Goal: Communication & Community: Answer question/provide support

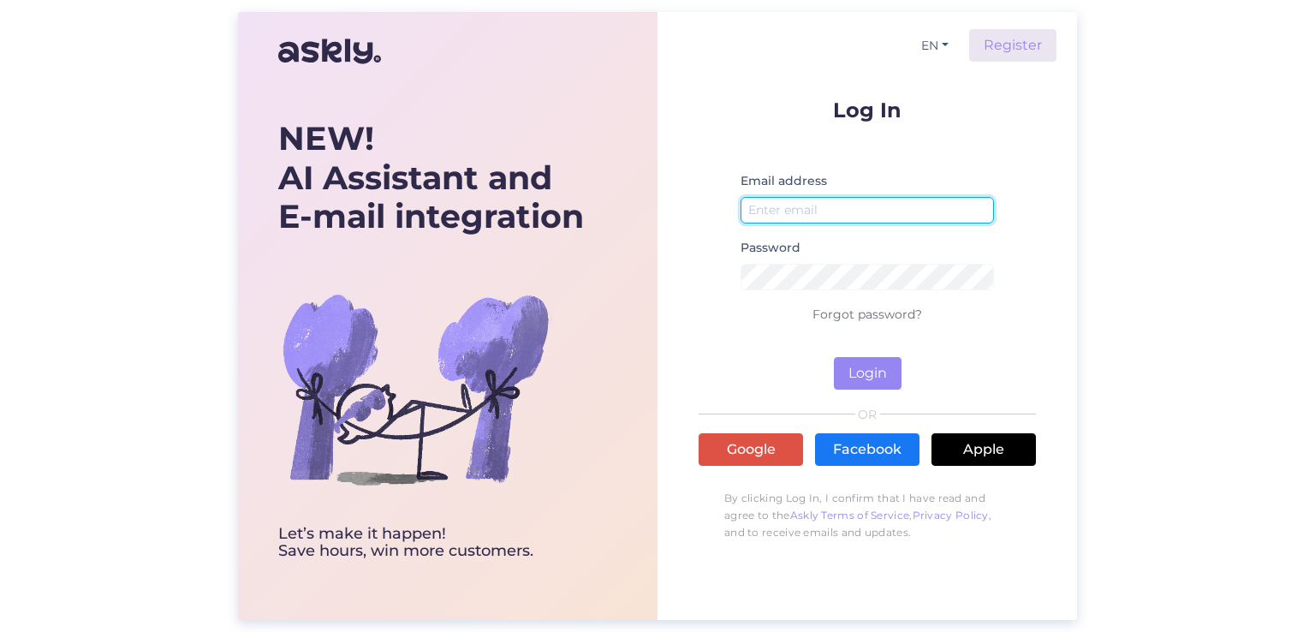
click at [867, 221] on input "email" at bounding box center [867, 210] width 253 height 27
type input "aptarnavimas@sportland.lt"
click at [1127, 152] on div "NEW! AI Assistant and E-mail integration Let’s make it happen! Save hours, win …" at bounding box center [657, 316] width 1315 height 632
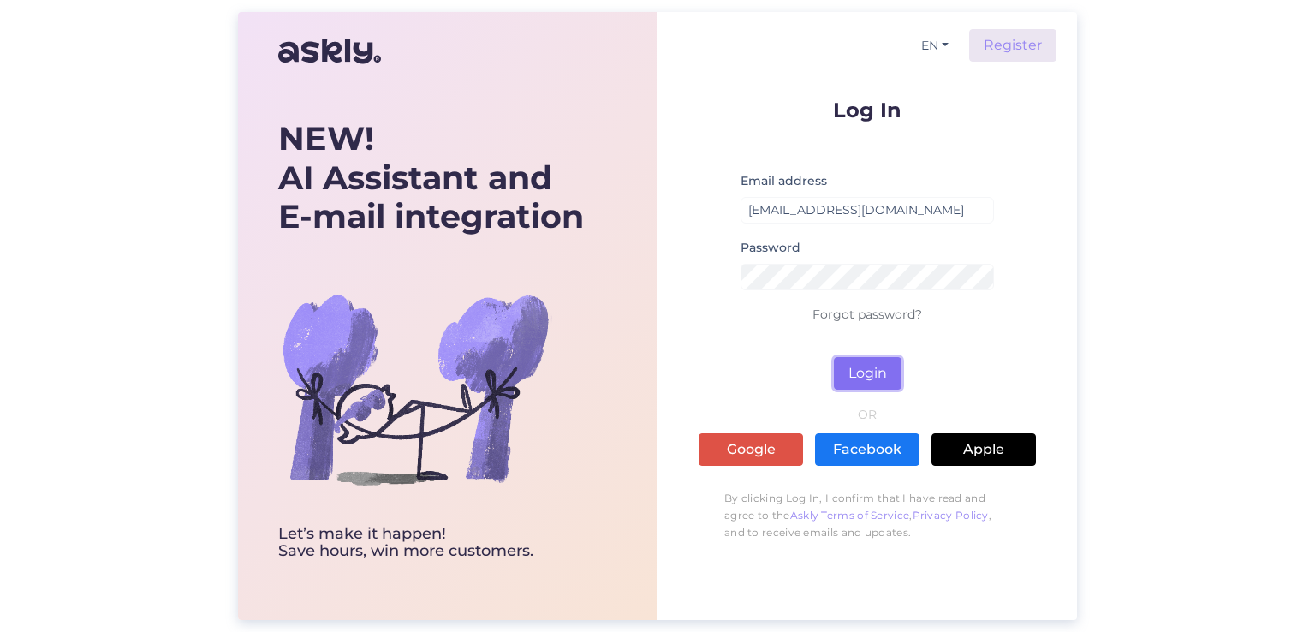
click at [849, 367] on button "Login" at bounding box center [868, 373] width 68 height 33
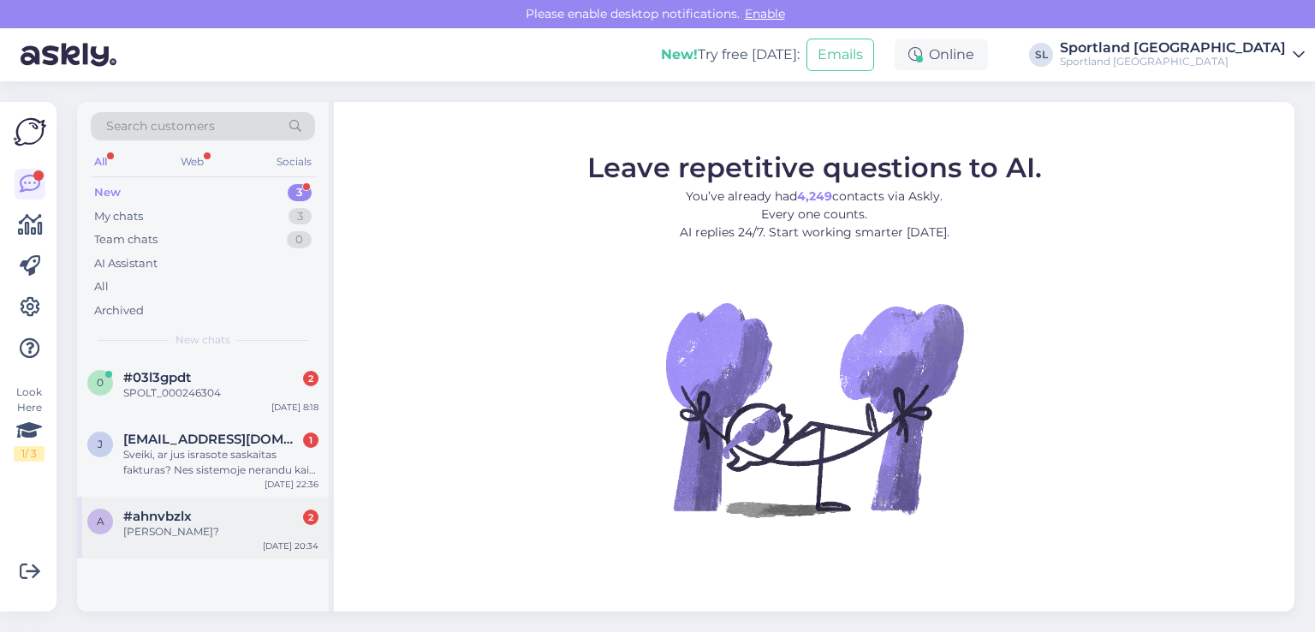
click at [178, 513] on span "#ahnvbzlx" at bounding box center [157, 516] width 69 height 15
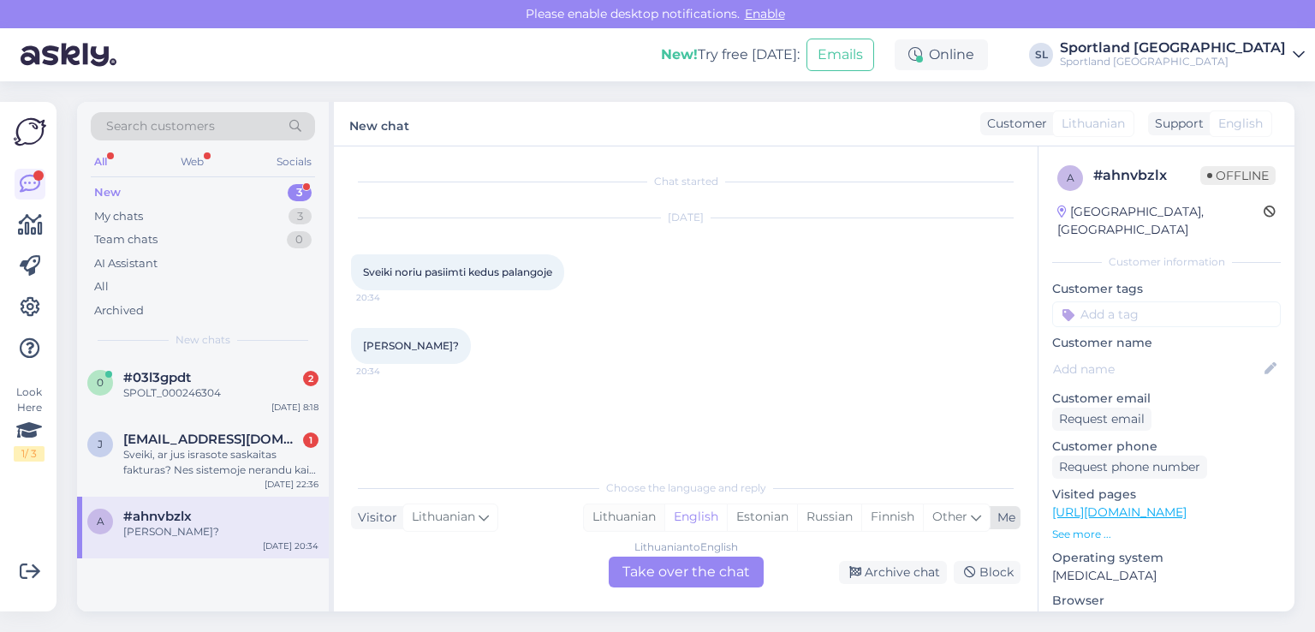
click at [631, 518] on div "Lithuanian" at bounding box center [624, 517] width 80 height 26
click at [644, 563] on div "Lithuanian to Lithuanian Take over the chat" at bounding box center [686, 572] width 155 height 31
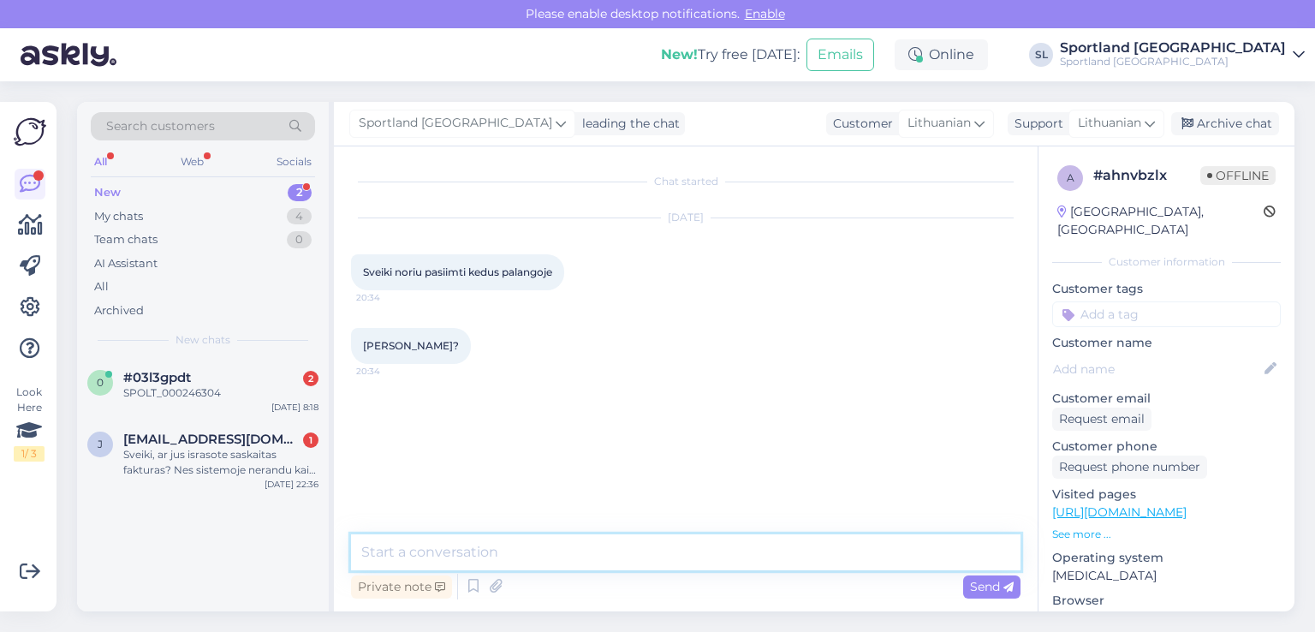
click at [593, 551] on textarea at bounding box center [686, 552] width 670 height 36
type textarea "Sveiki"
type textarea "prašome patikslinkite, kuo galime padėti?"
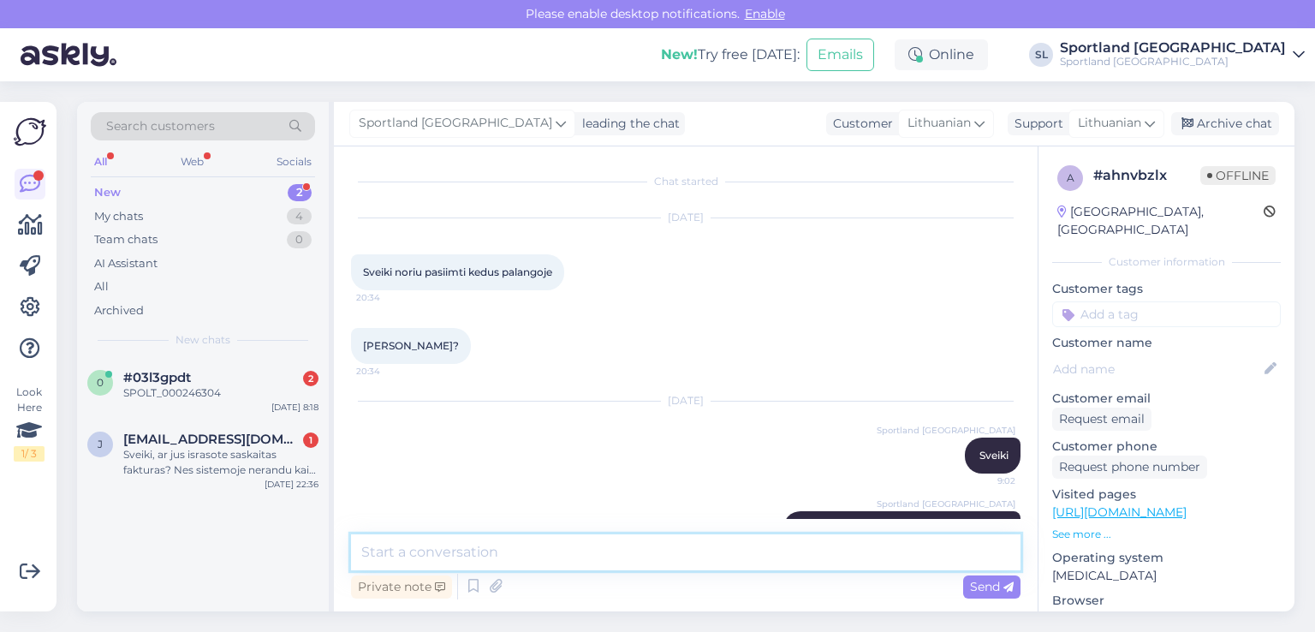
scroll to position [48, 0]
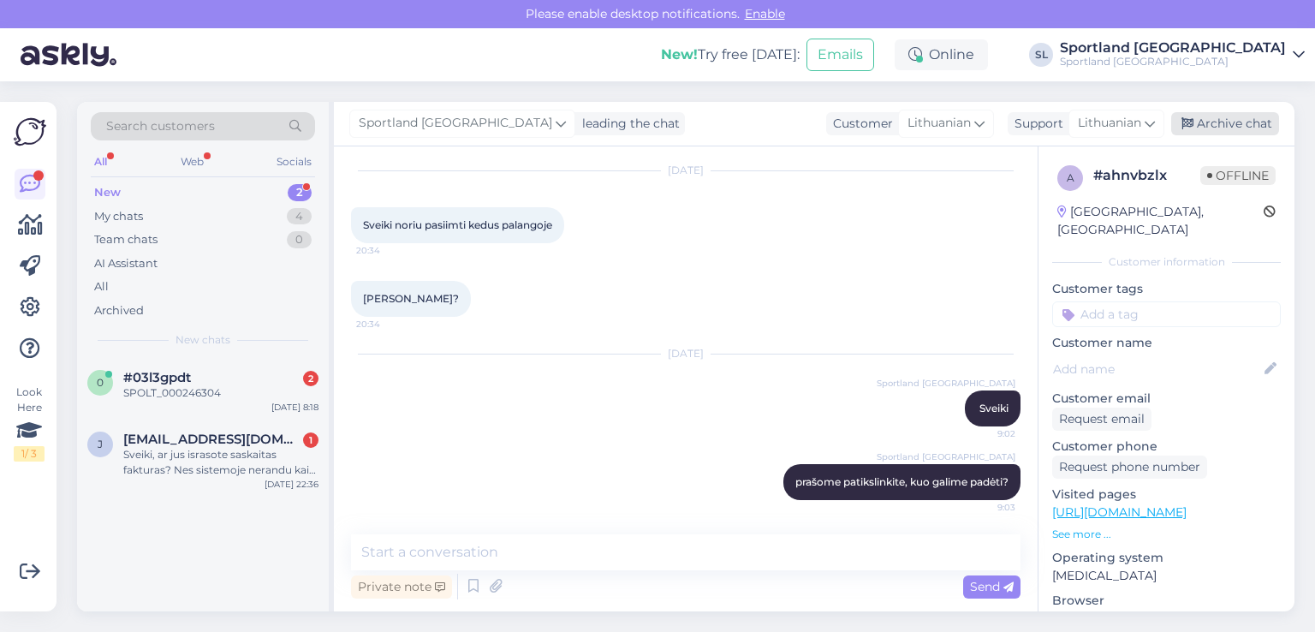
click at [1223, 132] on div "Archive chat" at bounding box center [1225, 123] width 108 height 23
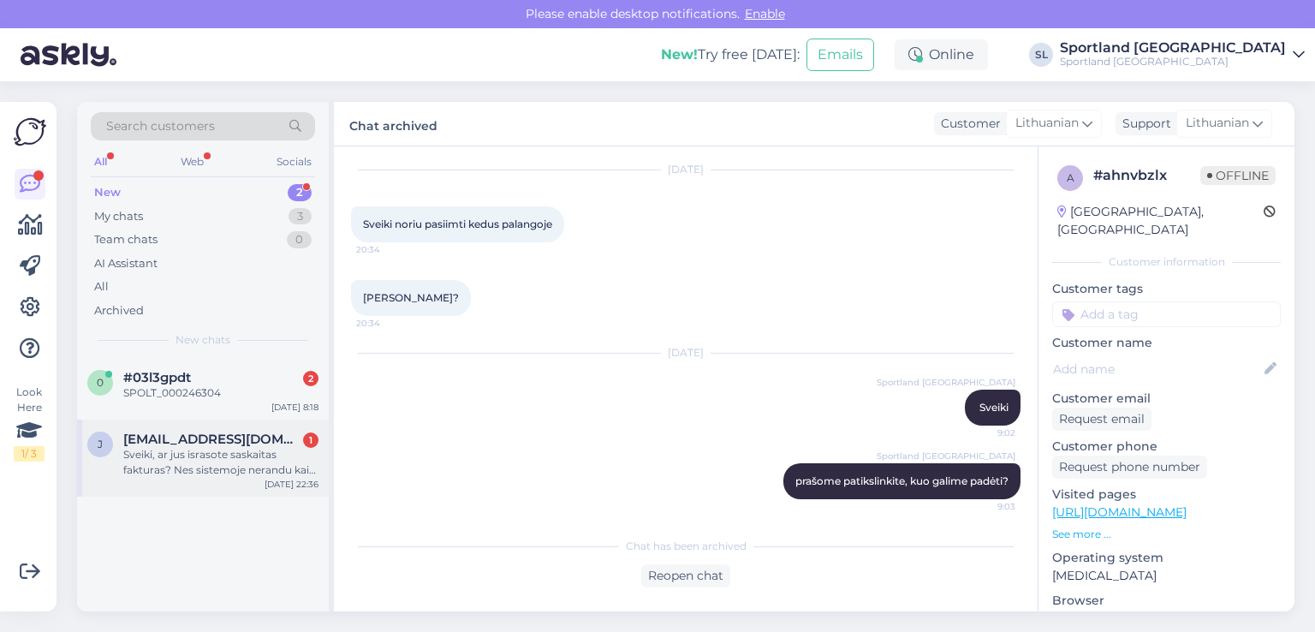
click at [186, 447] on div "Sveiki, ar jus israsote saskaitas fakturas? Nes sistemoje nerandu kaip rekvizit…" at bounding box center [220, 462] width 195 height 31
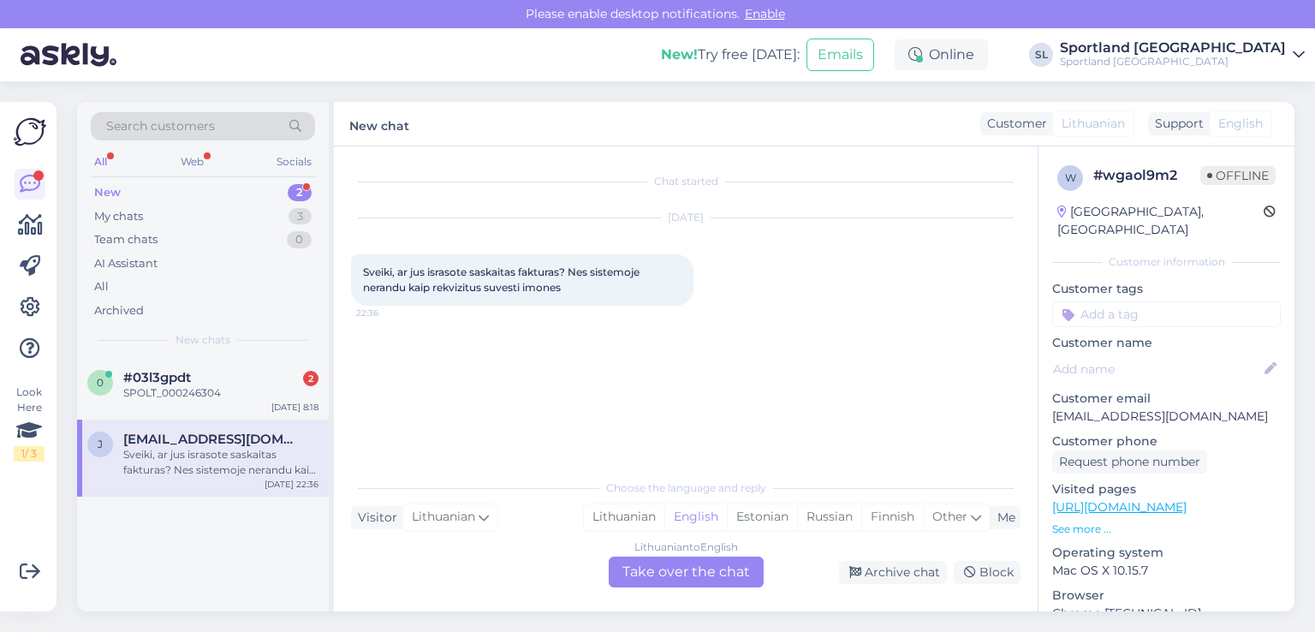
scroll to position [0, 0]
click at [633, 518] on div "Lithuanian" at bounding box center [624, 517] width 80 height 26
click at [649, 566] on div "Lithuanian to Lithuanian Take over the chat" at bounding box center [686, 572] width 155 height 31
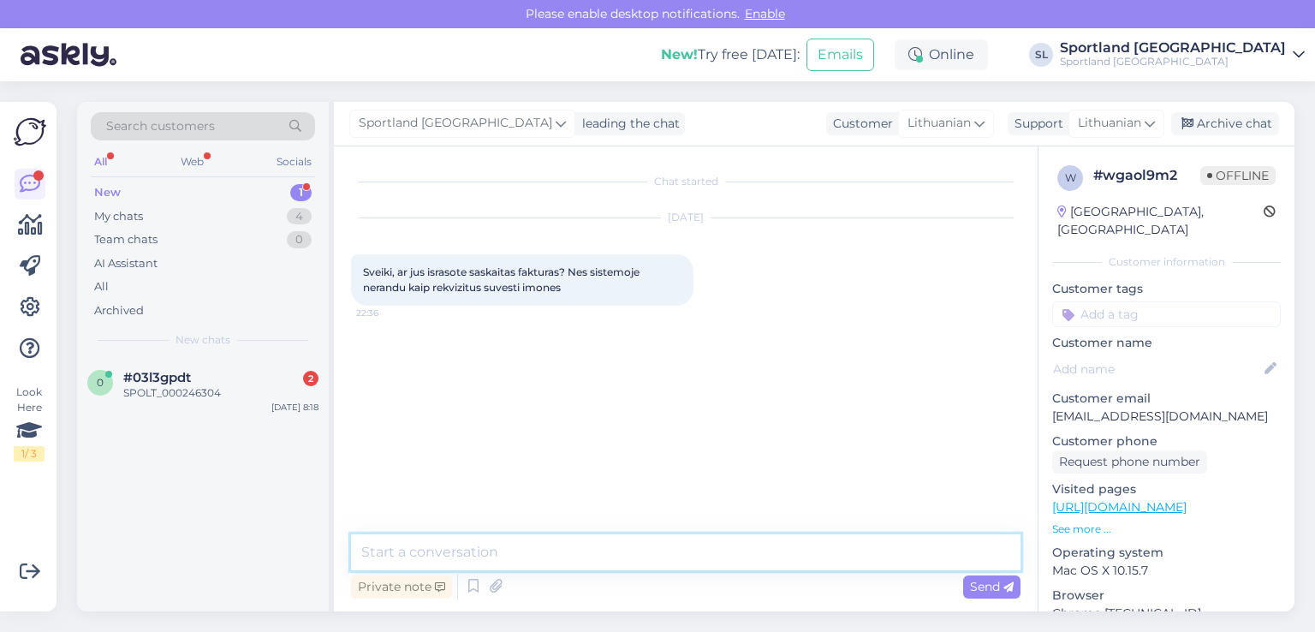
click at [480, 551] on textarea at bounding box center [686, 552] width 670 height 36
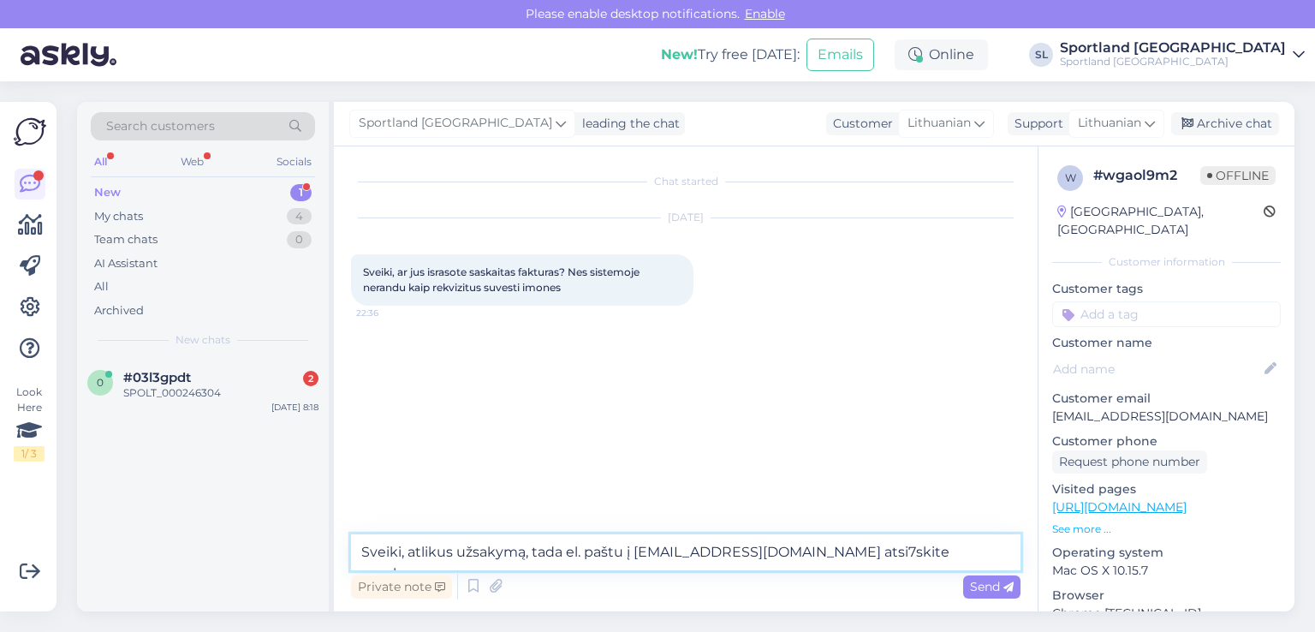
click at [849, 548] on textarea "Sveiki, atlikus užsakymą, tada el. paštu į aptarnavimas@sportland.lt atsi7skite…" at bounding box center [686, 552] width 670 height 36
click at [909, 550] on textarea "Sveiki, atlikus užsakymą, tada el. paštu į aptarnavimas@sportland.lt atsiųskite…" at bounding box center [686, 552] width 670 height 36
click at [994, 548] on textarea "Sveiki, atlikus užsakymą, tada el. paštu į aptarnavimas@sportland.lt atsiųskite…" at bounding box center [686, 552] width 670 height 36
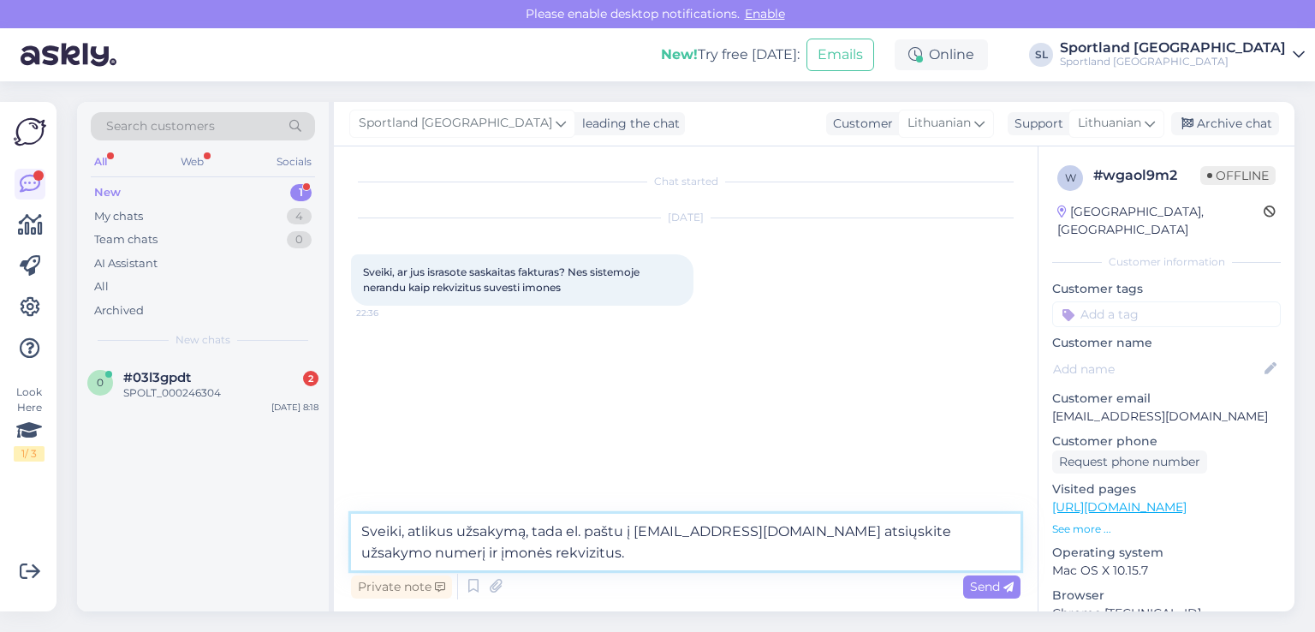
type textarea "Sveiki, atlikus užsakymą, tada el. paštu į aptarnavimas@sportland.lt atsiųskite…"
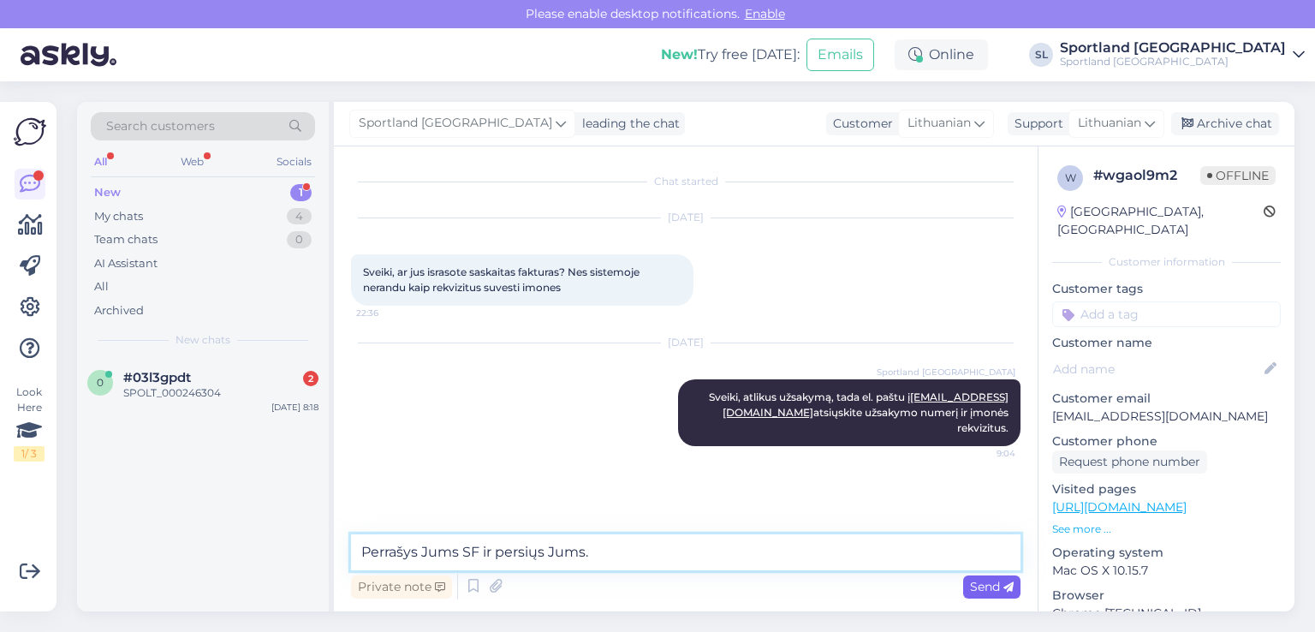
type textarea "Perrašys Jums SF ir persiųs Jums."
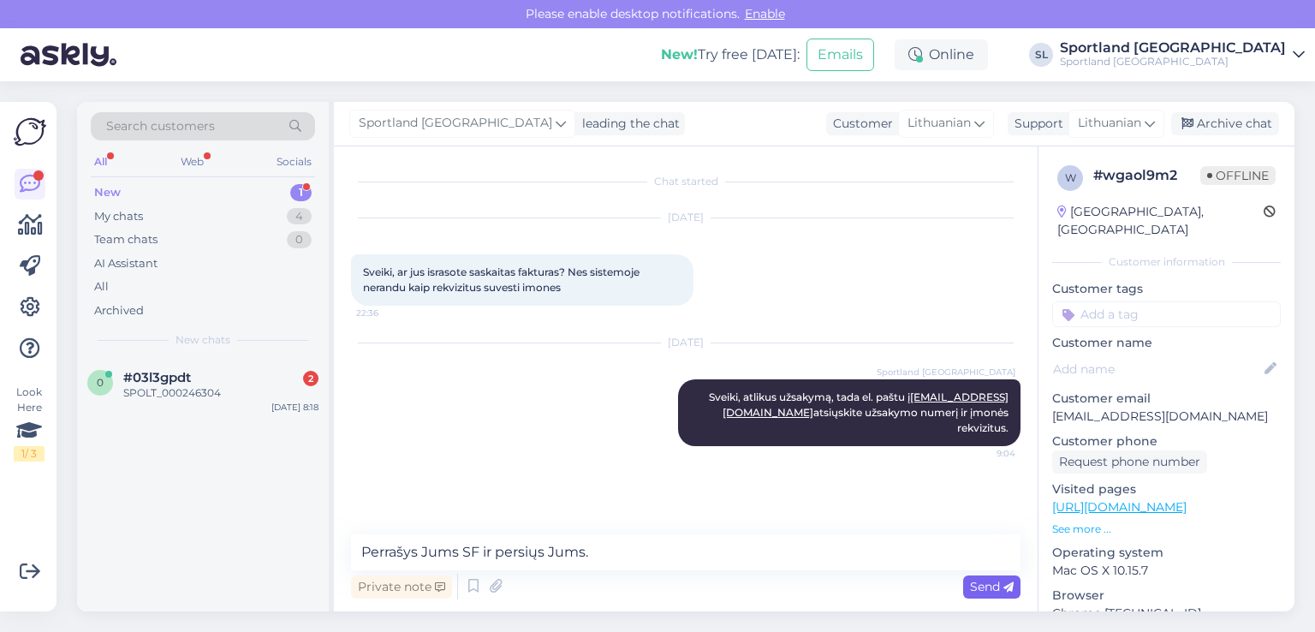
click at [994, 590] on span "Send" at bounding box center [992, 586] width 44 height 15
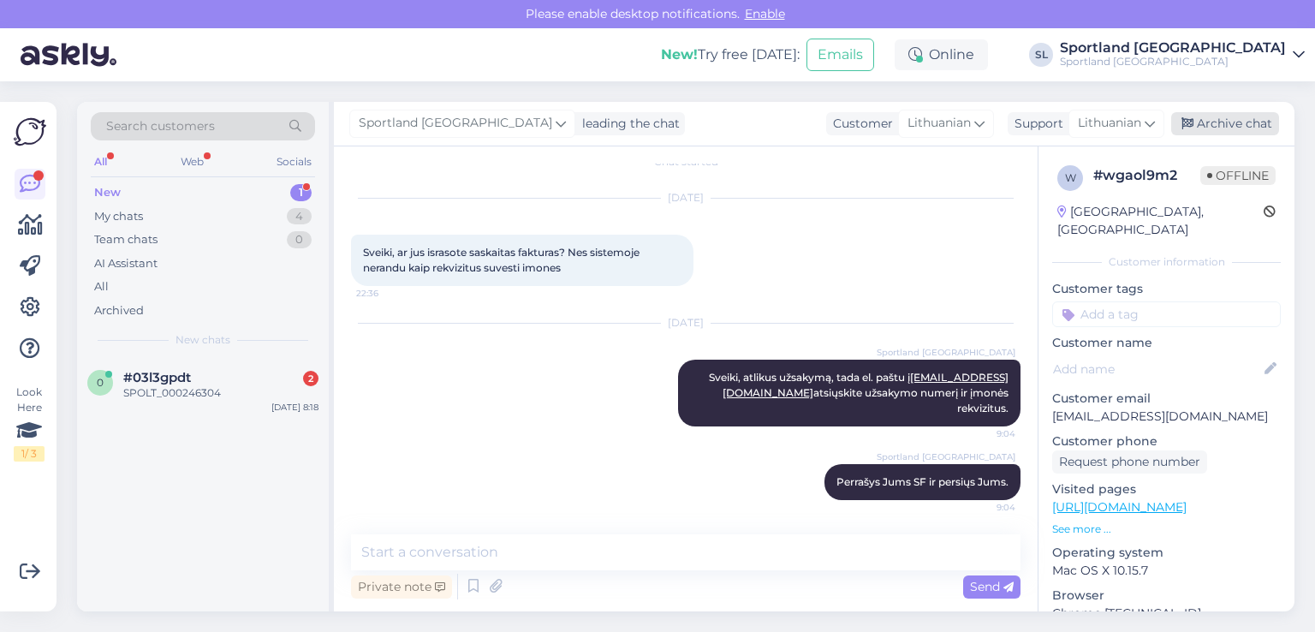
click at [1267, 122] on div "Archive chat" at bounding box center [1225, 123] width 108 height 23
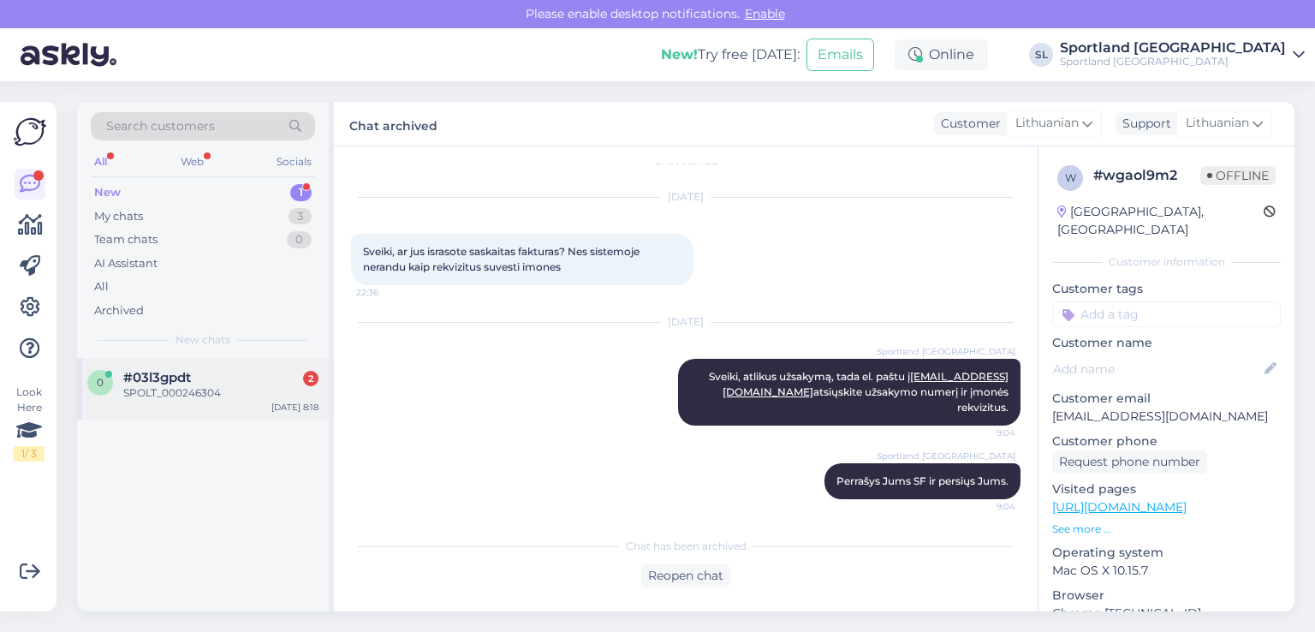
click at [144, 410] on div "0 #03l3gpdt 2 SPOLT_000246304 Sep 23 8:18" at bounding box center [203, 389] width 252 height 62
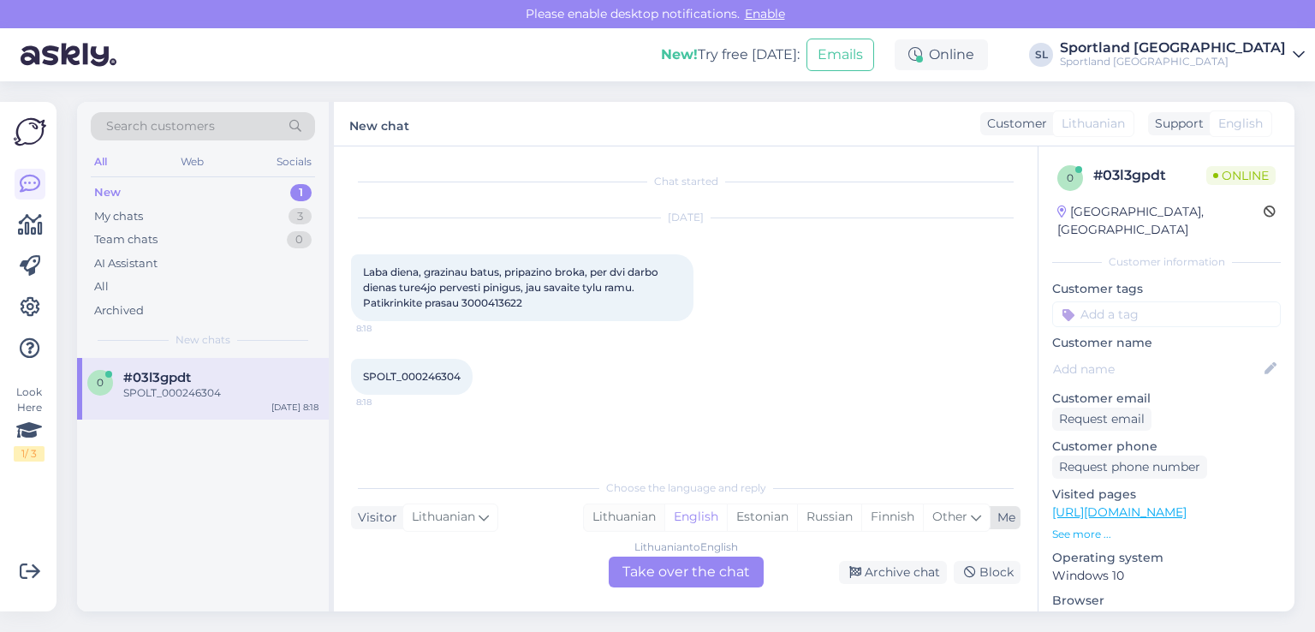
click at [621, 517] on div "Lithuanian" at bounding box center [624, 517] width 80 height 26
click at [685, 582] on div "Lithuanian to Lithuanian Take over the chat" at bounding box center [686, 572] width 155 height 31
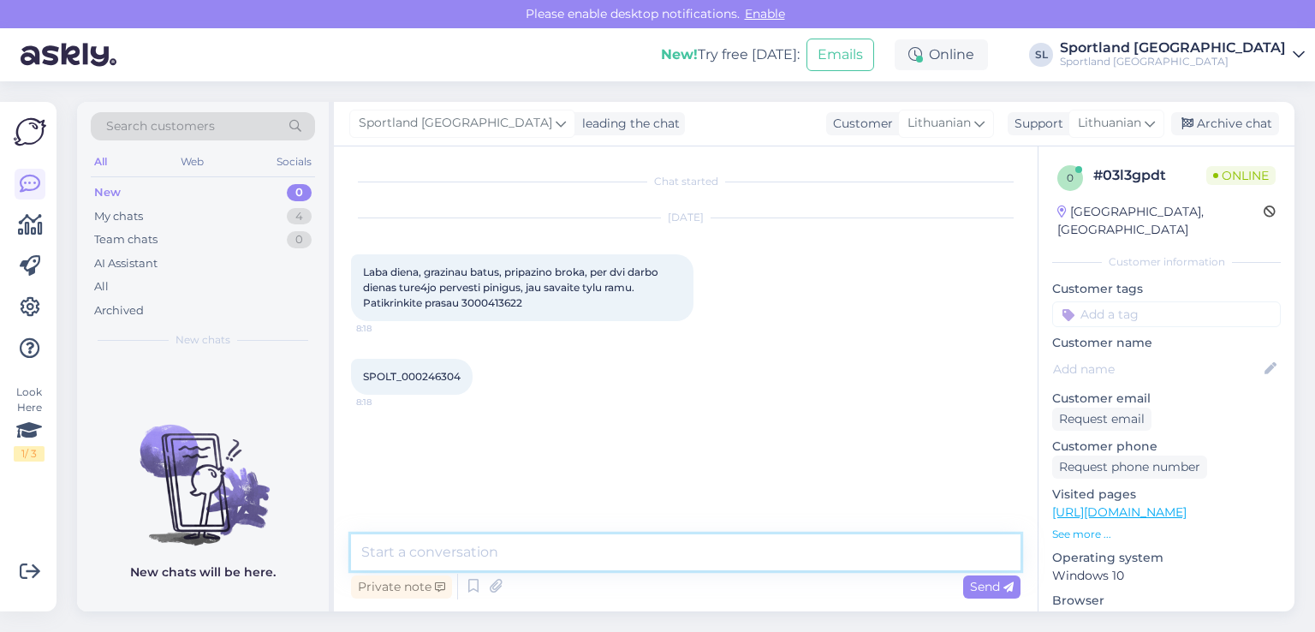
click at [599, 556] on textarea at bounding box center [686, 552] width 670 height 36
type textarea "Sveiki"
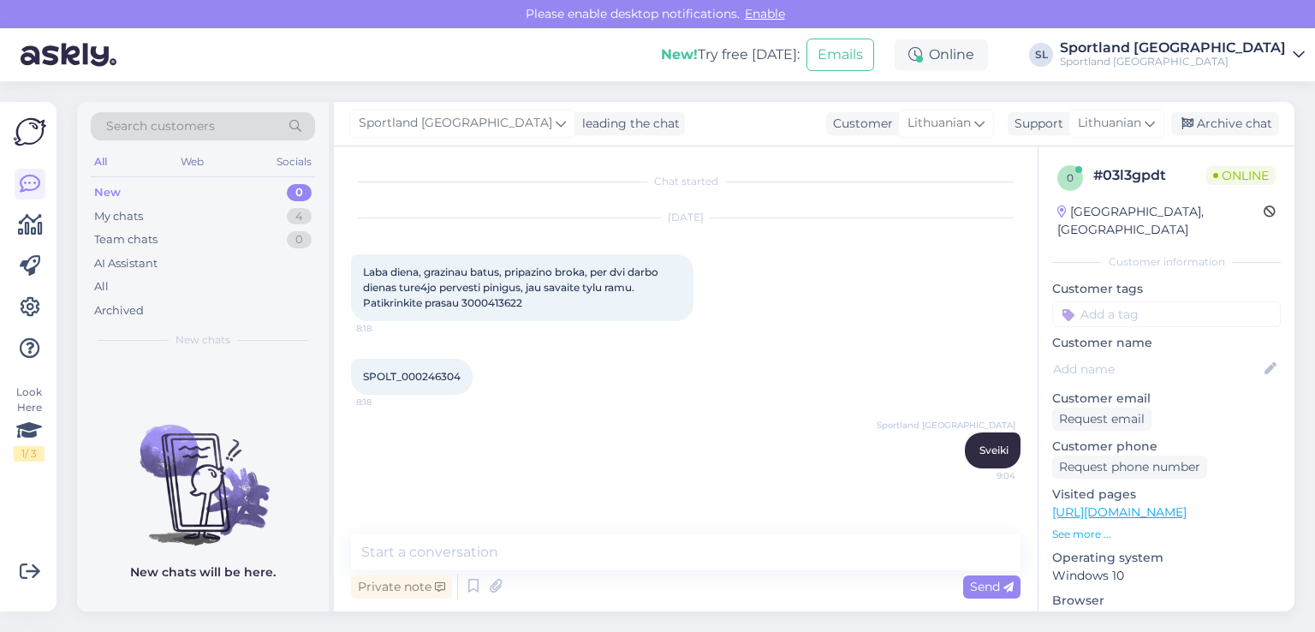
click at [475, 306] on span "Laba diena, grazinau batus, pripazino broka, per dvi darbo dienas ture4jo perve…" at bounding box center [512, 287] width 298 height 44
click at [474, 304] on span "Laba diena, grazinau batus, pripazino broka, per dvi darbo dienas ture4jo perve…" at bounding box center [512, 287] width 298 height 44
click at [474, 306] on span "Laba diena, grazinau batus, pripazino broka, per dvi darbo dienas ture4jo perve…" at bounding box center [512, 287] width 298 height 44
click at [490, 294] on div "Laba diena, grazinau batus, pripazino broka, per dvi darbo dienas ture4jo perve…" at bounding box center [522, 287] width 343 height 67
click at [487, 308] on span "Laba diena, grazinau batus, pripazino broka, per dvi darbo dienas ture4jo perve…" at bounding box center [512, 287] width 298 height 44
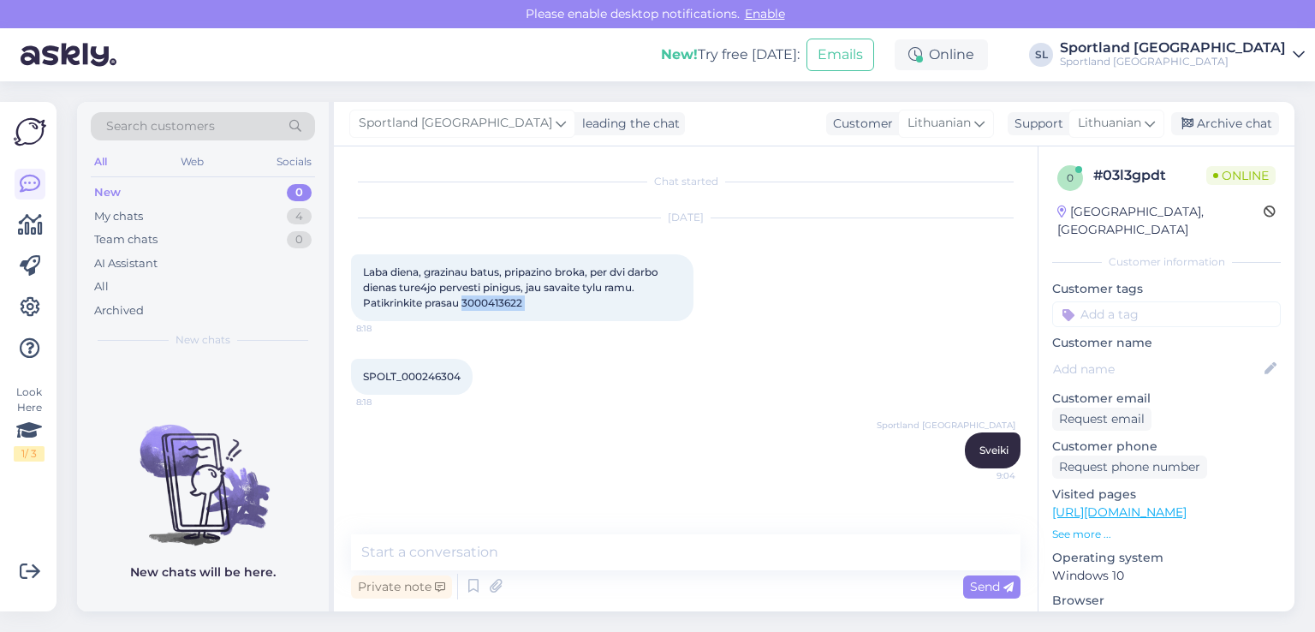
click at [487, 308] on span "Laba diena, grazinau batus, pripazino broka, per dvi darbo dienas ture4jo perve…" at bounding box center [512, 287] width 298 height 44
copy div "3000413622 8:18"
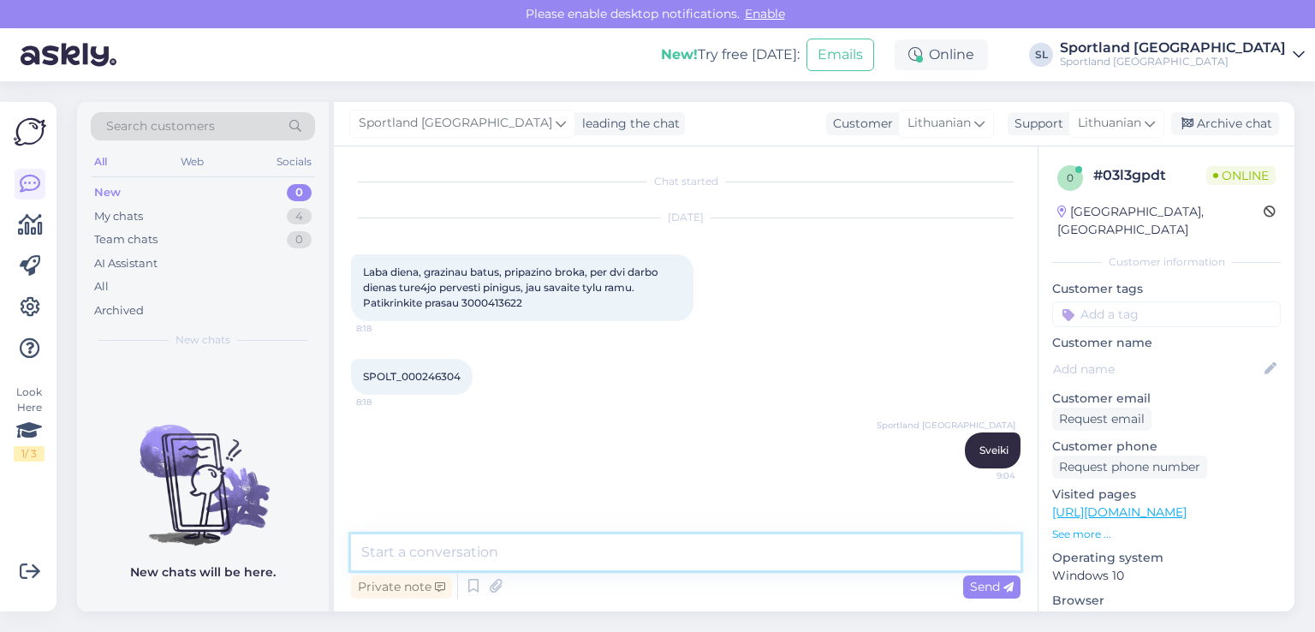
click at [541, 539] on textarea at bounding box center [686, 552] width 670 height 36
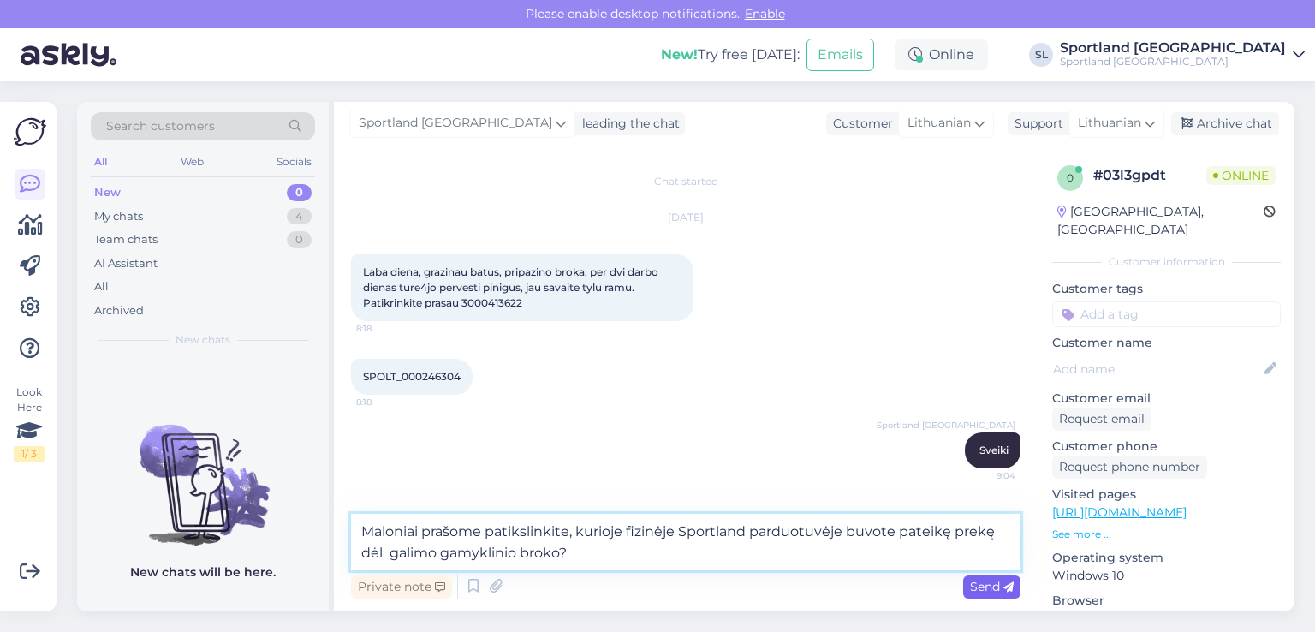
type textarea "Maloniai prašome patikslinkite, kurioje fizinėje Sportland parduotuvėje buvote …"
click at [991, 576] on div "Send" at bounding box center [991, 586] width 57 height 23
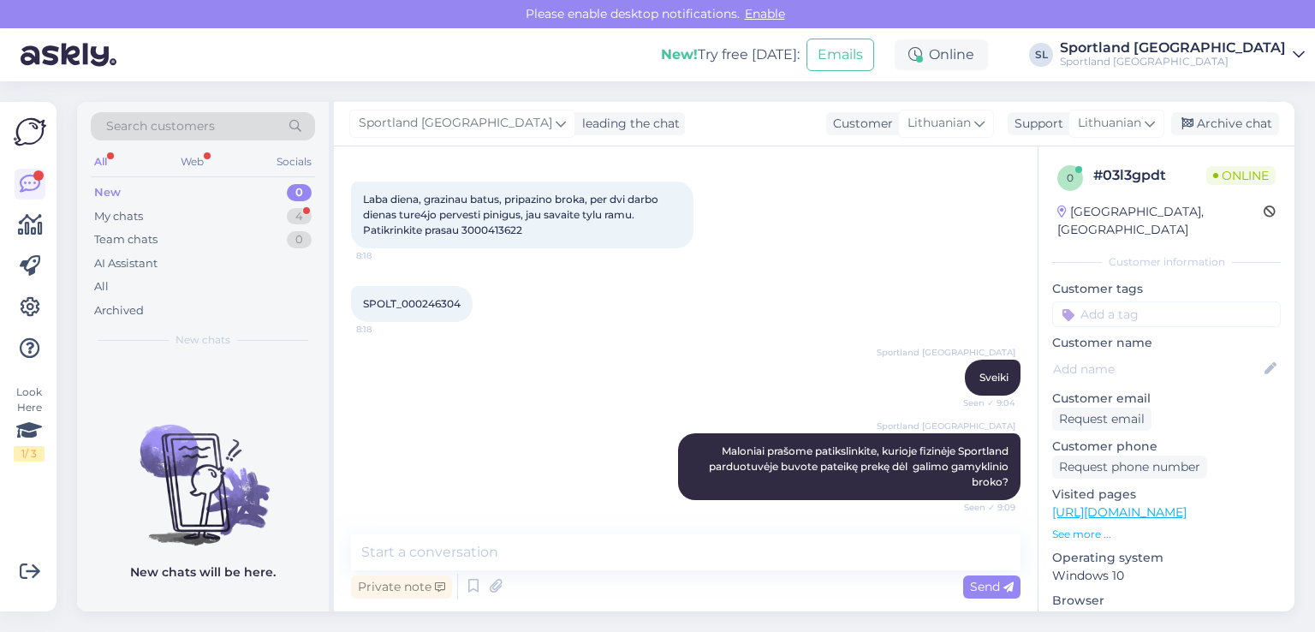
scroll to position [220, 0]
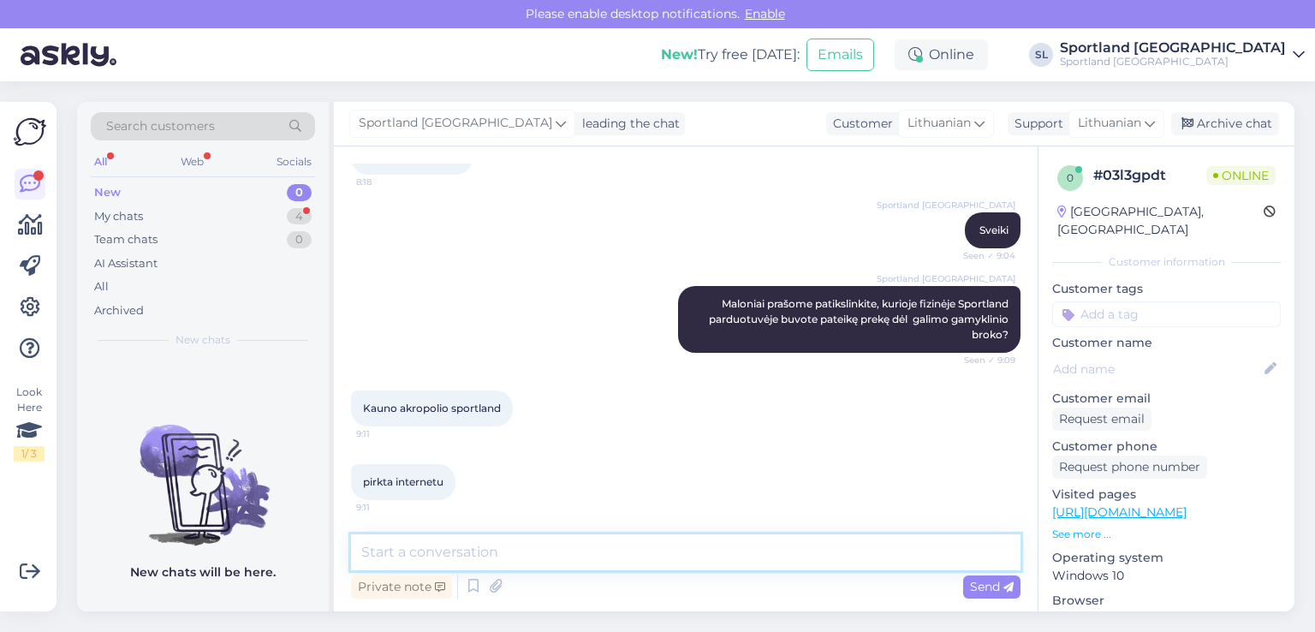
click at [656, 552] on textarea at bounding box center [686, 552] width 670 height 36
type textarea "S"
type textarea "U"
type textarea "I"
type textarea "S"
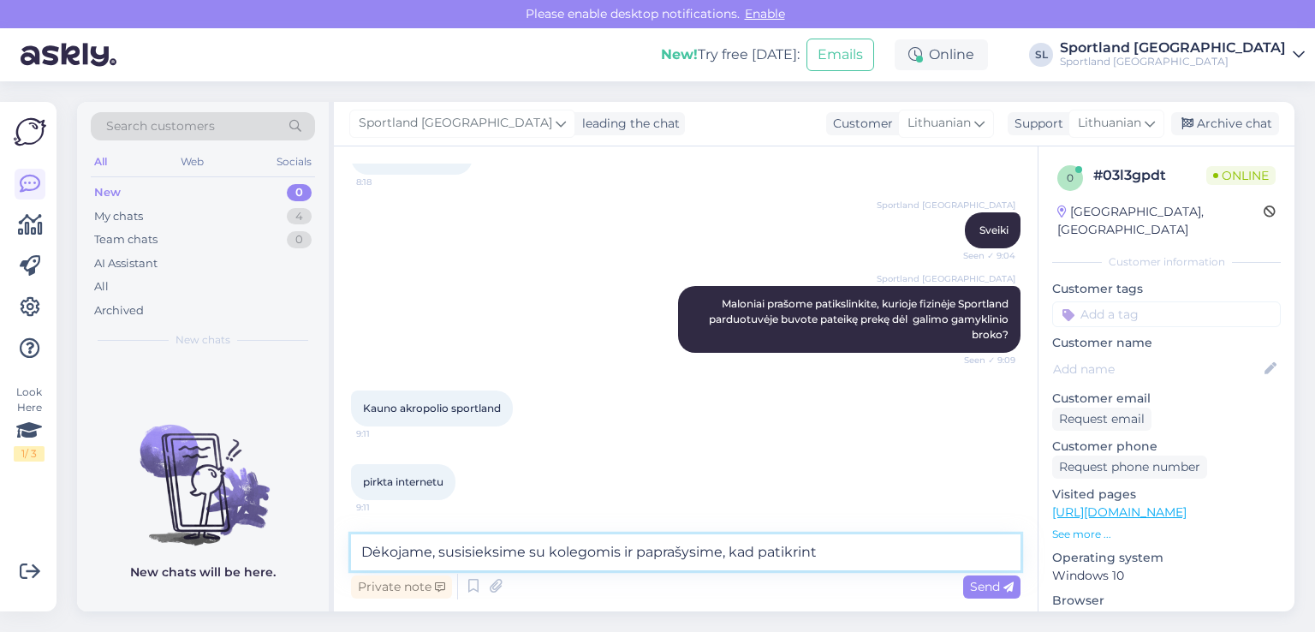
type textarea "Dėkojame, susisieksime su kolegomis ir paprašysime, kad patikrintų"
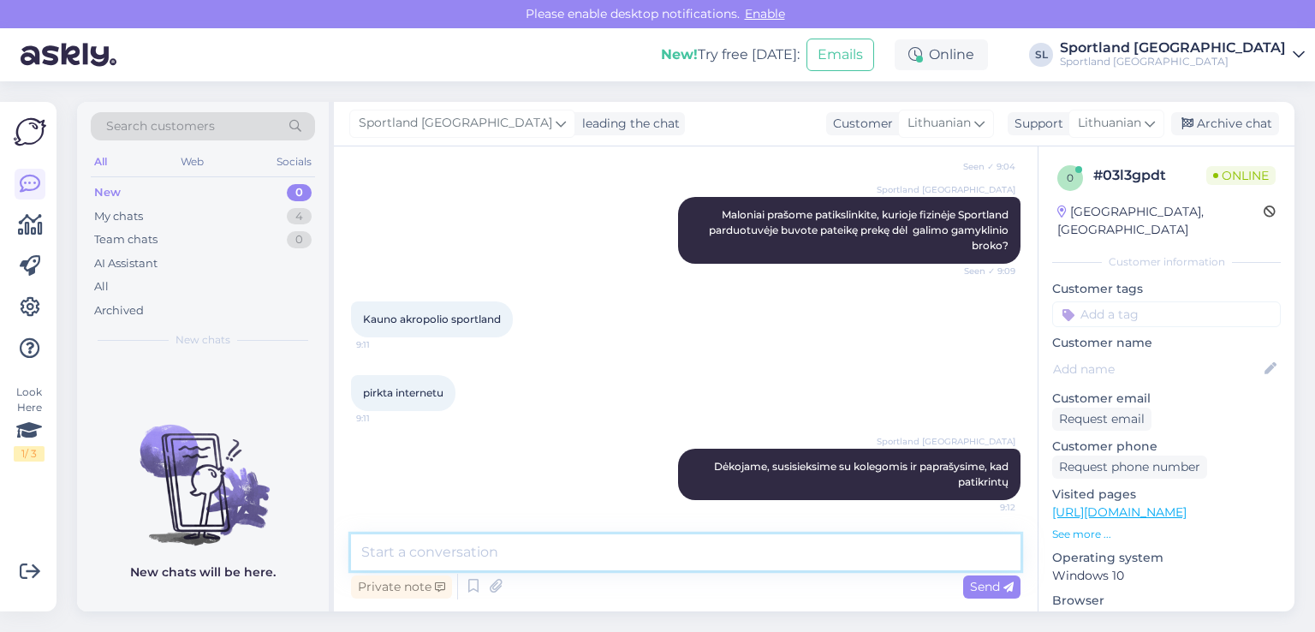
scroll to position [52, 0]
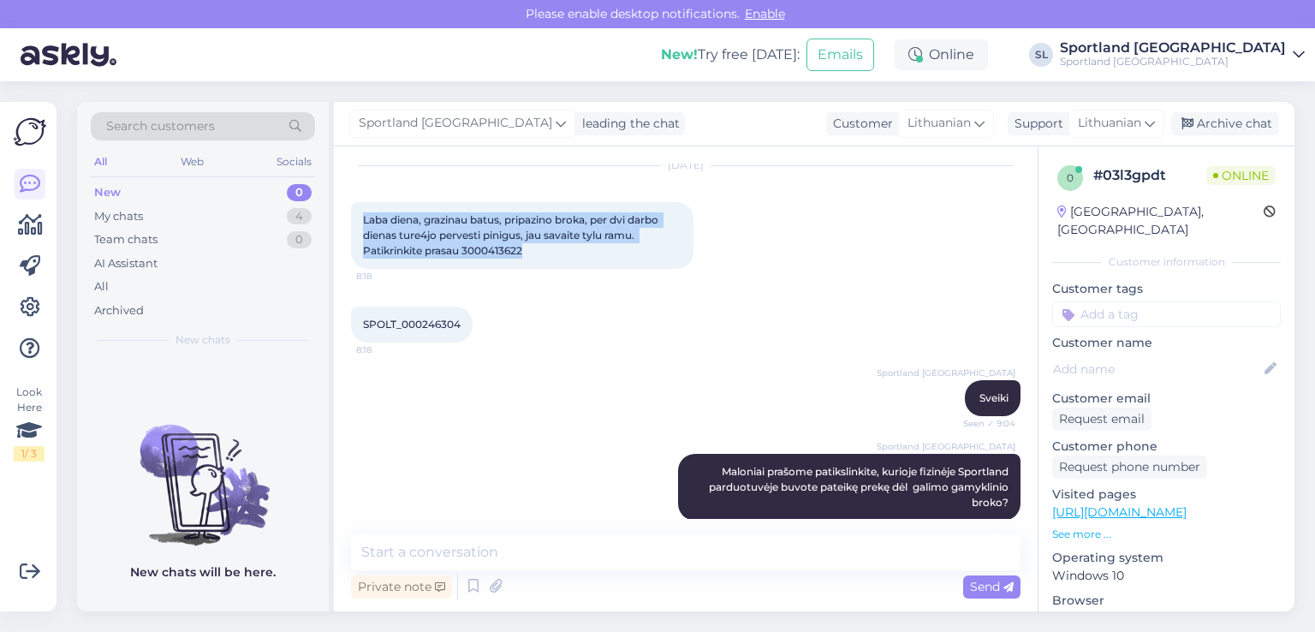
drag, startPoint x: 535, startPoint y: 250, endPoint x: 363, endPoint y: 206, distance: 177.8
click at [363, 206] on div "Laba diena, grazinau batus, pripazino broka, per dvi darbo dienas ture4jo perve…" at bounding box center [522, 235] width 343 height 67
copy span "Laba diena, grazinau batus, pripazino broka, per dvi darbo dienas ture4jo perve…"
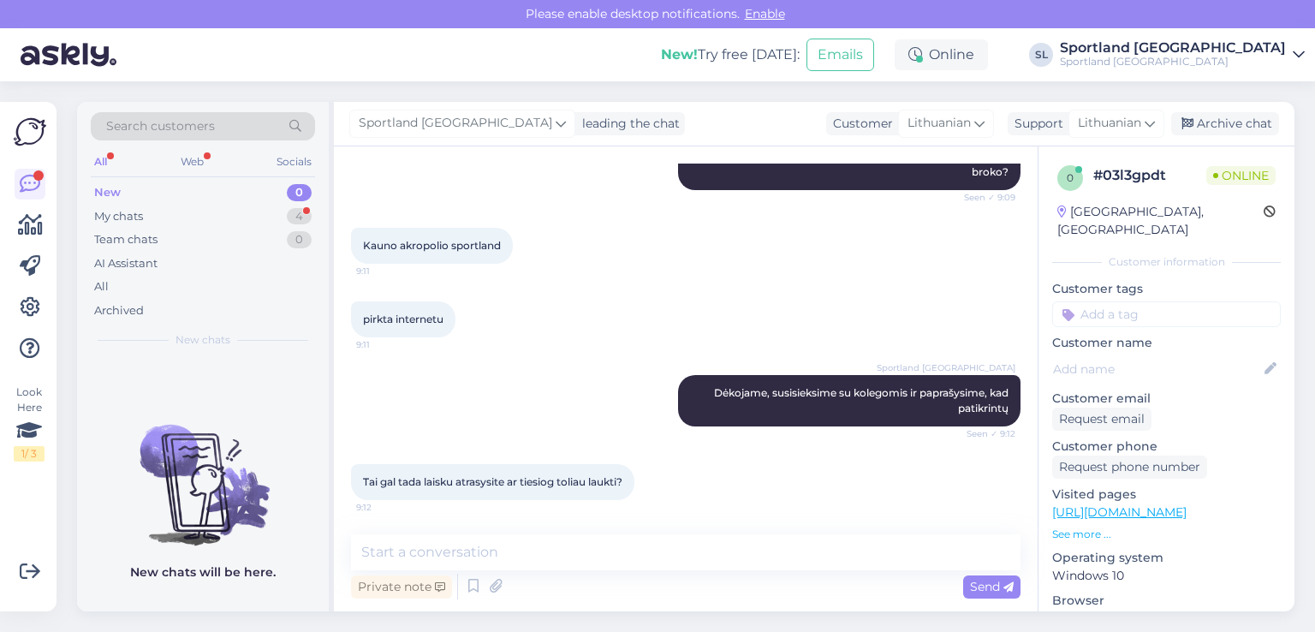
scroll to position [383, 0]
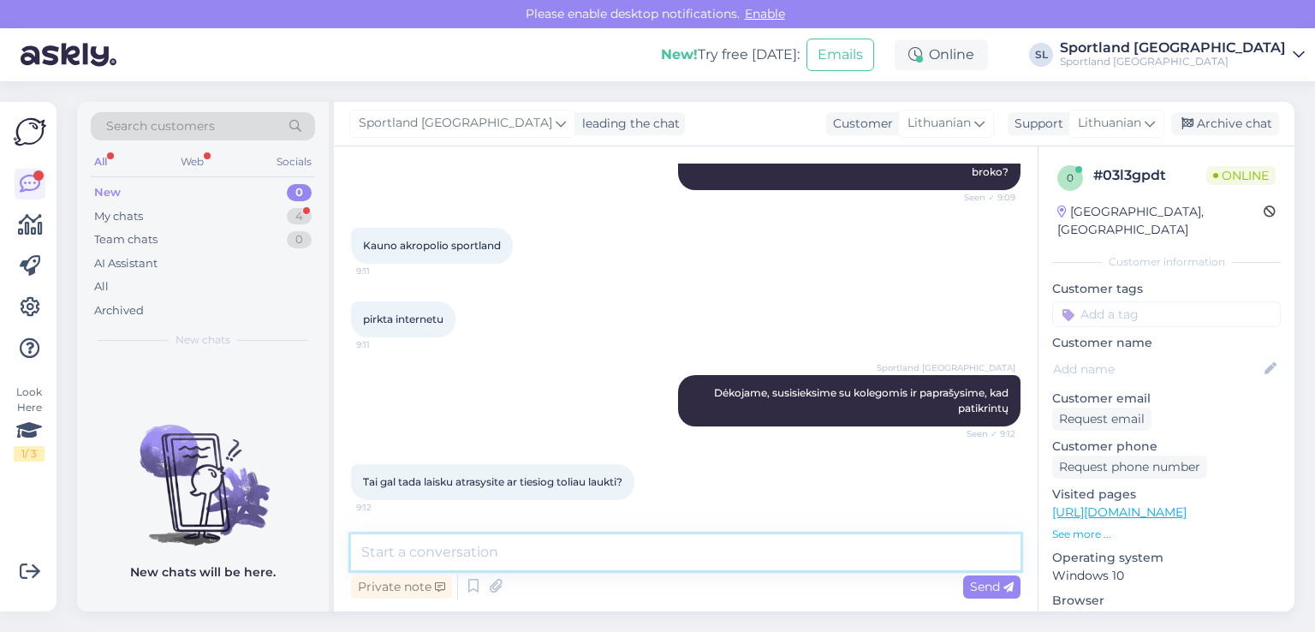
click at [581, 539] on textarea at bounding box center [686, 552] width 670 height 36
paste textarea "martynas.gedvilas@gmail.com"
type textarea "informuosime Jus el. paštu martynas.gedvilas@gmail.com"
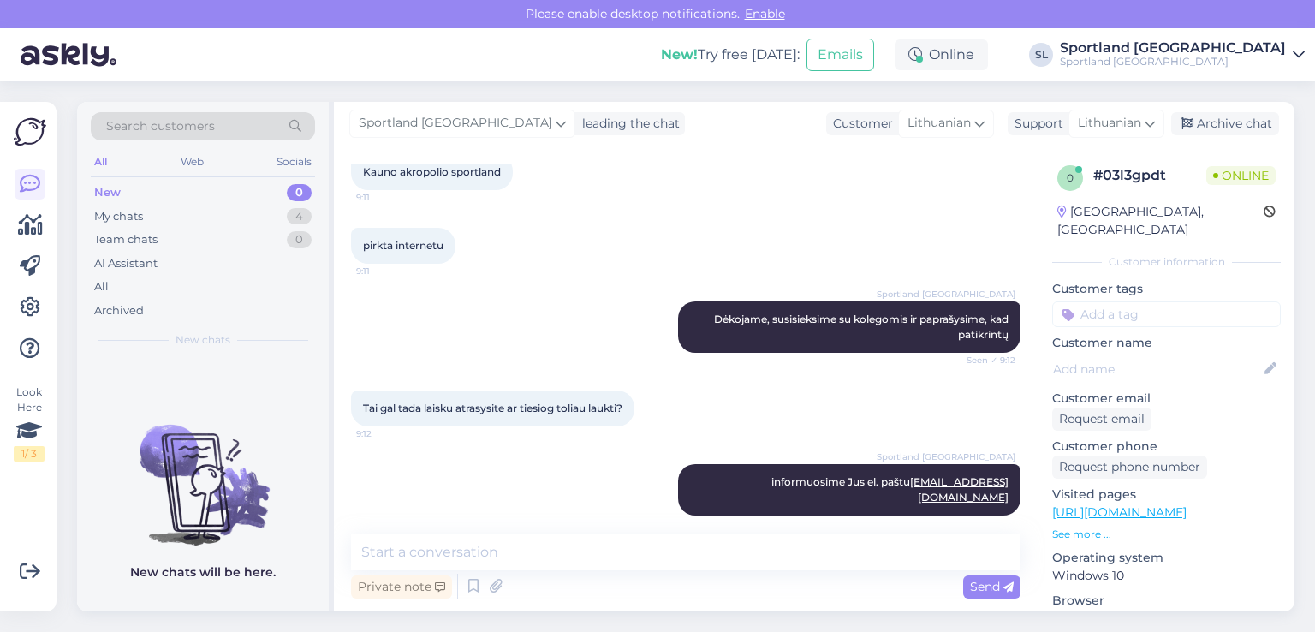
click at [39, 208] on div at bounding box center [30, 266] width 31 height 195
click at [40, 218] on icon at bounding box center [30, 225] width 25 height 21
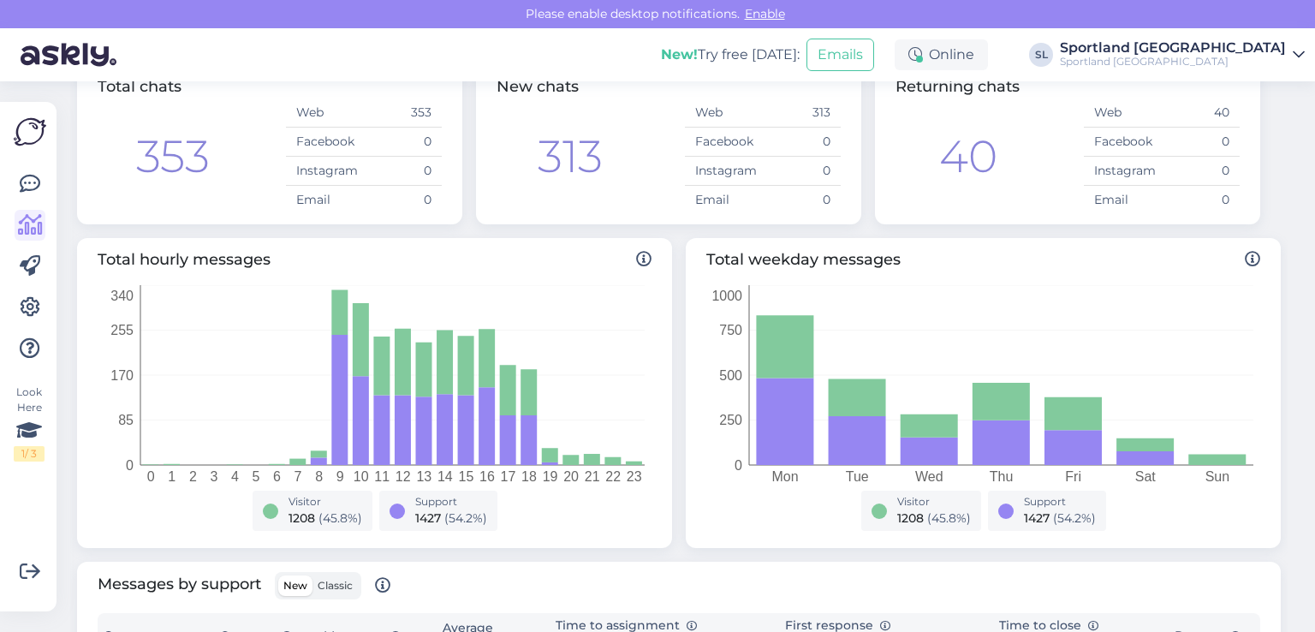
scroll to position [107, 0]
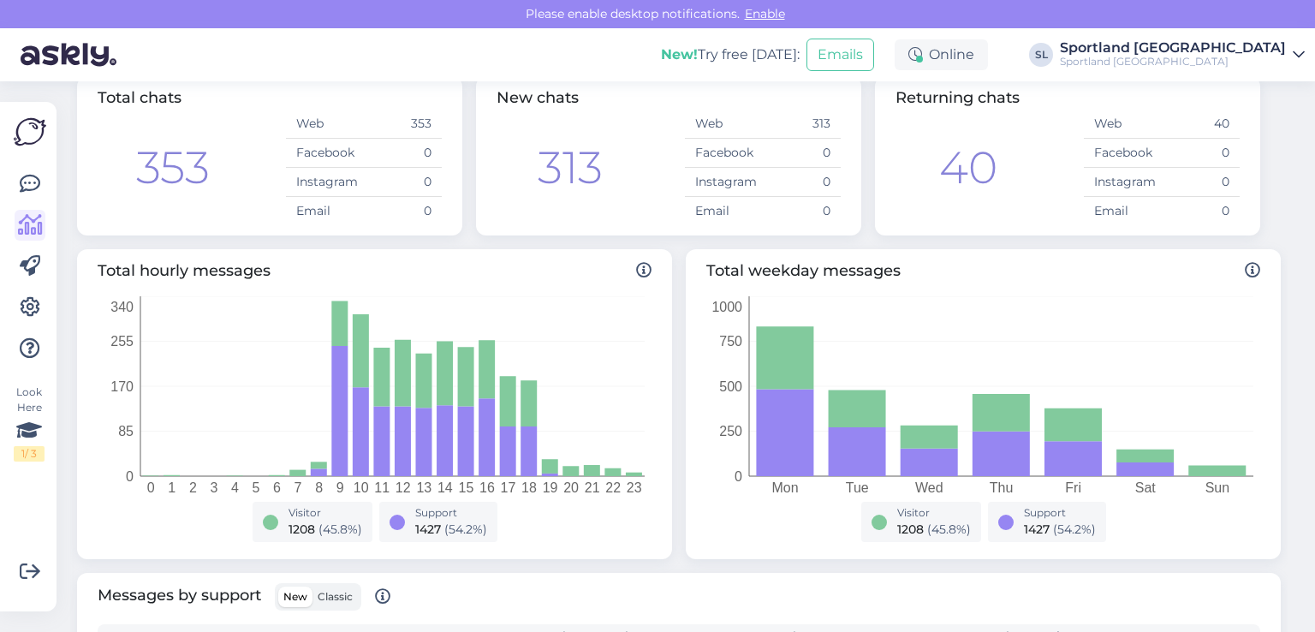
click at [9, 194] on div "Look Here 1 / 3 Get more Your checklist to get more value from Askly. Close Con…" at bounding box center [28, 356] width 57 height 509
click at [39, 180] on icon at bounding box center [30, 184] width 21 height 21
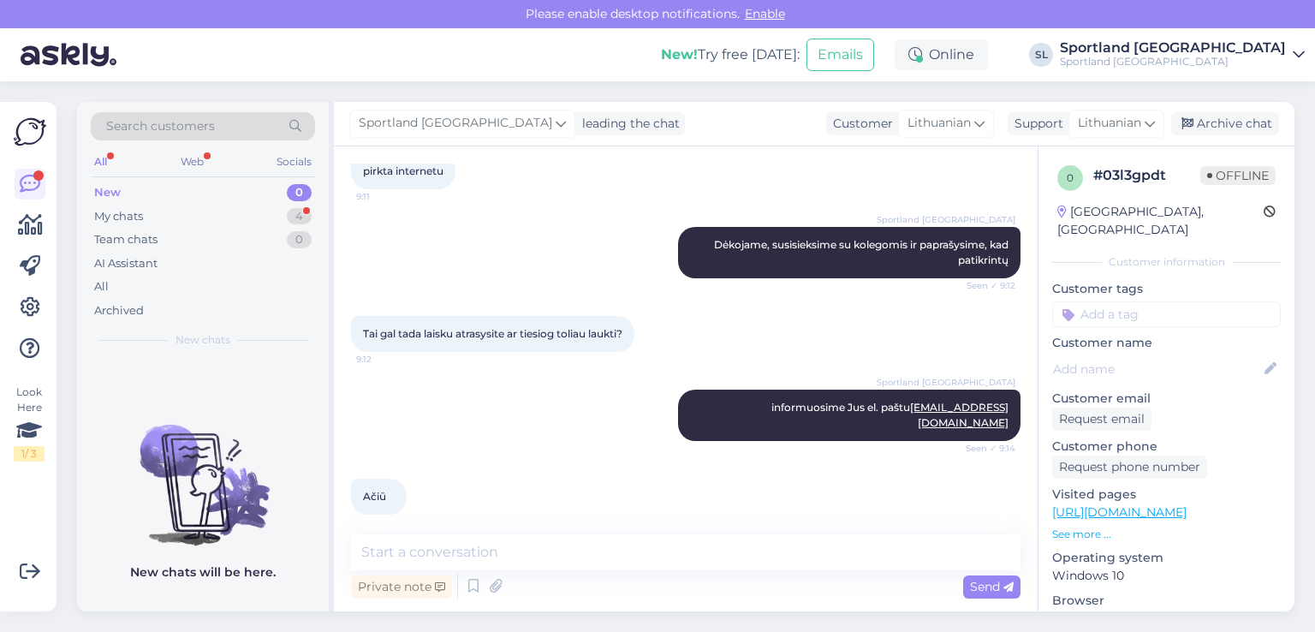
scroll to position [530, 0]
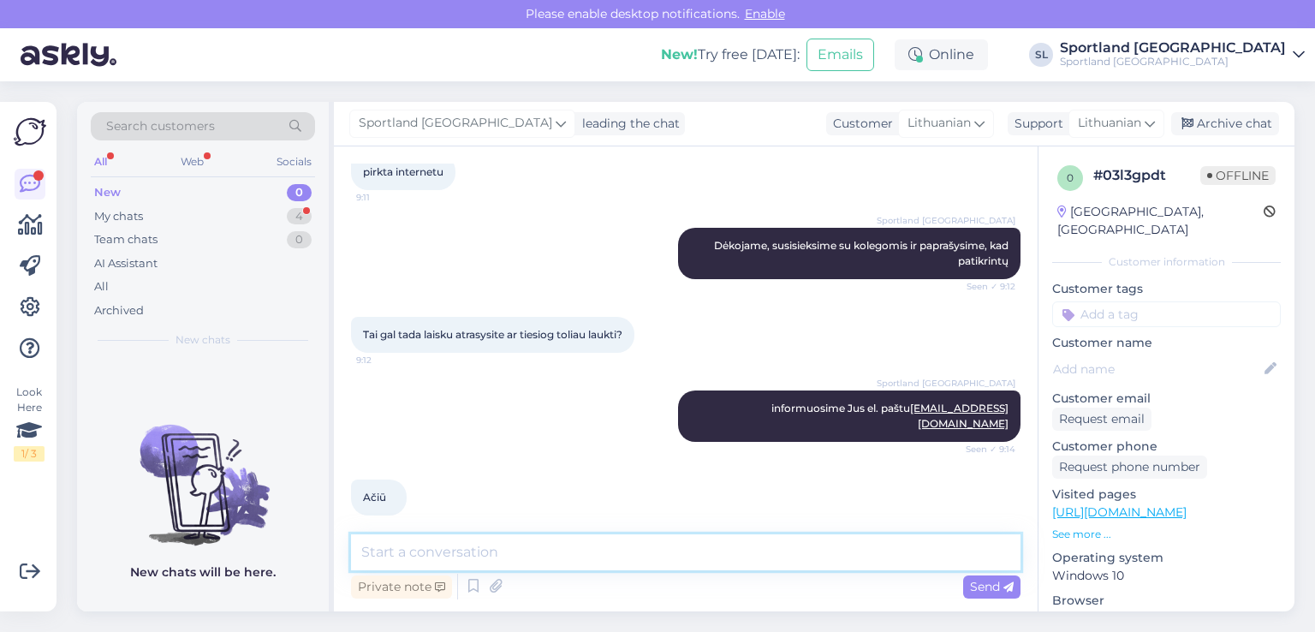
click at [492, 564] on textarea at bounding box center [686, 552] width 670 height 36
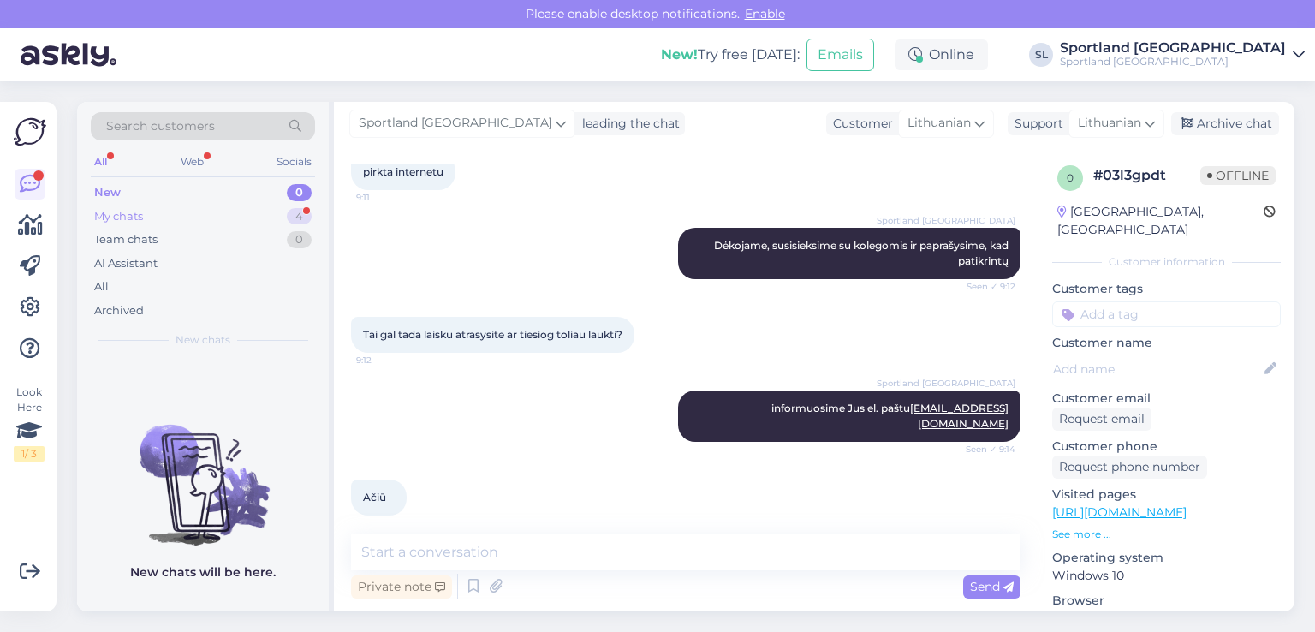
click at [165, 205] on div "My chats 4" at bounding box center [203, 217] width 224 height 24
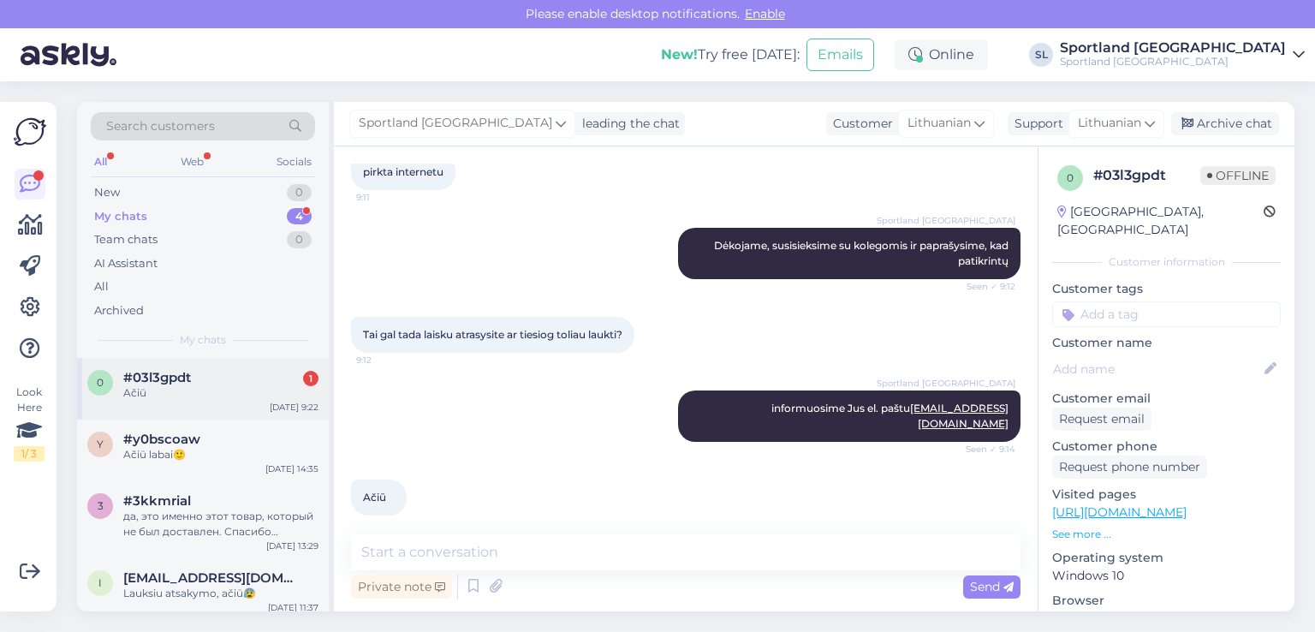
click at [171, 377] on span "#03l3gpdt" at bounding box center [157, 377] width 68 height 15
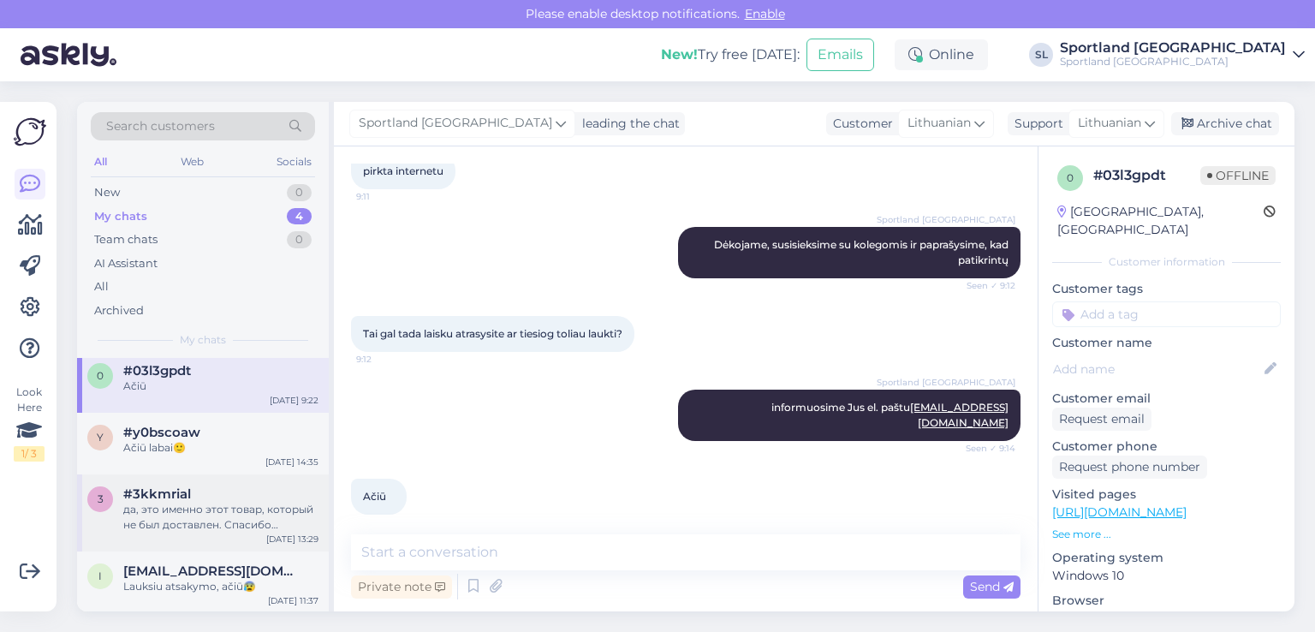
scroll to position [8, 0]
click at [176, 518] on div "да, это именно этот товар, который не был доставлен. Спасибо большое, буду ждат…" at bounding box center [220, 516] width 195 height 31
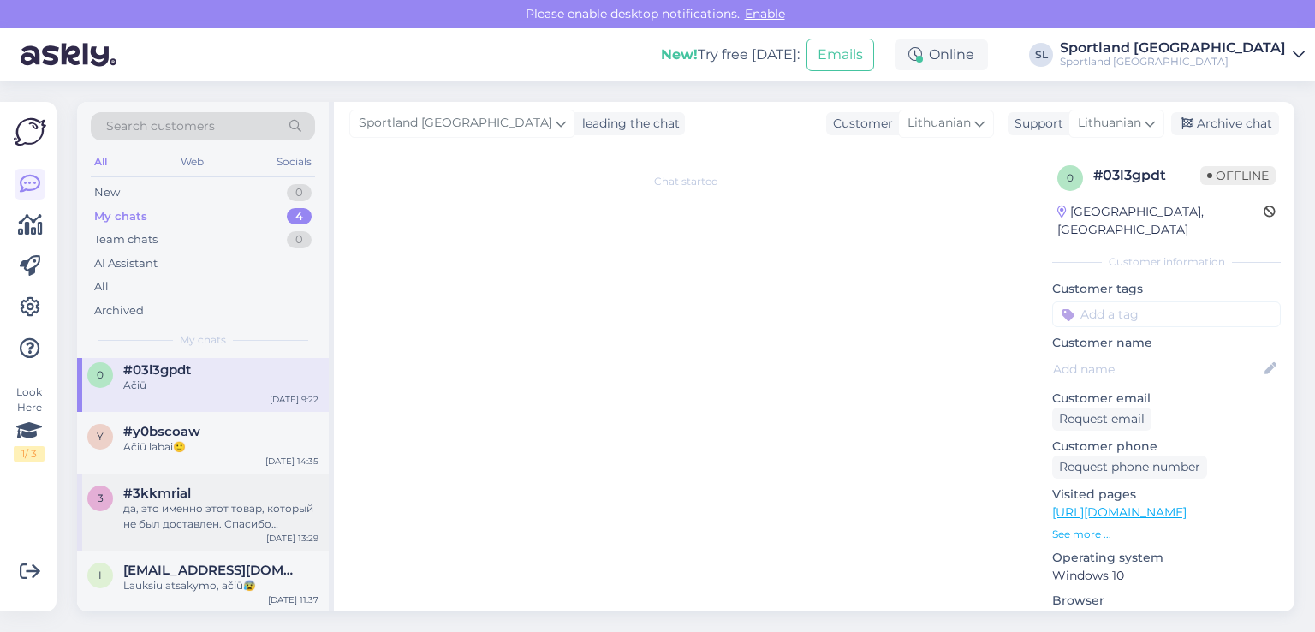
scroll to position [2583, 0]
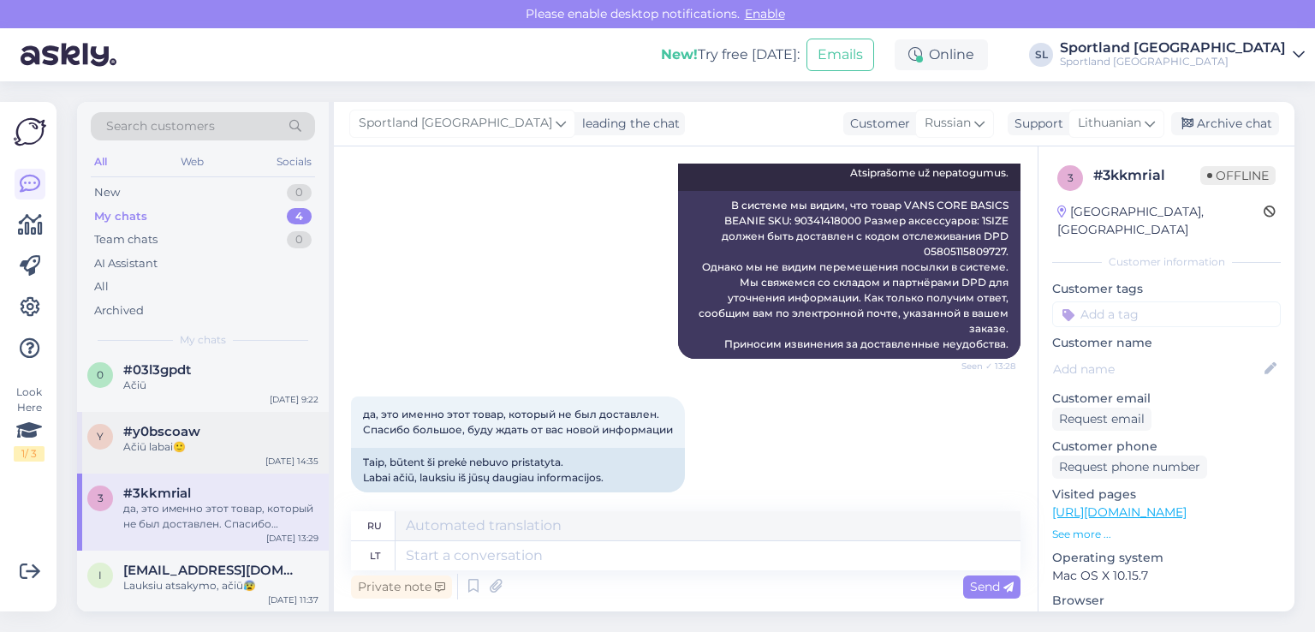
click at [204, 455] on div "y #y0bscoaw Ačiū labai🙂 Sep 22 14:35" at bounding box center [203, 443] width 252 height 62
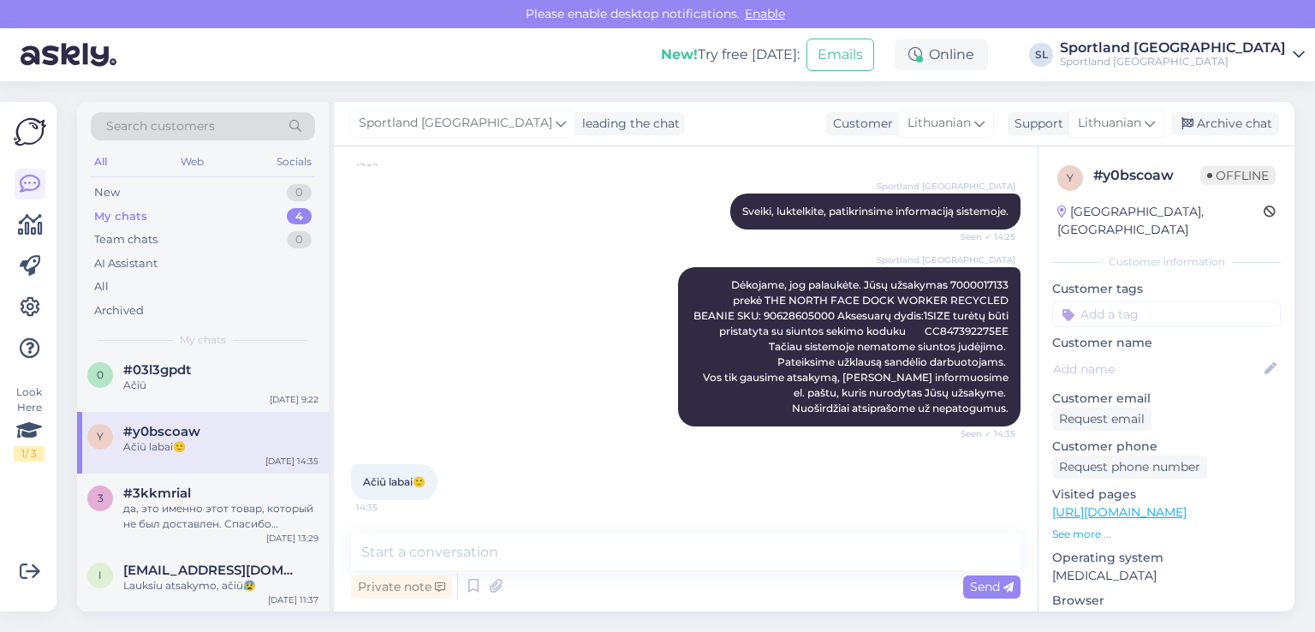
scroll to position [0, 0]
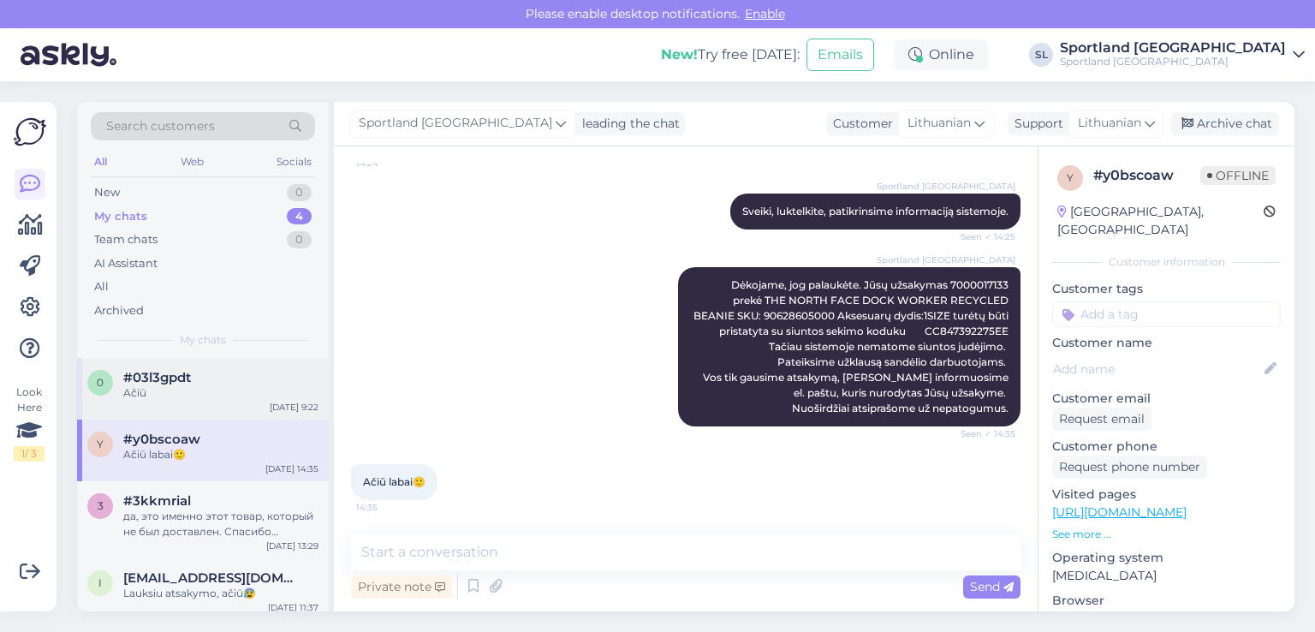
click at [211, 389] on div "Ačiū" at bounding box center [220, 392] width 195 height 15
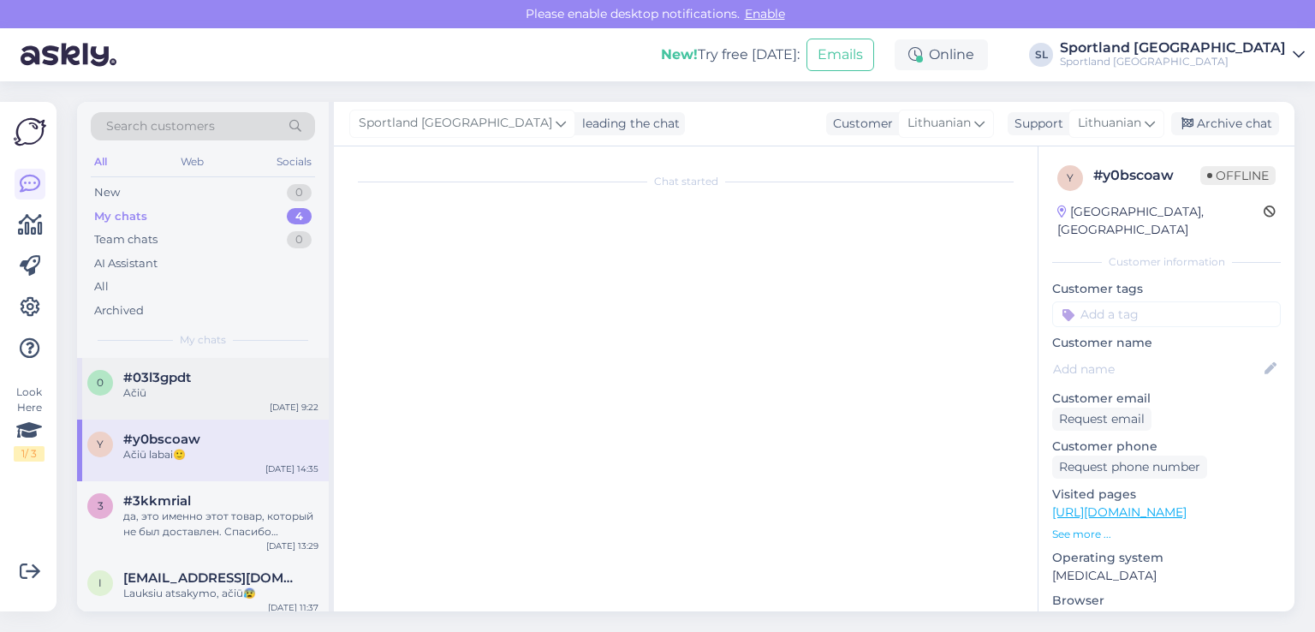
scroll to position [531, 0]
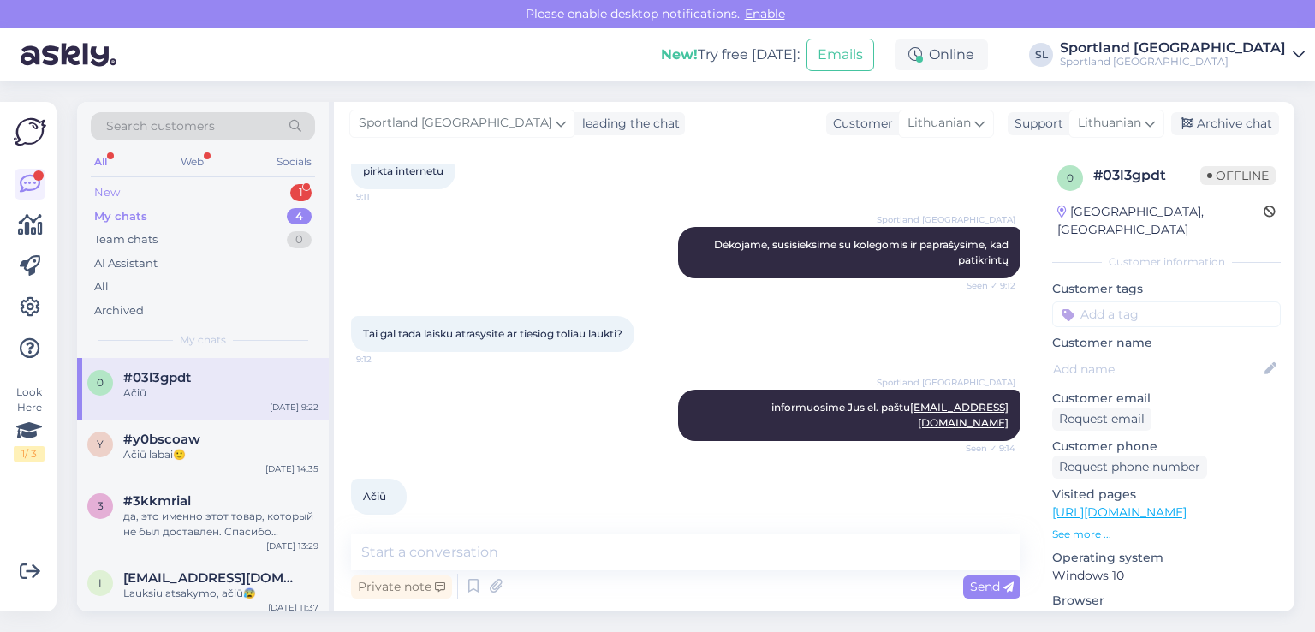
click at [198, 199] on div "New 1" at bounding box center [203, 193] width 224 height 24
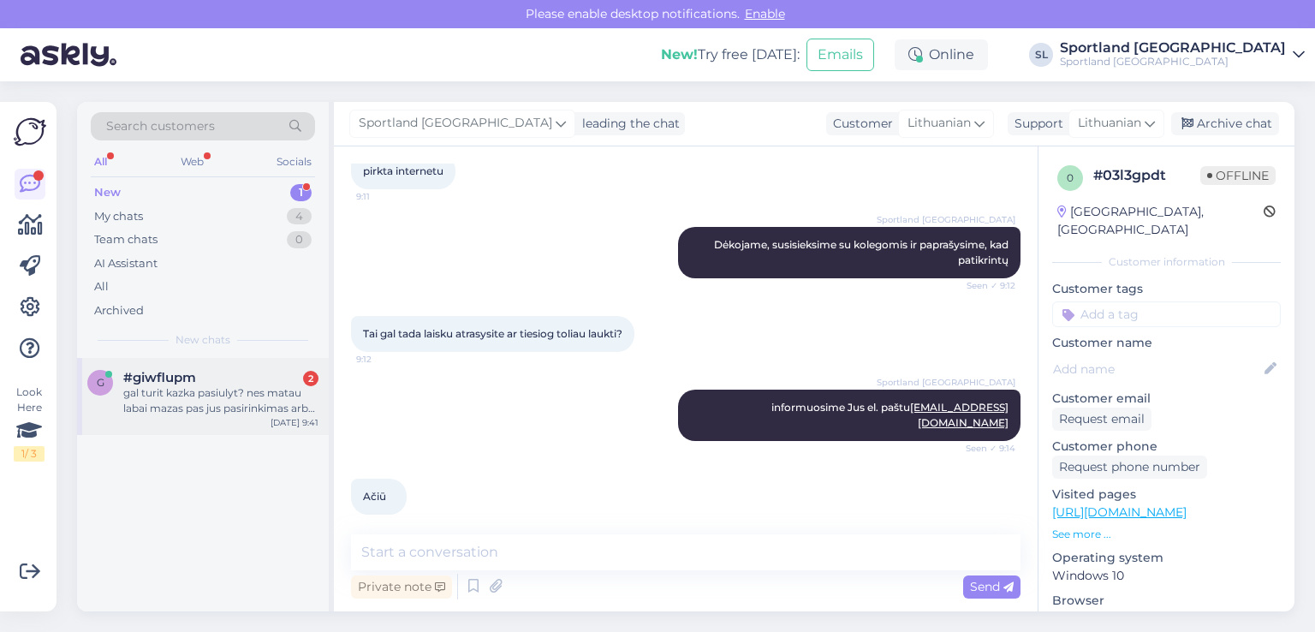
click at [195, 382] on span "#giwflupm" at bounding box center [159, 377] width 73 height 15
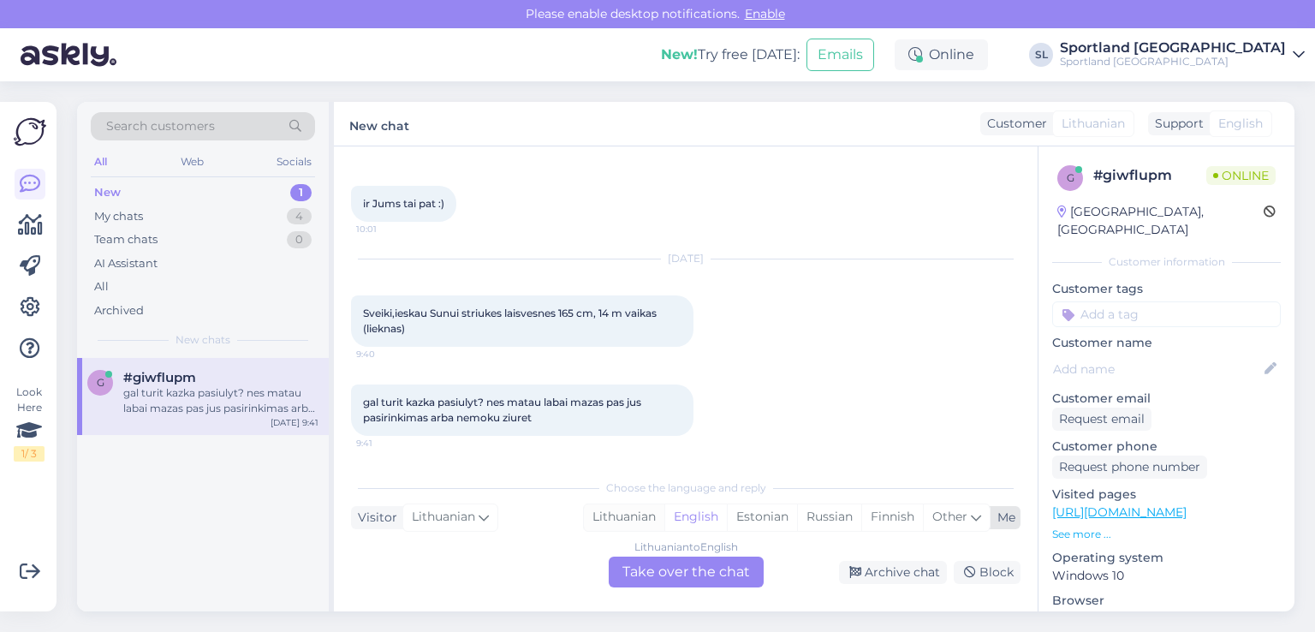
click at [600, 518] on div "Lithuanian" at bounding box center [624, 517] width 80 height 26
click at [648, 571] on div "Lithuanian to Lithuanian Take over the chat" at bounding box center [686, 572] width 155 height 31
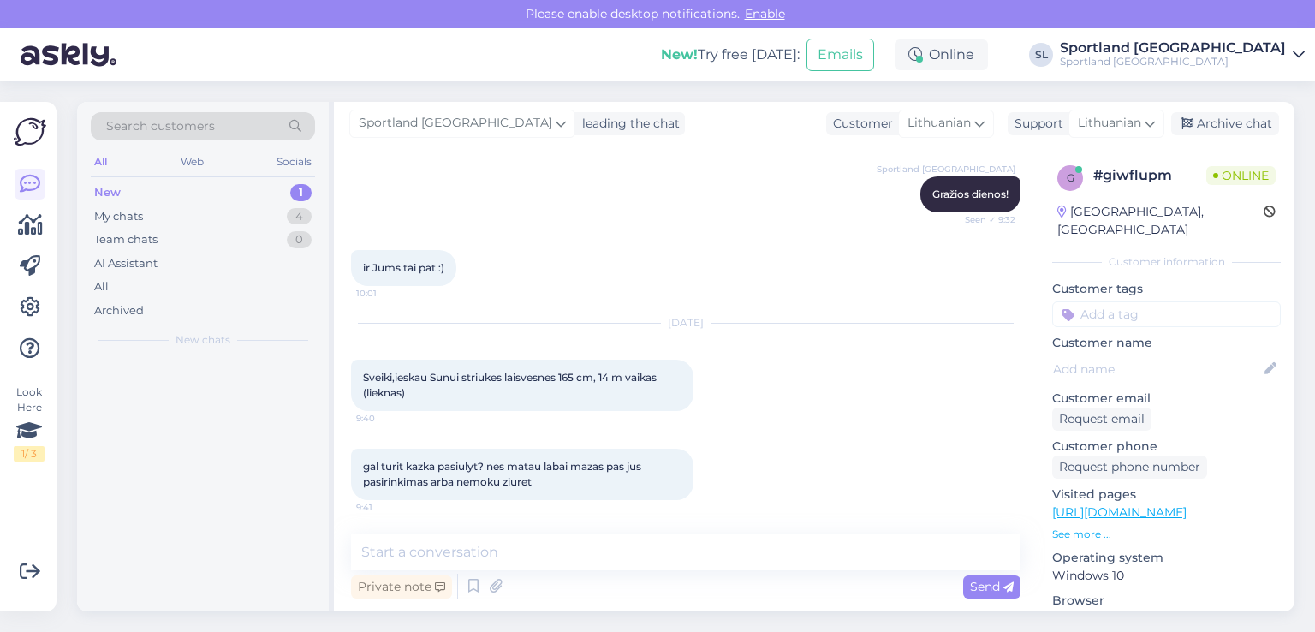
scroll to position [1888, 0]
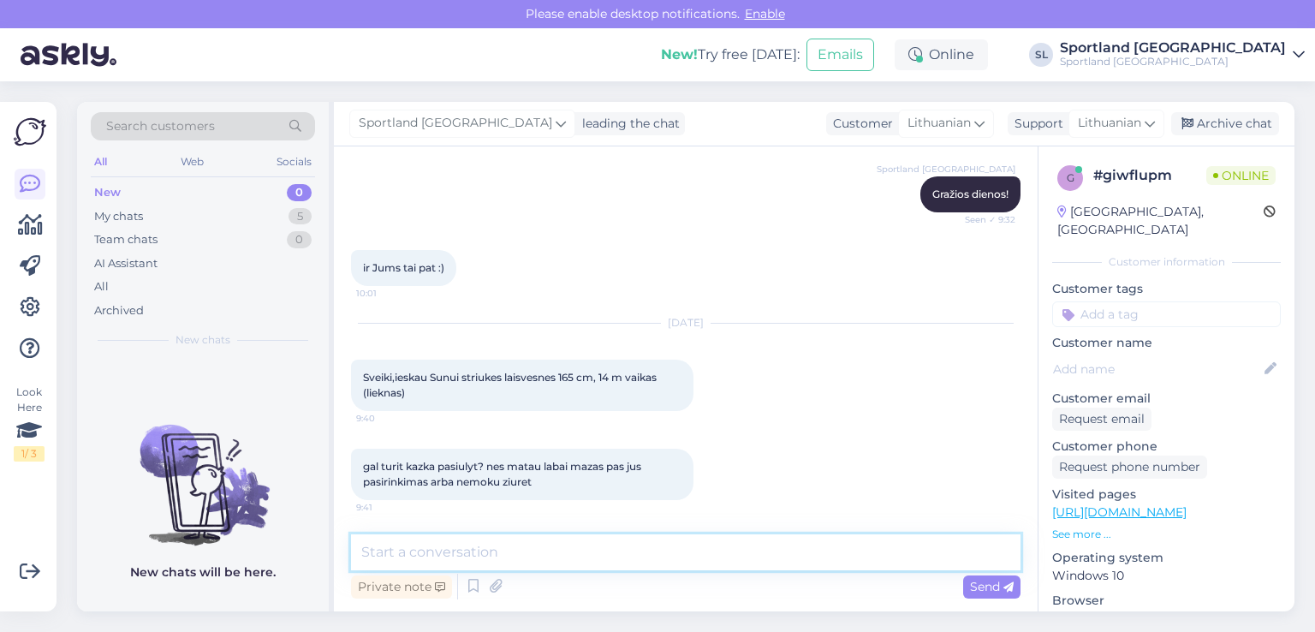
click at [601, 556] on textarea at bounding box center [686, 552] width 670 height 36
type textarea "Sveiki"
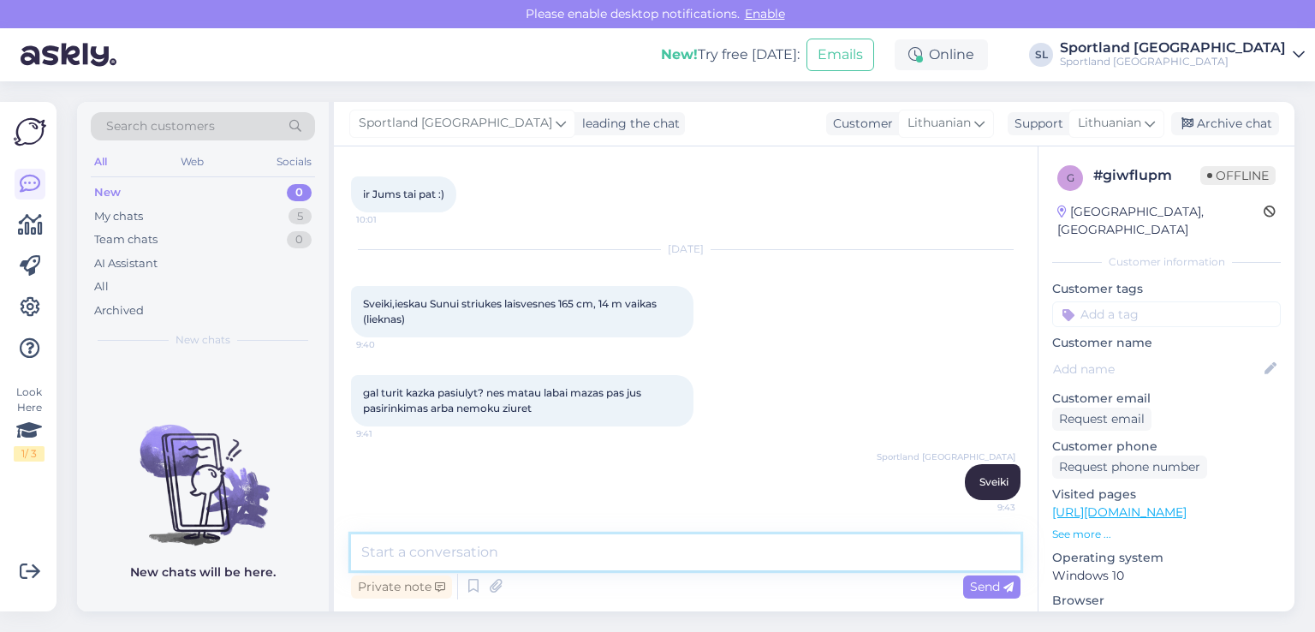
scroll to position [1962, 0]
click at [718, 555] on textarea at bounding box center [686, 552] width 670 height 36
type textarea "t"
paste textarea "https://sportland.lt/vaikai/apranga/striukes?clothing_size=152-164,156-166,162-…"
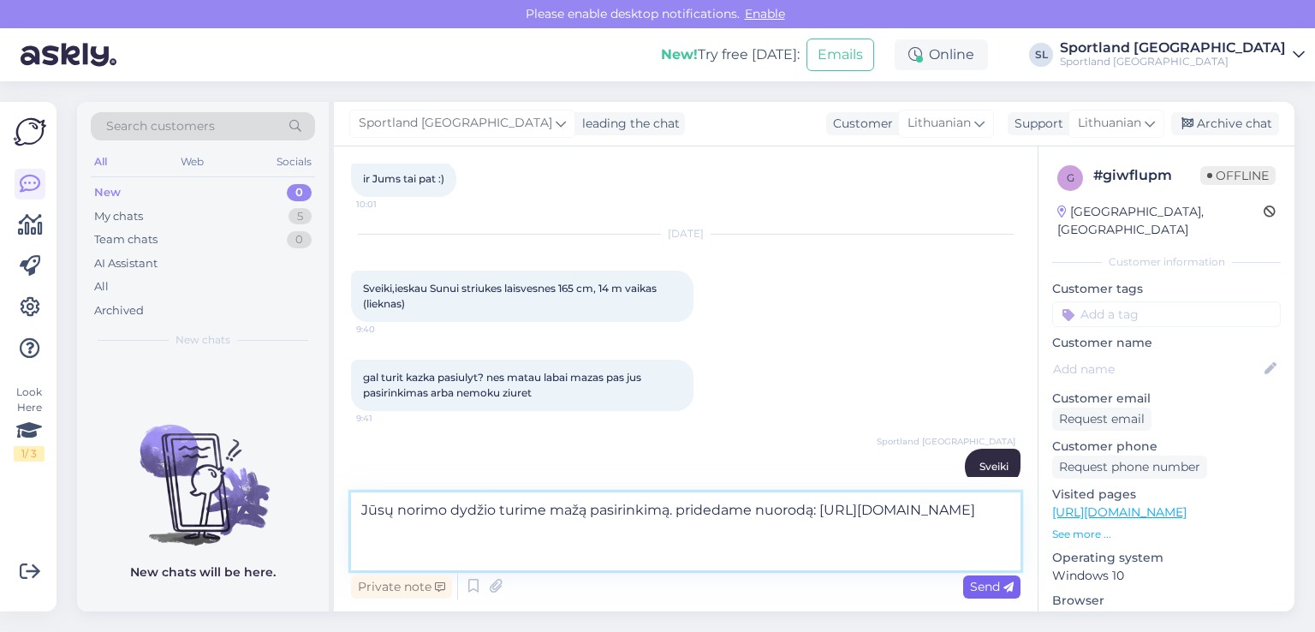
type textarea "Jūsų norimo dydžio turime mažą pasirinkimą. pridedame nuorodą: https://sportlan…"
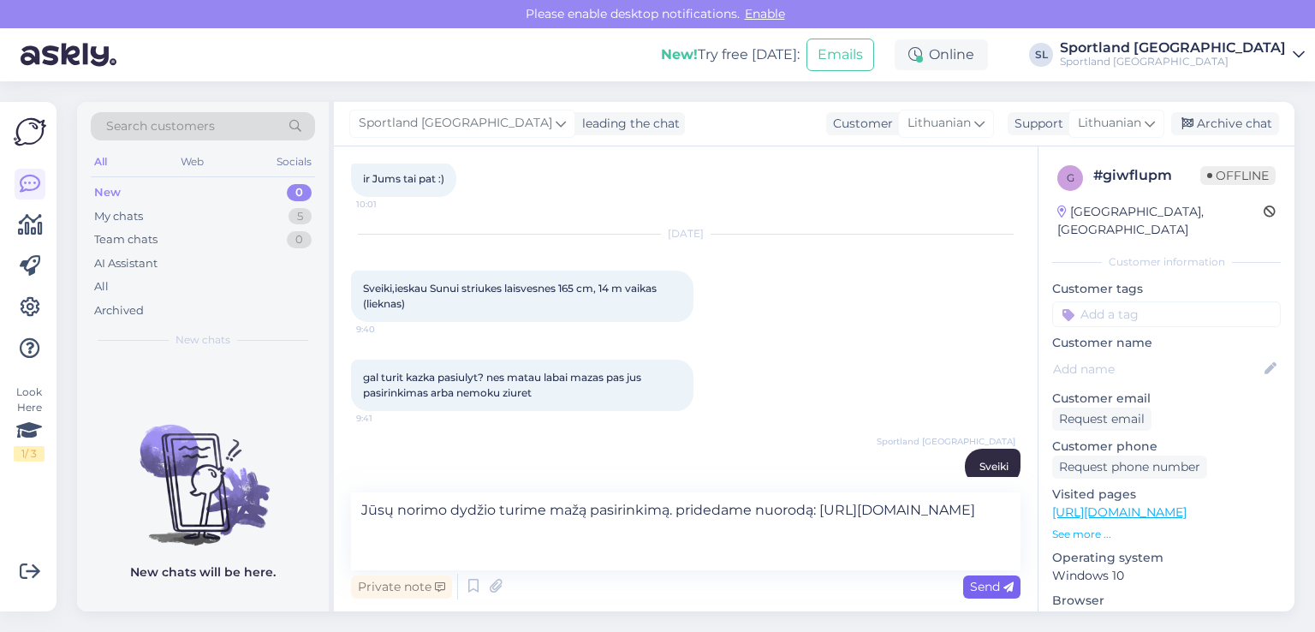
click at [967, 579] on div "Send" at bounding box center [991, 586] width 57 height 23
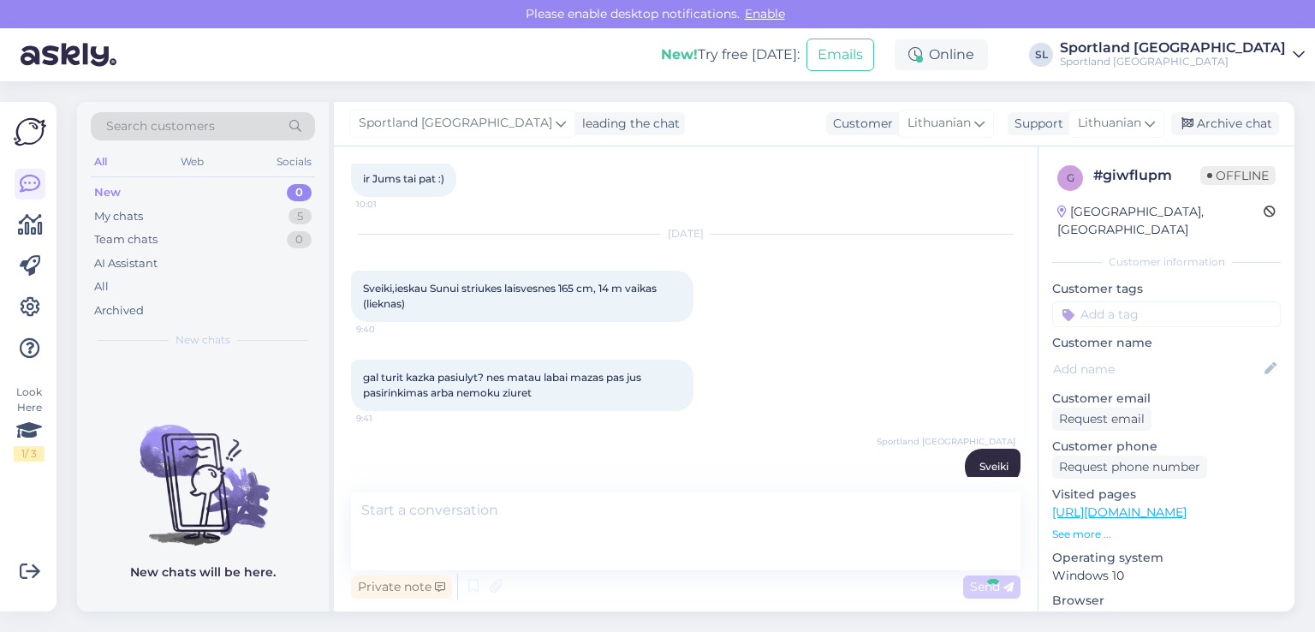
scroll to position [2066, 0]
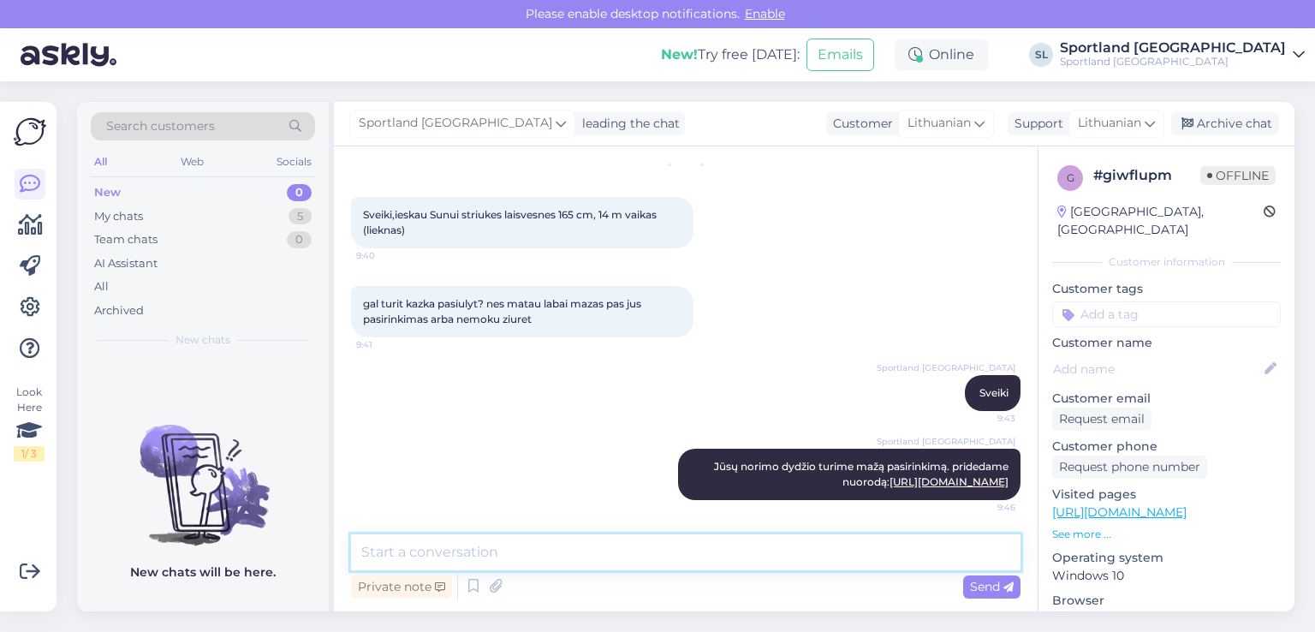
click at [572, 546] on textarea at bounding box center [686, 552] width 670 height 36
type textarea "atsiprašome už nepatogumus."
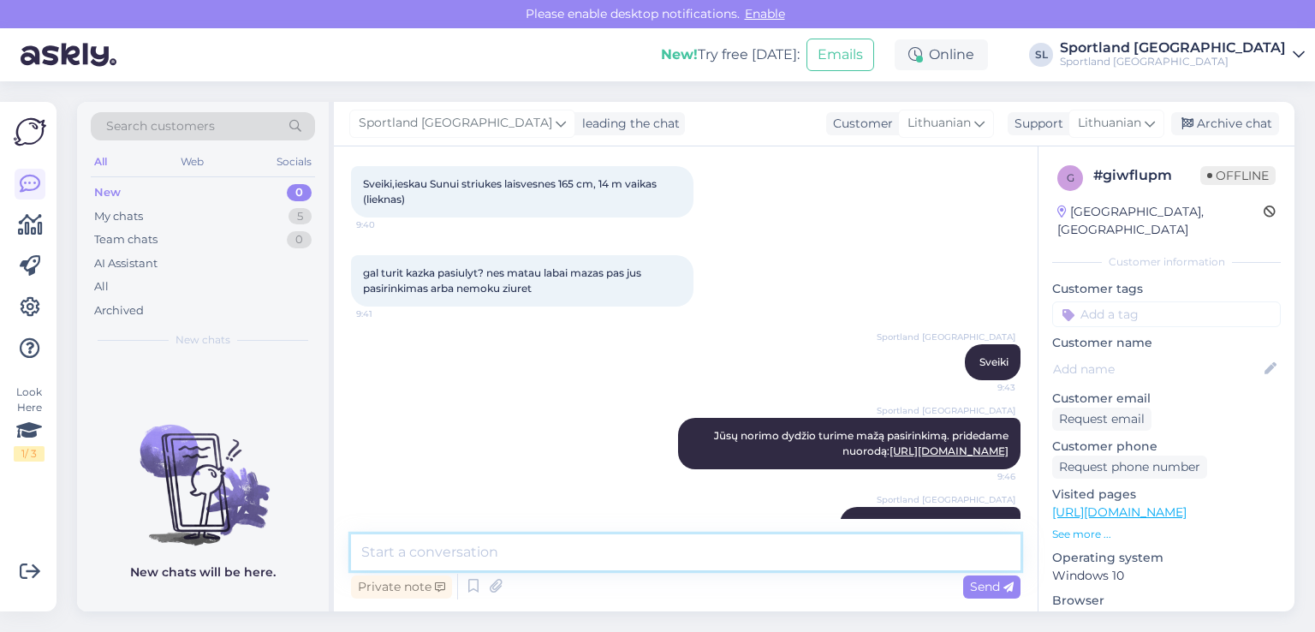
scroll to position [2141, 0]
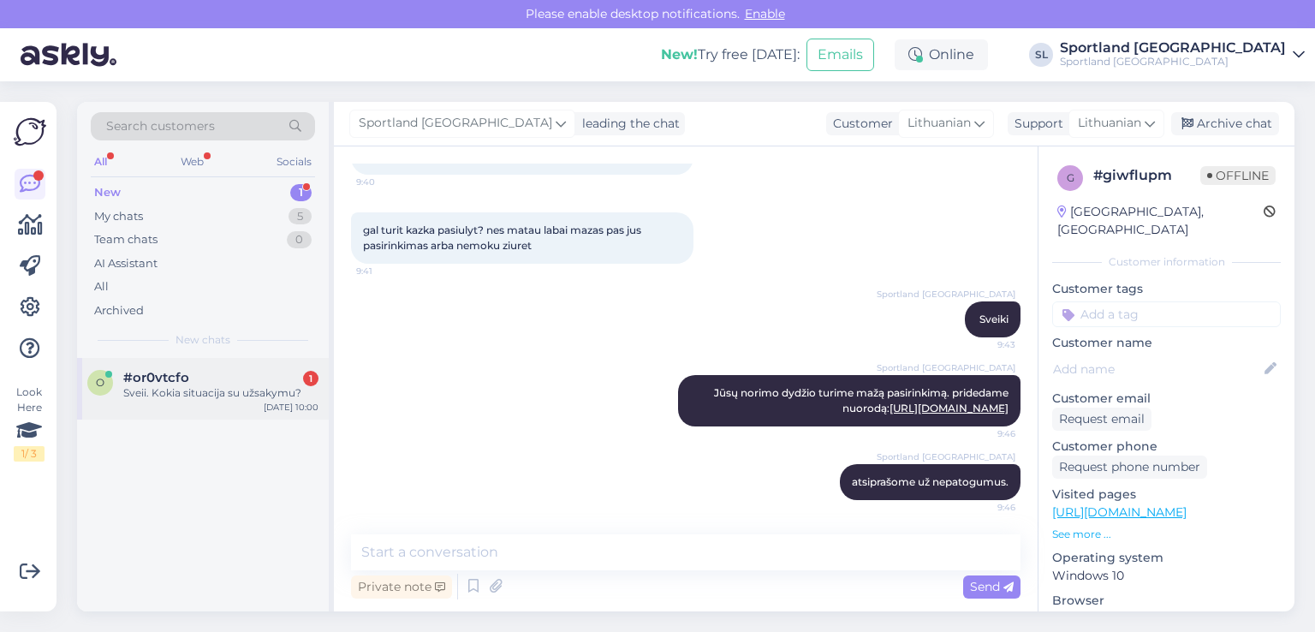
click at [250, 397] on div "Sveii. Kokia situacija su užsakymu?" at bounding box center [220, 392] width 195 height 15
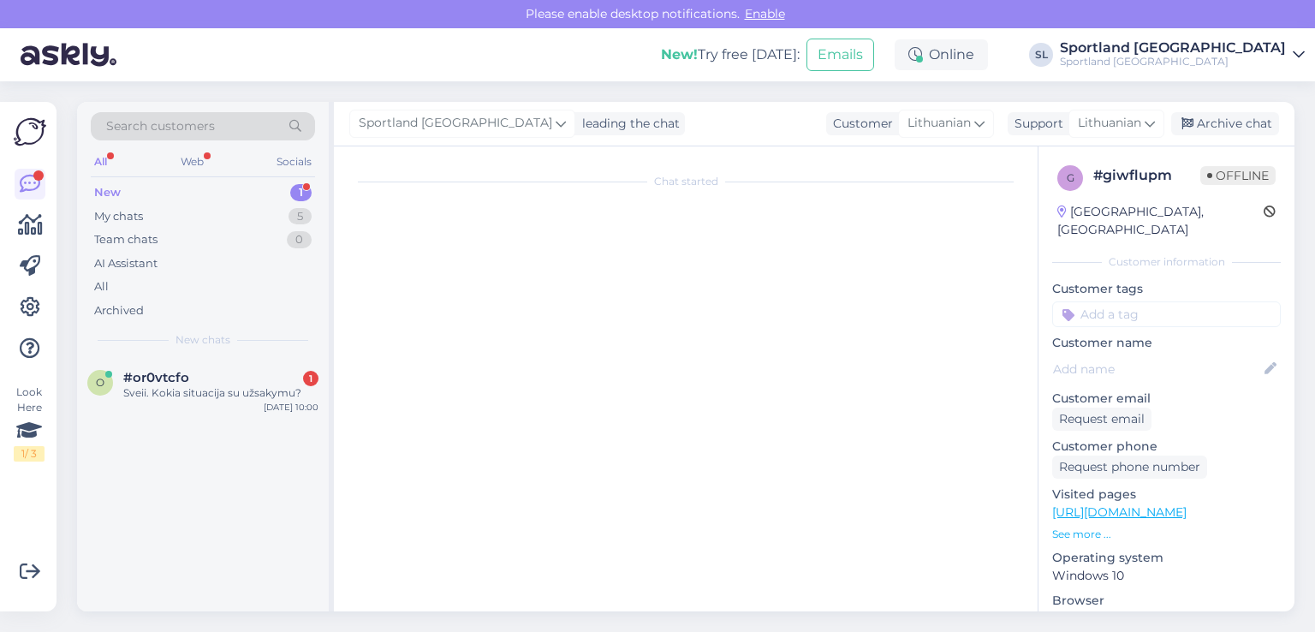
scroll to position [921, 0]
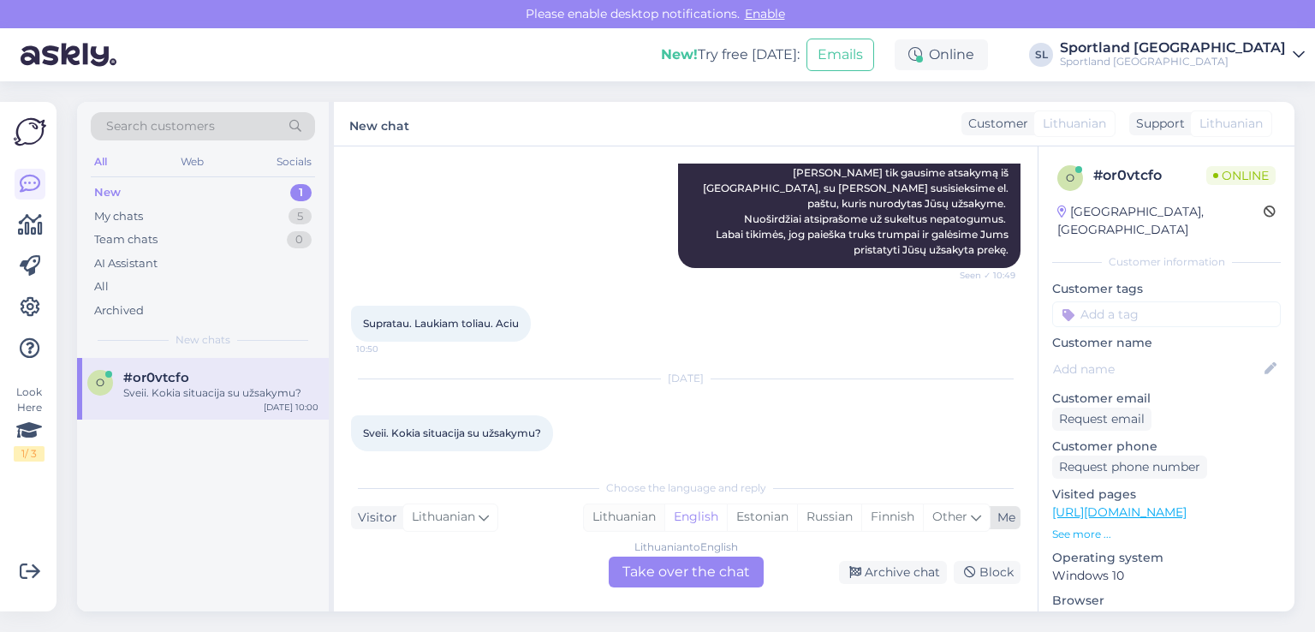
click at [602, 509] on div "Lithuanian" at bounding box center [624, 517] width 80 height 26
click at [651, 577] on div "Lithuanian to Lithuanian Take over the chat" at bounding box center [686, 572] width 155 height 31
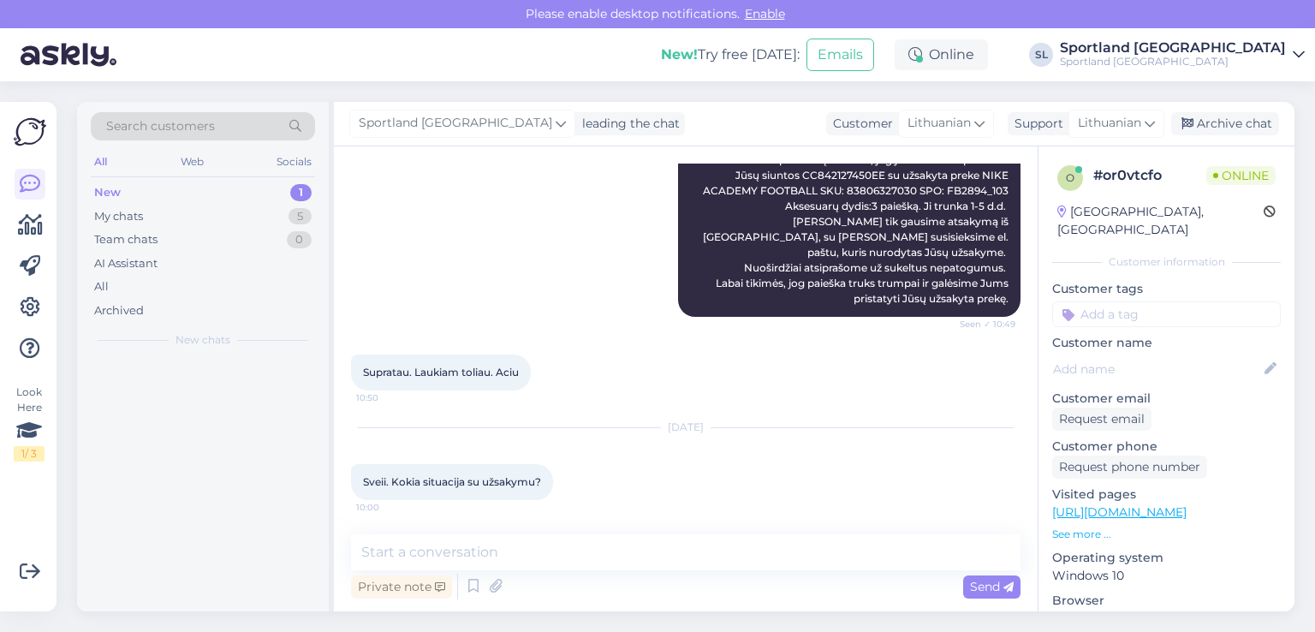
scroll to position [857, 0]
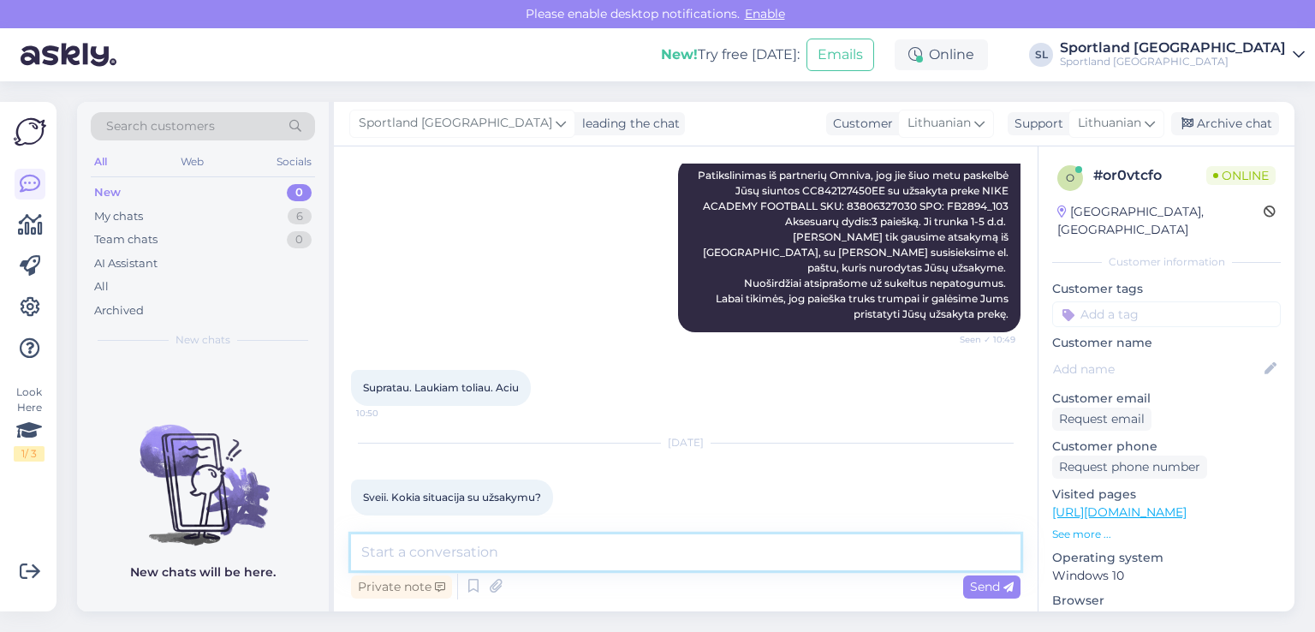
click at [563, 537] on textarea at bounding box center [686, 552] width 670 height 36
click at [539, 553] on textarea "Sveiki, prašome n" at bounding box center [686, 552] width 670 height 36
type textarea "Sveiki, prašome nurodykite užsakymo numerį"
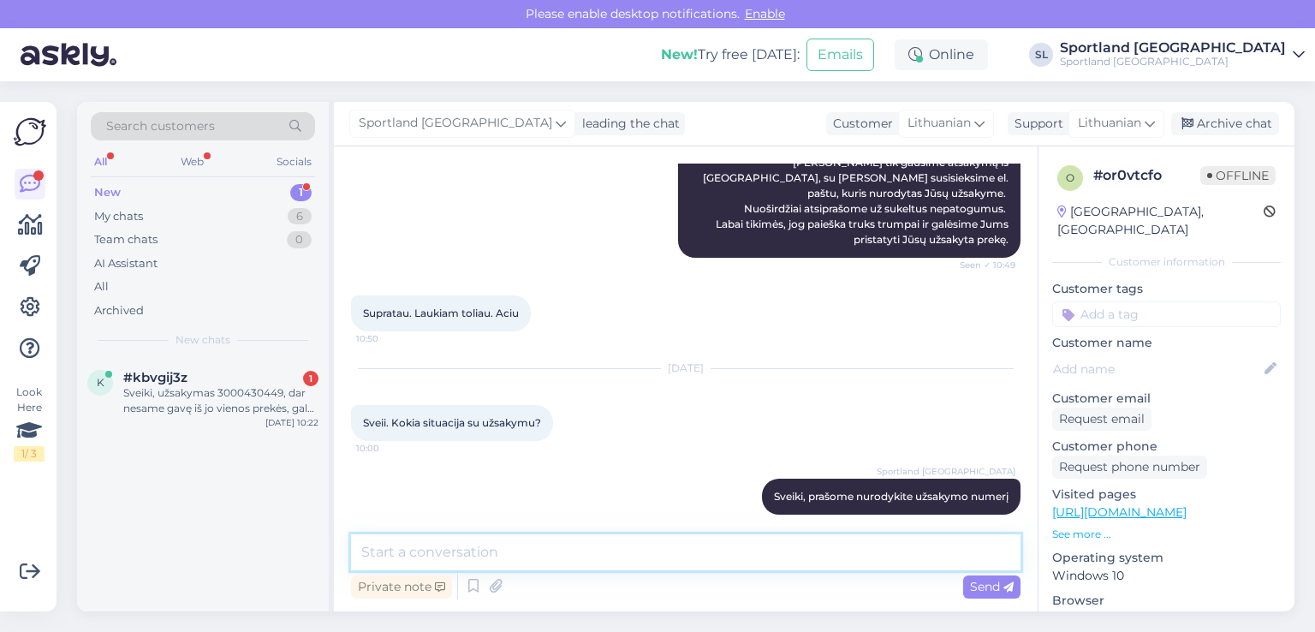
scroll to position [931, 0]
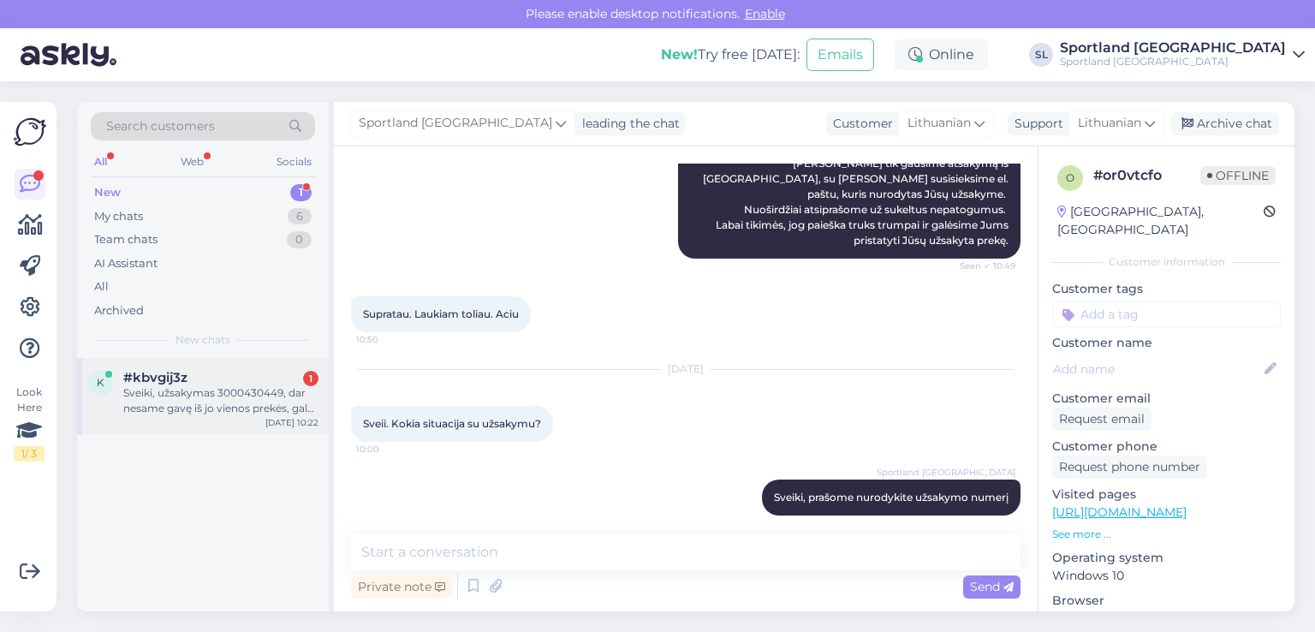
click at [226, 392] on div "Sveiki, užsakymas 3000430449, dar nesame gavę iš jo vienos prekės, gal galite p…" at bounding box center [220, 400] width 195 height 31
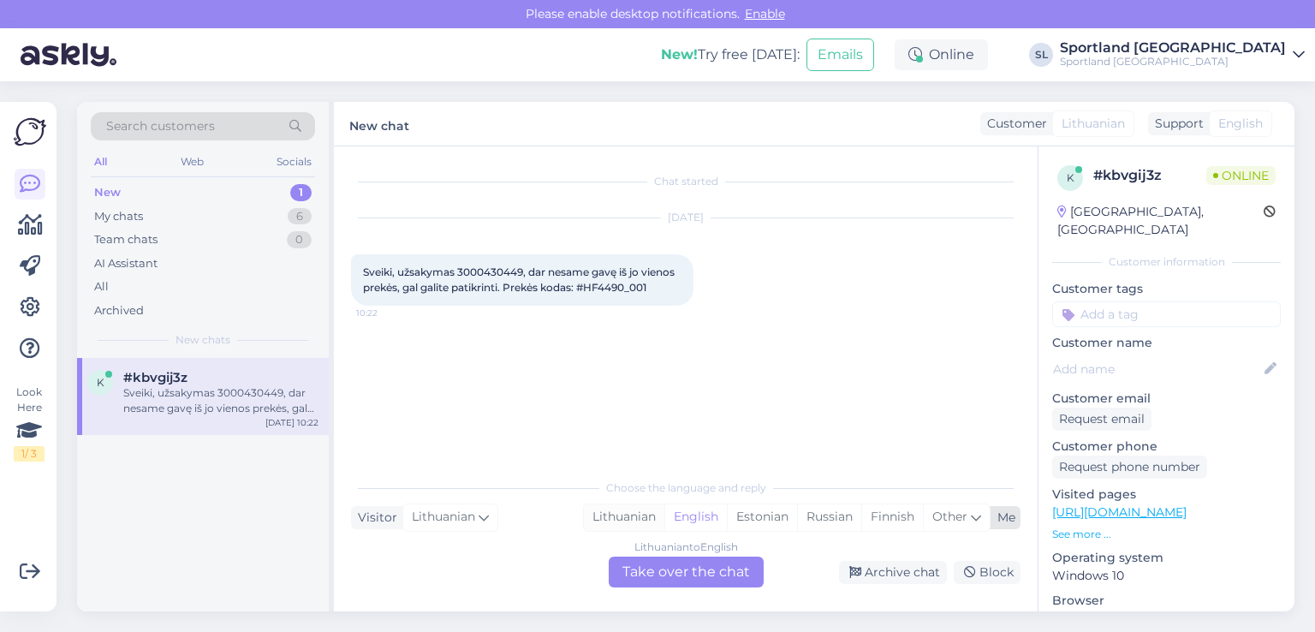
click at [609, 516] on div "Lithuanian" at bounding box center [624, 517] width 80 height 26
click at [699, 578] on div "Lithuanian to Lithuanian Take over the chat" at bounding box center [686, 572] width 155 height 31
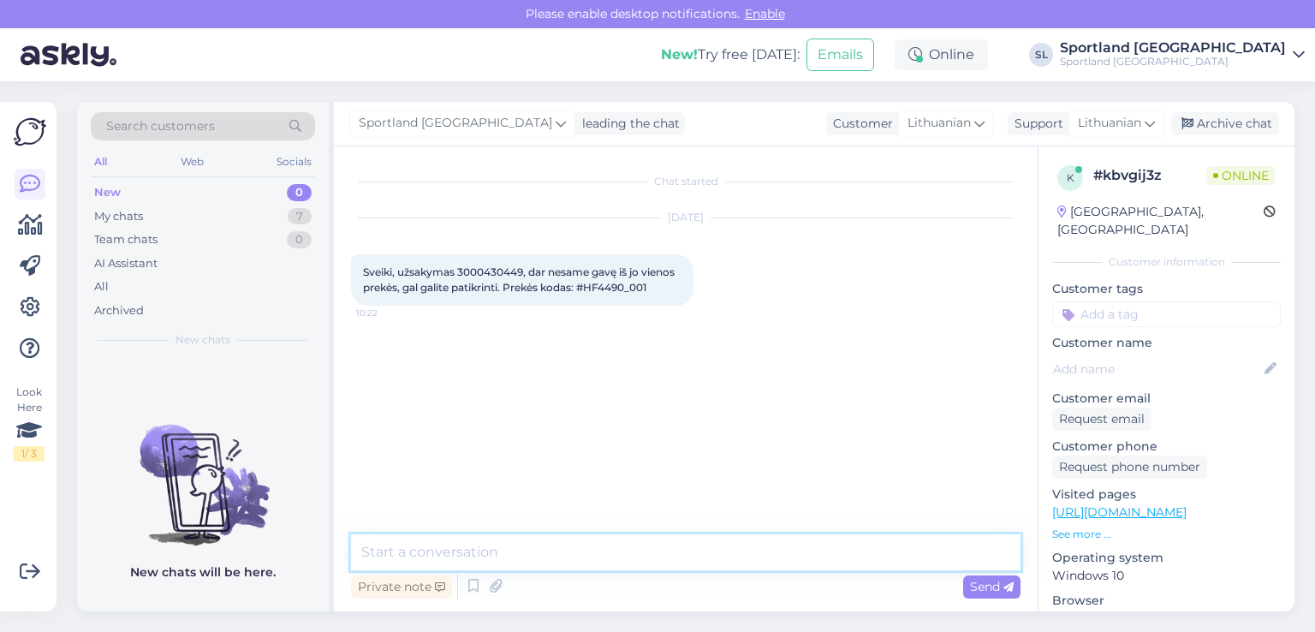
click at [627, 559] on textarea at bounding box center [686, 552] width 670 height 36
type textarea "Sveiki"
type textarea "patikrinsime"
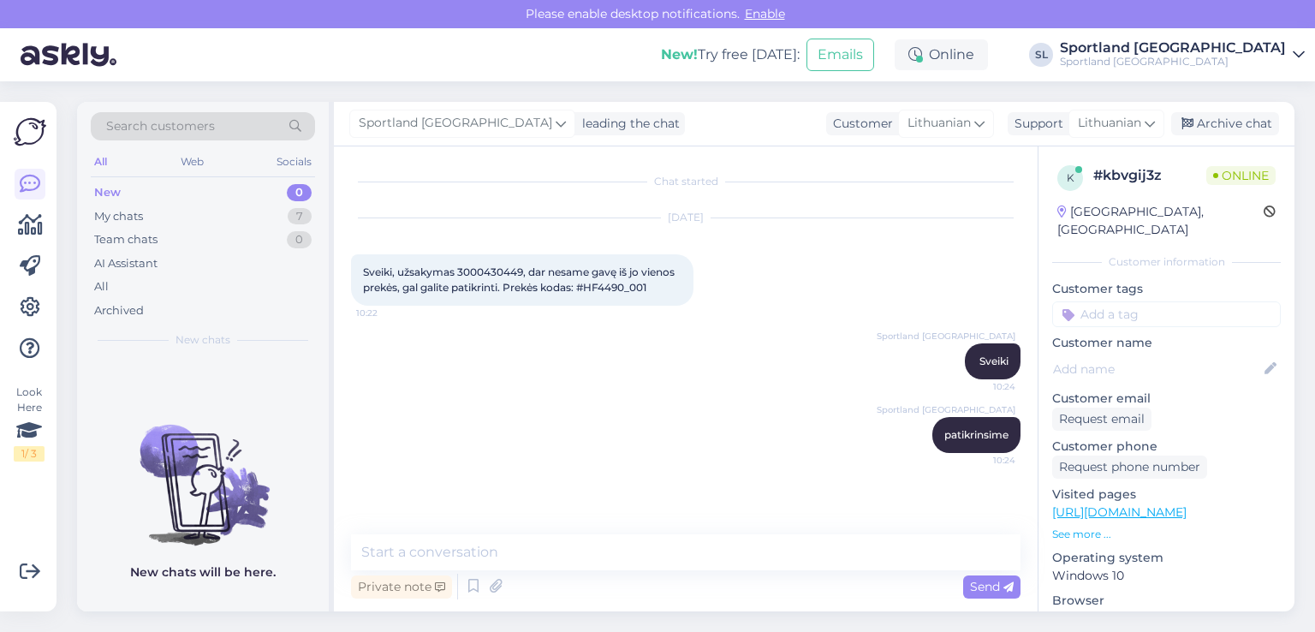
click at [475, 265] on span "Sveiki, užsakymas 3000430449, dar nesame gavę iš jo vienos prekės, gal galite p…" at bounding box center [520, 279] width 314 height 28
copy span "3000430449"
drag, startPoint x: 499, startPoint y: 409, endPoint x: 492, endPoint y: 302, distance: 107.3
click at [498, 405] on div "Sportland Lithuania patikrinsime 10:24" at bounding box center [686, 435] width 670 height 74
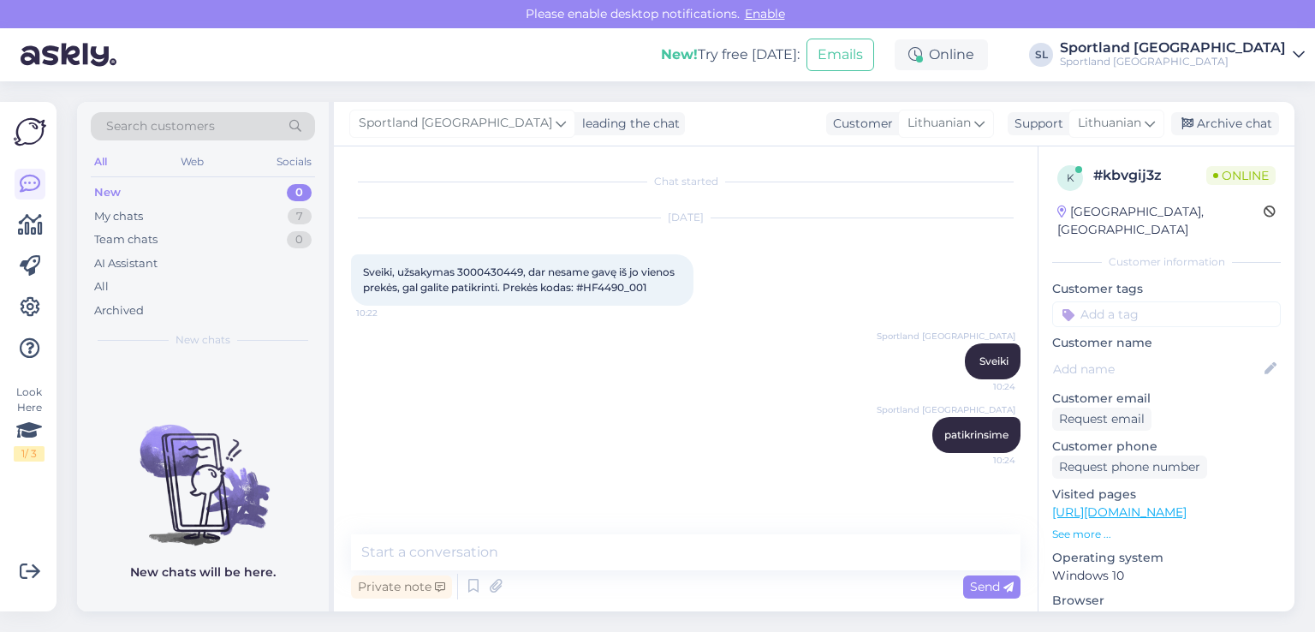
click at [466, 254] on div "Sveiki, užsakymas 3000430449, dar nesame gavę iš jo vienos prekės, gal galite p…" at bounding box center [522, 279] width 343 height 51
click at [464, 264] on div "Sveiki, užsakymas 3000430449, dar nesame gavę iš jo vienos prekės, gal galite p…" at bounding box center [522, 279] width 343 height 51
copy span "3000430449"
click at [621, 288] on span "Sveiki, užsakymas 3000430449, dar nesame gavę iš jo vienos prekės, gal galite p…" at bounding box center [520, 279] width 314 height 28
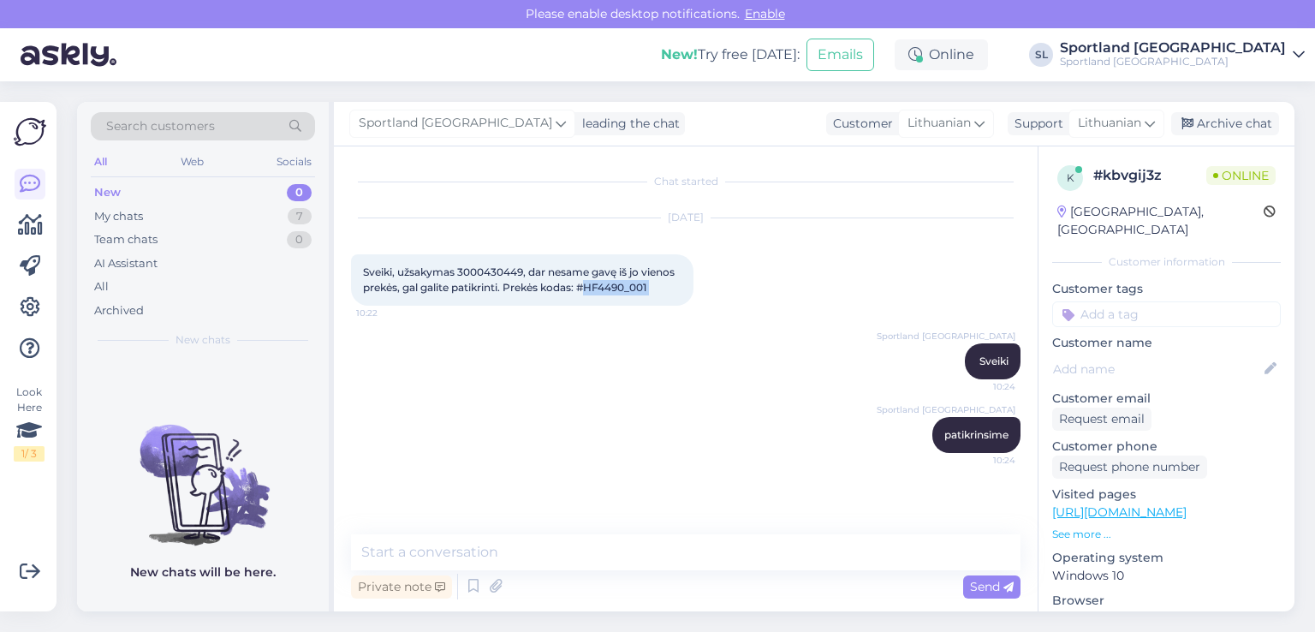
click at [621, 288] on span "Sveiki, užsakymas 3000430449, dar nesame gavę iš jo vienos prekės, gal galite p…" at bounding box center [520, 279] width 314 height 28
copy div "HF4490_001 10:22"
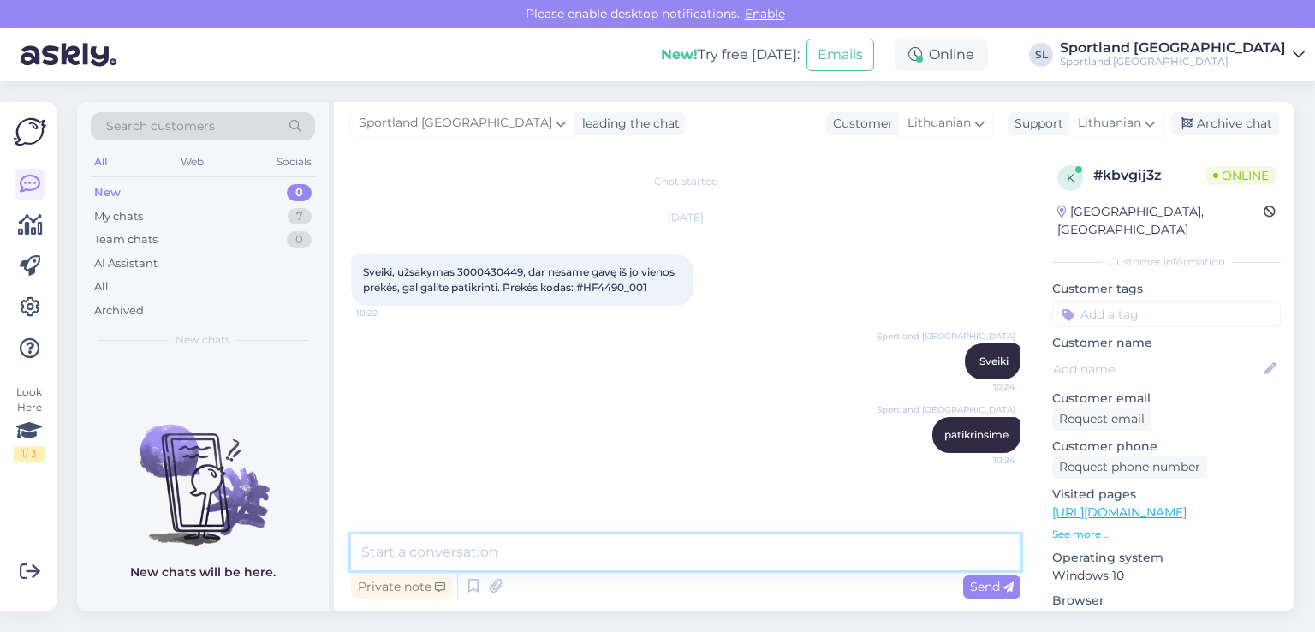
click at [534, 548] on textarea at bounding box center [686, 552] width 670 height 36
paste textarea "JORDAN FRANCHISE Prekės kodas: 22404803235 SPO: HF4490_001 Avalynės dydis:36"
type textarea "už šią prekę JORDAN FRANCHISE Prekės kodas: 22404803235 SPO: HF4490_001 Avalynė…"
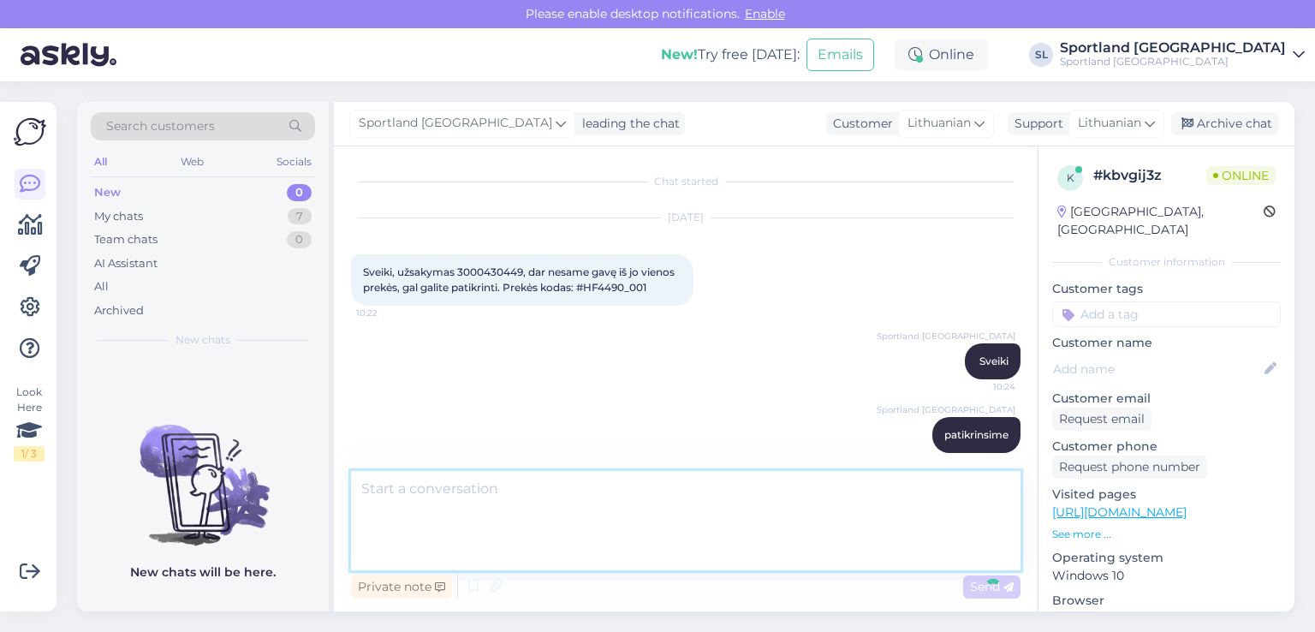
scroll to position [73, 0]
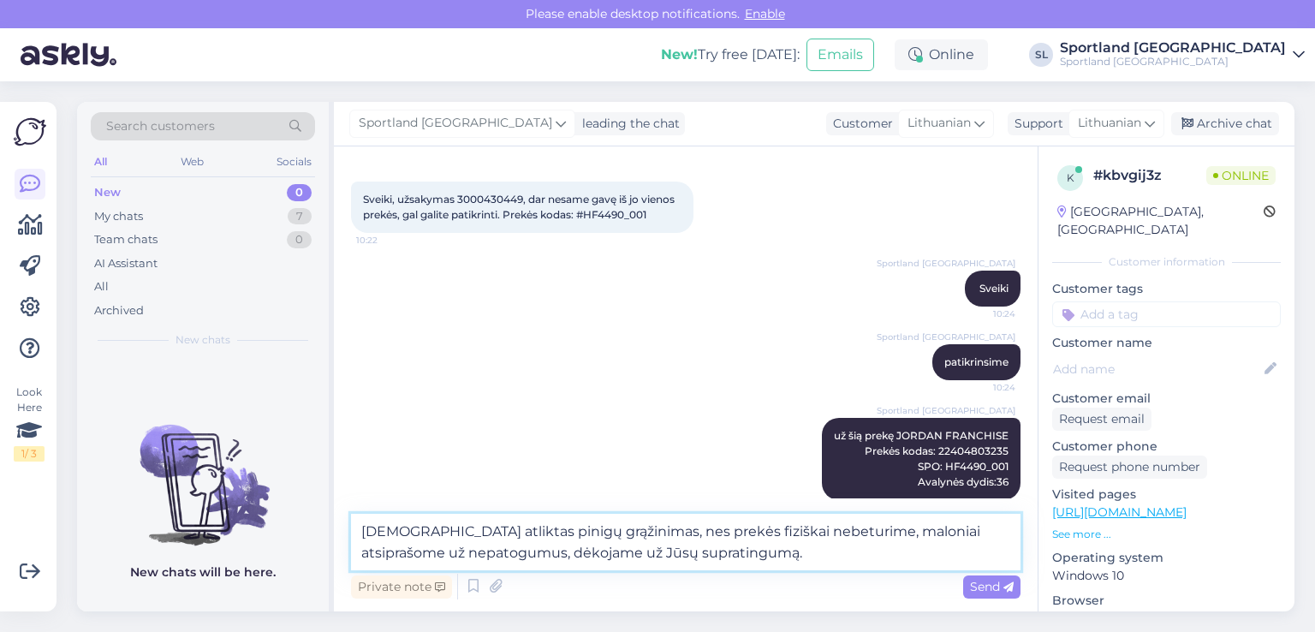
type textarea "Jums atliktas pinigų grąžinimas, nes prekės fiziškai nebeturime, maloniai atsip…"
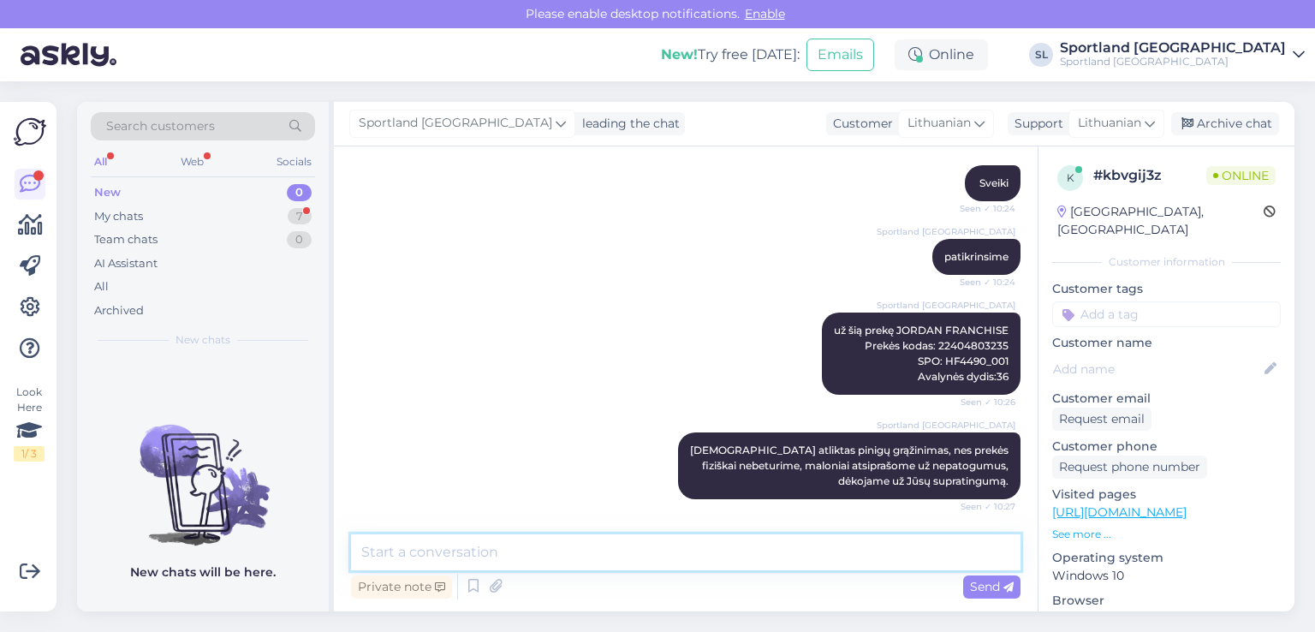
scroll to position [251, 0]
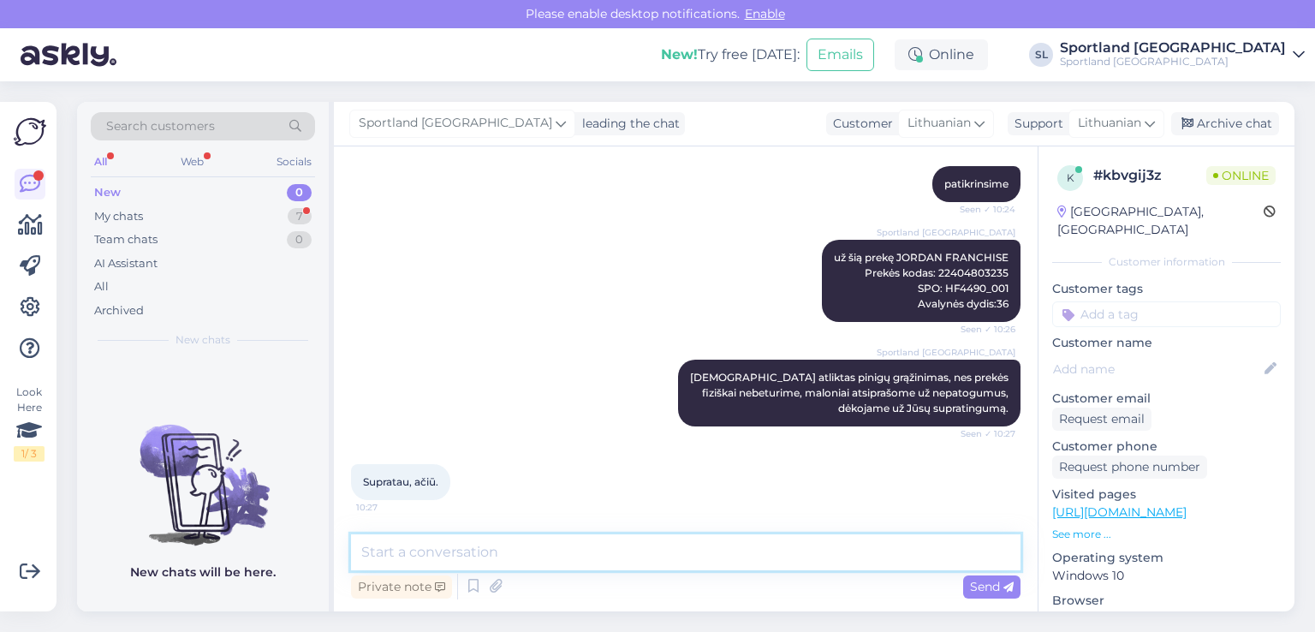
click at [595, 560] on textarea at bounding box center [686, 552] width 670 height 36
type textarea "Nėra už ką, geros Jums dienos :)"
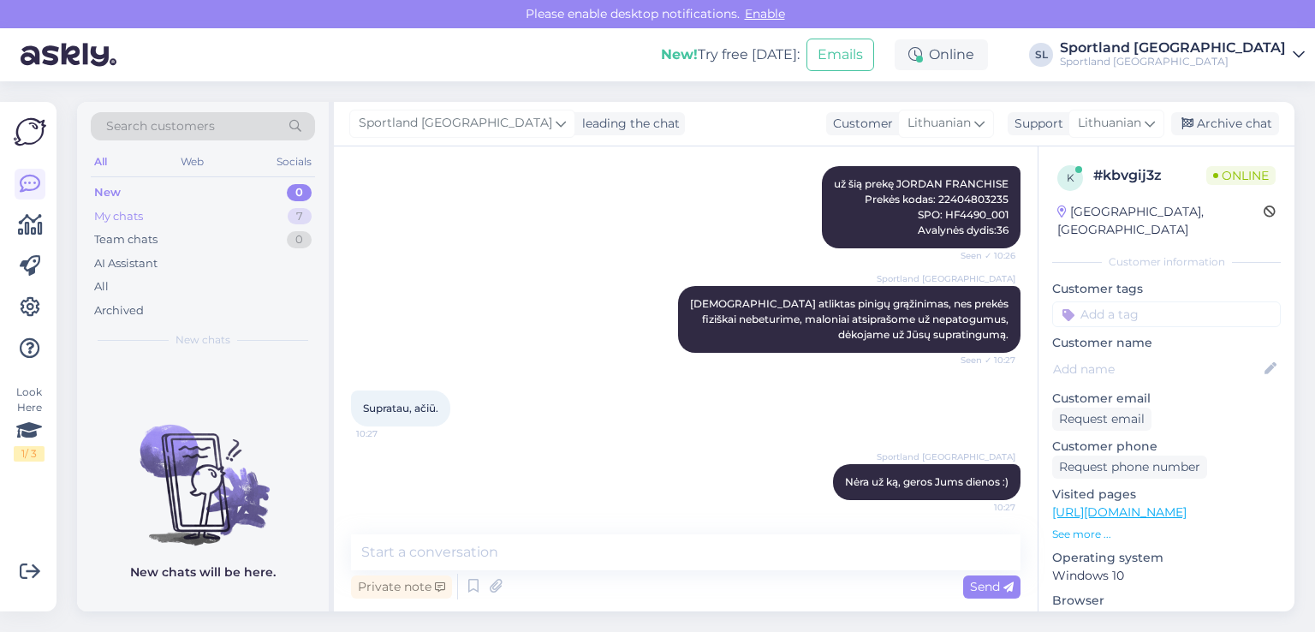
click at [247, 217] on div "My chats 7" at bounding box center [203, 217] width 224 height 24
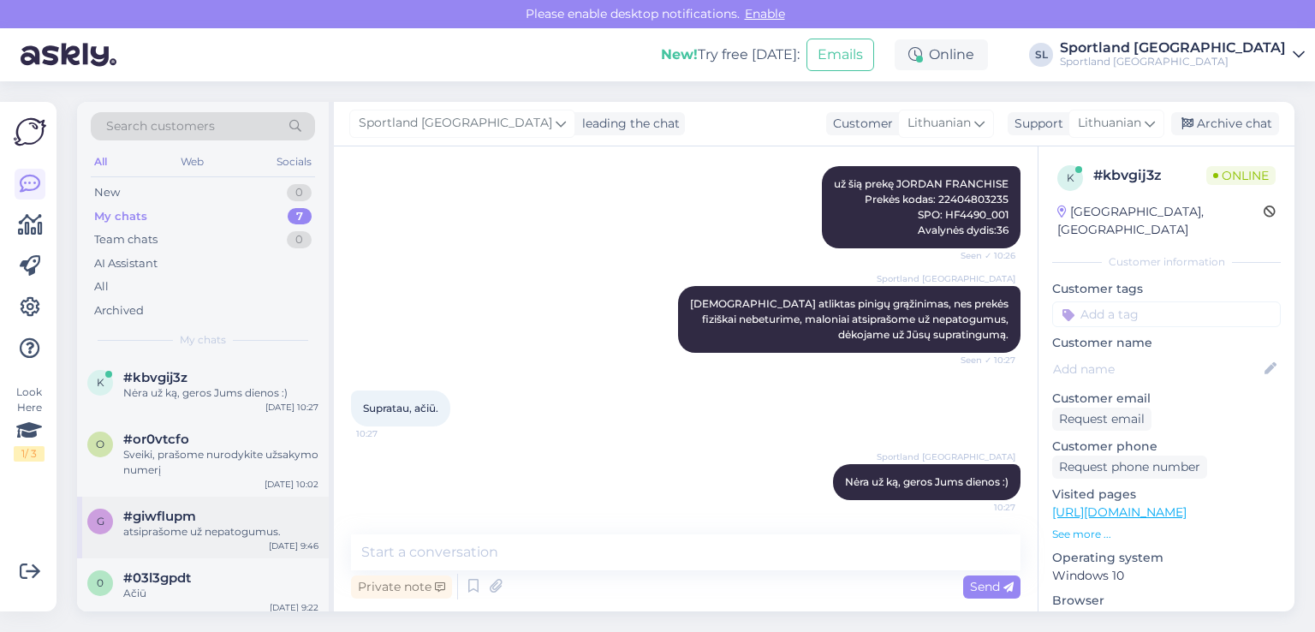
click at [212, 504] on div "g #giwflupm atsiprašome už nepatogumus. Sep 23 9:46" at bounding box center [203, 528] width 252 height 62
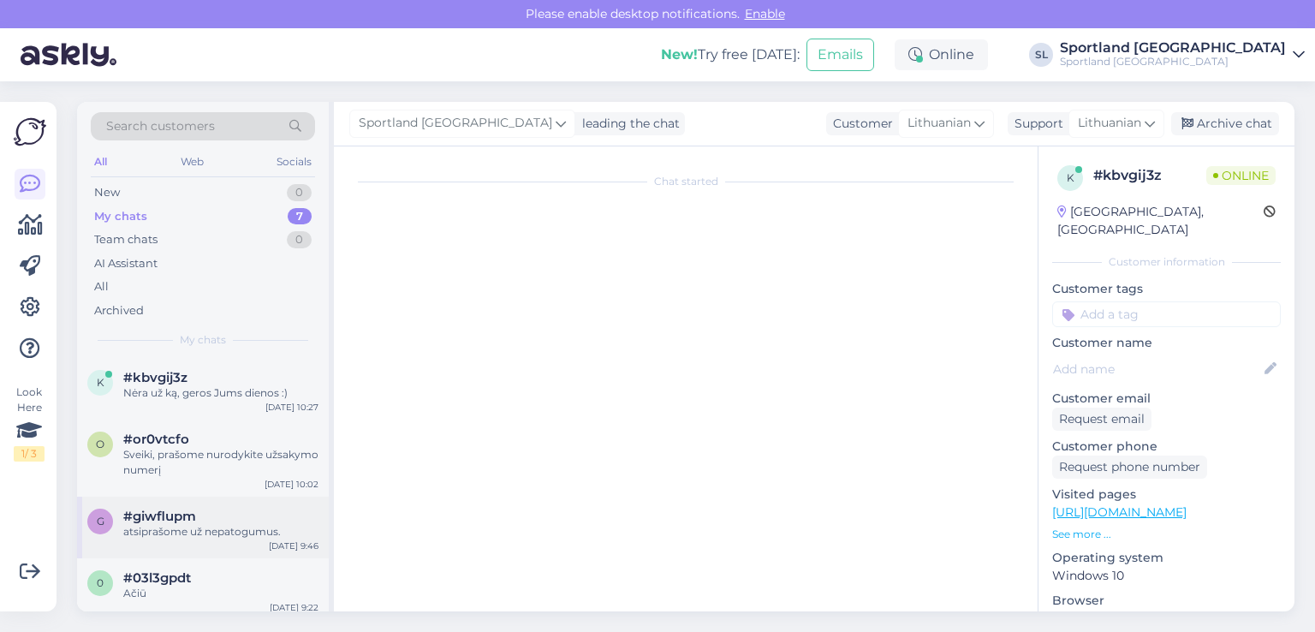
scroll to position [2141, 0]
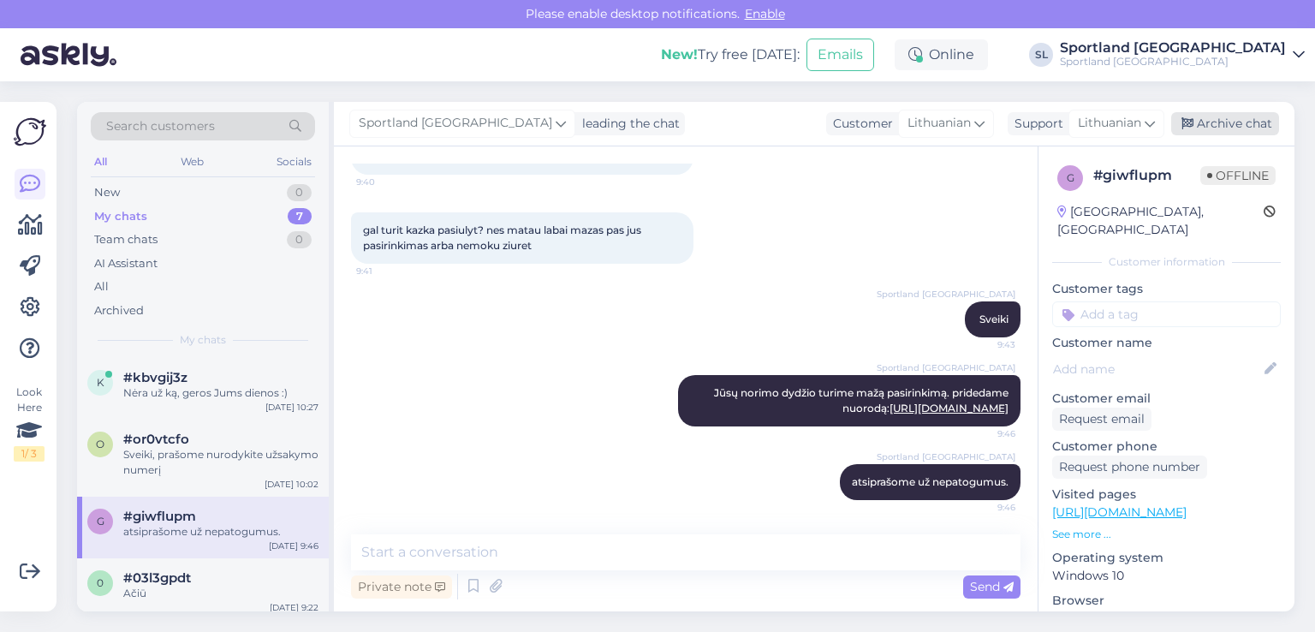
click at [1218, 122] on div "Archive chat" at bounding box center [1225, 123] width 108 height 23
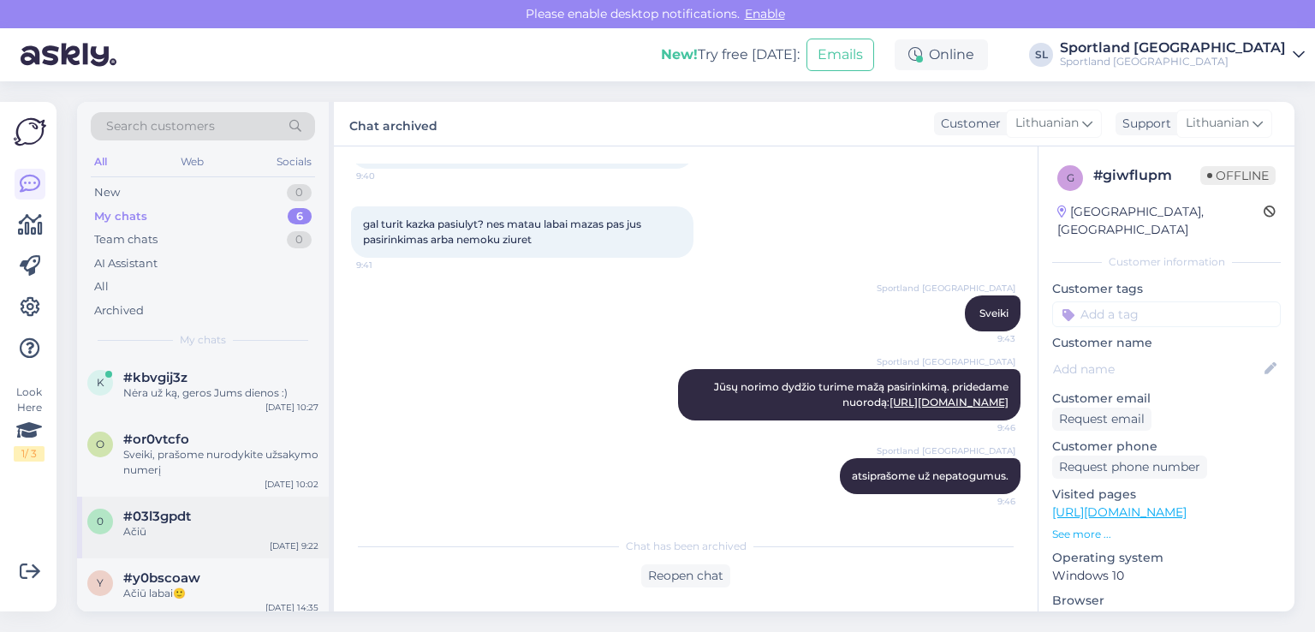
click at [252, 513] on div "#03l3gpdt" at bounding box center [220, 516] width 195 height 15
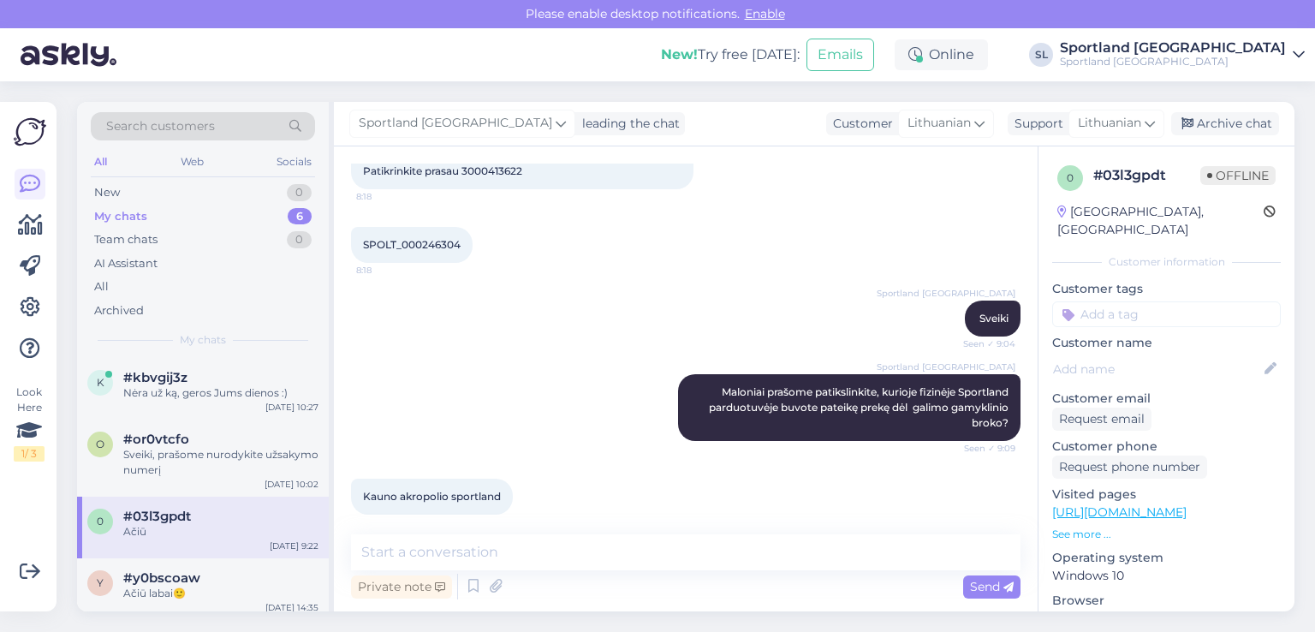
scroll to position [103, 0]
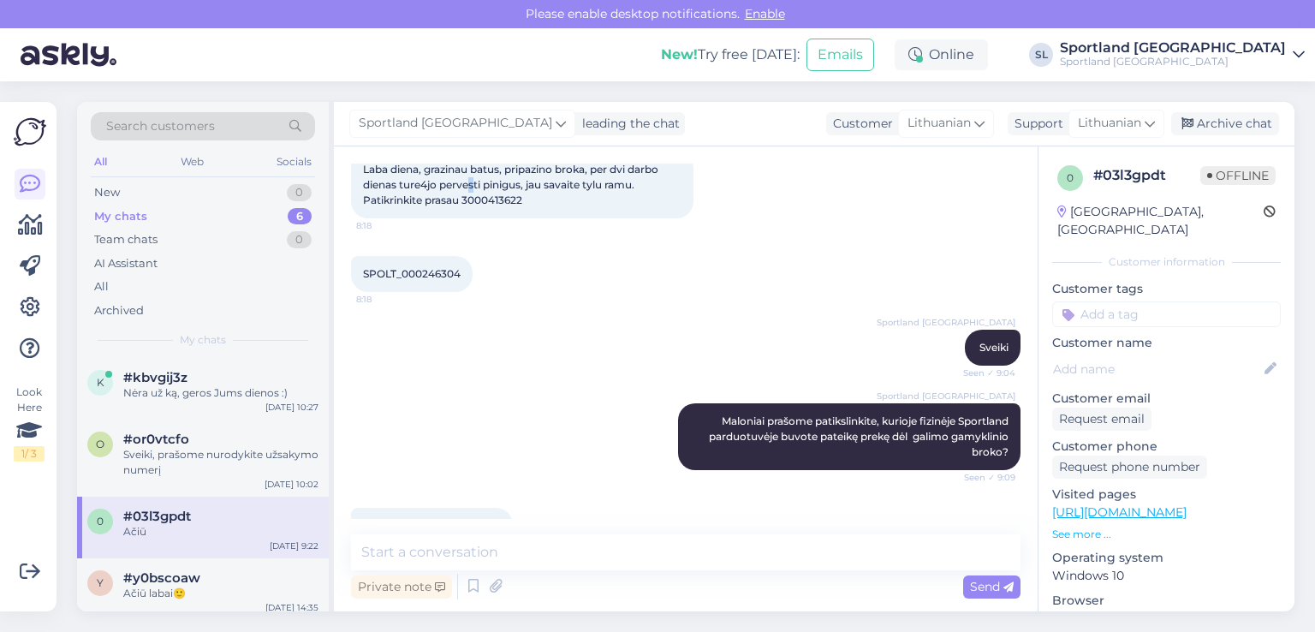
click at [473, 187] on span "Laba diena, grazinau batus, pripazino broka, per dvi darbo dienas ture4jo perve…" at bounding box center [512, 185] width 298 height 44
click at [474, 193] on span "Laba diena, grazinau batus, pripazino broka, per dvi darbo dienas ture4jo perve…" at bounding box center [512, 185] width 298 height 44
copy div "3000413622 8:18"
click at [164, 445] on span "#or0vtcfo" at bounding box center [156, 439] width 66 height 15
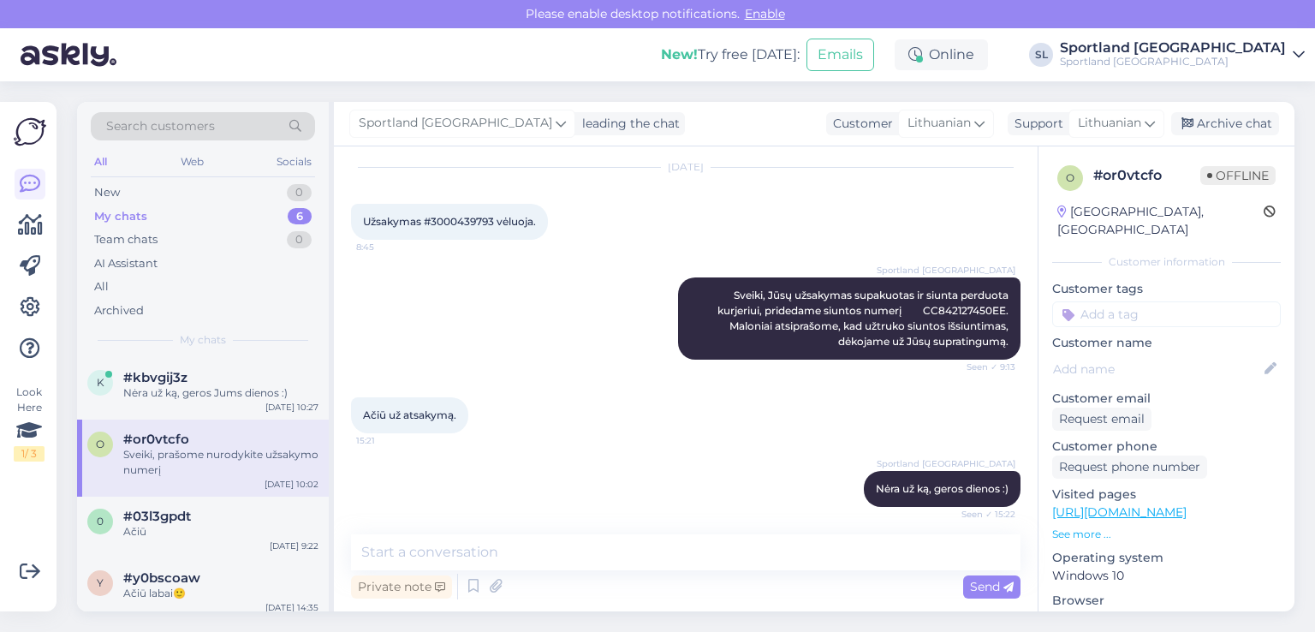
scroll to position [0, 0]
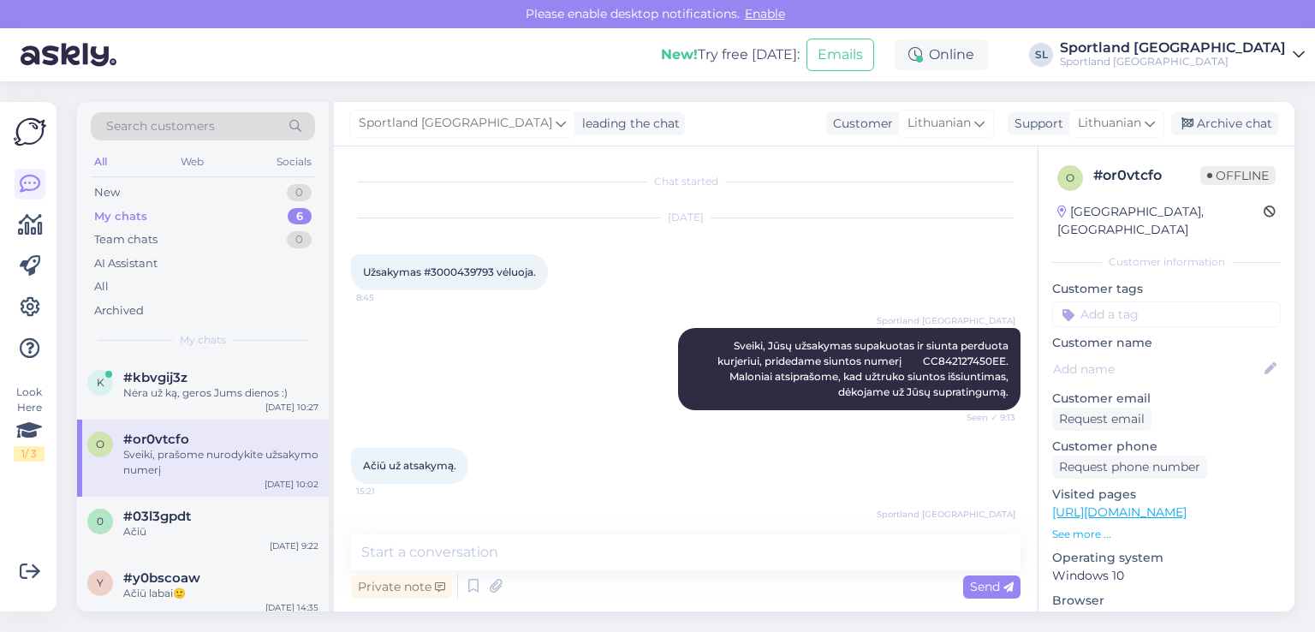
click at [429, 265] on span "Užsakymas #3000439793 vėluoja." at bounding box center [449, 271] width 173 height 13
copy span "3000439793"
click at [952, 363] on span "Sveiki, Jūsų užsakymas supakuotas ir siunta perduota kurjeriui, pridedame siunt…" at bounding box center [865, 368] width 294 height 59
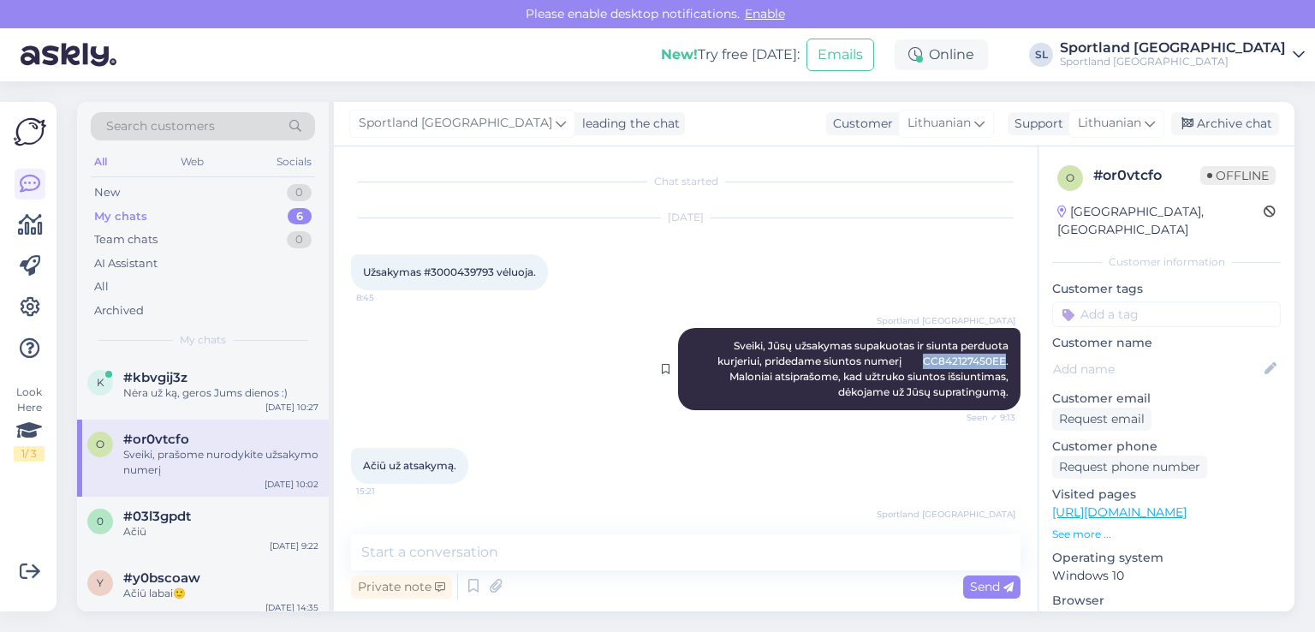
copy span "CC842127450EE"
click at [176, 399] on div "Nėra už ką, geros Jums dienos :)" at bounding box center [220, 392] width 195 height 15
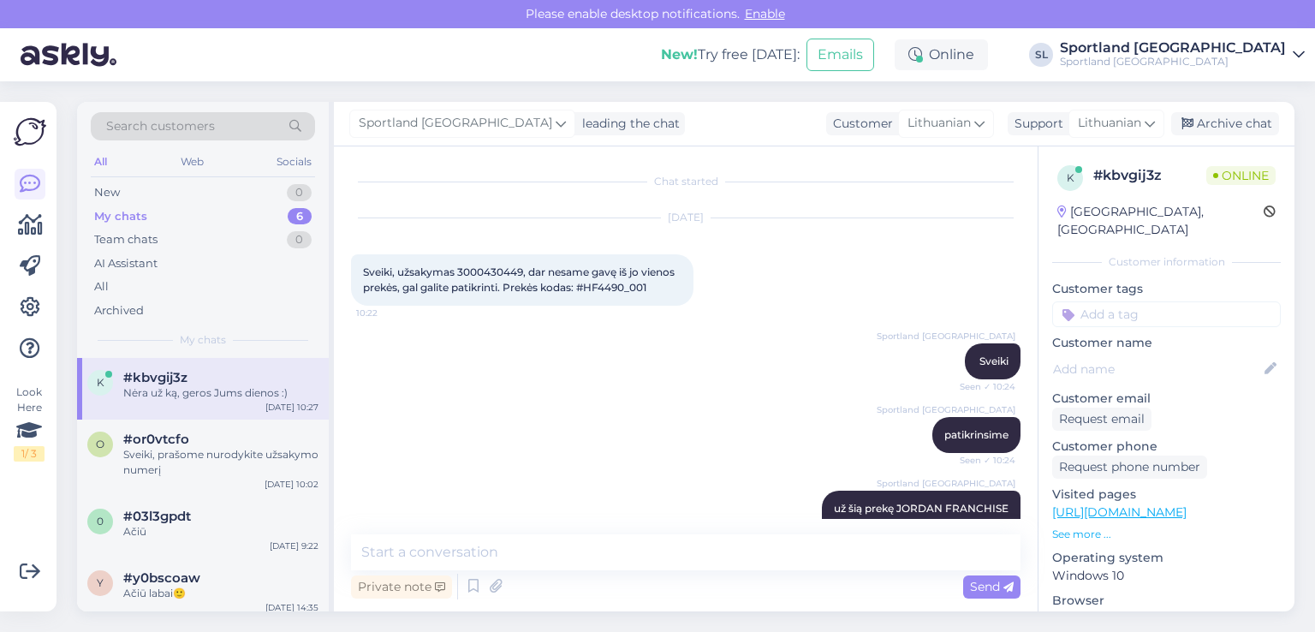
scroll to position [325, 0]
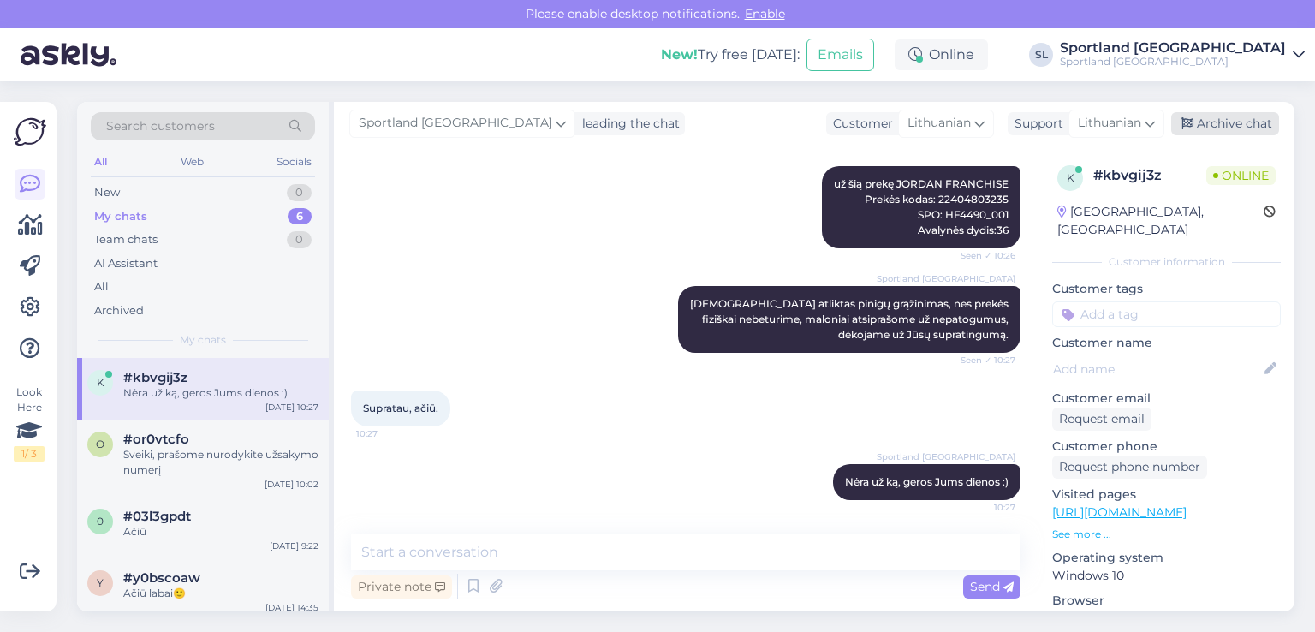
click at [1250, 114] on div "Archive chat" at bounding box center [1225, 123] width 108 height 23
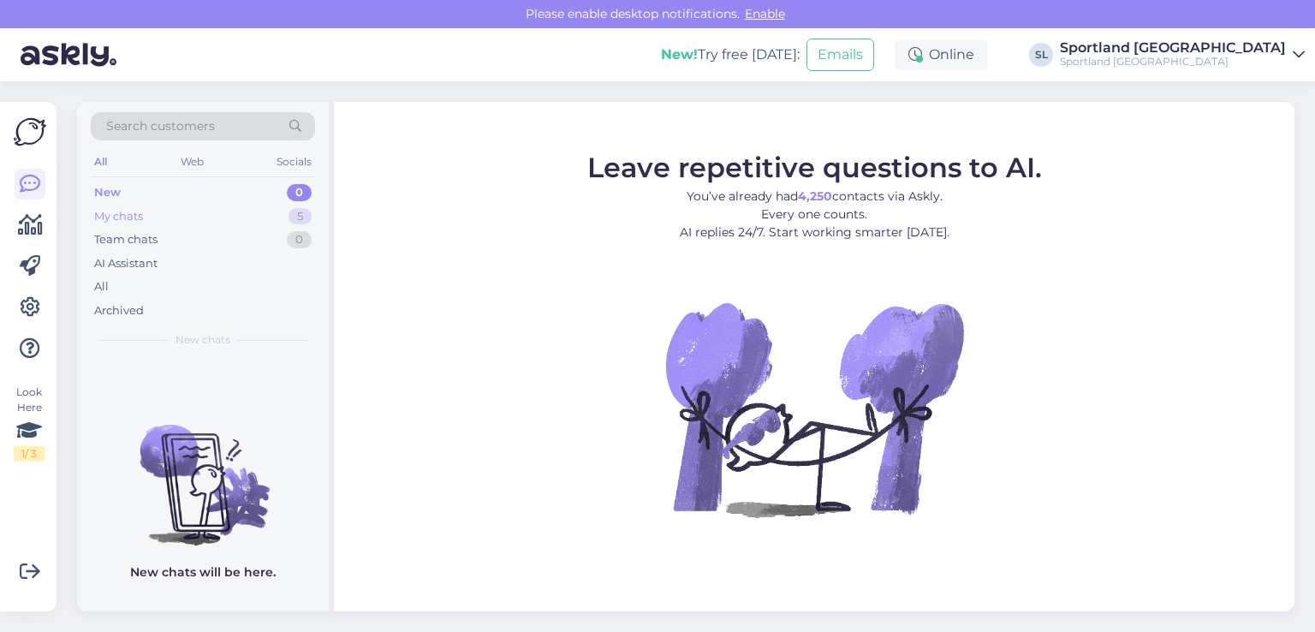
click at [141, 206] on div "My chats 5" at bounding box center [203, 217] width 224 height 24
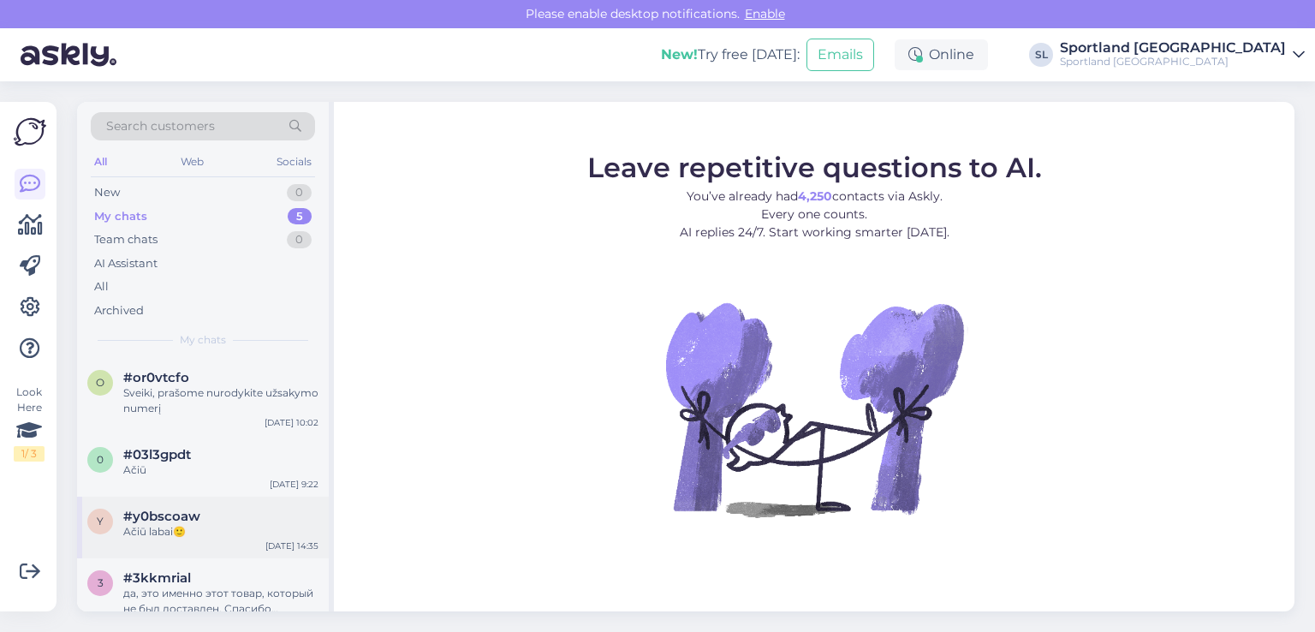
click at [253, 520] on div "#y0bscoaw" at bounding box center [220, 516] width 195 height 15
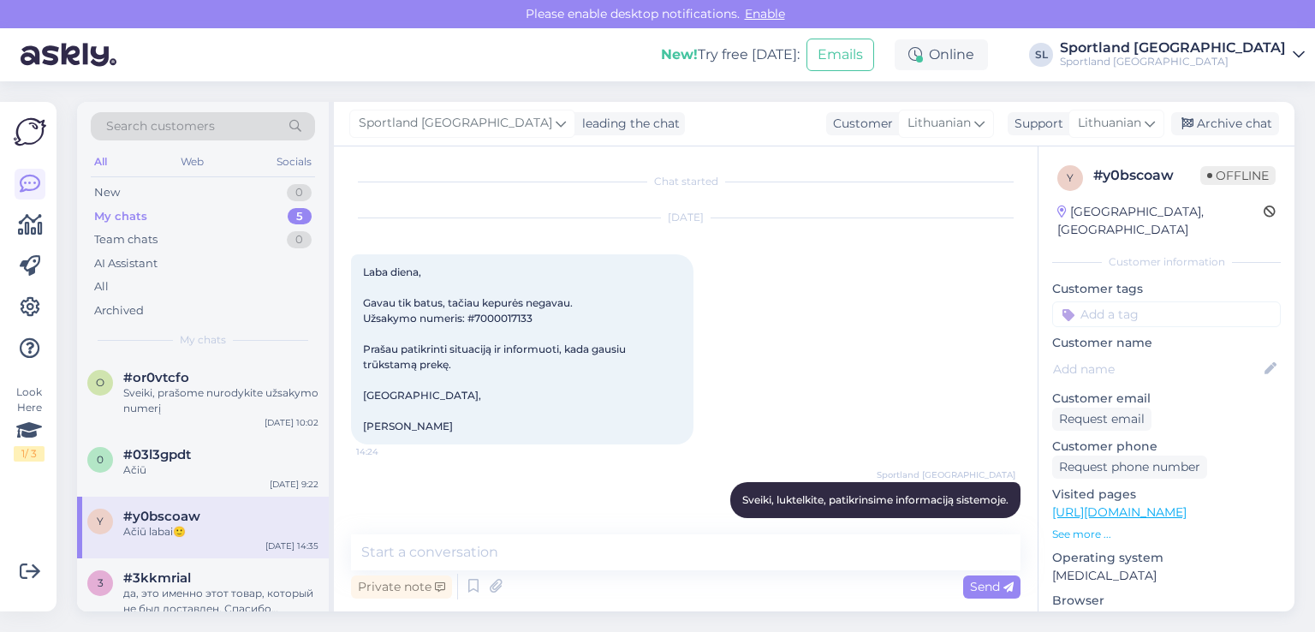
click at [486, 319] on span "Laba diena, Gavau tik batus, tačiau kepurės negavau. Užsakymo numeris: #7000017…" at bounding box center [495, 348] width 265 height 167
copy span "7000017133"
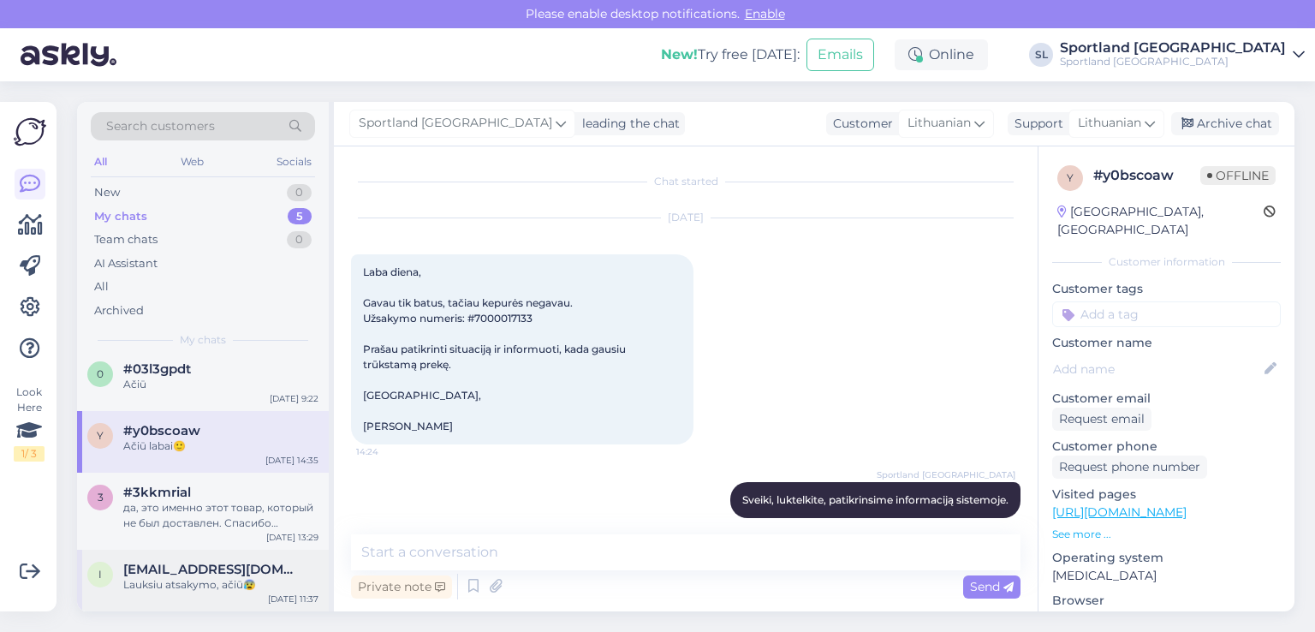
click at [199, 580] on div "Lauksiu atsakymo, ačiū😰" at bounding box center [220, 584] width 195 height 15
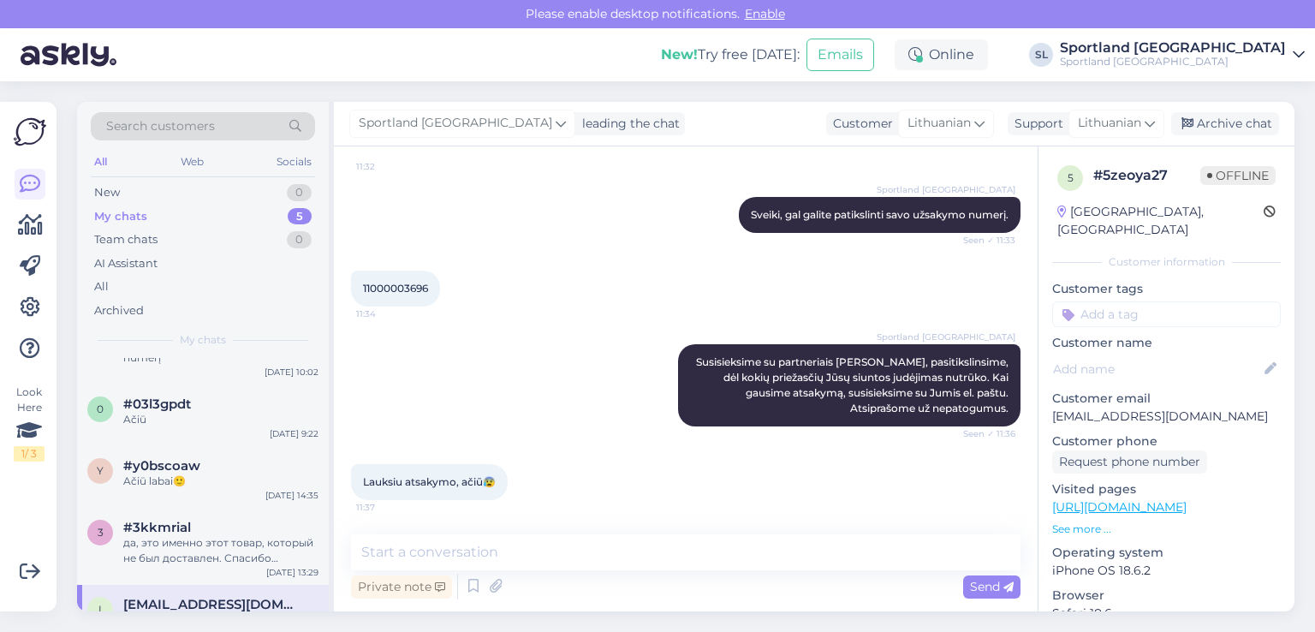
scroll to position [0, 0]
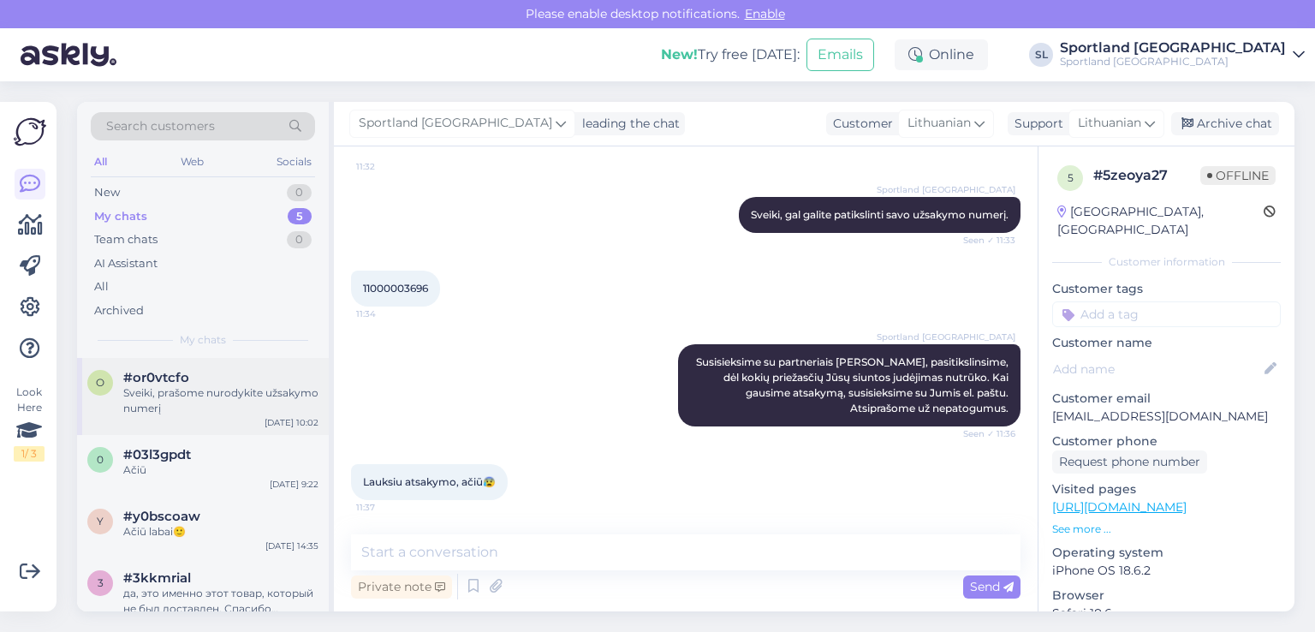
click at [188, 385] on div "Sveiki, prašome nurodykite užsakymo numerį" at bounding box center [220, 400] width 195 height 31
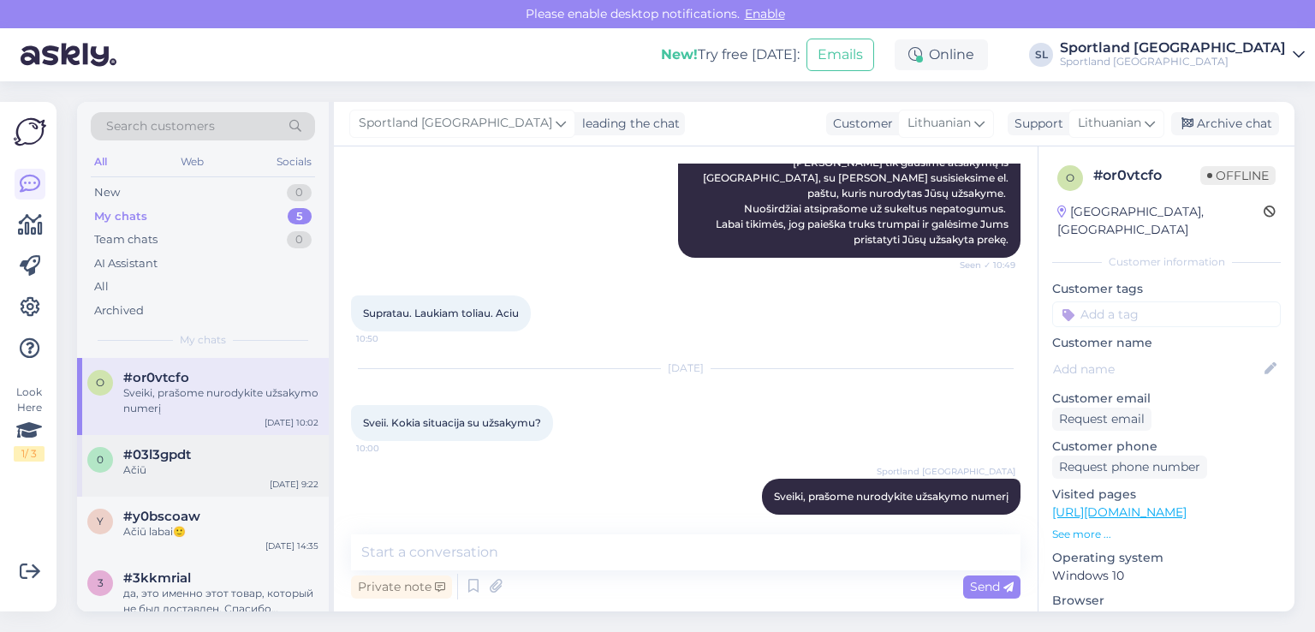
click at [172, 443] on div "0 #03l3gpdt Ačiū Sep 23 9:22" at bounding box center [203, 466] width 252 height 62
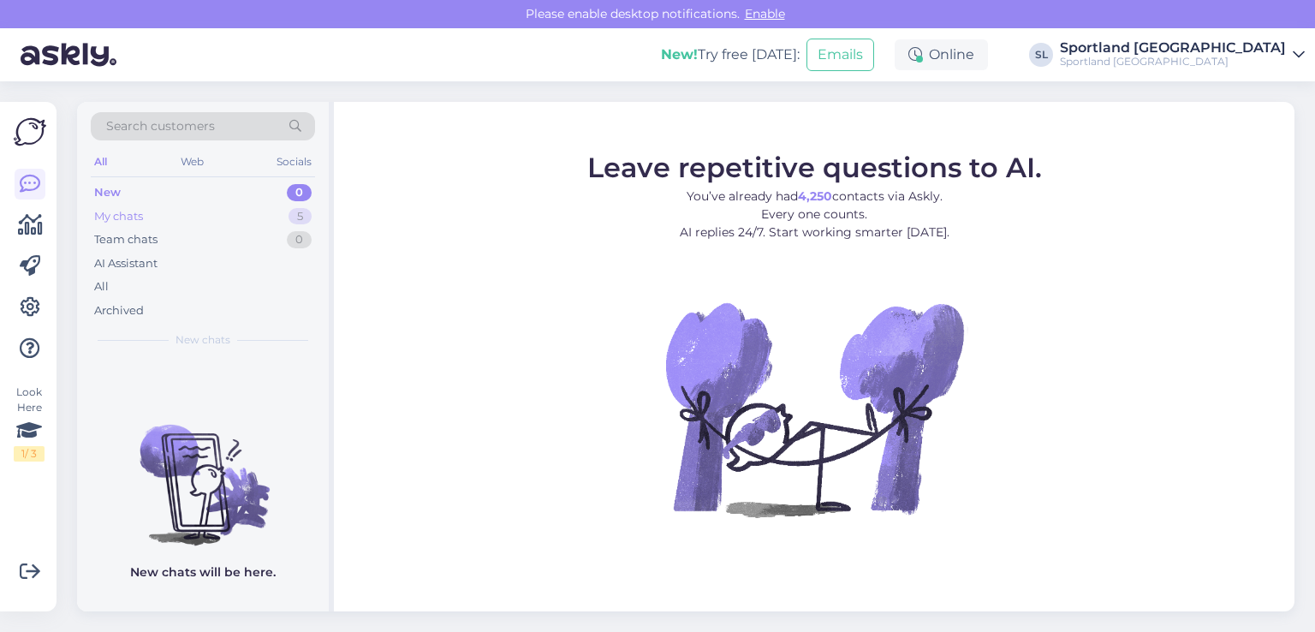
click at [152, 218] on div "My chats 5" at bounding box center [203, 217] width 224 height 24
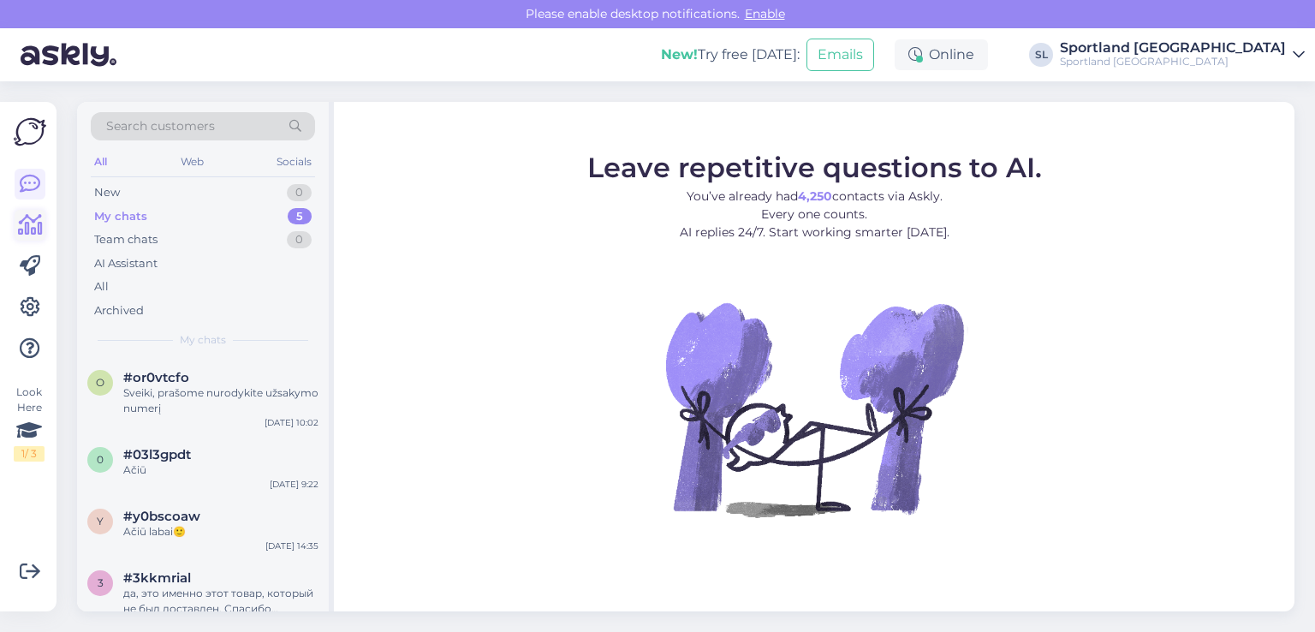
click at [27, 224] on icon at bounding box center [30, 225] width 25 height 21
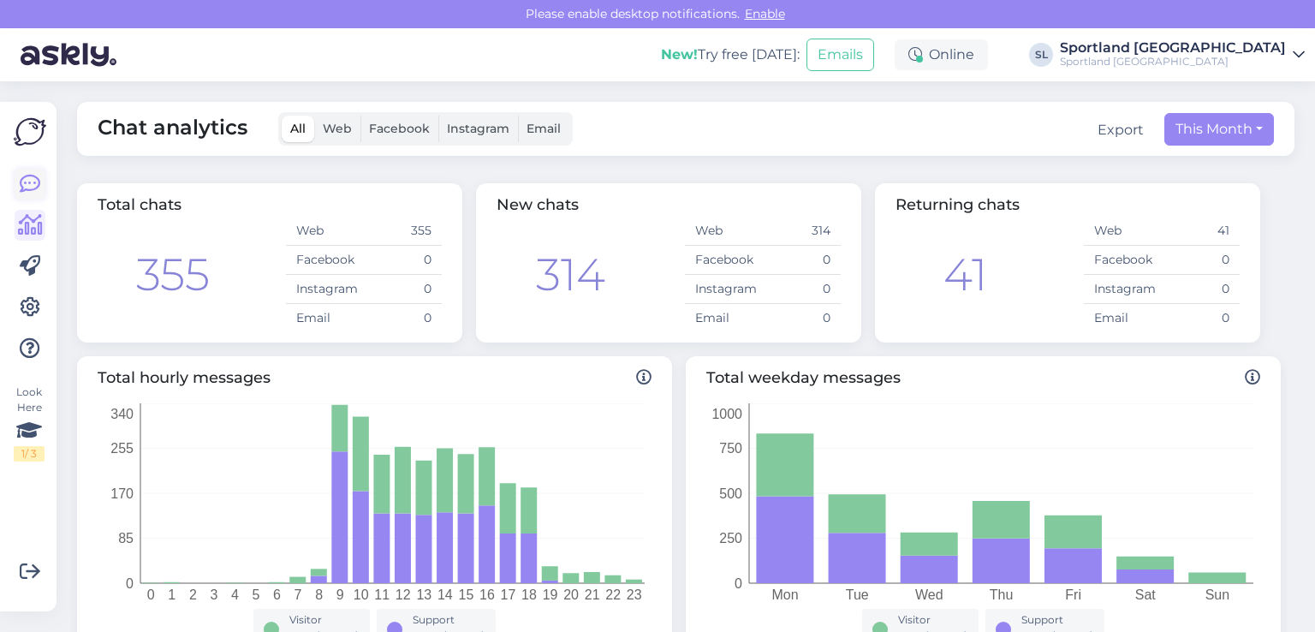
click at [28, 175] on icon at bounding box center [30, 184] width 21 height 21
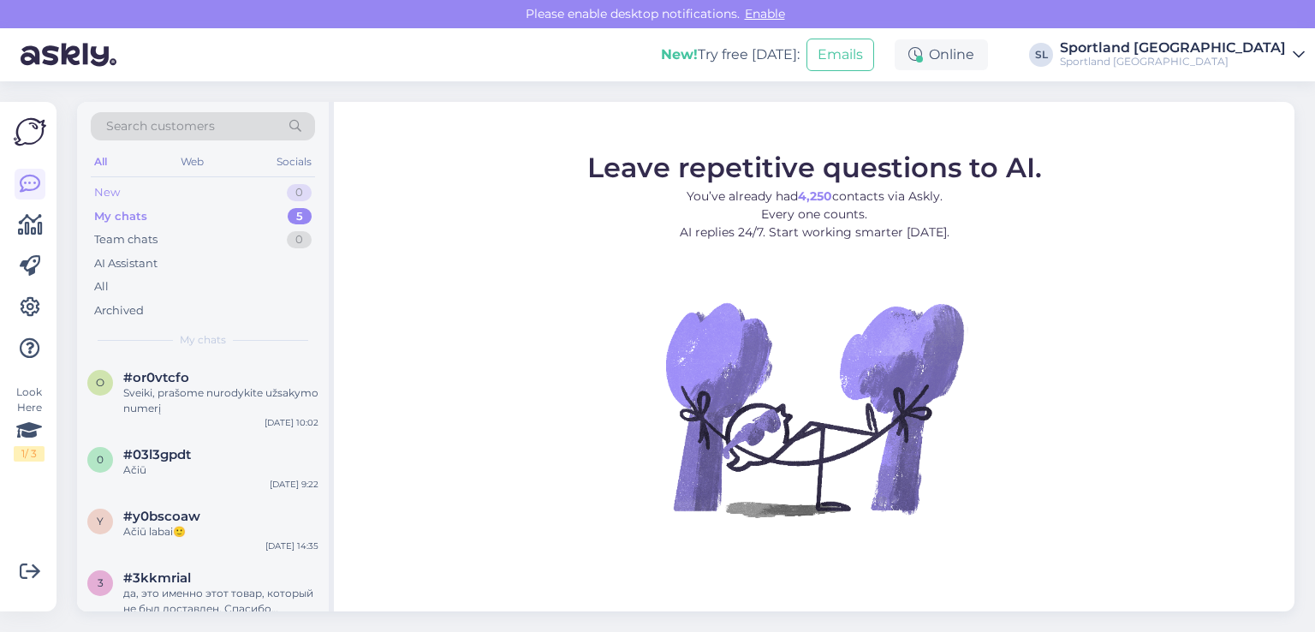
click at [153, 196] on div "New 0" at bounding box center [203, 193] width 224 height 24
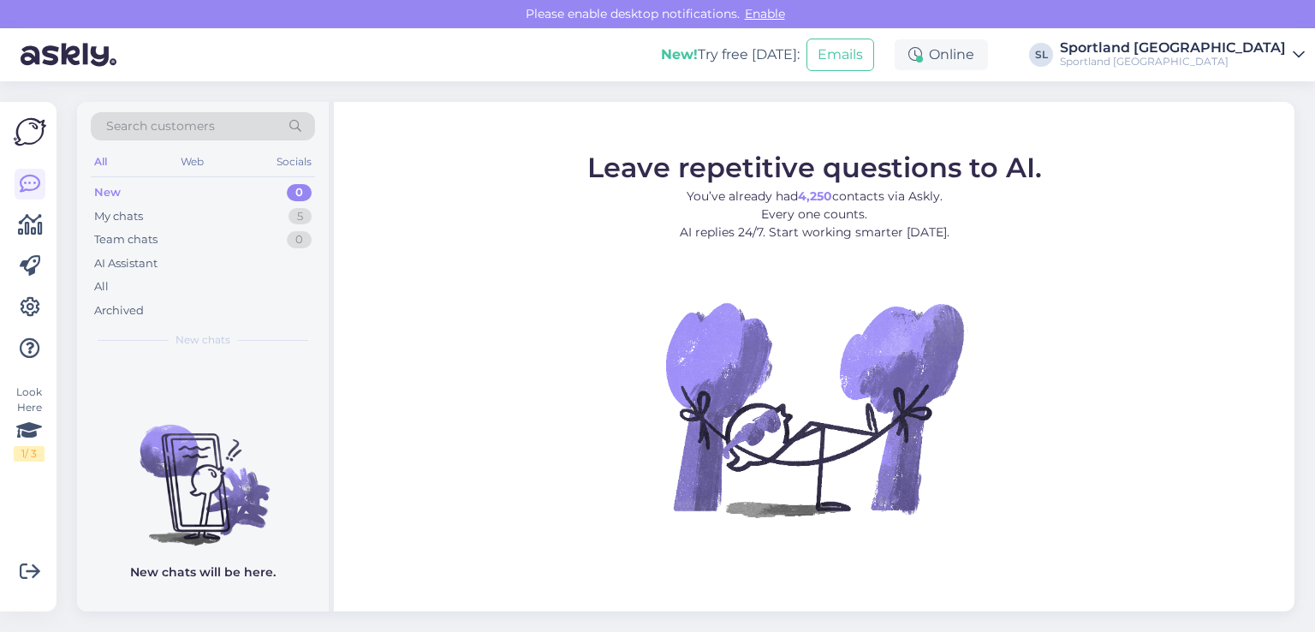
click at [33, 242] on div at bounding box center [30, 266] width 31 height 195
click at [46, 224] on div "Look Here 1 / 3 Get more Your checklist to get more value from Askly. Close Con…" at bounding box center [28, 356] width 57 height 509
click at [37, 223] on icon at bounding box center [30, 225] width 25 height 21
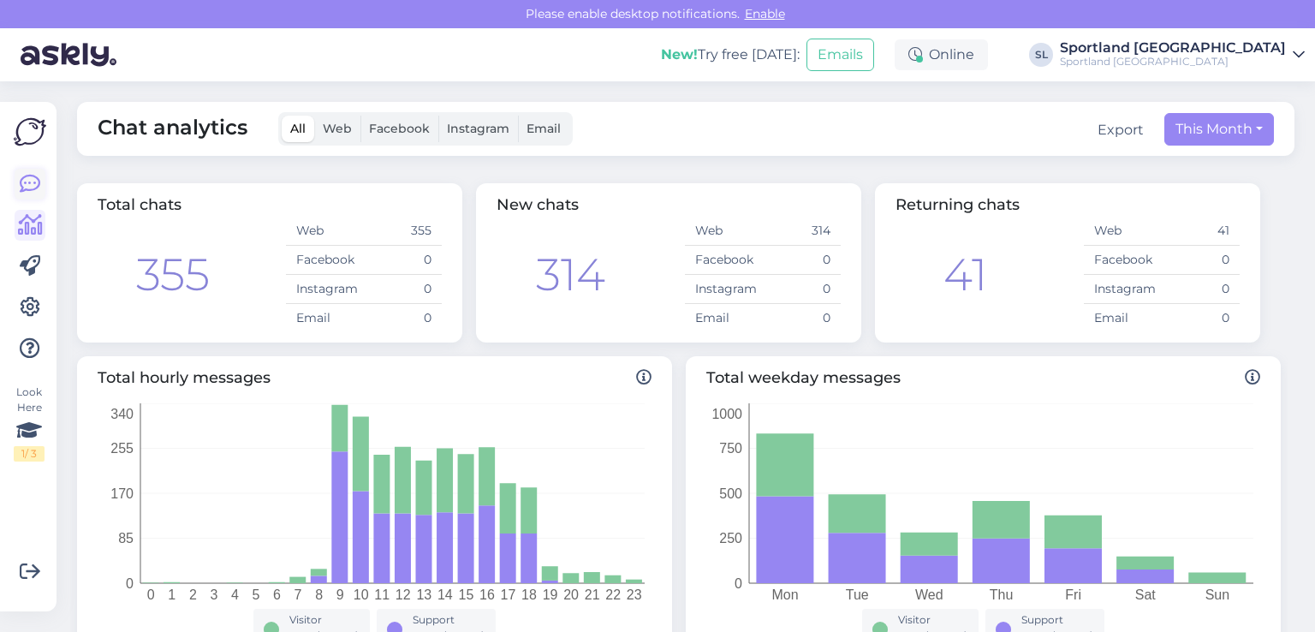
click at [21, 179] on icon at bounding box center [30, 184] width 21 height 21
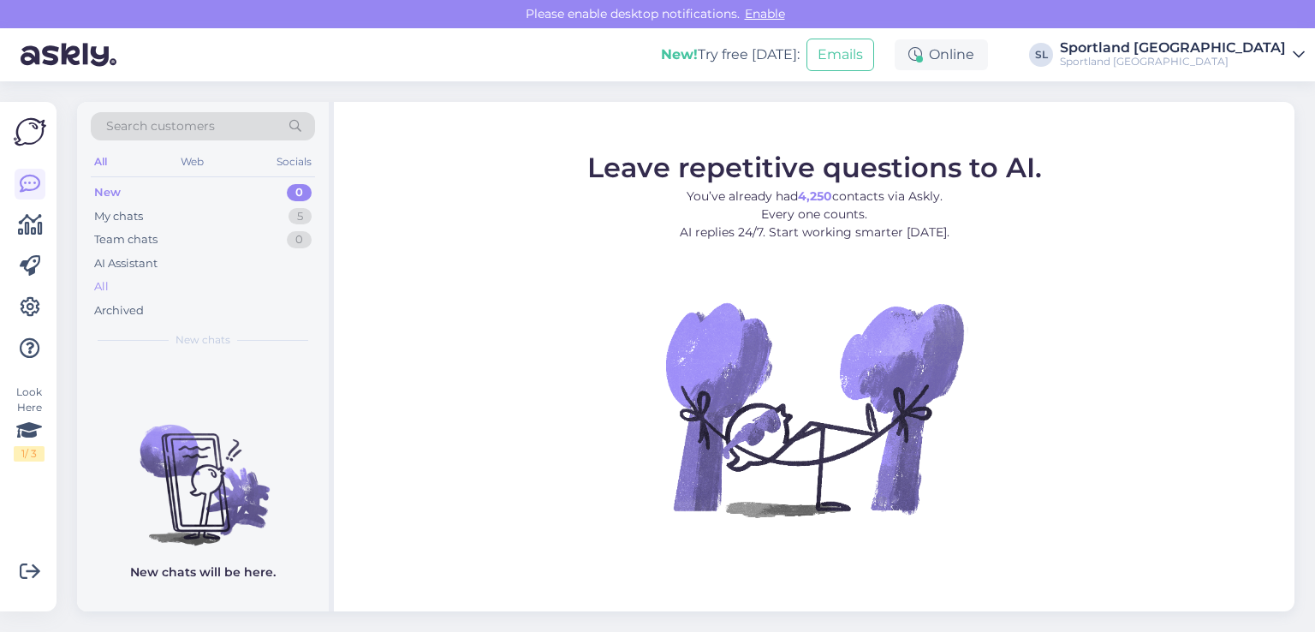
click at [122, 284] on div "All" at bounding box center [203, 287] width 224 height 24
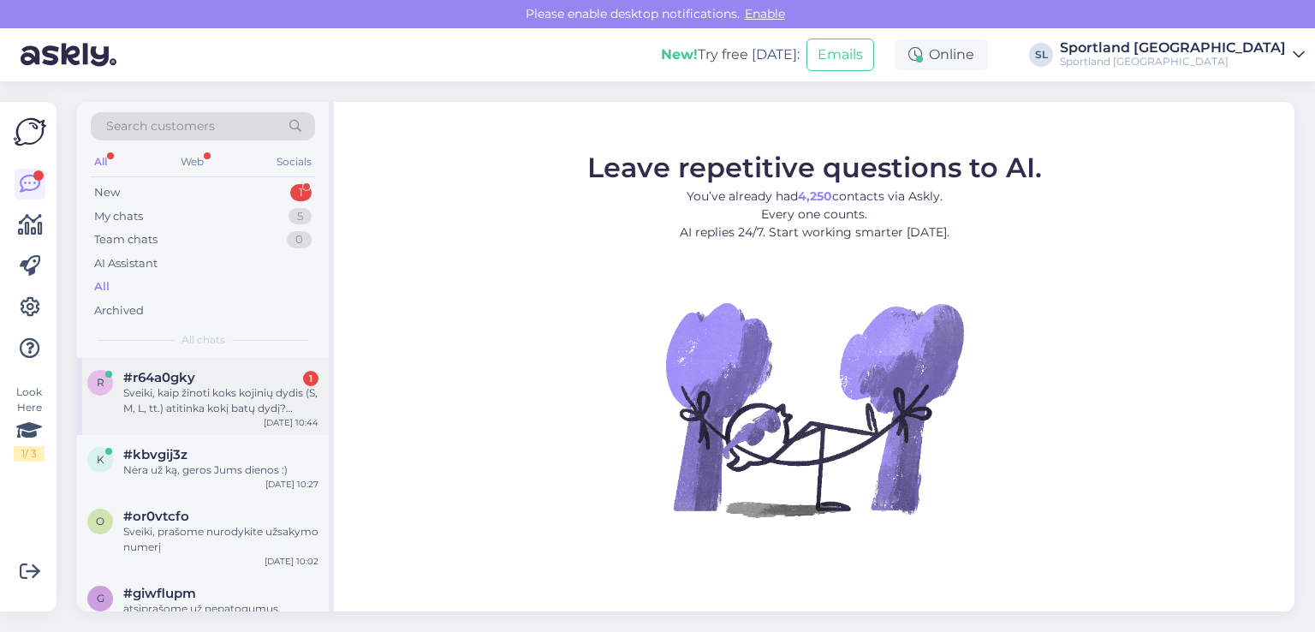
click at [216, 372] on div "#r64a0gky 1" at bounding box center [220, 377] width 195 height 15
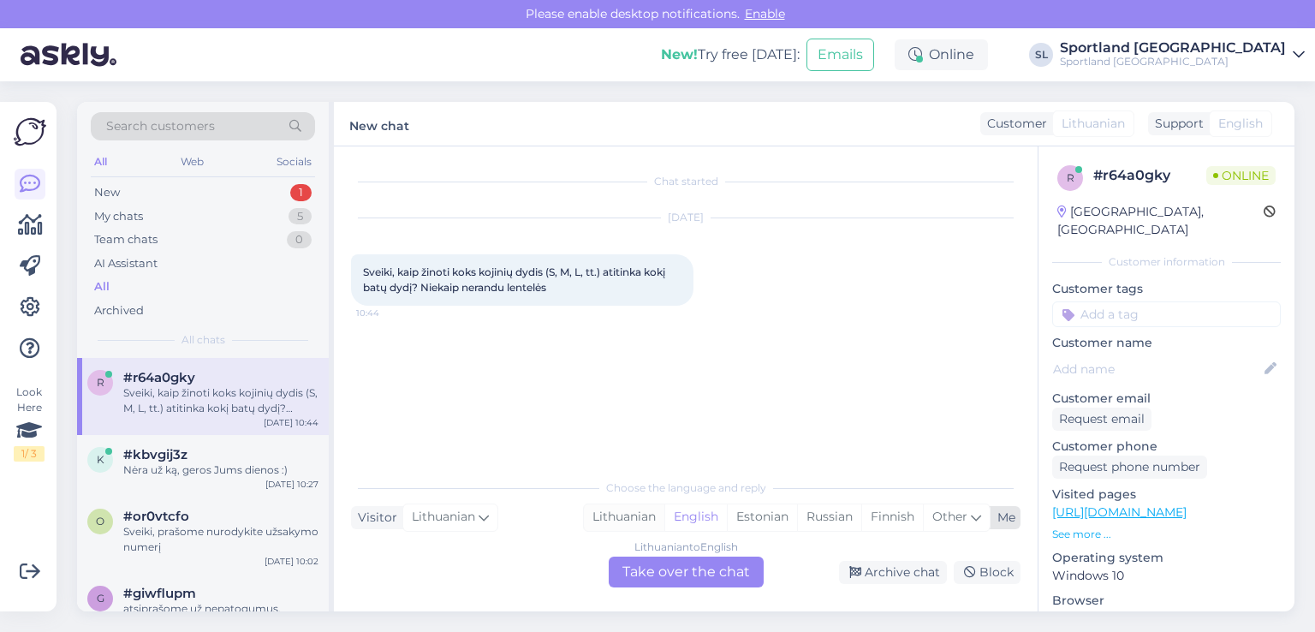
click at [631, 519] on div "Lithuanian" at bounding box center [624, 517] width 80 height 26
click at [695, 583] on div "Lithuanian to Lithuanian Take over the chat" at bounding box center [686, 572] width 155 height 31
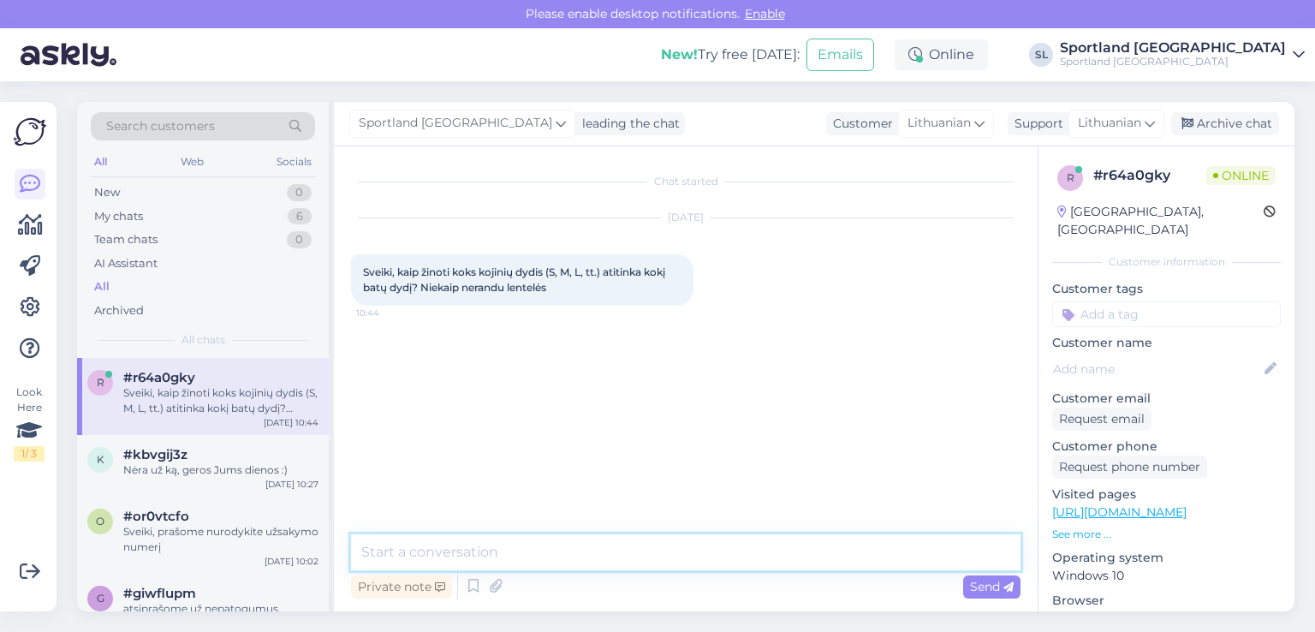
click at [620, 560] on textarea at bounding box center [686, 552] width 670 height 36
type textarea "Sveiki"
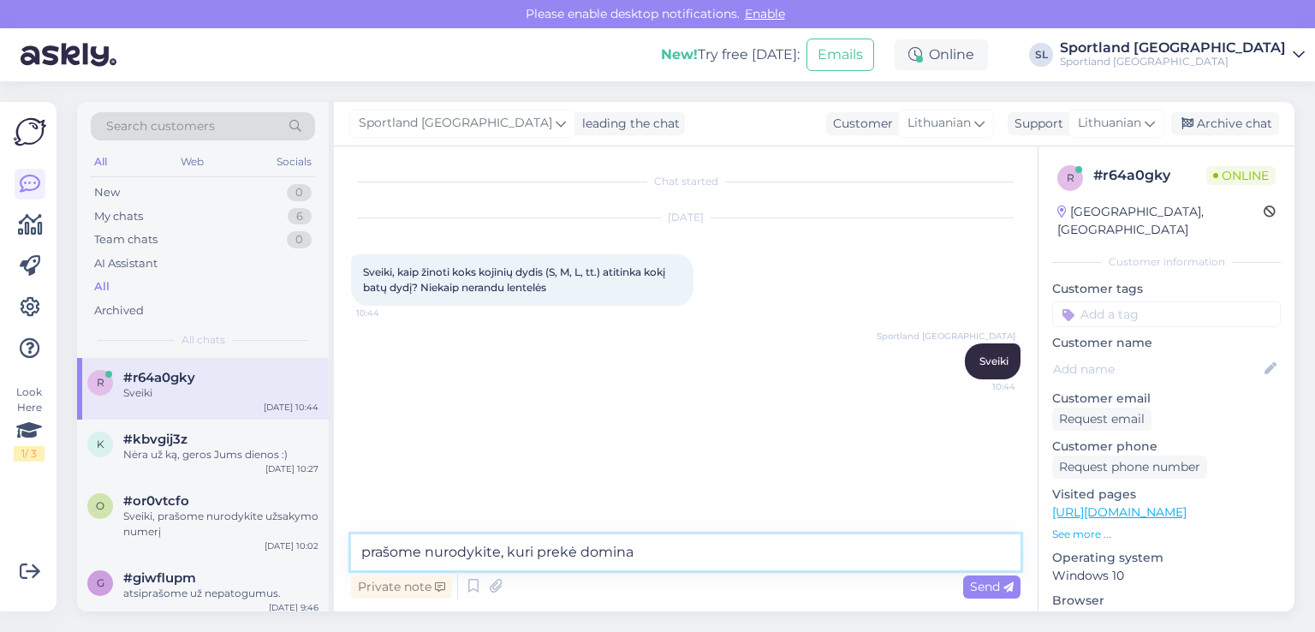
type textarea "prašome nurodykite, kuri prekė domina"
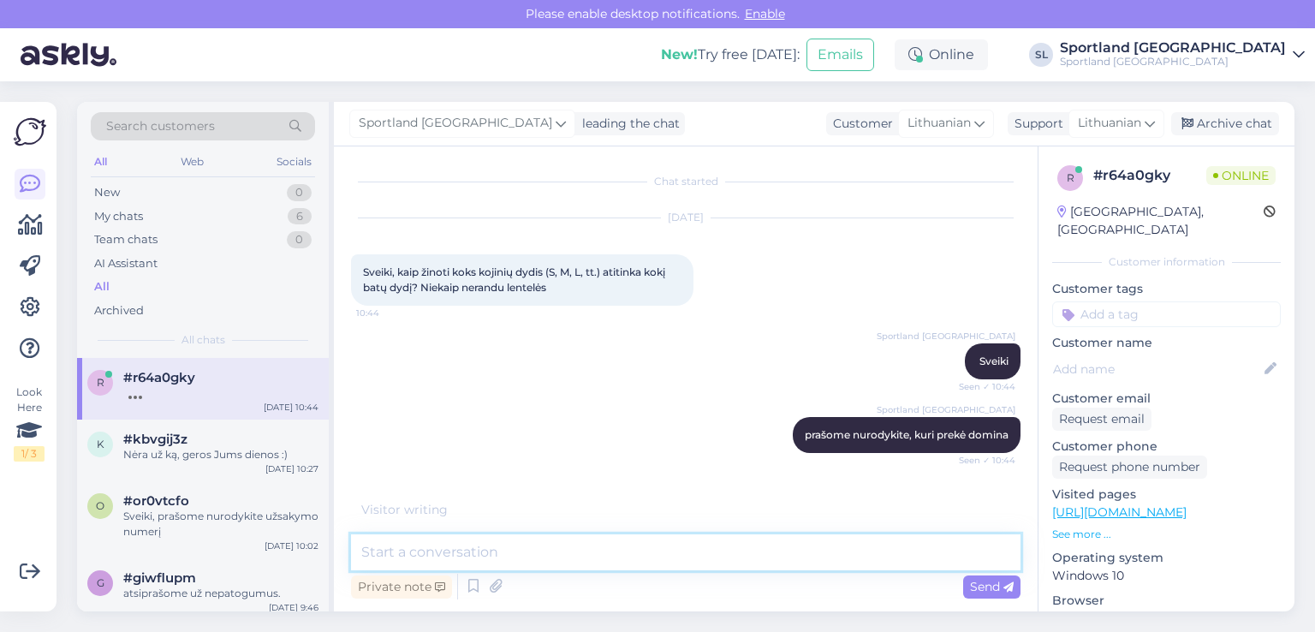
scroll to position [58, 0]
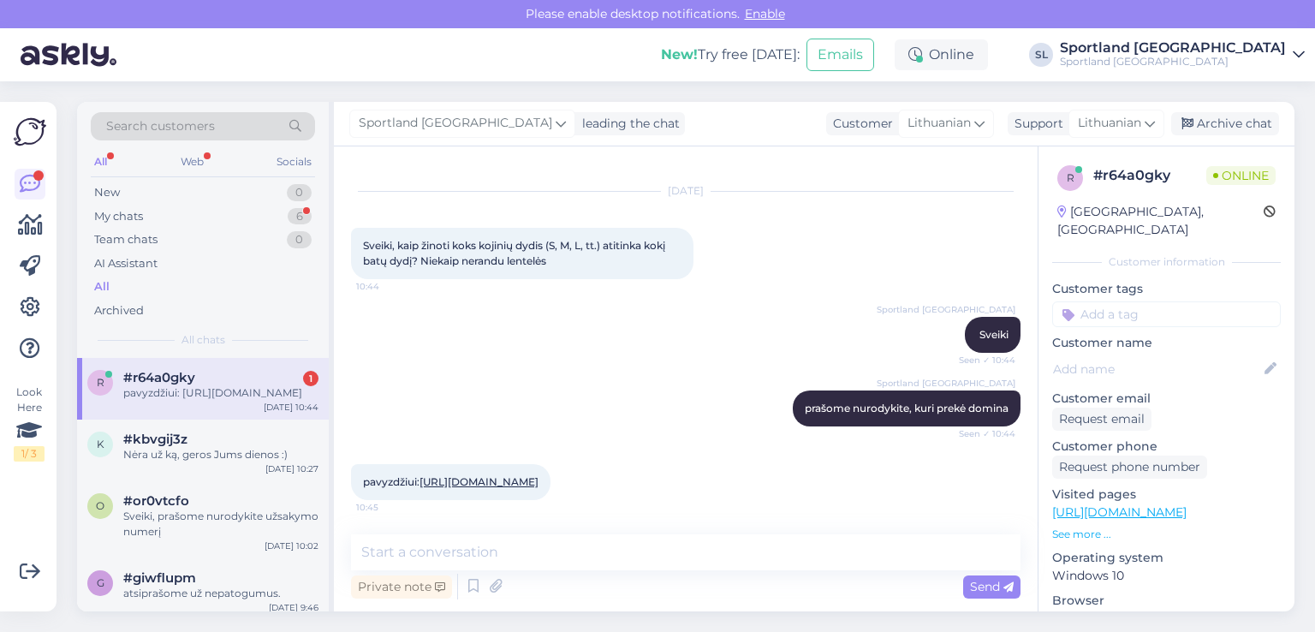
click at [530, 470] on div "pavyzdžiui: https://sportland.lt/product/adidas_cushioned_crew_socks___6_pairs_…" at bounding box center [451, 482] width 200 height 36
click at [530, 475] on link "https://sportland.lt/product/adidas_cushioned_crew_socks___6_pairs_jp1715?acces…" at bounding box center [479, 481] width 119 height 13
click at [493, 584] on icon at bounding box center [496, 587] width 24 height 26
click at [486, 587] on icon at bounding box center [496, 587] width 24 height 26
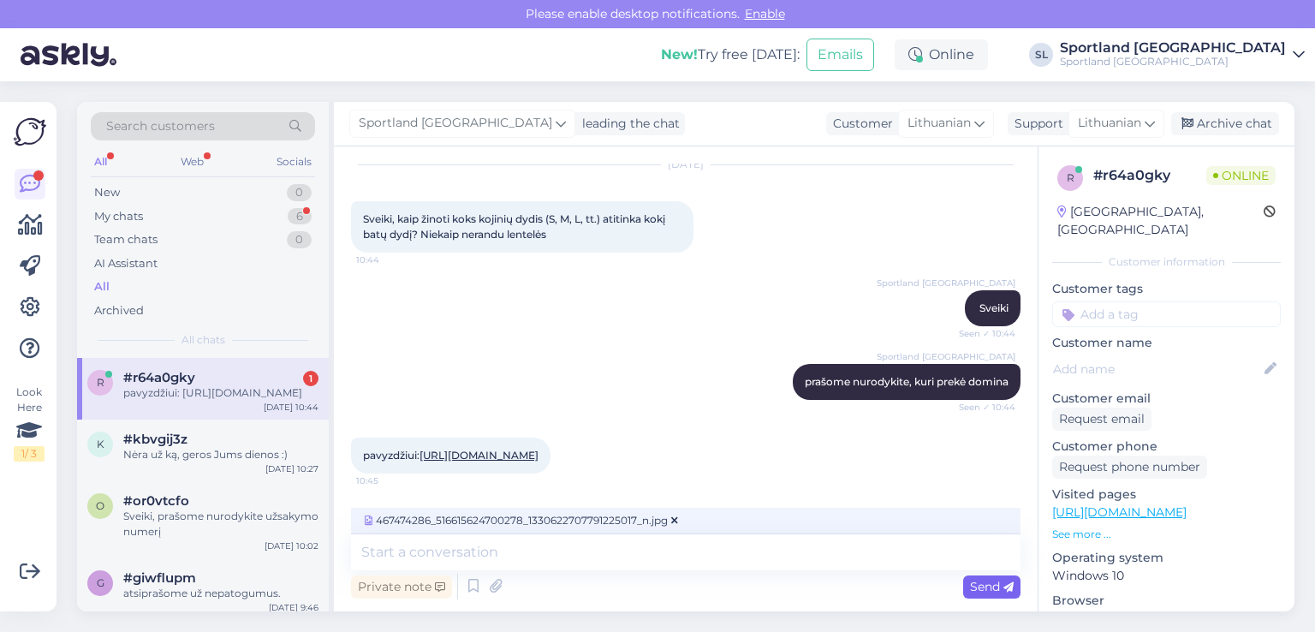
click at [980, 575] on div "Send" at bounding box center [991, 586] width 57 height 23
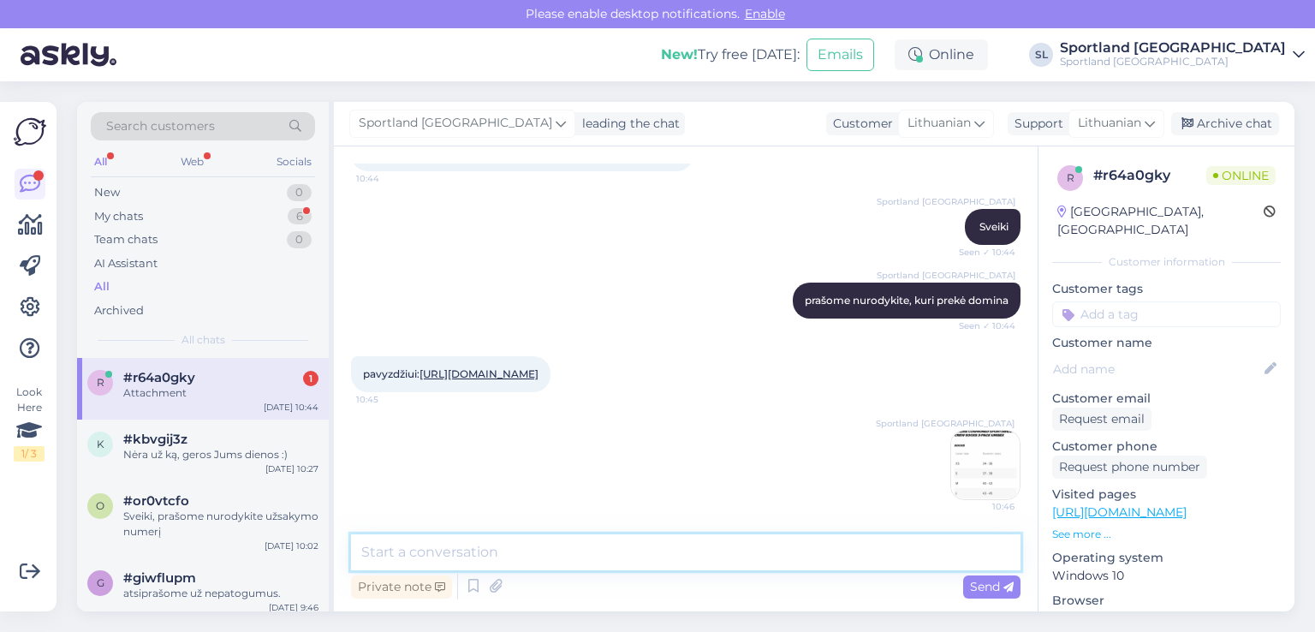
click at [623, 553] on textarea at bounding box center [686, 552] width 670 height 36
type textarea "pridedame dydžių lentelę"
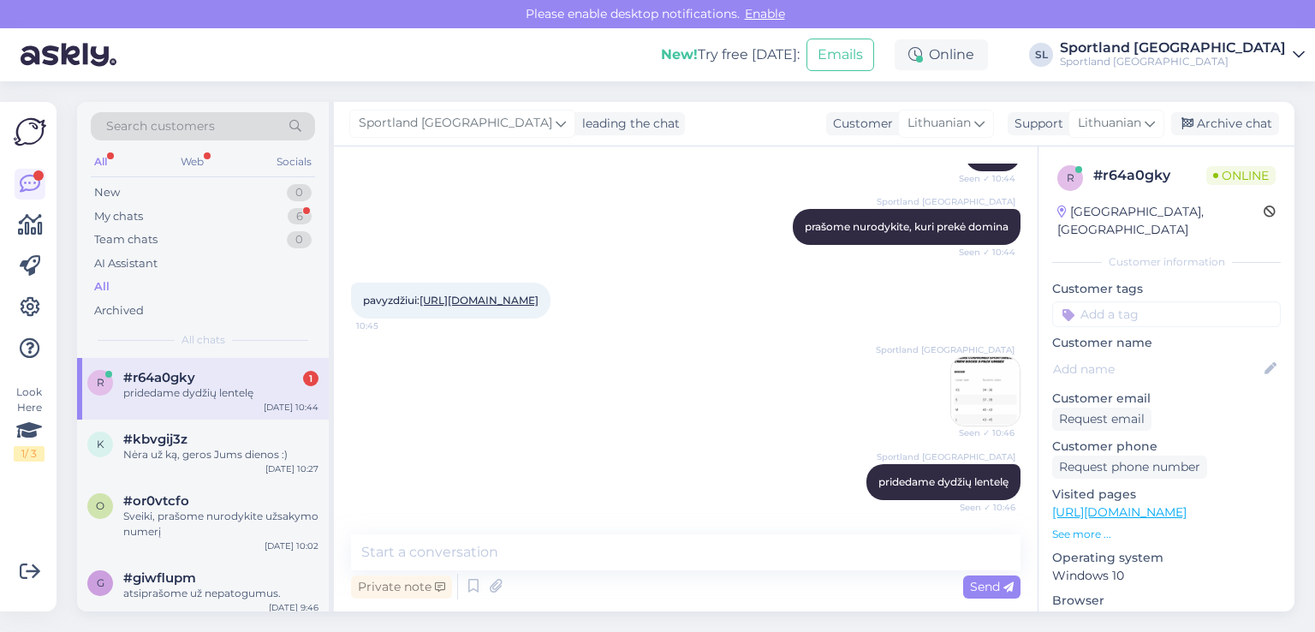
scroll to position [328, 0]
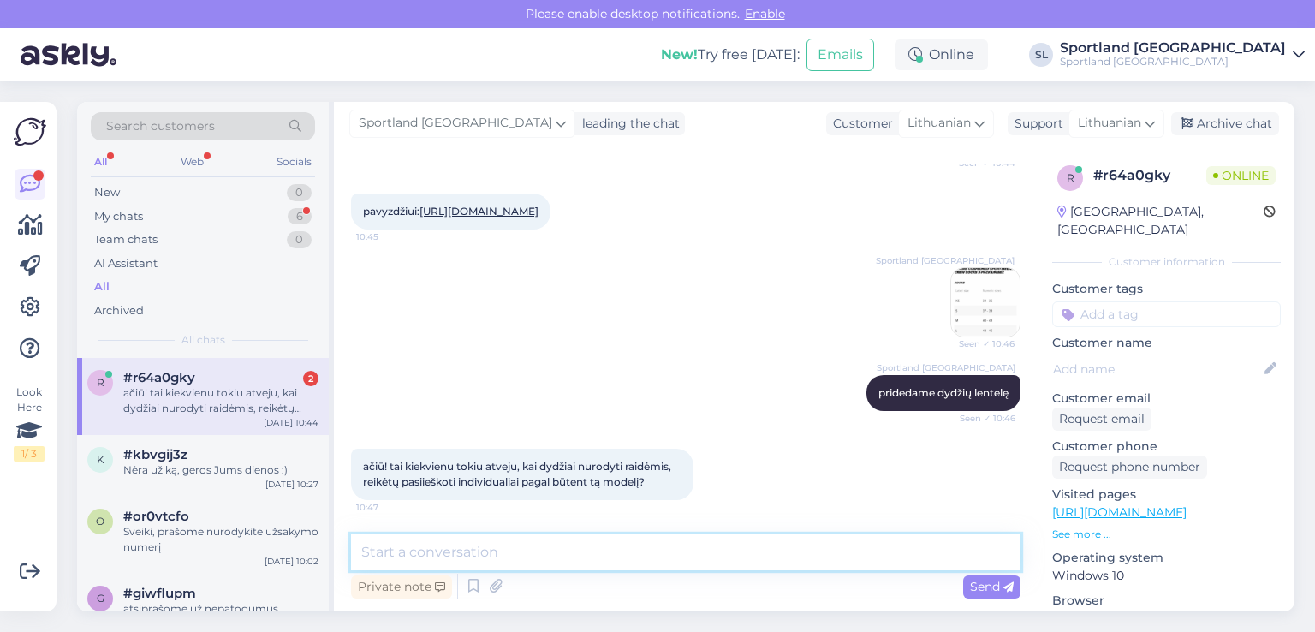
click at [633, 552] on textarea at bounding box center [686, 552] width 670 height 36
type textarea "taip :) jeigu dar reikės pagalbos, kreipkitės padėsime :)"
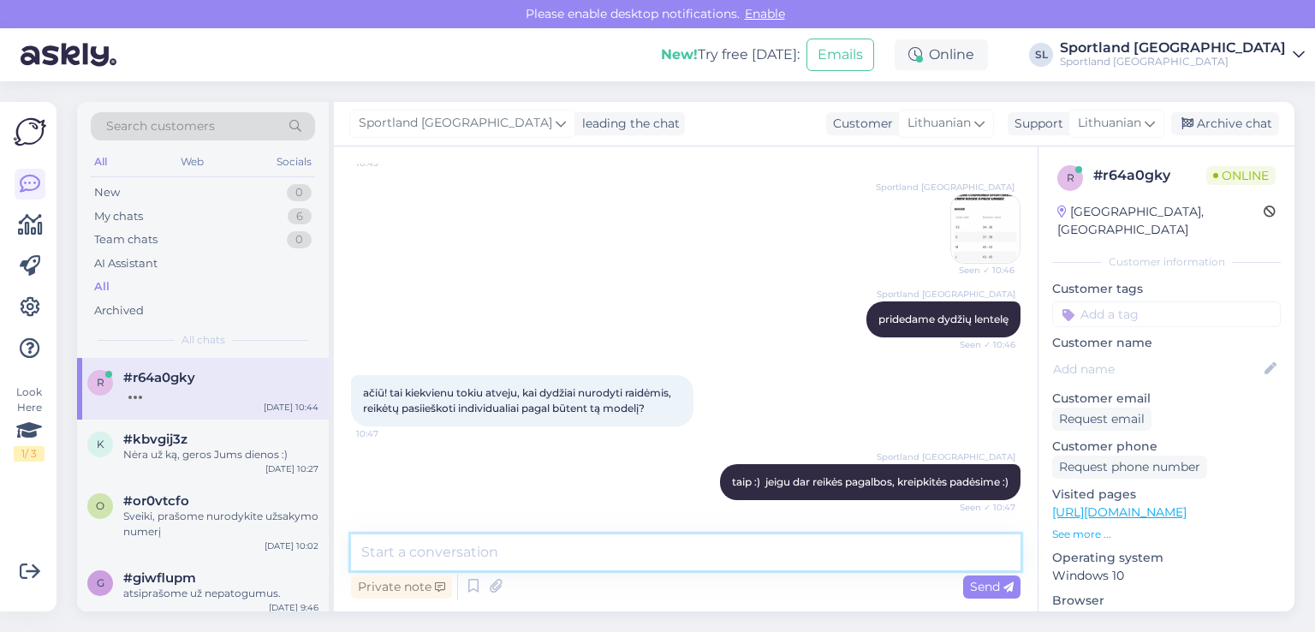
scroll to position [475, 0]
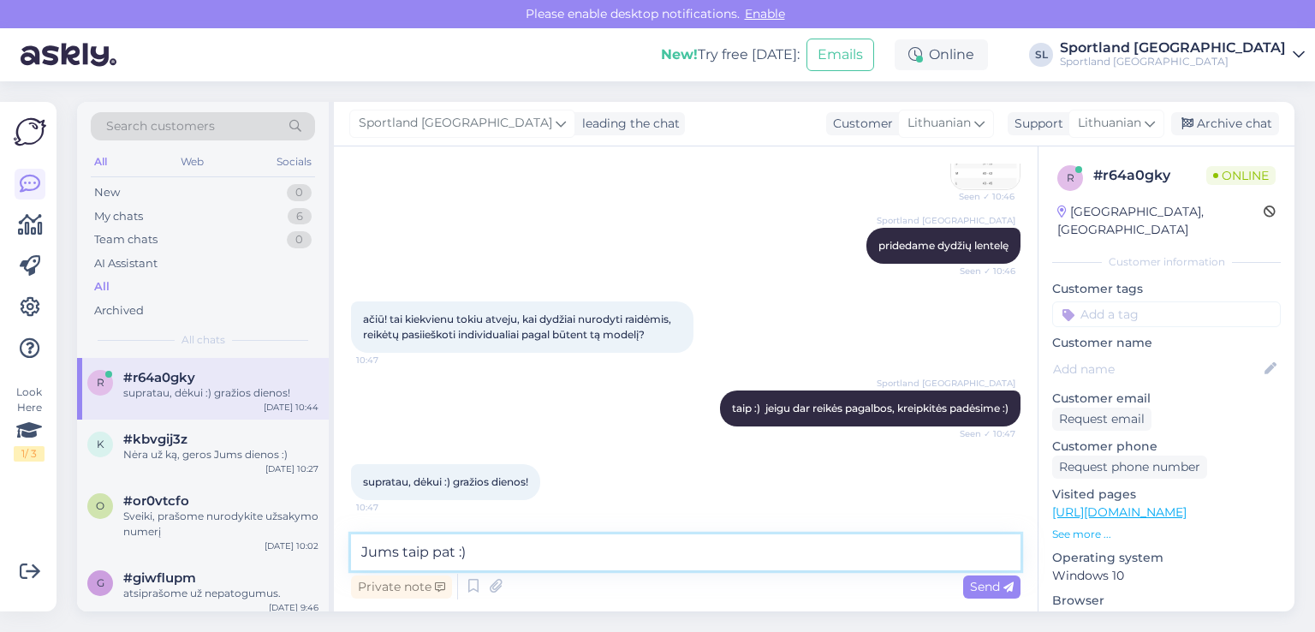
type textarea "Jums taip pat :)"
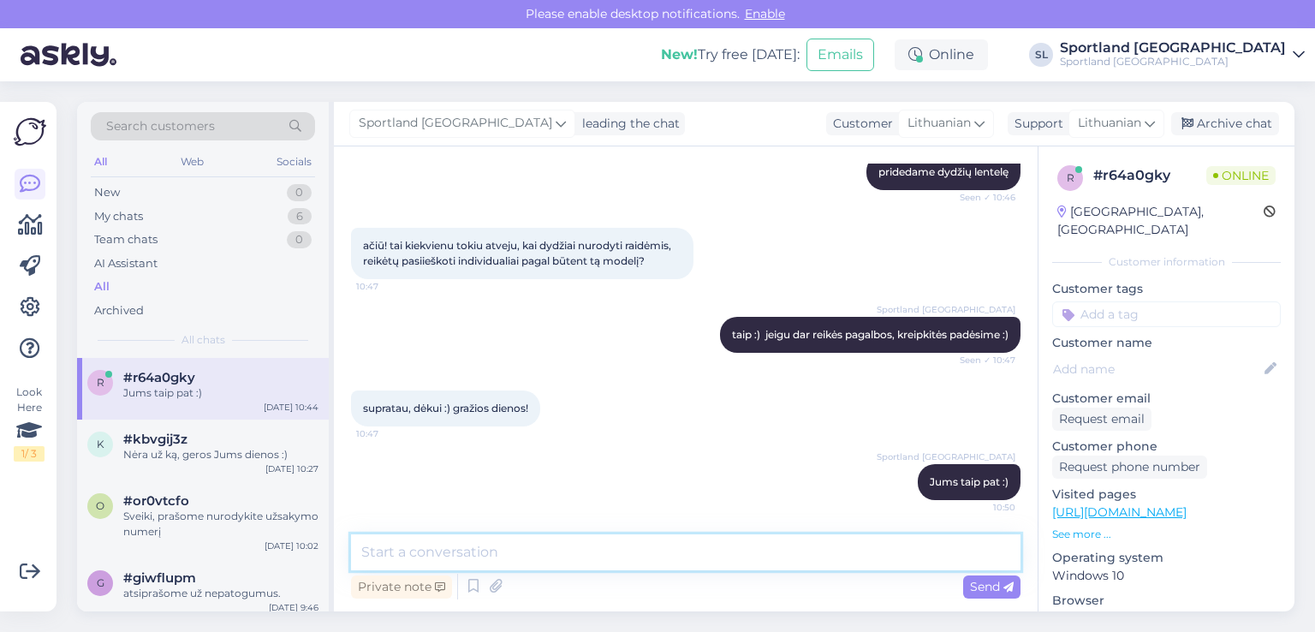
scroll to position [548, 0]
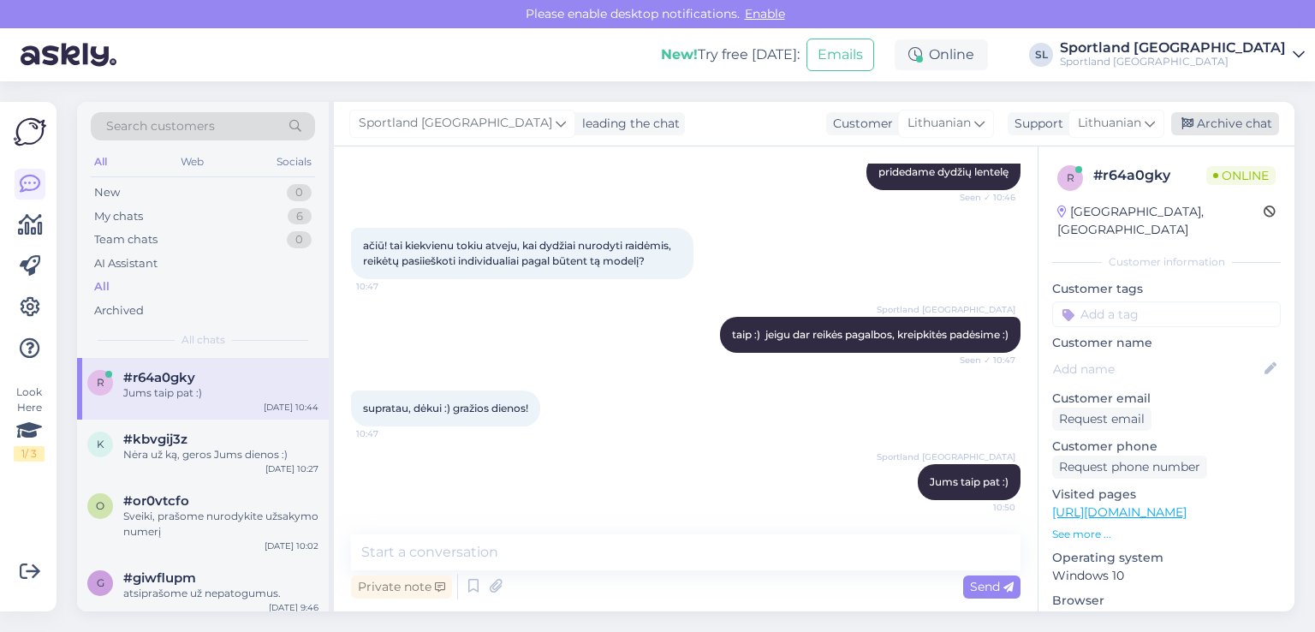
click at [1199, 114] on div "Archive chat" at bounding box center [1225, 123] width 108 height 23
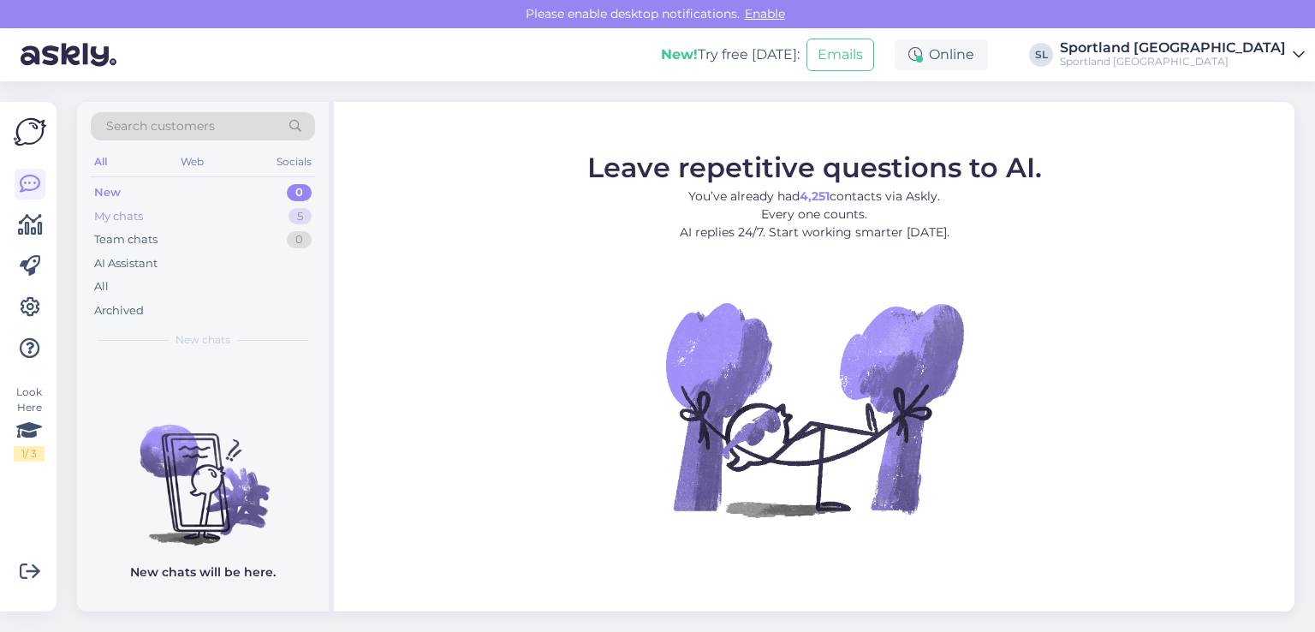
click at [151, 212] on div "My chats 5" at bounding box center [203, 217] width 224 height 24
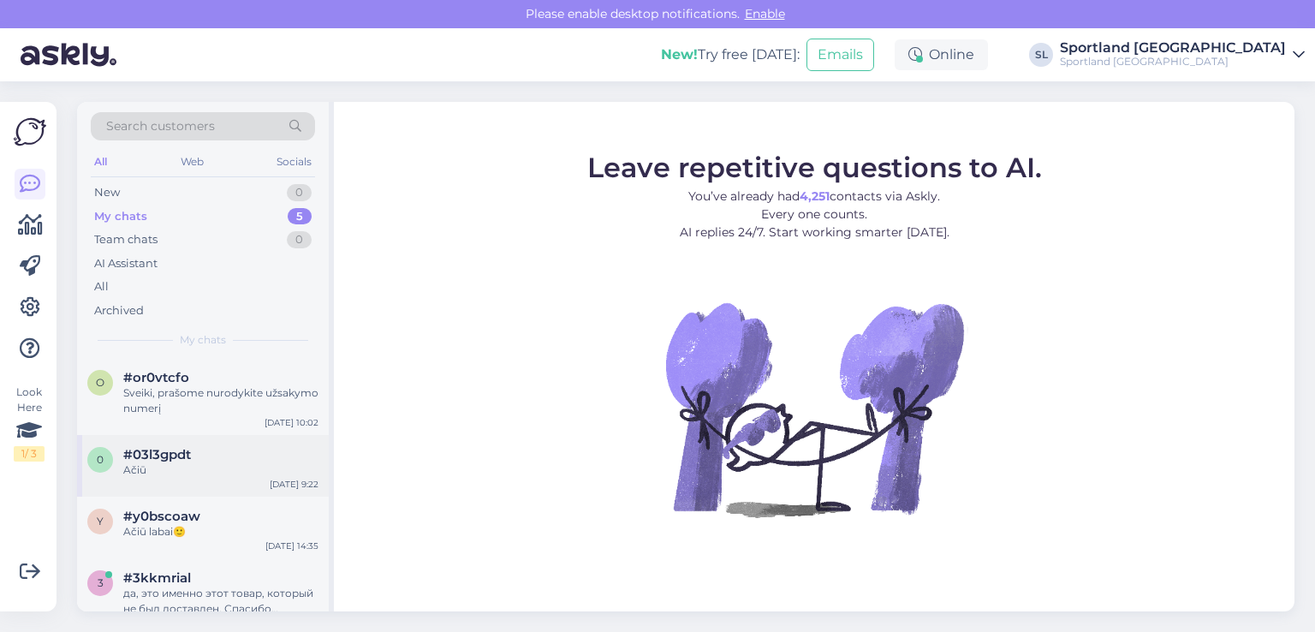
click at [178, 443] on div "0 #03l3gpdt Ačiū [DATE] 9:22" at bounding box center [203, 466] width 252 height 62
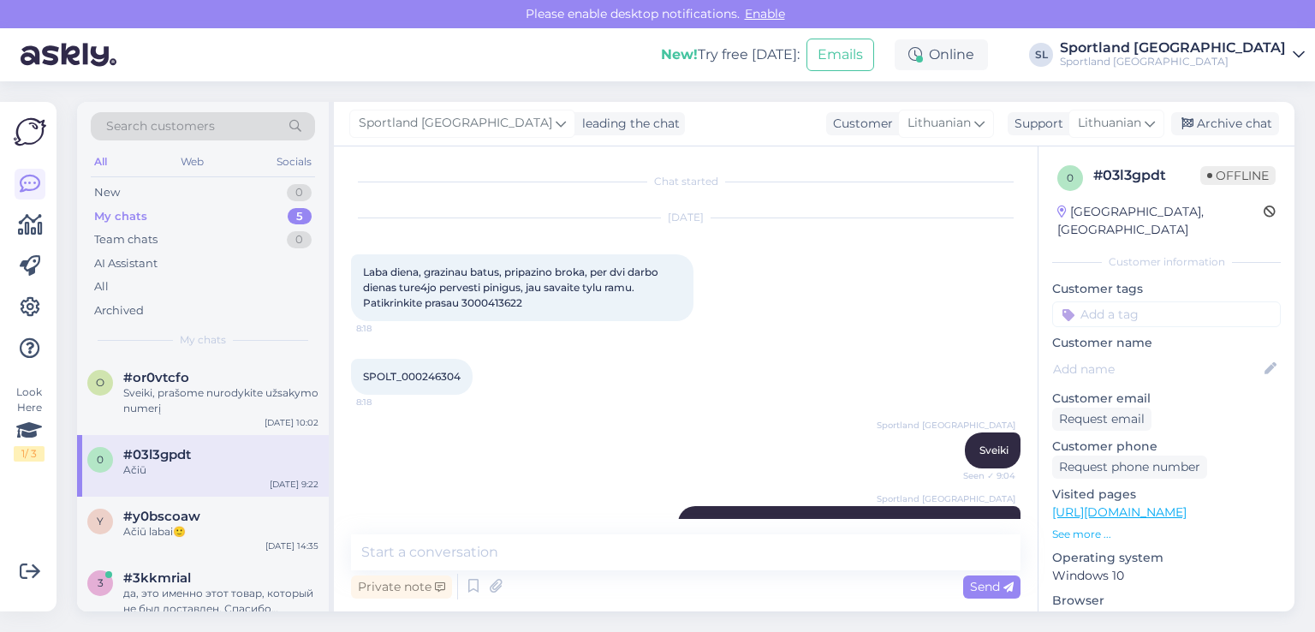
scroll to position [531, 0]
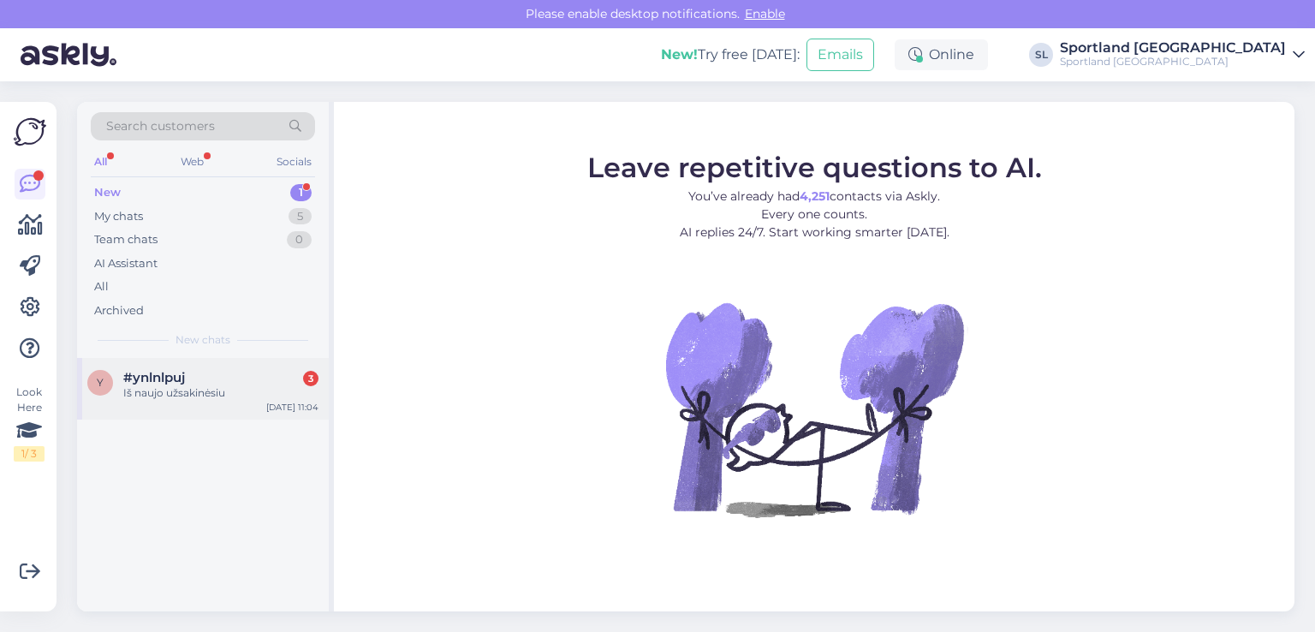
click at [192, 371] on div "#ynlnlpuj 3" at bounding box center [220, 377] width 195 height 15
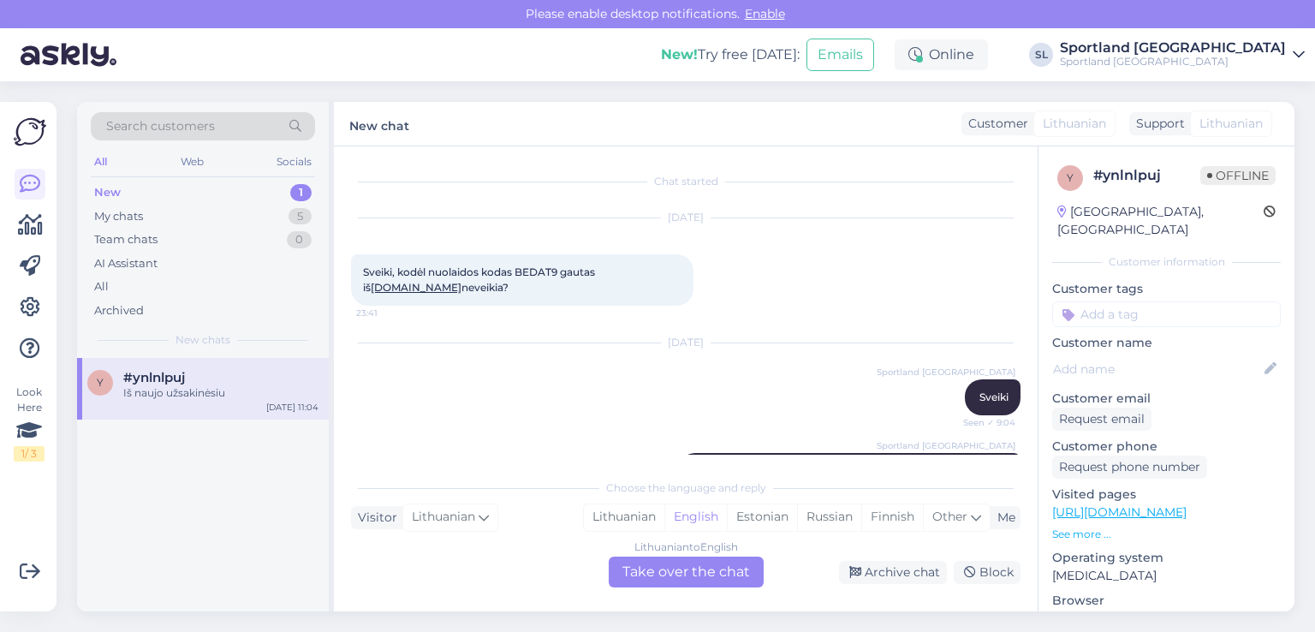
scroll to position [2499, 0]
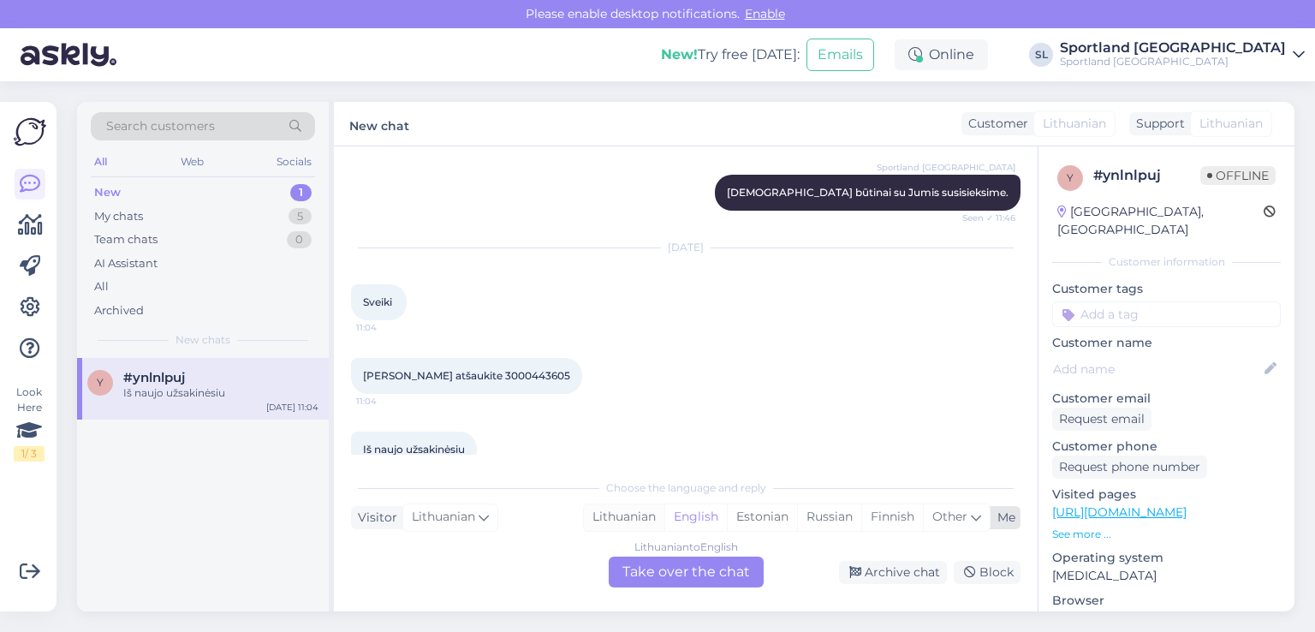
click at [623, 511] on div "Lithuanian" at bounding box center [624, 517] width 80 height 26
click at [658, 575] on div "Lithuanian to Lithuanian Take over the chat" at bounding box center [686, 572] width 155 height 31
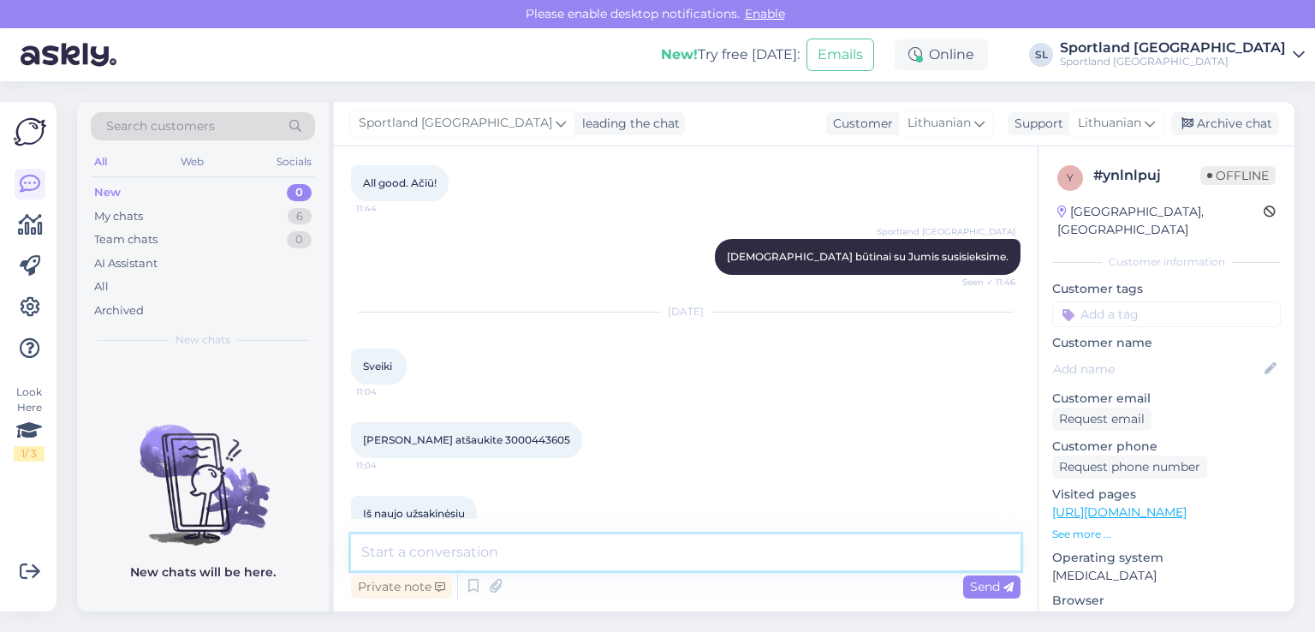
click at [634, 557] on textarea at bounding box center [686, 552] width 670 height 36
type textarea "Sveiki"
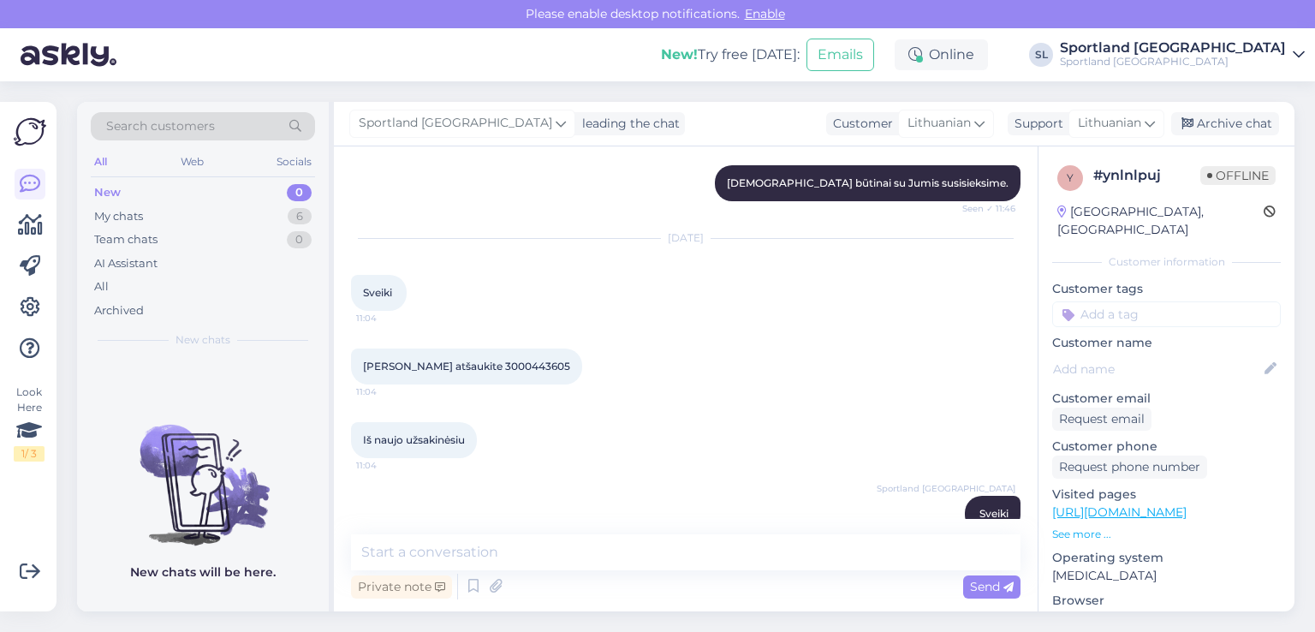
click at [481, 360] on span "Prašau atšaukite 3000443605" at bounding box center [466, 366] width 207 height 13
copy div "3000443605 11:04"
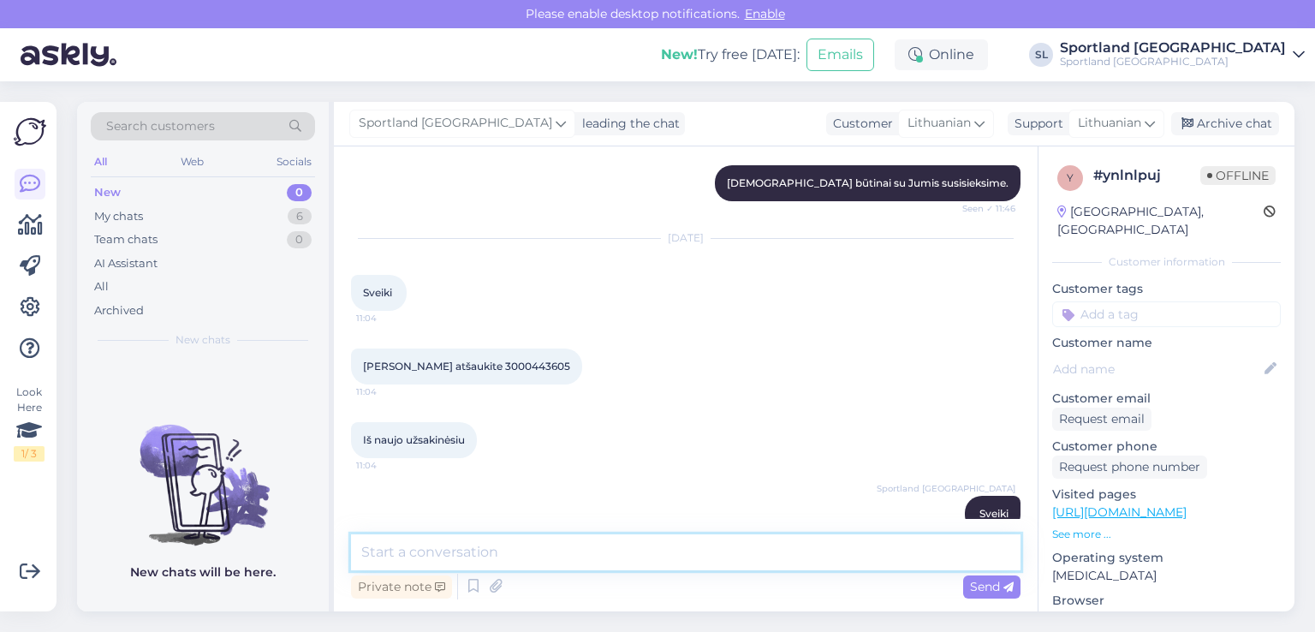
click at [674, 549] on textarea at bounding box center [686, 552] width 670 height 36
type textarea "užsakymas atšauktas"
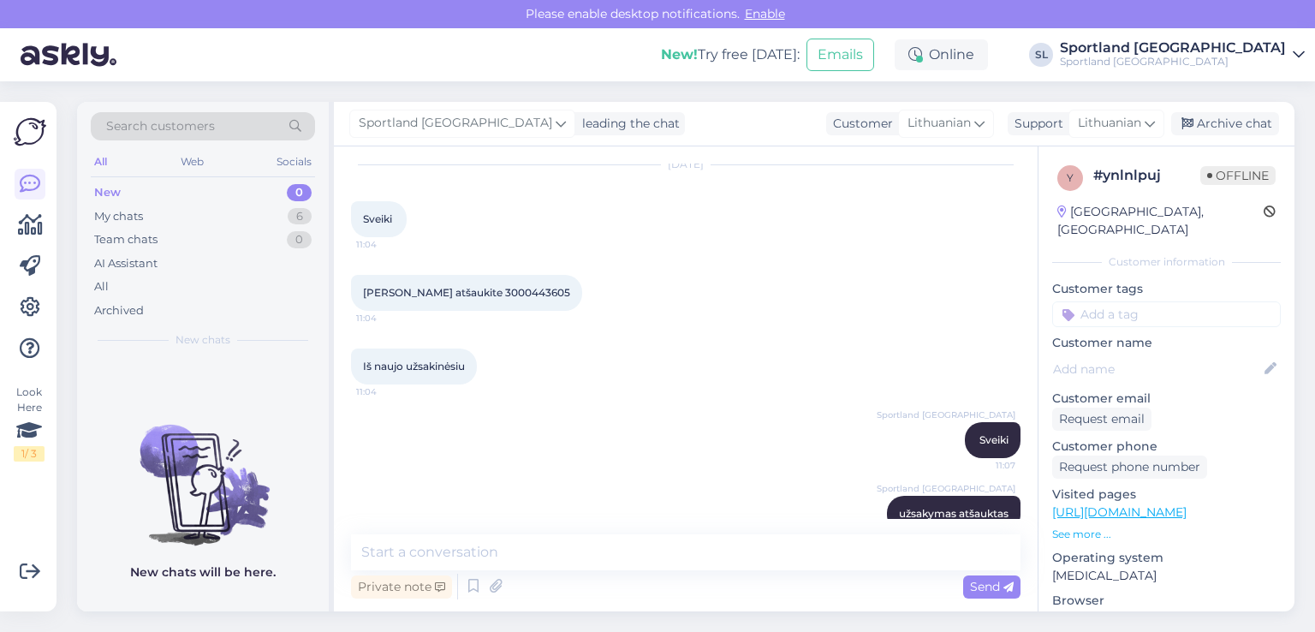
drag, startPoint x: 103, startPoint y: 289, endPoint x: 98, endPoint y: 200, distance: 88.3
click at [95, 254] on div "New 0 My chats 6 Team chats 0 AI Assistant All Archived" at bounding box center [203, 251] width 224 height 141
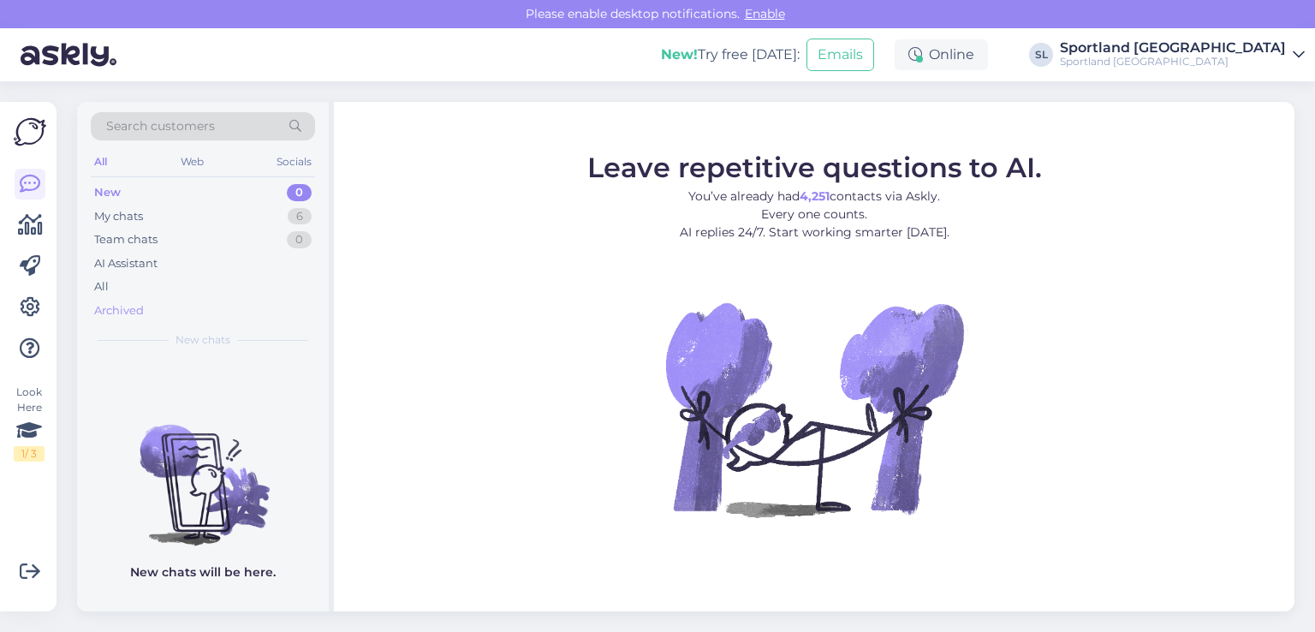
click at [105, 299] on div "Archived" at bounding box center [203, 311] width 224 height 24
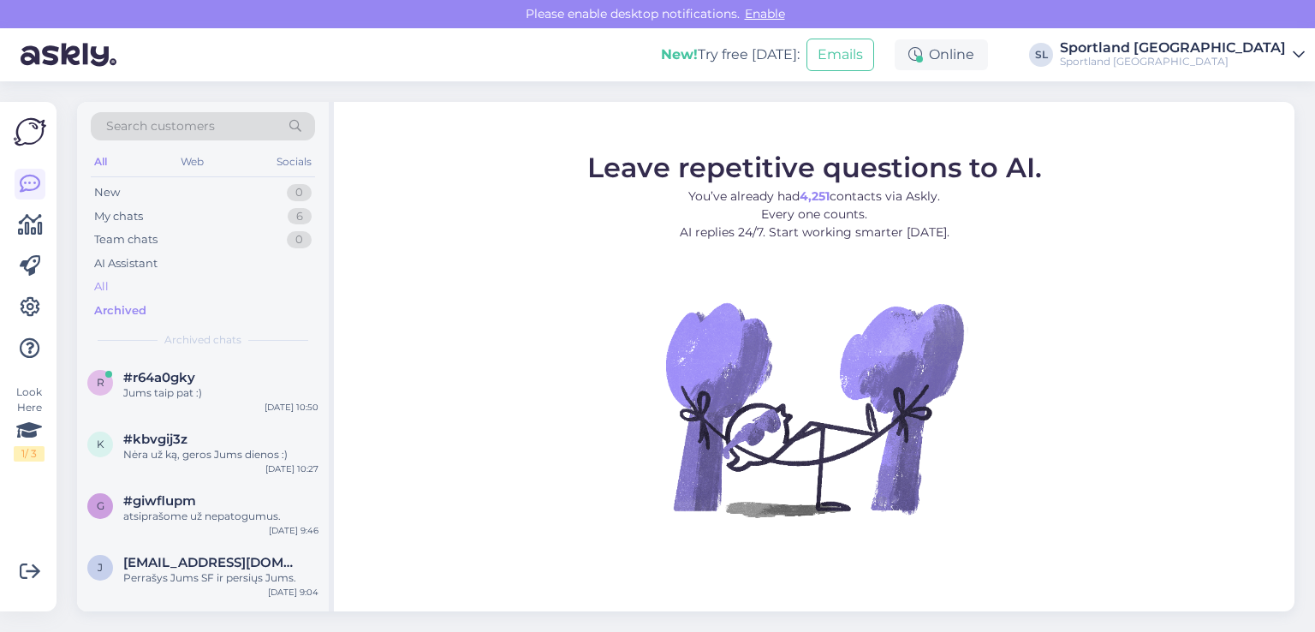
click at [136, 287] on div "All" at bounding box center [203, 287] width 224 height 24
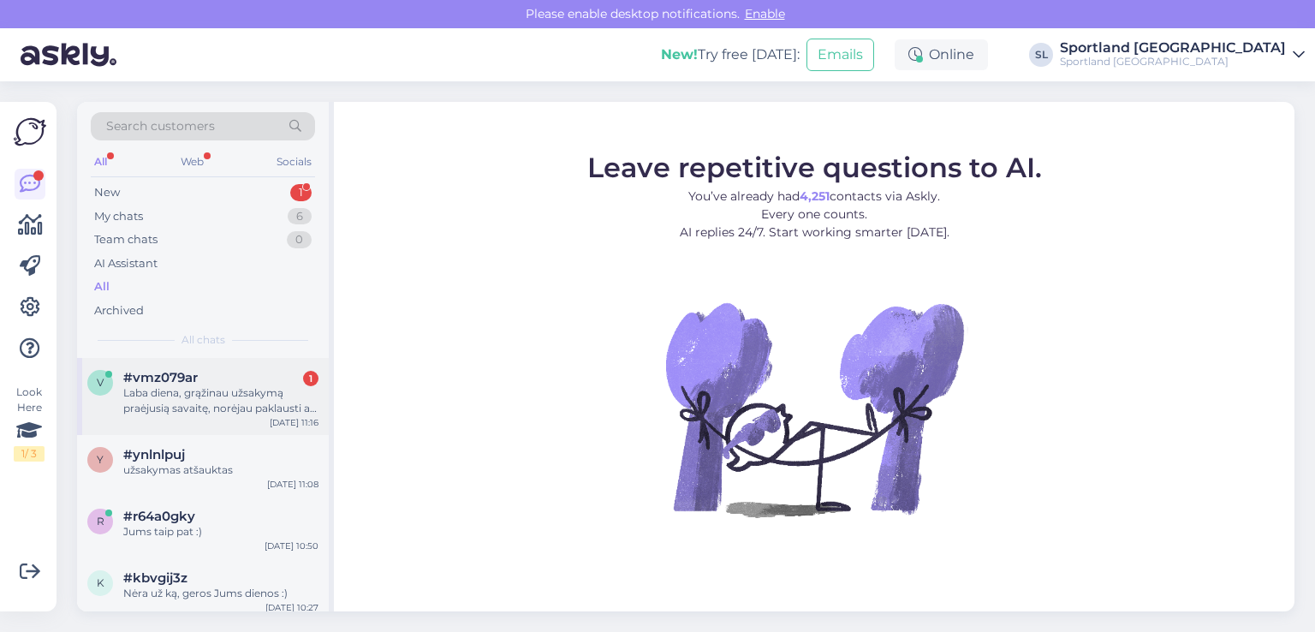
click at [134, 415] on div "v #vmz079ar 1 Laba diena, grąžinau užsakymą praėjusią savaitę, norėjau paklaust…" at bounding box center [203, 396] width 252 height 77
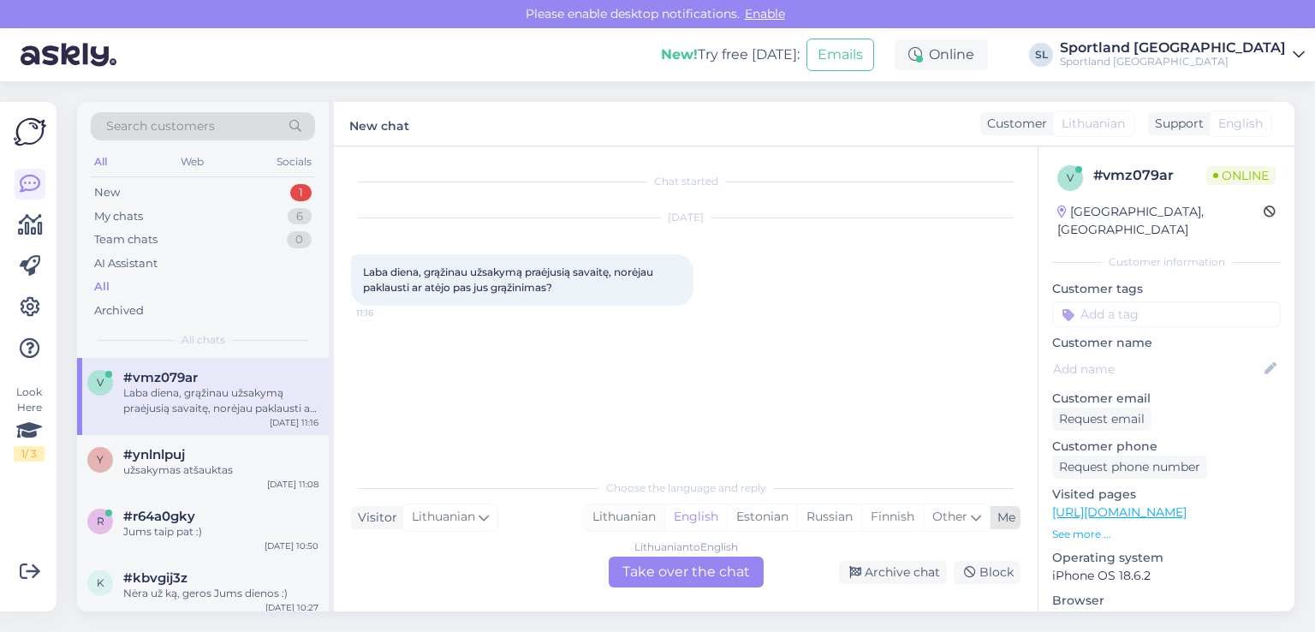
click at [631, 515] on div "Lithuanian" at bounding box center [624, 517] width 80 height 26
click at [646, 569] on div "Lithuanian to Lithuanian Take over the chat" at bounding box center [686, 572] width 155 height 31
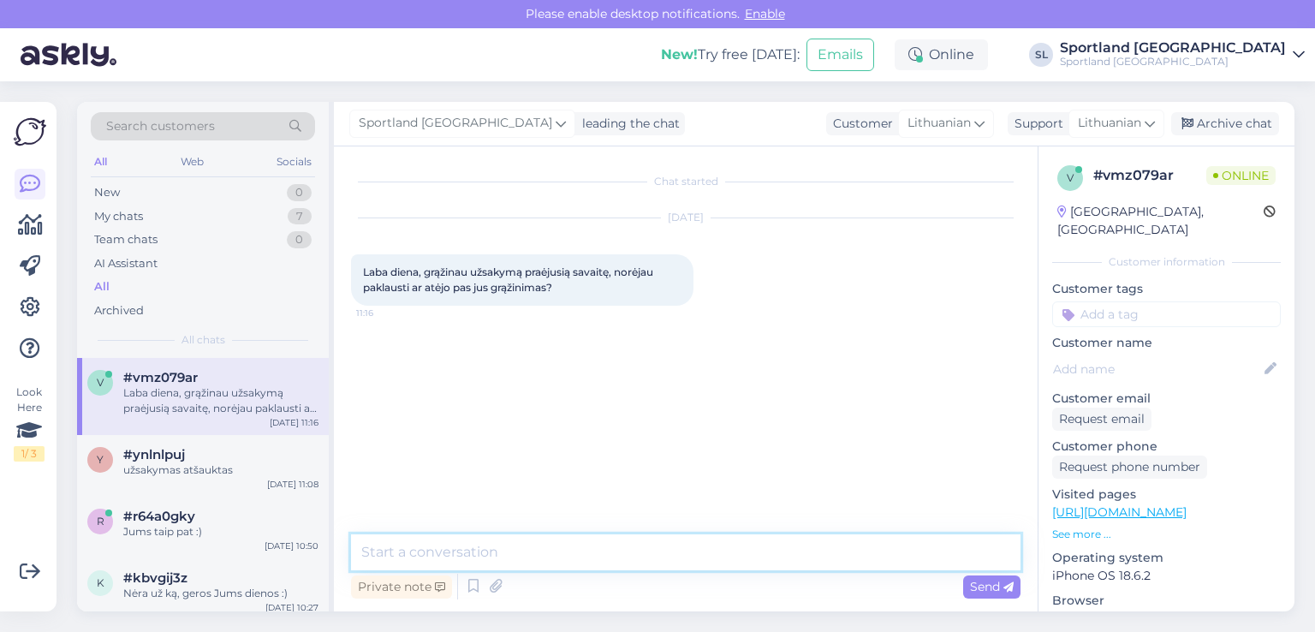
click at [606, 559] on textarea at bounding box center [686, 552] width 670 height 36
type textarea "Sveiki"
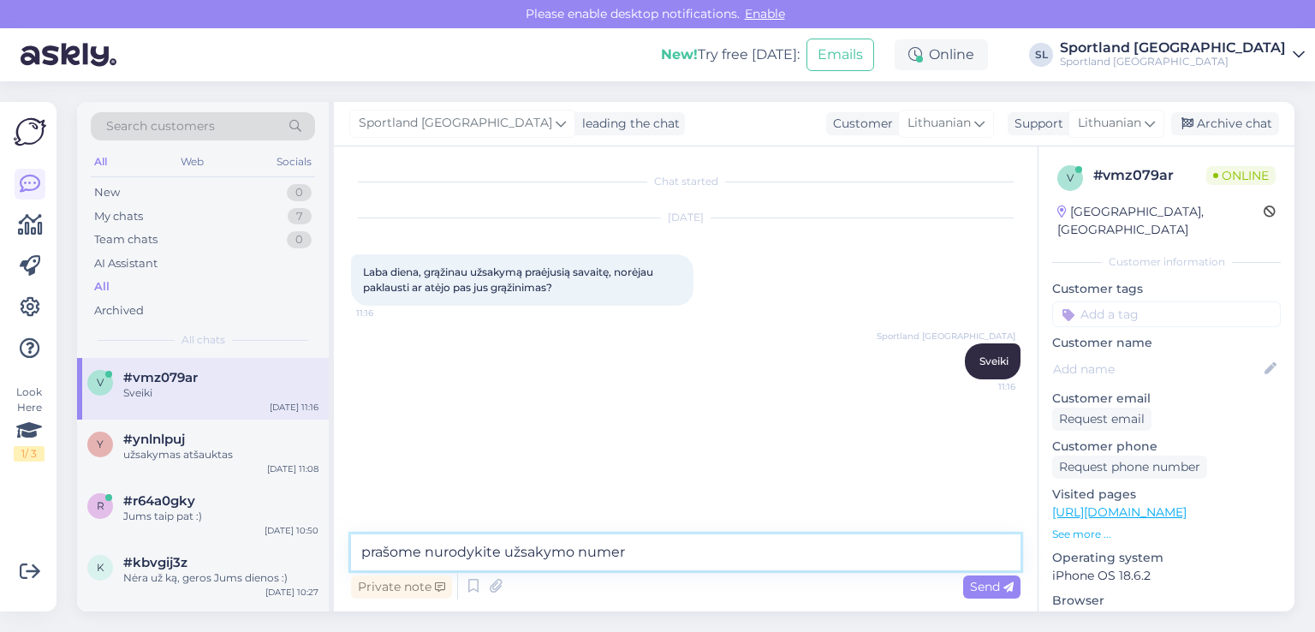
type textarea "prašome nurodykite užsakymo numerį"
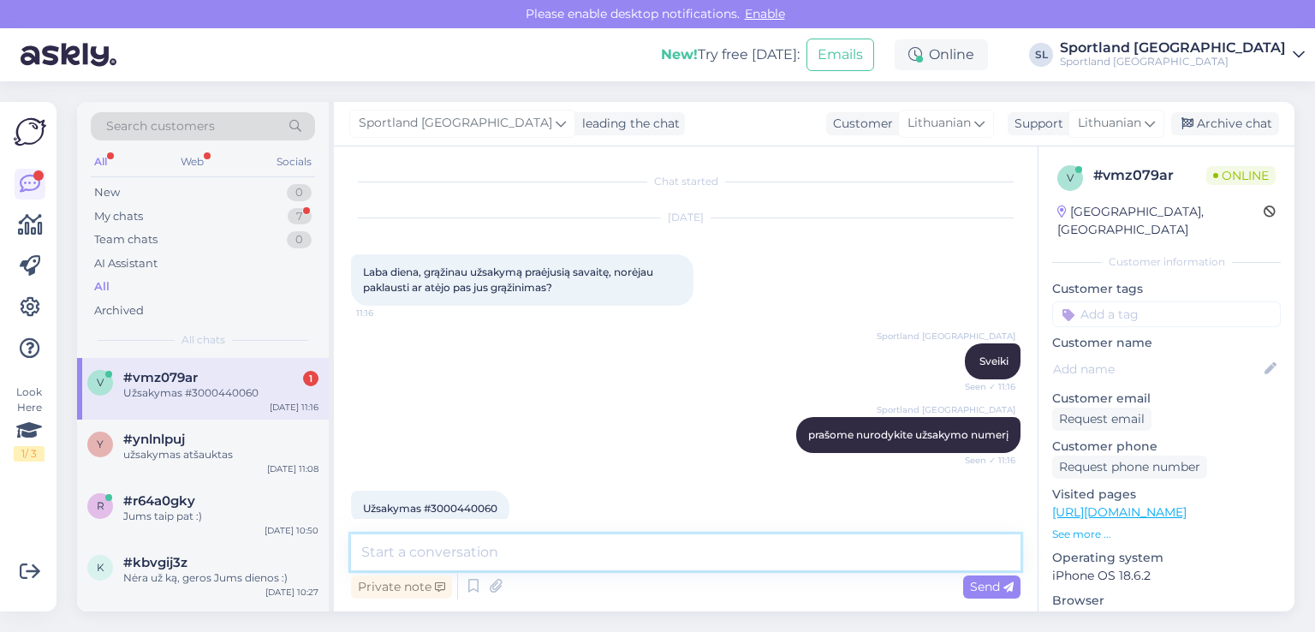
scroll to position [27, 0]
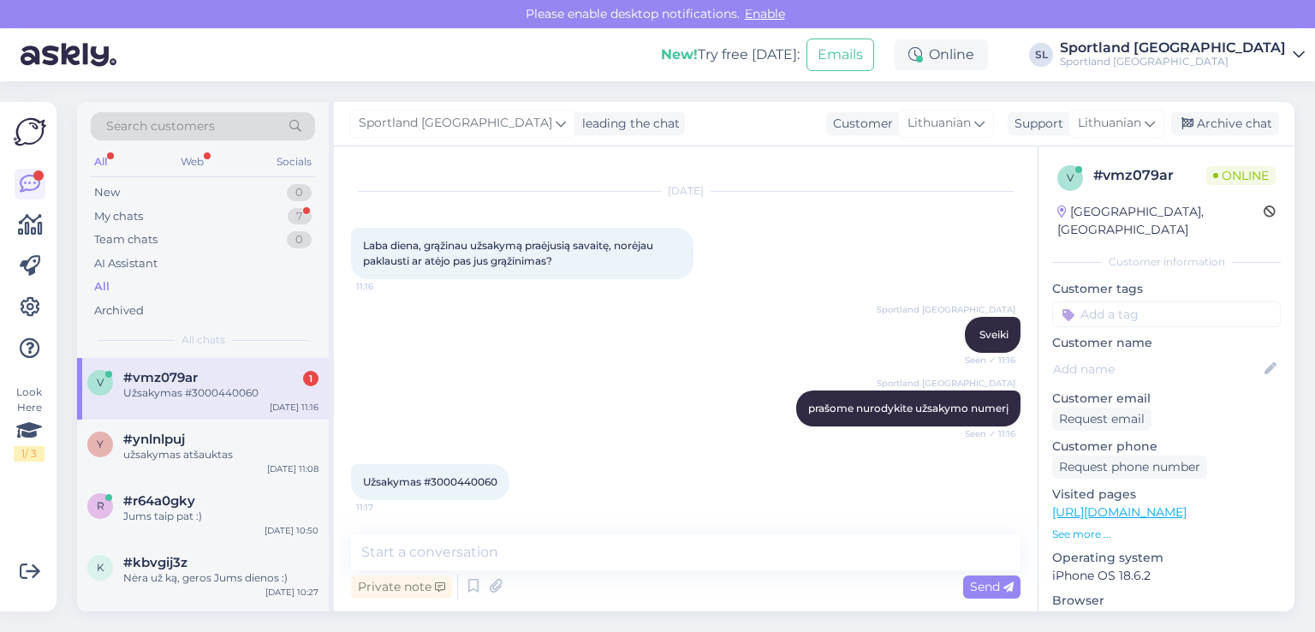
click at [475, 473] on div "Užsakymas #3000440060 11:17" at bounding box center [430, 482] width 158 height 36
copy div "3000440060 11:17"
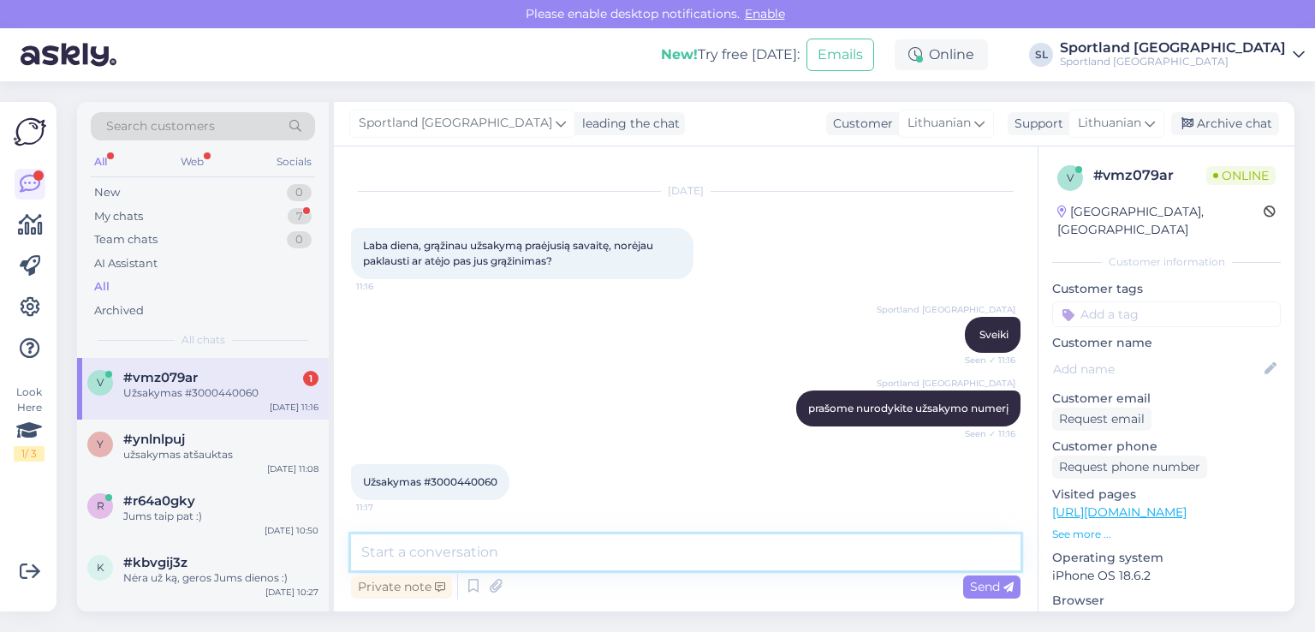
click at [528, 557] on textarea at bounding box center [686, 552] width 670 height 36
type textarea "taip Jūsų grąžintą prekę esame gavę."
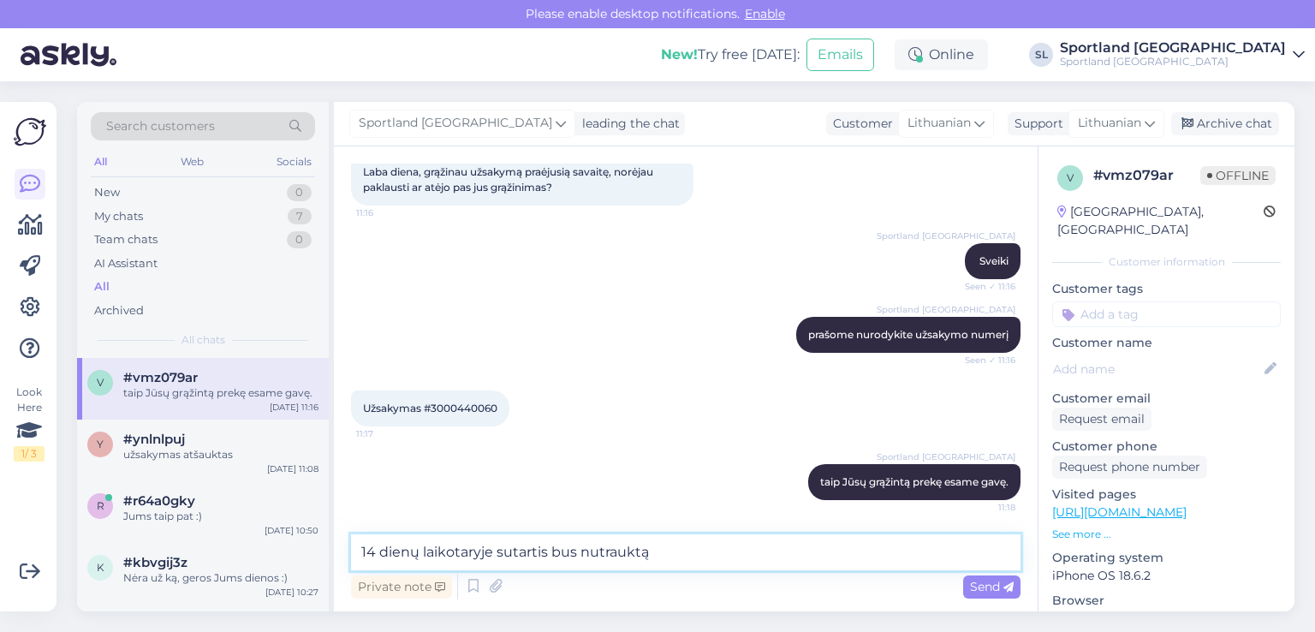
click at [498, 549] on textarea "14 dienų laikotaryje sutartis bus nutrauktą" at bounding box center [686, 552] width 670 height 36
click at [705, 557] on textarea "14 dienų laikotaryje lizingo sutartis bus nutrauktą" at bounding box center [686, 552] width 670 height 36
type textarea "14 dienų laikotaryje lizingo sutartis bus nutraukta"
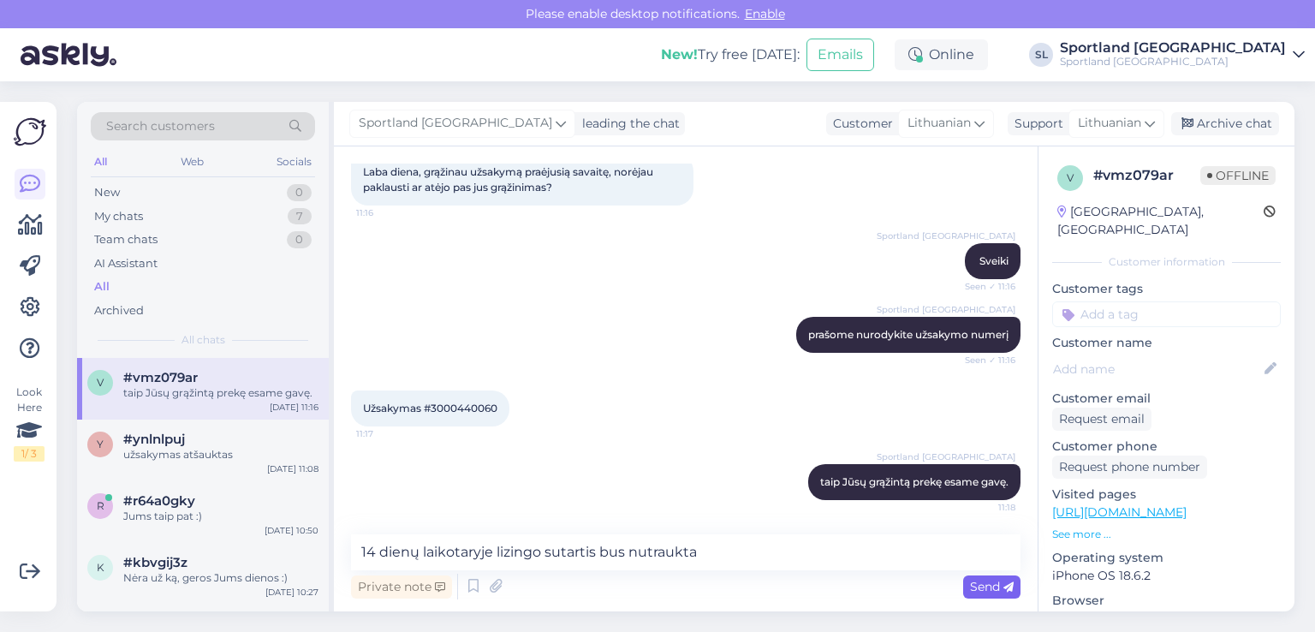
click at [987, 583] on span "Send" at bounding box center [992, 586] width 44 height 15
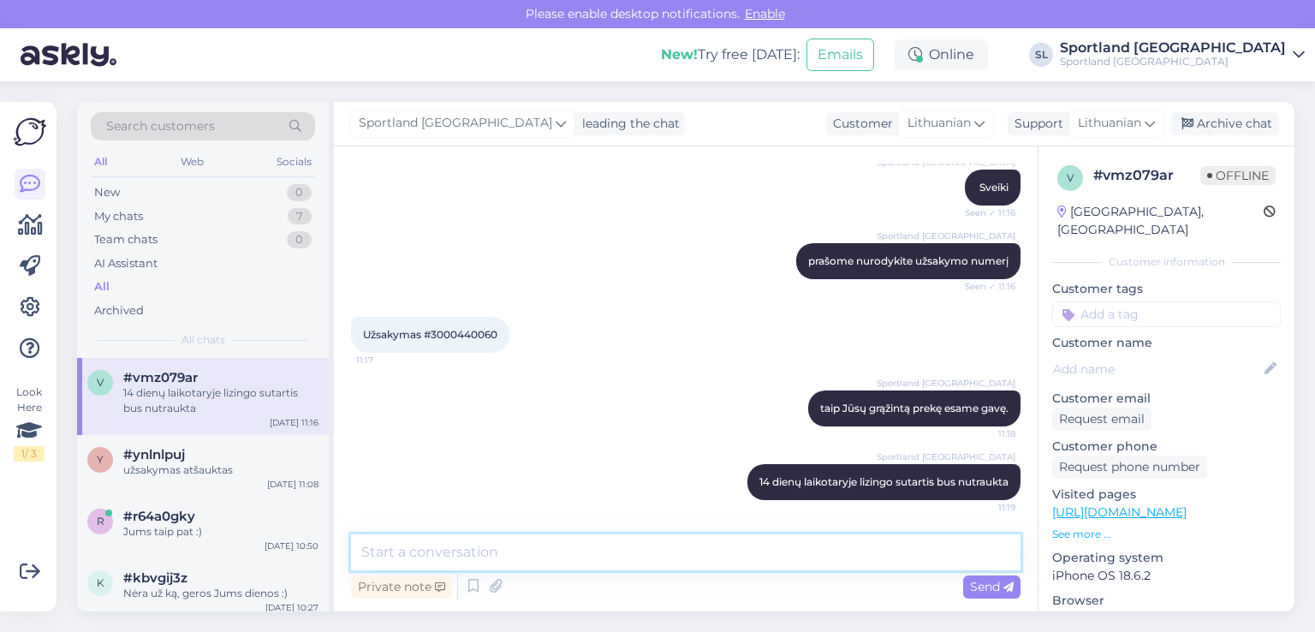
click at [779, 565] on textarea at bounding box center [686, 552] width 670 height 36
type textarea "v"
click at [434, 557] on textarea "informacija gausite el. paštu." at bounding box center [686, 552] width 670 height 36
type textarea "informaciją gausite el. paštu."
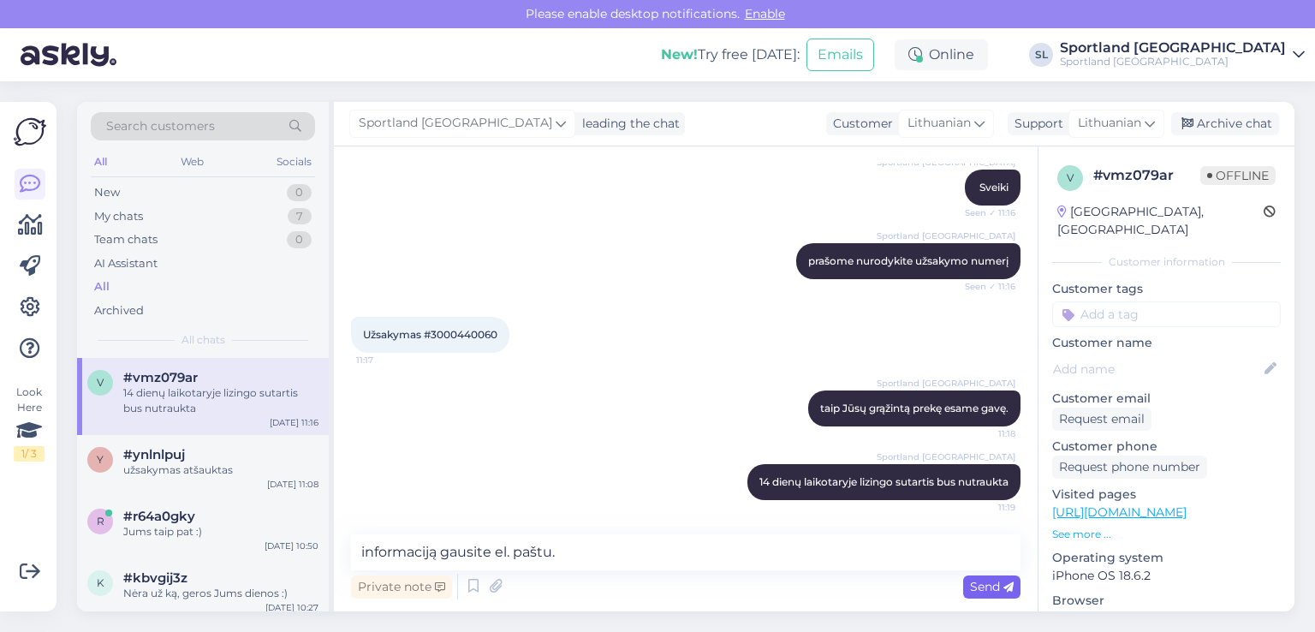
click at [979, 589] on span "Send" at bounding box center [992, 586] width 44 height 15
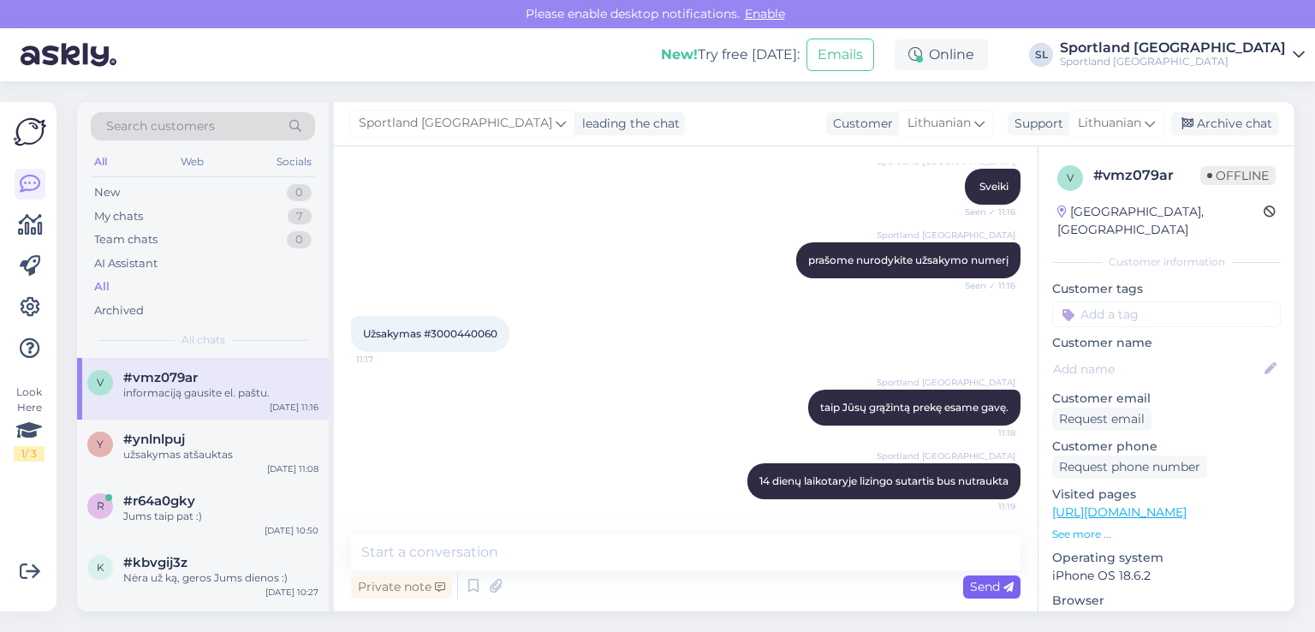
scroll to position [247, 0]
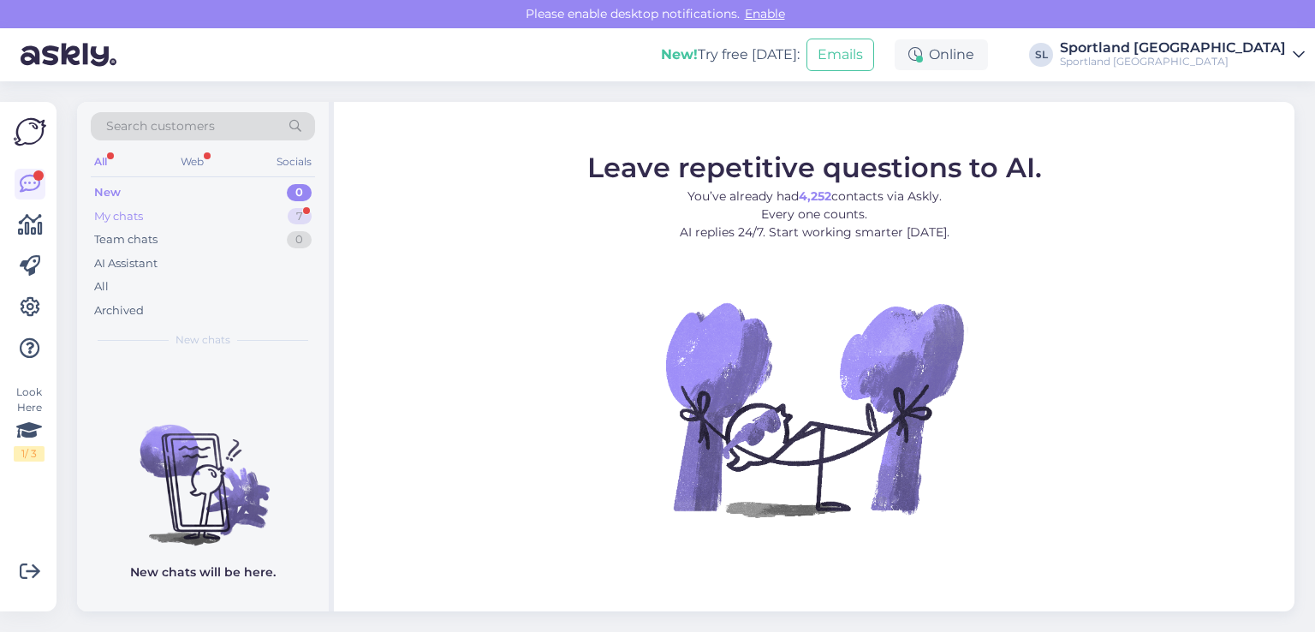
click at [199, 206] on div "My chats 7" at bounding box center [203, 217] width 224 height 24
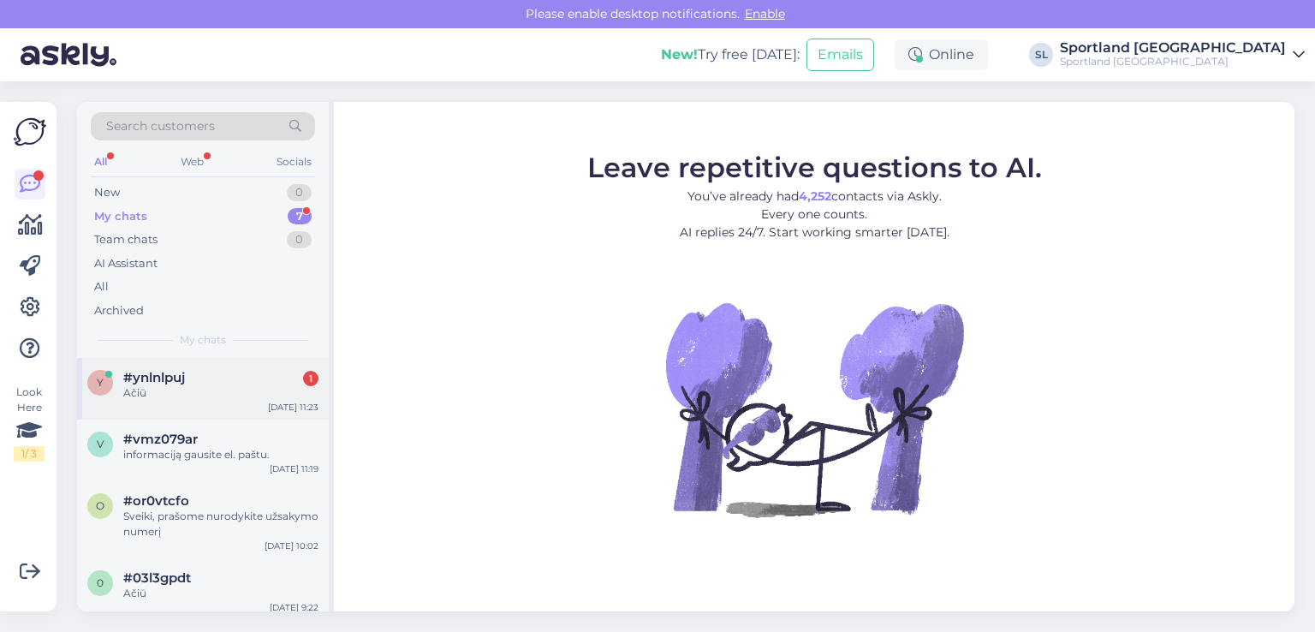
click at [216, 367] on div "y #ynlnlpuj 1 Ačiū [DATE] 11:23" at bounding box center [203, 389] width 252 height 62
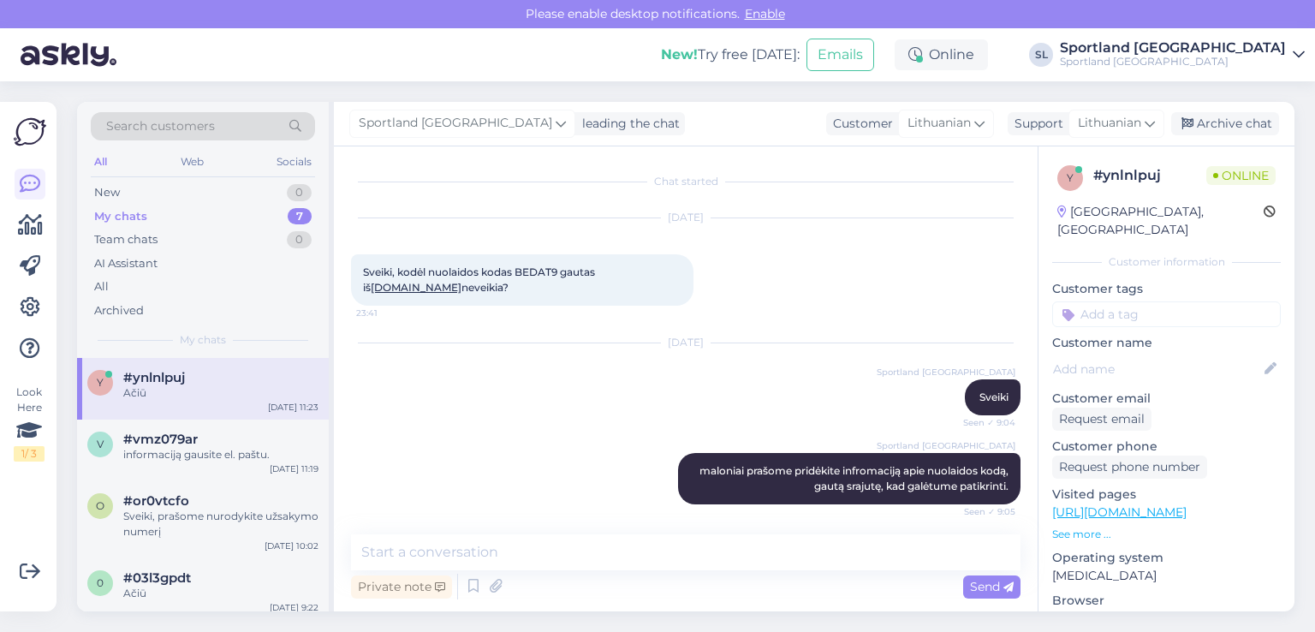
scroll to position [2656, 0]
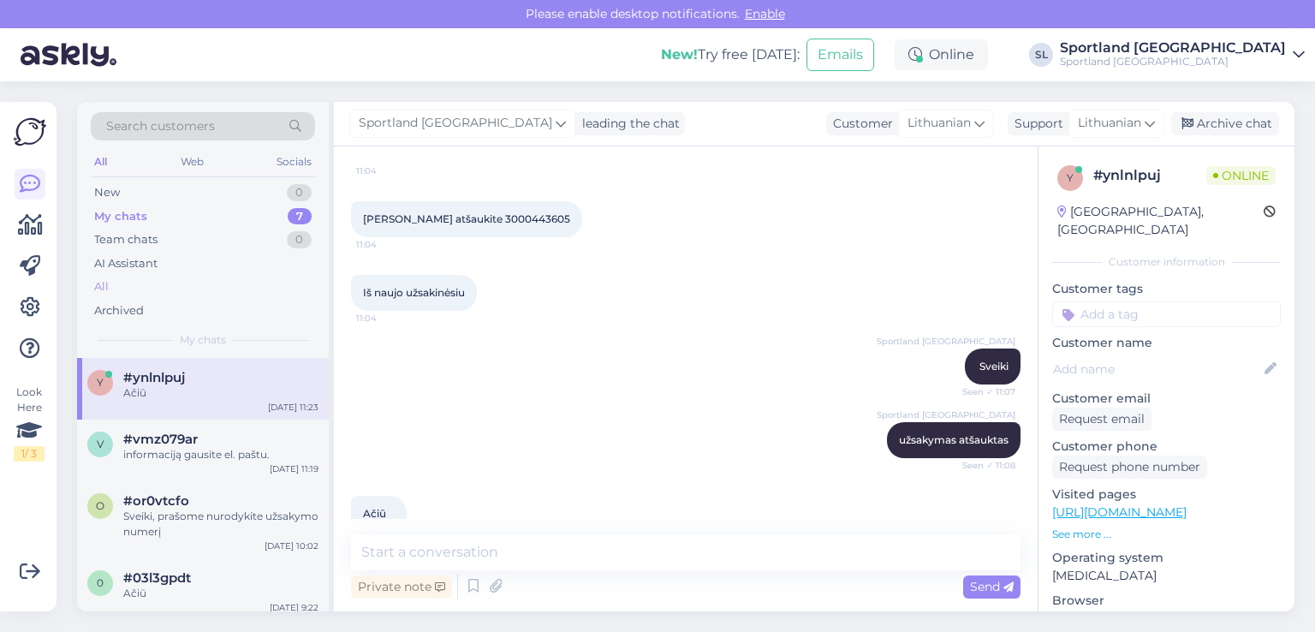
click at [131, 295] on div "All" at bounding box center [203, 287] width 224 height 24
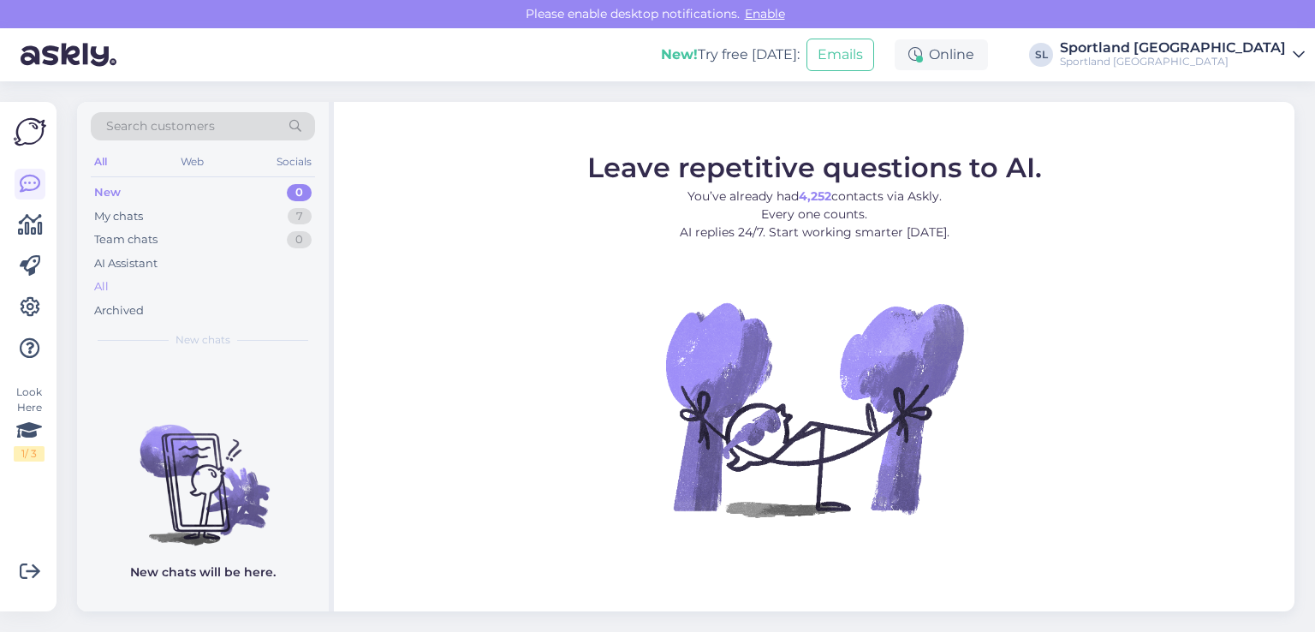
click at [116, 289] on div "All" at bounding box center [203, 287] width 224 height 24
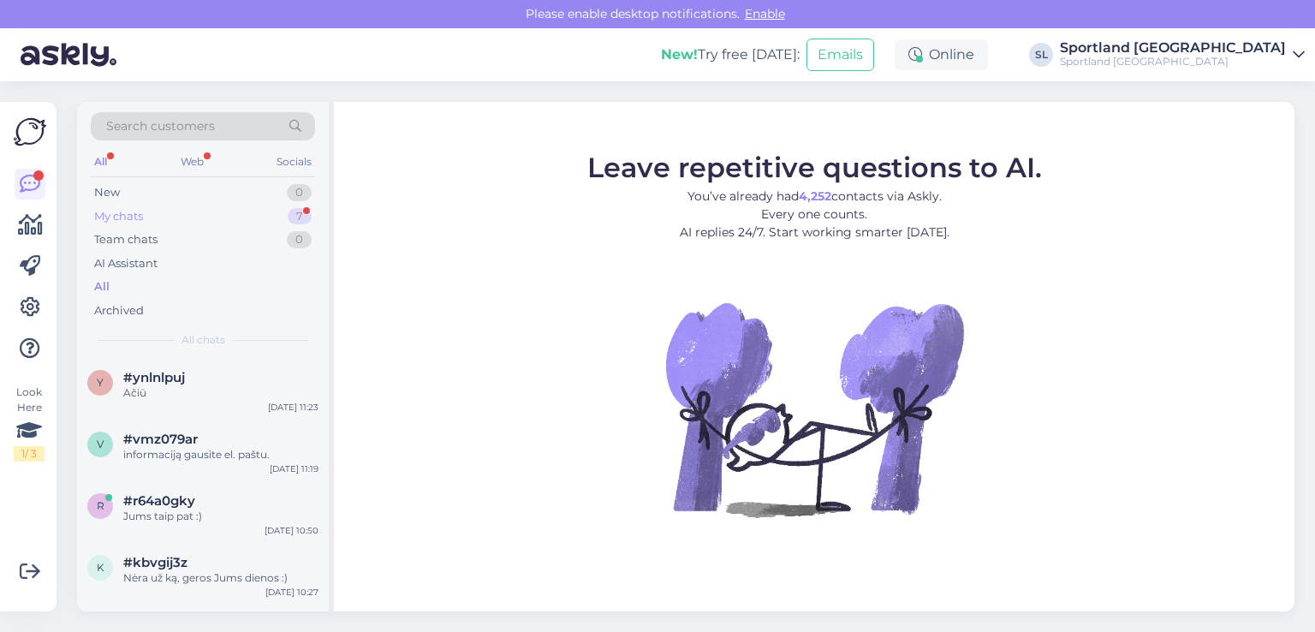
click at [223, 211] on div "My chats 7" at bounding box center [203, 217] width 224 height 24
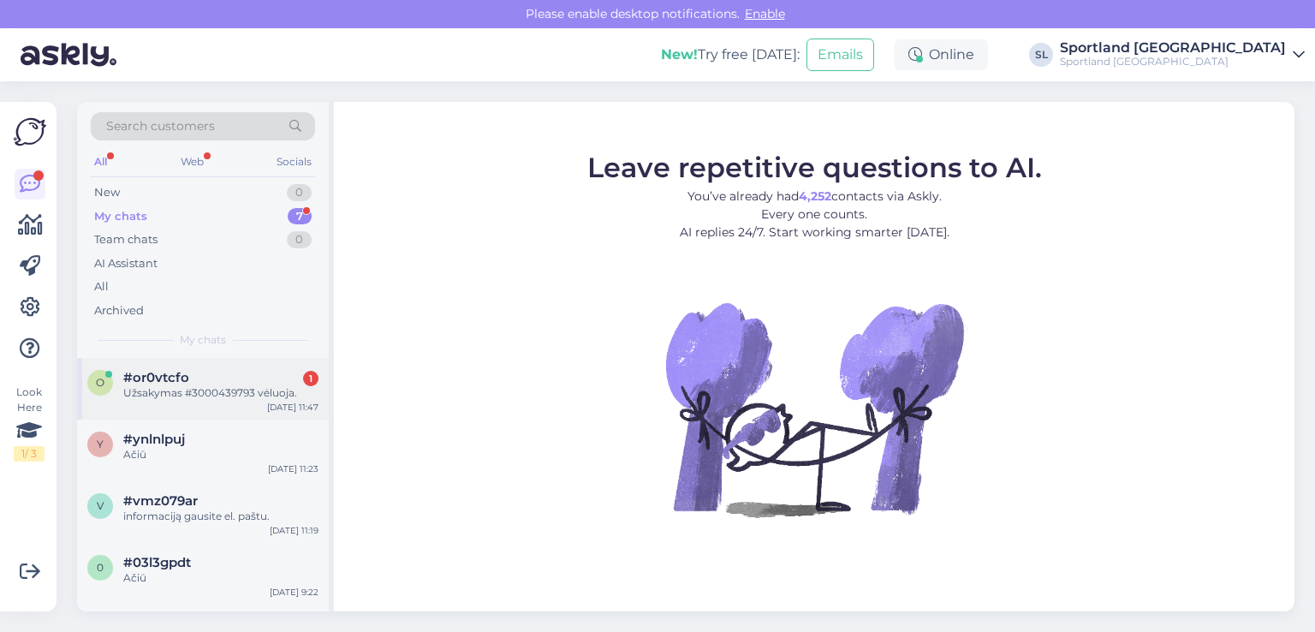
click at [182, 397] on div "Užsakymas #3000439793 vėluoja." at bounding box center [220, 392] width 195 height 15
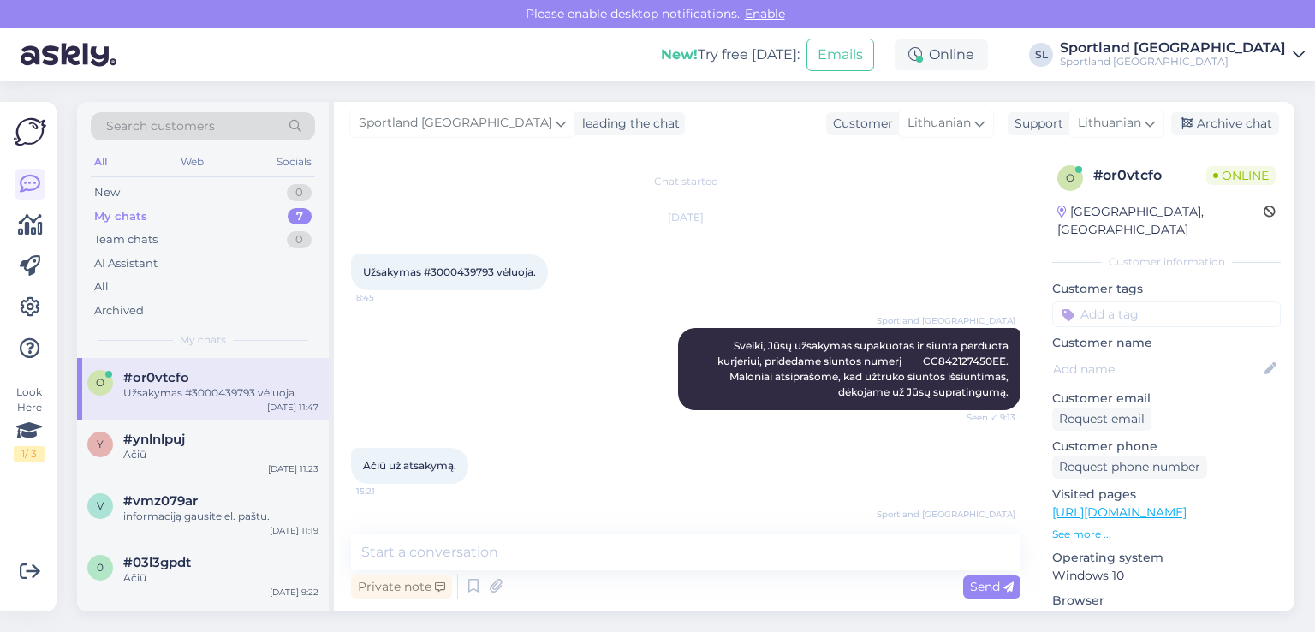
scroll to position [1004, 0]
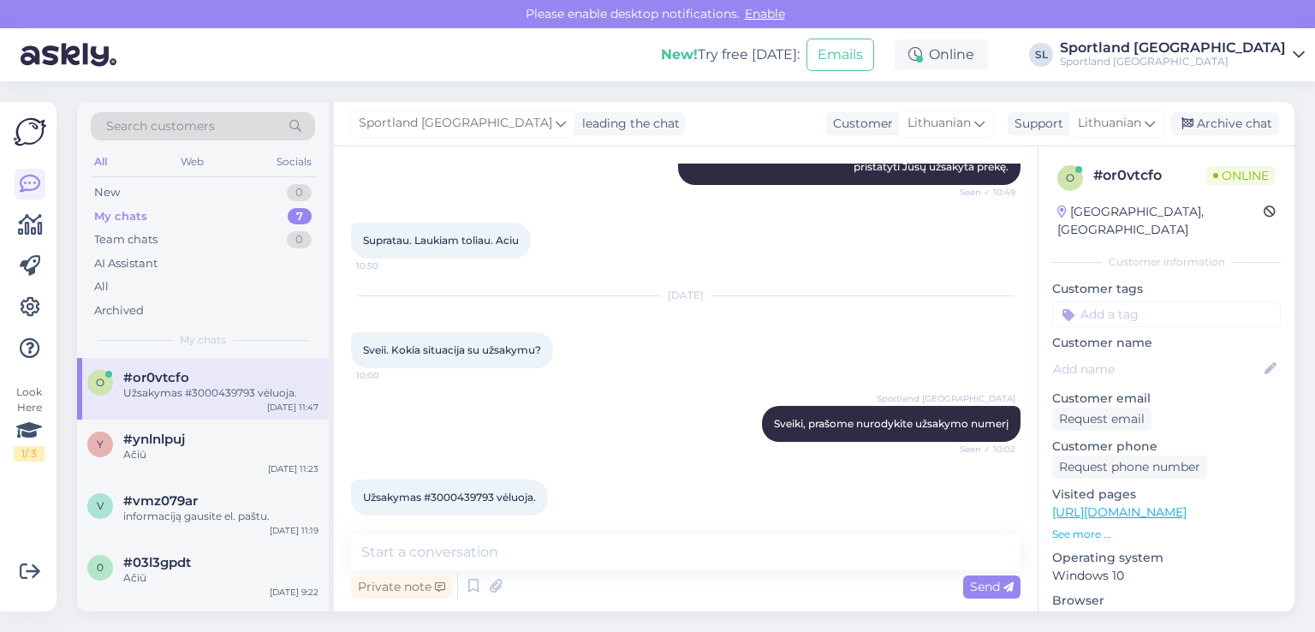
click at [450, 491] on span "Užsakymas #3000439793 vėluoja." at bounding box center [449, 497] width 173 height 13
copy span "3000439793"
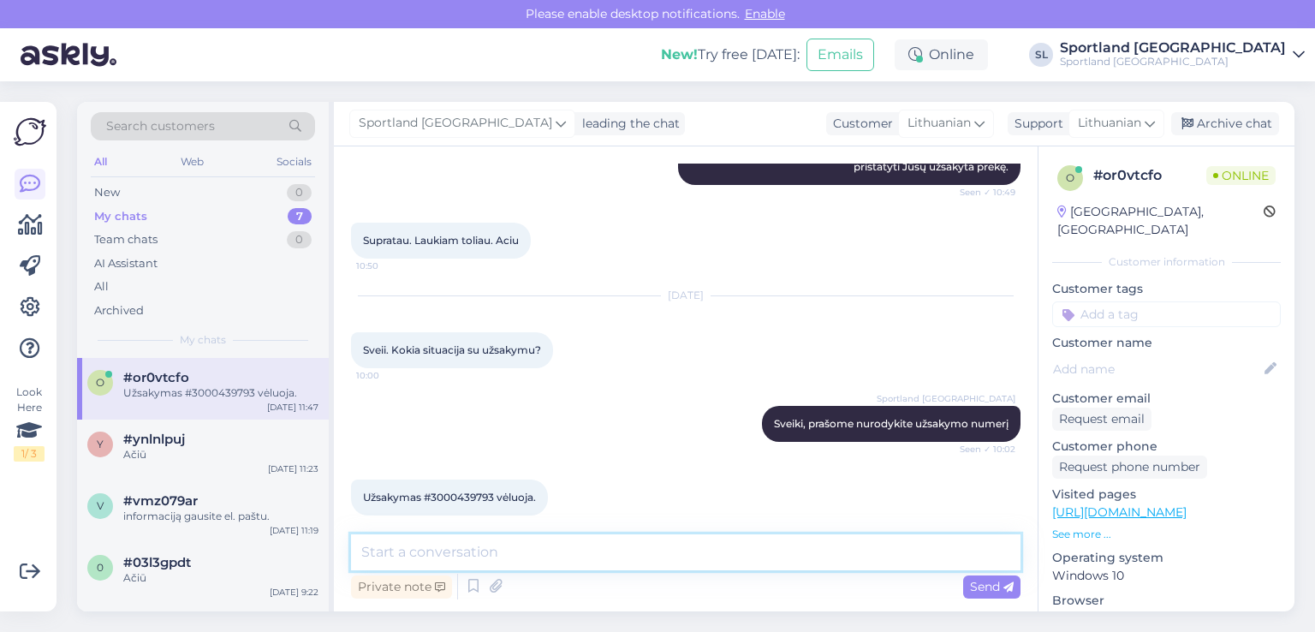
click at [638, 556] on textarea at bounding box center [686, 552] width 670 height 36
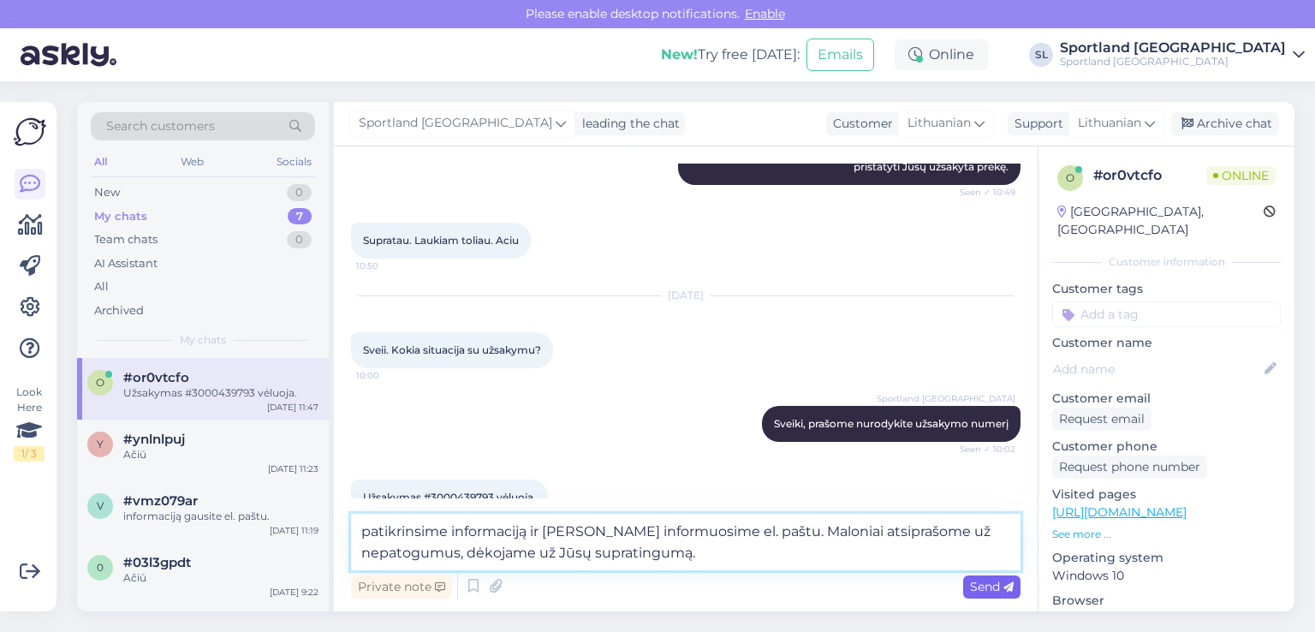
type textarea "patikrinsime informaciją ir [PERSON_NAME] informuosime el. paštu. Maloniai atsi…"
click at [999, 595] on div "Send" at bounding box center [991, 586] width 57 height 23
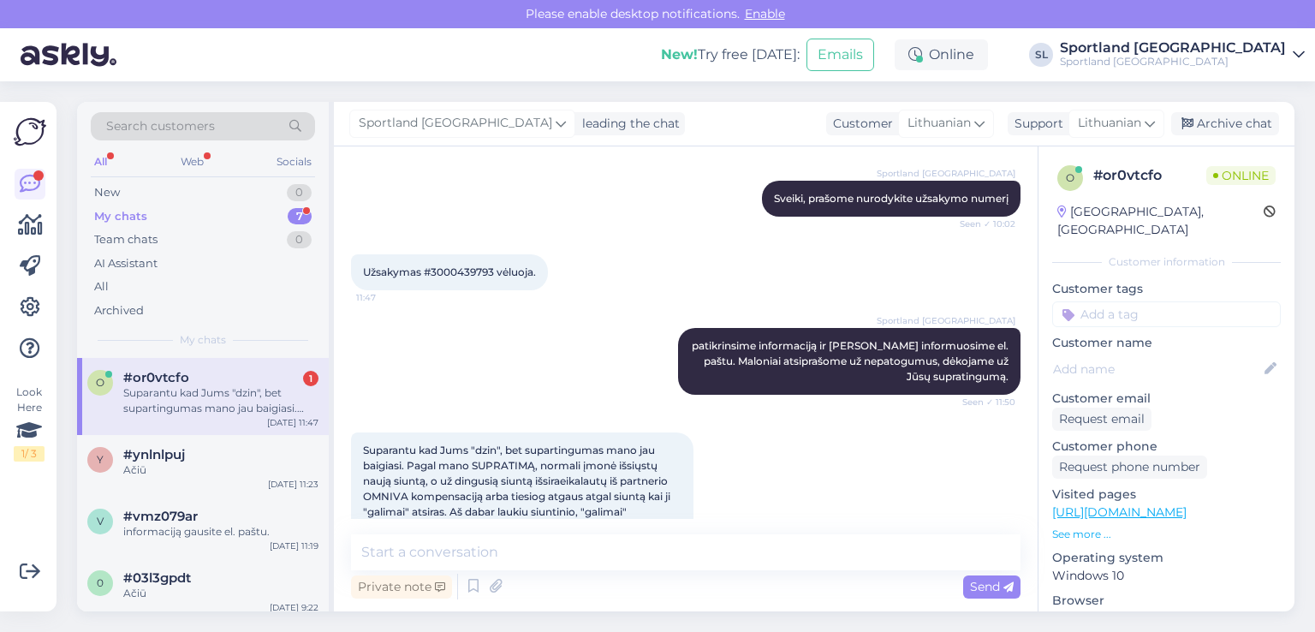
scroll to position [1189, 0]
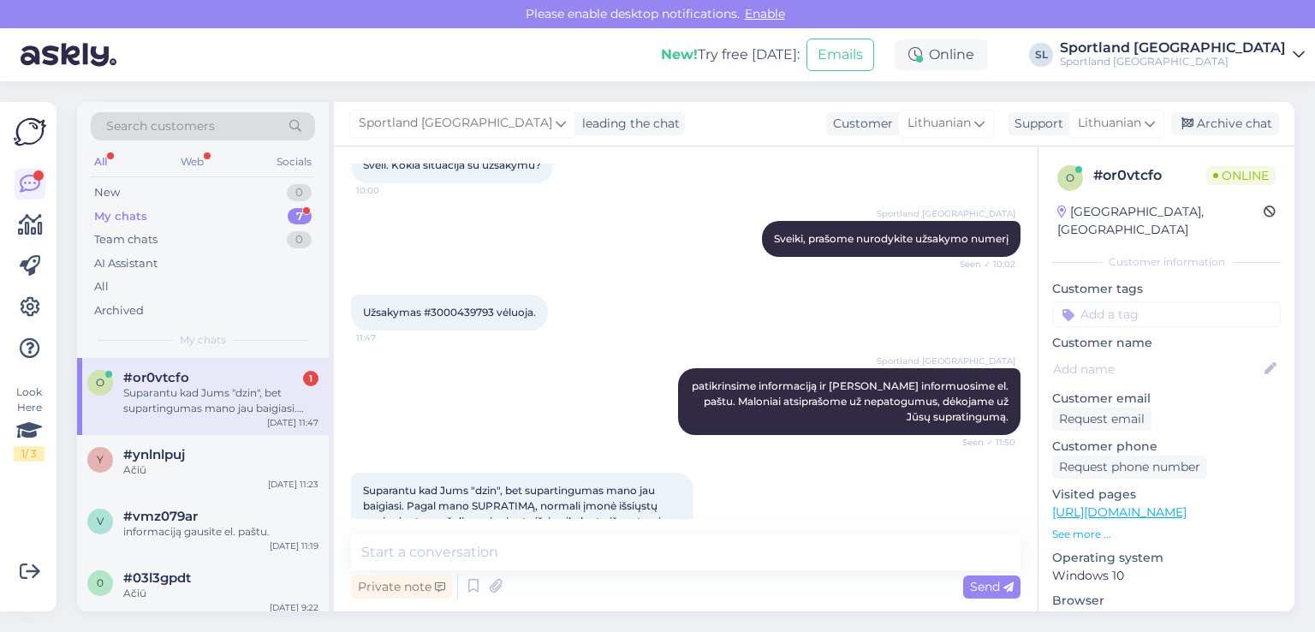
click at [452, 306] on span "Užsakymas #3000439793 vėluoja." at bounding box center [449, 312] width 173 height 13
copy span "3000439793"
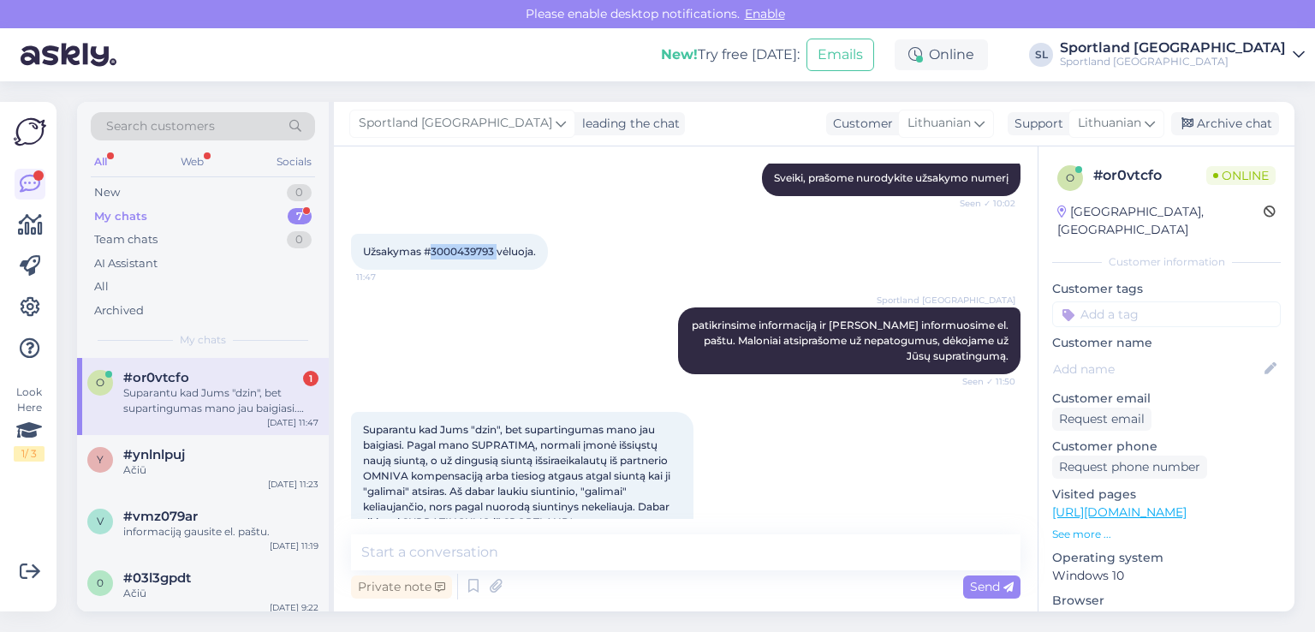
scroll to position [1275, 0]
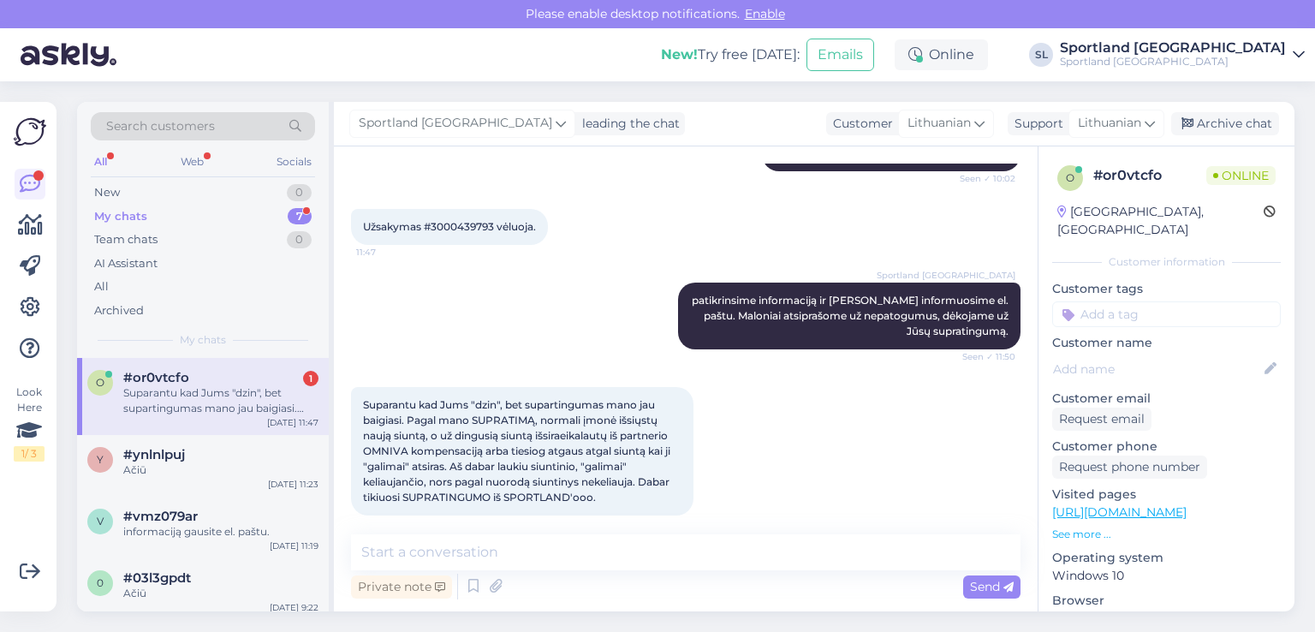
click at [812, 402] on div "Suparantu kad Jums "dzin", bet supartingumas mano jau baigiasi. Pagal mano SUPR…" at bounding box center [686, 451] width 670 height 166
click at [229, 409] on div "Suparantu kad Jums "dzin", bet supartingumas mano jau baigiasi. Pagal mano SUPR…" at bounding box center [220, 400] width 195 height 31
click at [185, 196] on div "New 1" at bounding box center [203, 193] width 224 height 24
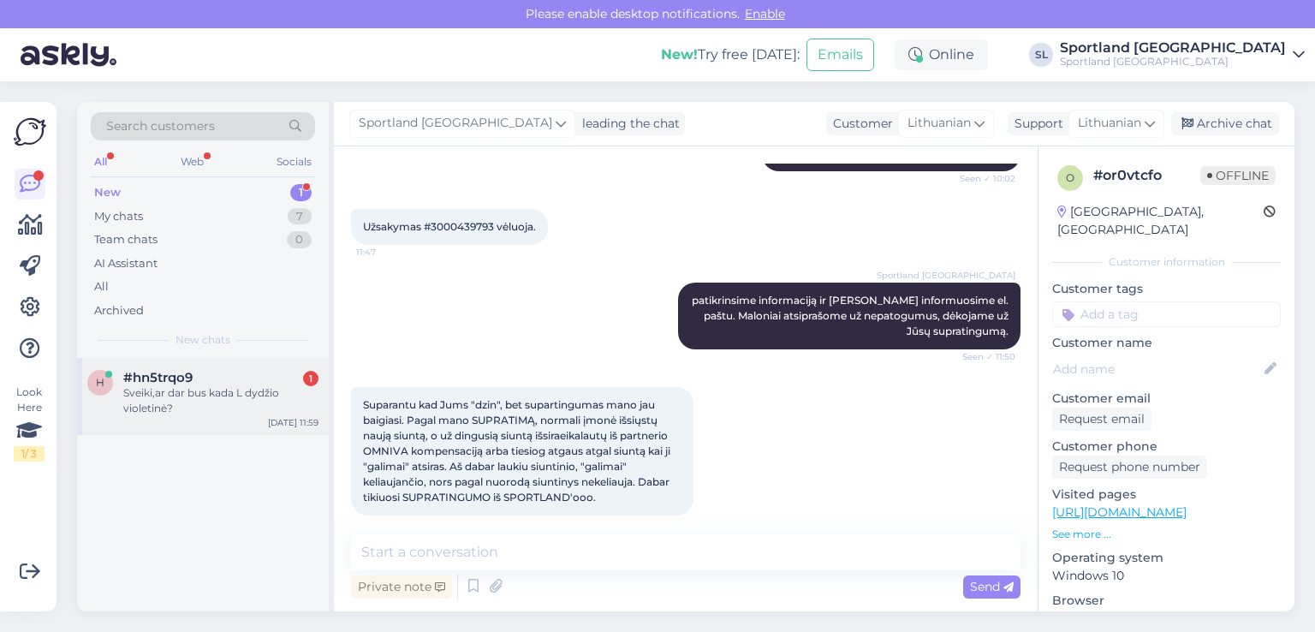
click at [192, 391] on div "Sveiki,ar dar bus kada L dydžio violetinė?" at bounding box center [220, 400] width 195 height 31
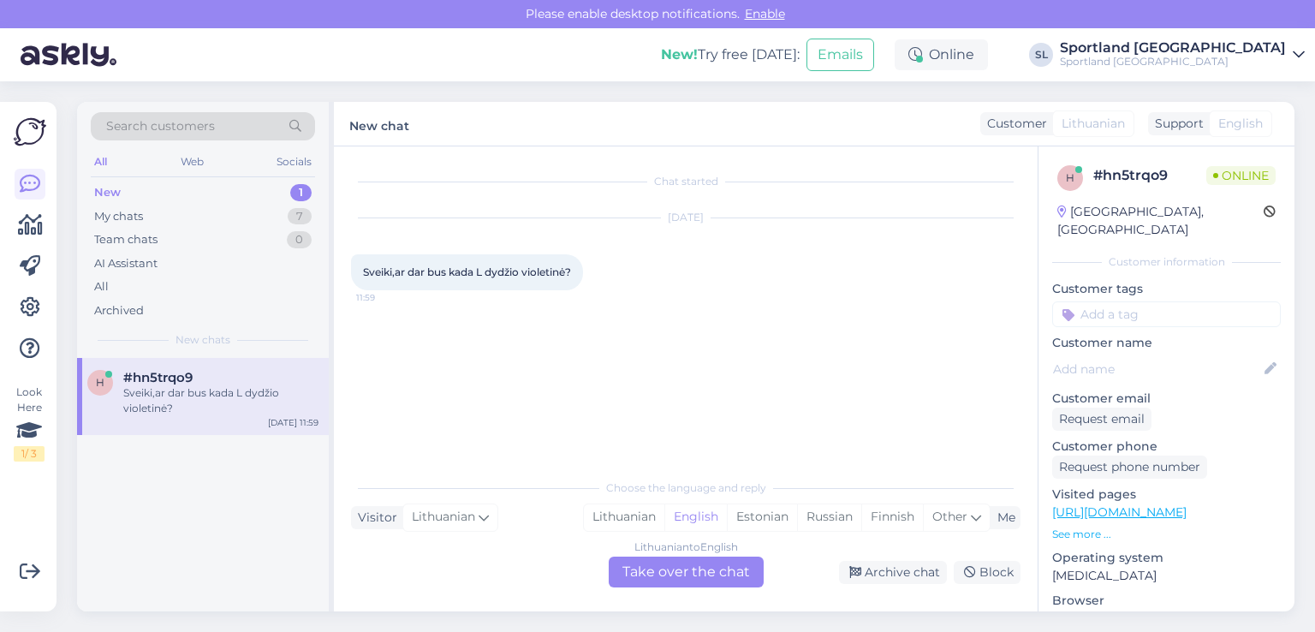
scroll to position [0, 0]
click at [617, 513] on div "Lithuanian" at bounding box center [624, 517] width 80 height 26
click at [664, 566] on div "Lithuanian to Lithuanian Take over the chat" at bounding box center [686, 572] width 155 height 31
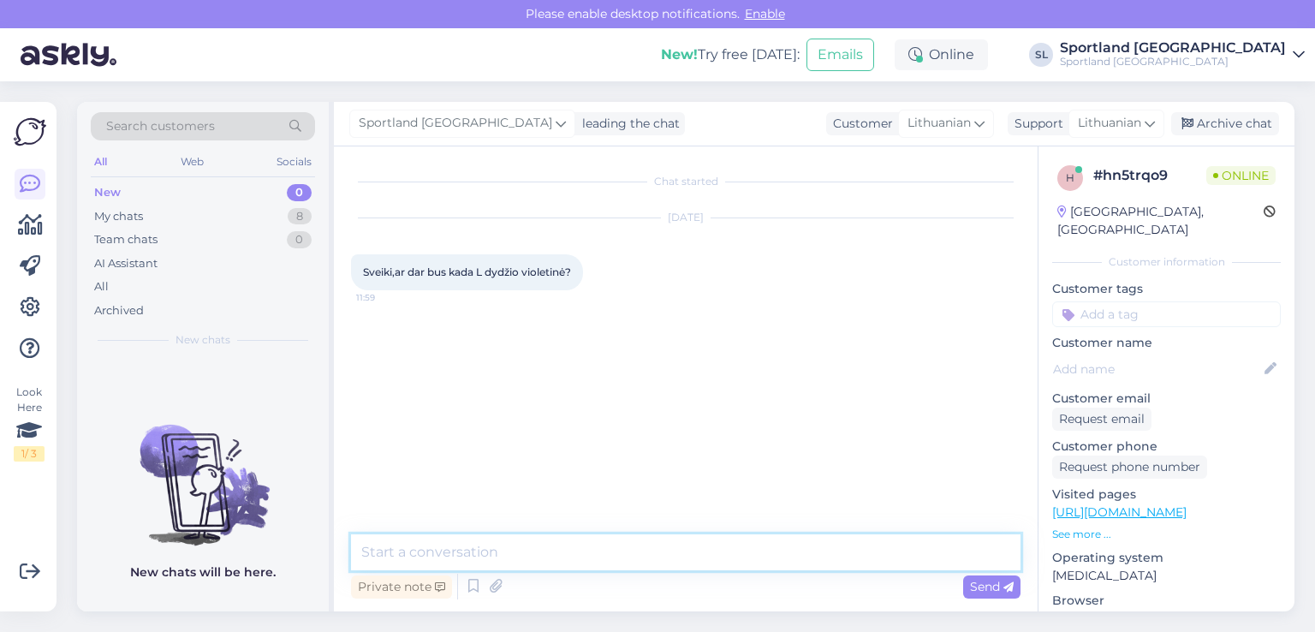
click at [629, 556] on textarea at bounding box center [686, 552] width 670 height 36
type textarea "Sveiki"
type textarea "p"
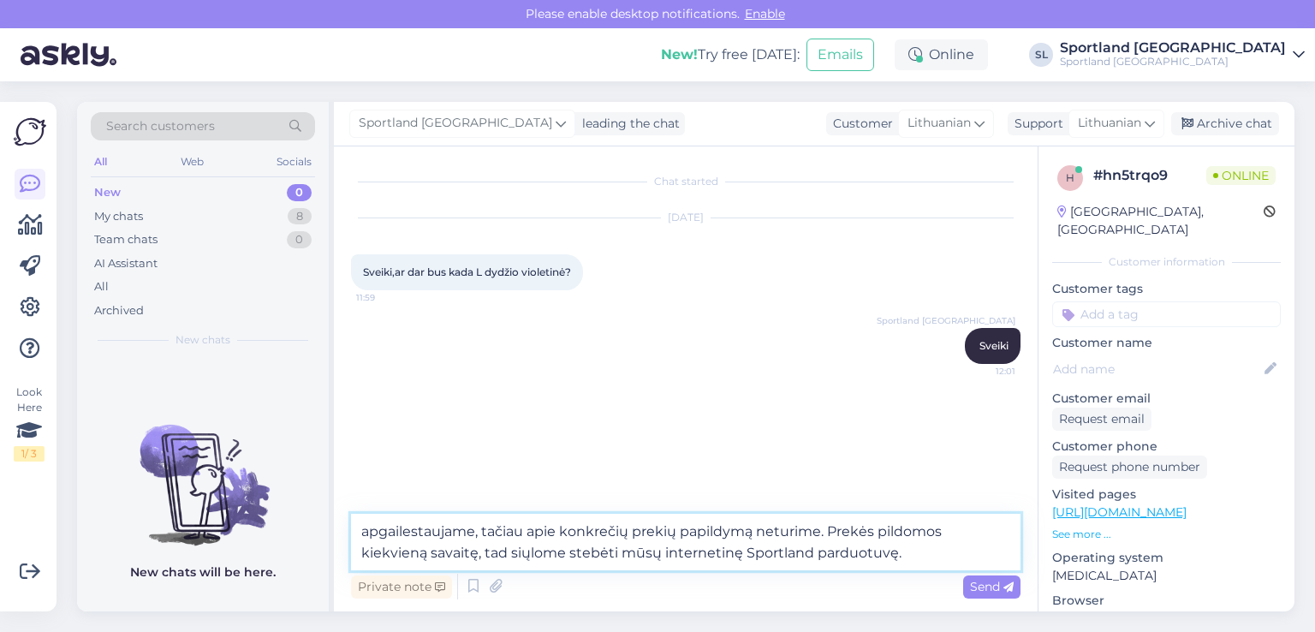
type textarea "apgailestaujame, tačiau apie konkrečių prekių papildymą neturime. Prekės pildom…"
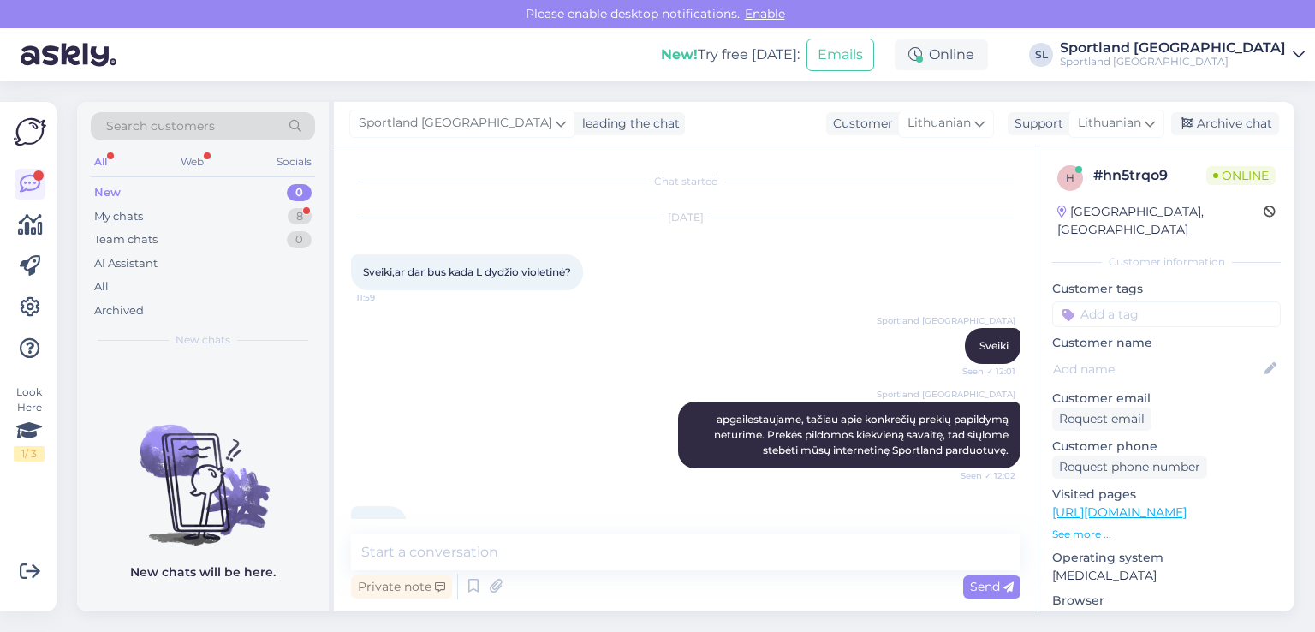
scroll to position [42, 0]
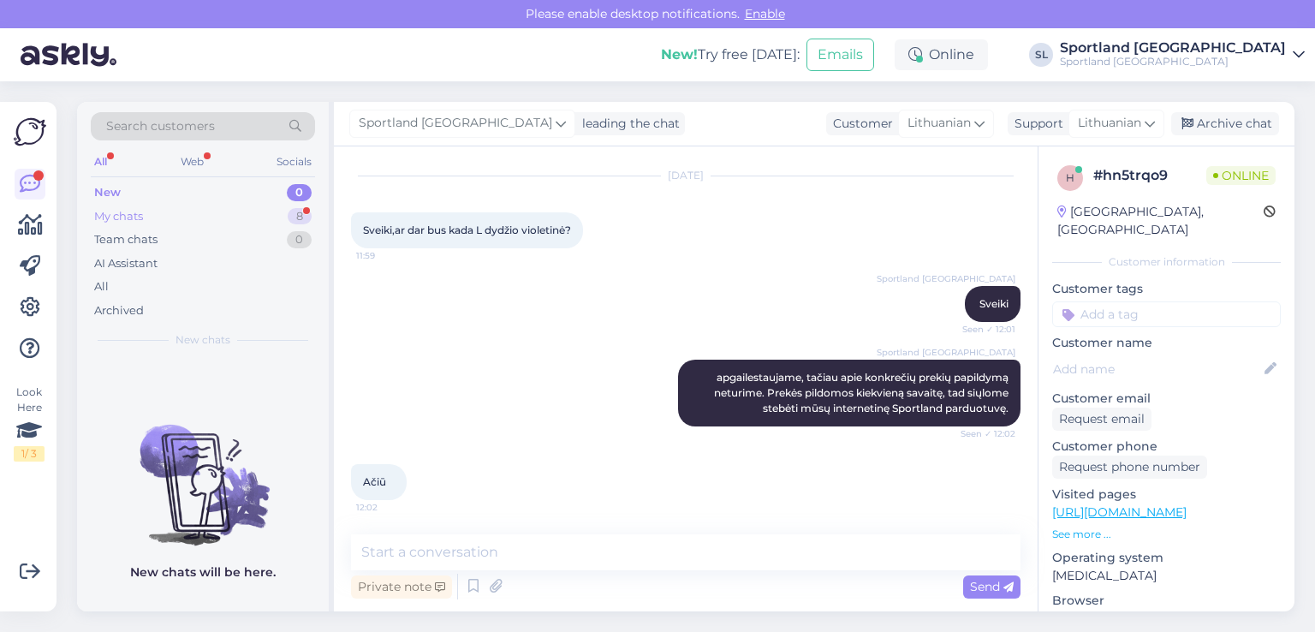
click at [146, 212] on div "My chats 8" at bounding box center [203, 217] width 224 height 24
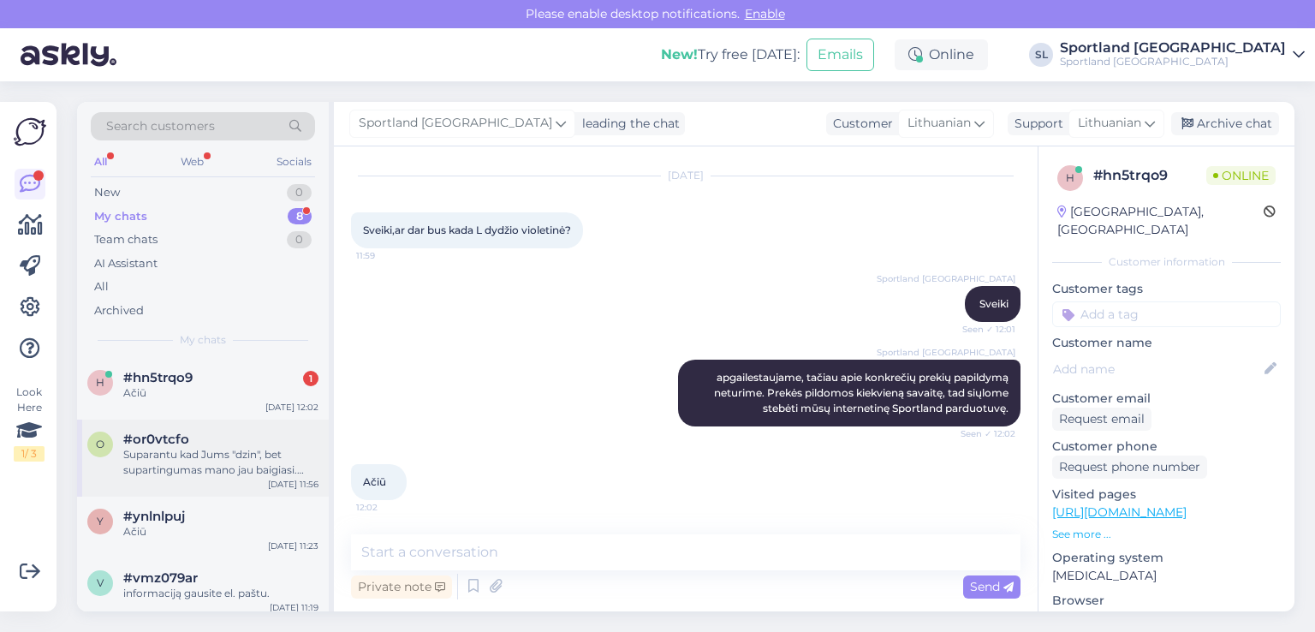
click at [199, 469] on div "Suparantu kad Jums "dzin", bet supartingumas mano jau baigiasi. Pagal mano SUPR…" at bounding box center [220, 462] width 195 height 31
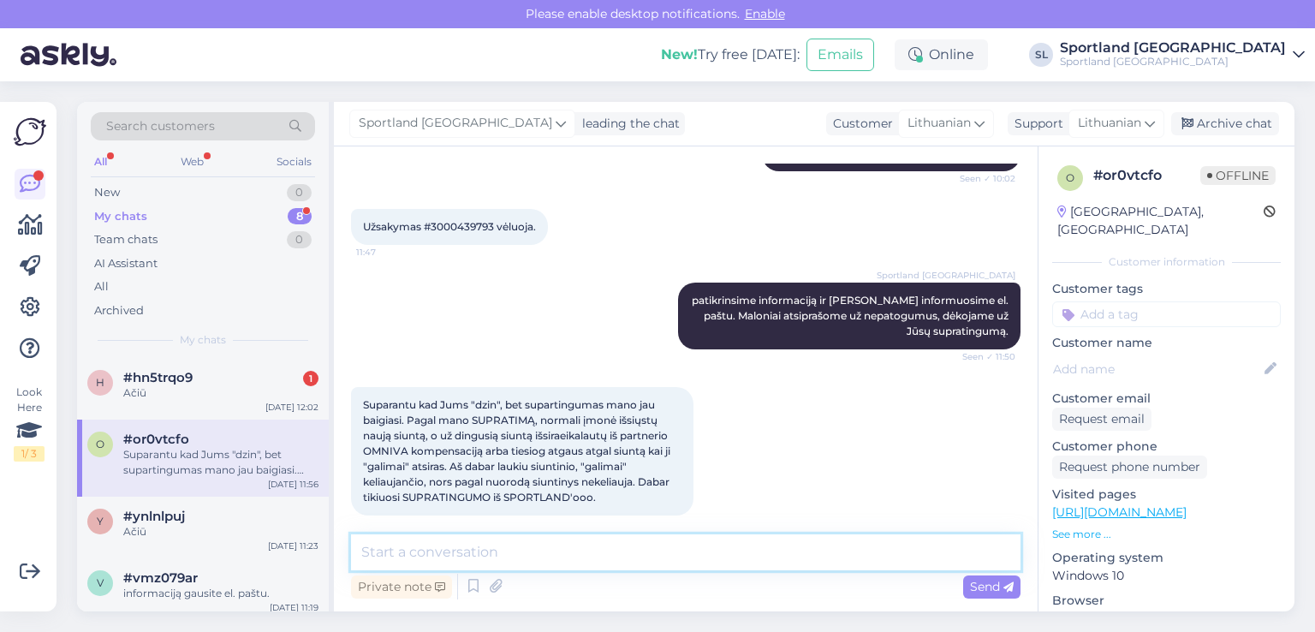
click at [640, 559] on textarea at bounding box center [686, 552] width 670 height 36
type textarea "M"
type textarea "P"
type textarea "Parašėme Jums el. laišką su infromacija. Dėkojame Jums."
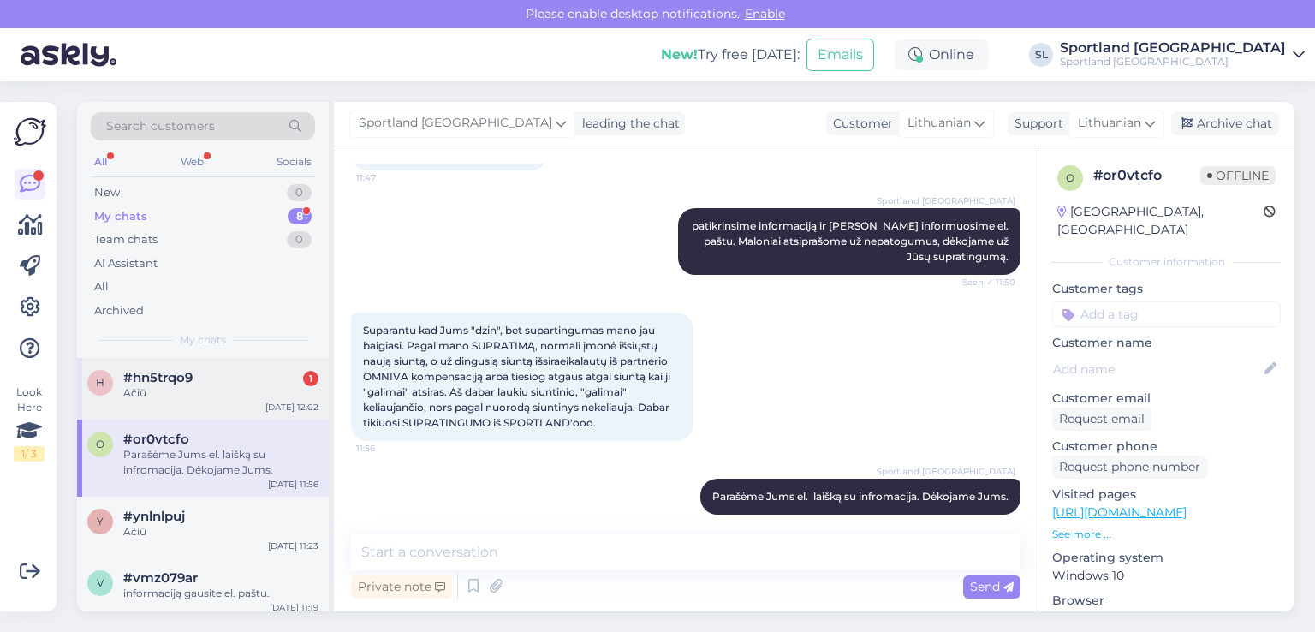
click at [143, 407] on div "h #hn5trqo9 1 Ačiū Sep 23 12:02" at bounding box center [203, 389] width 252 height 62
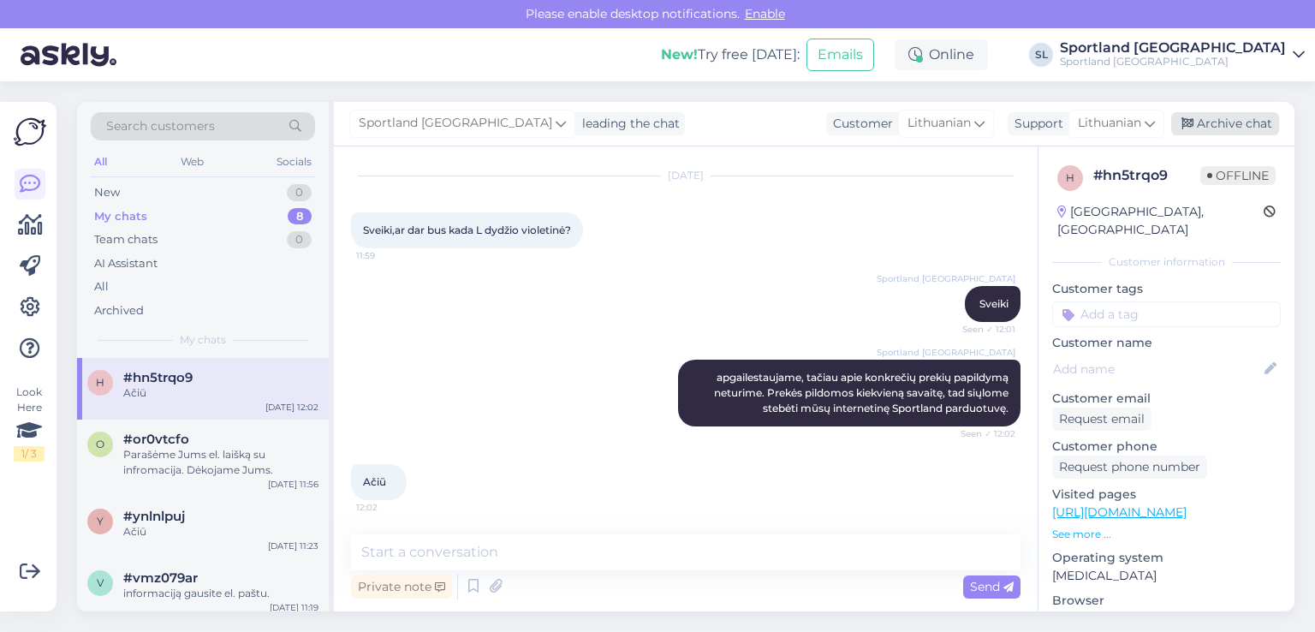
click at [1230, 124] on div "Archive chat" at bounding box center [1225, 123] width 108 height 23
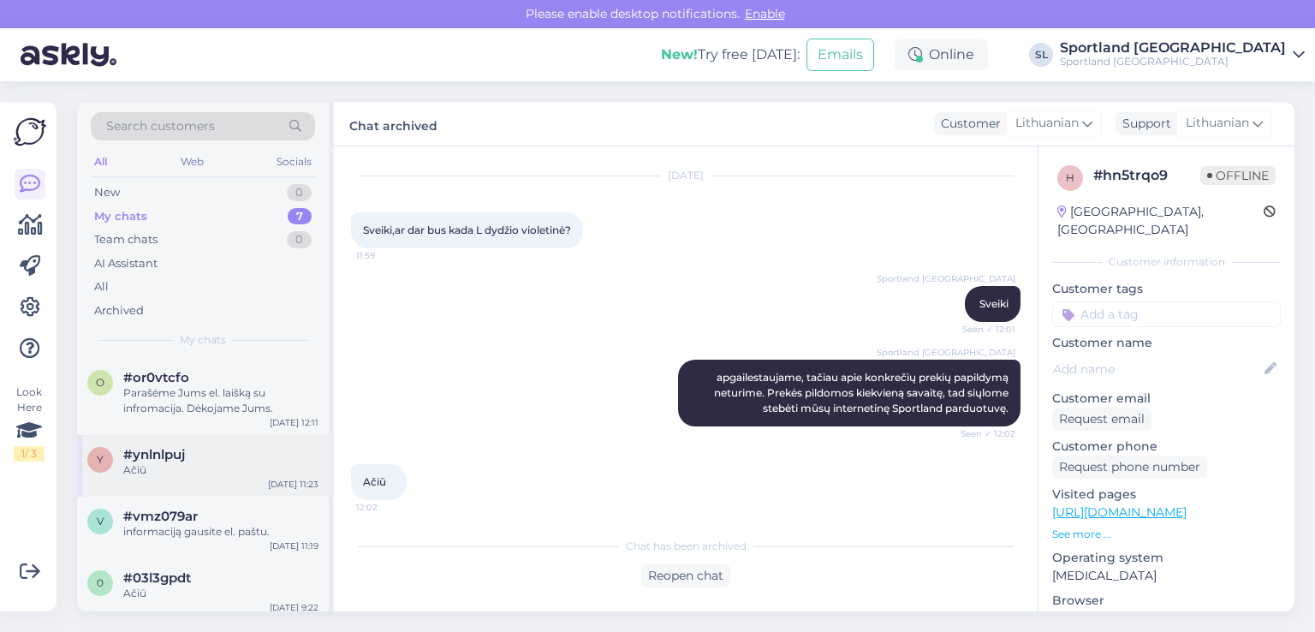
click at [202, 484] on div "y #ynlnlpuj Ačiū Sep 23 11:23" at bounding box center [203, 466] width 252 height 62
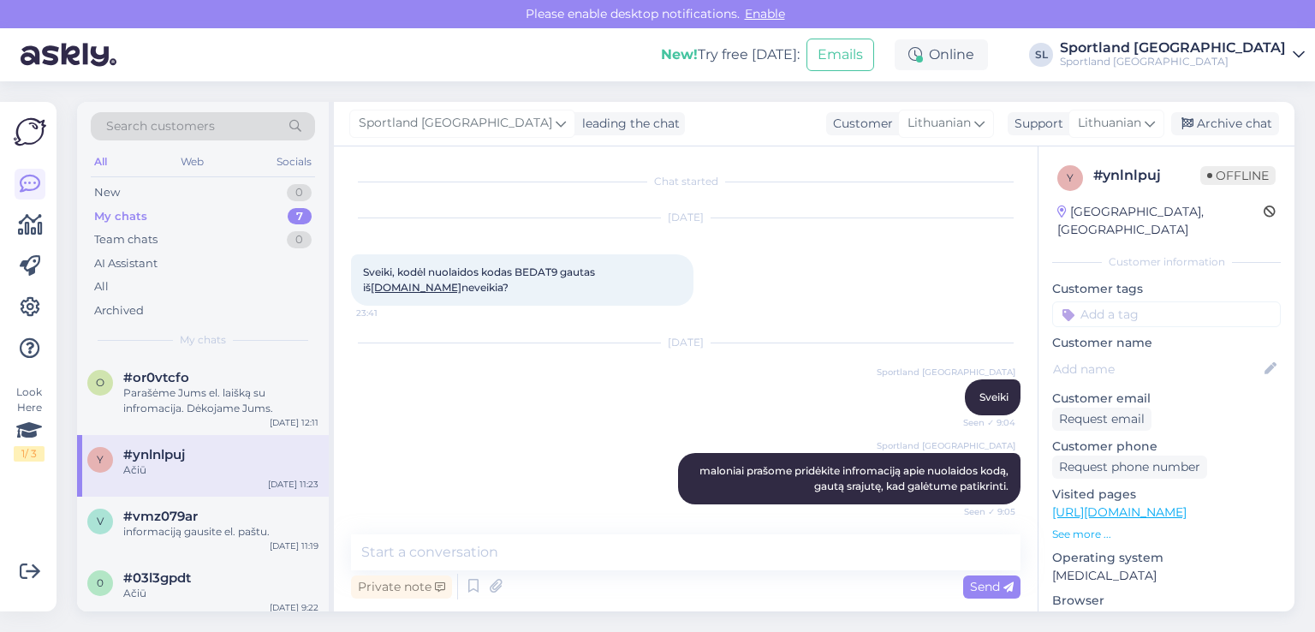
scroll to position [2656, 0]
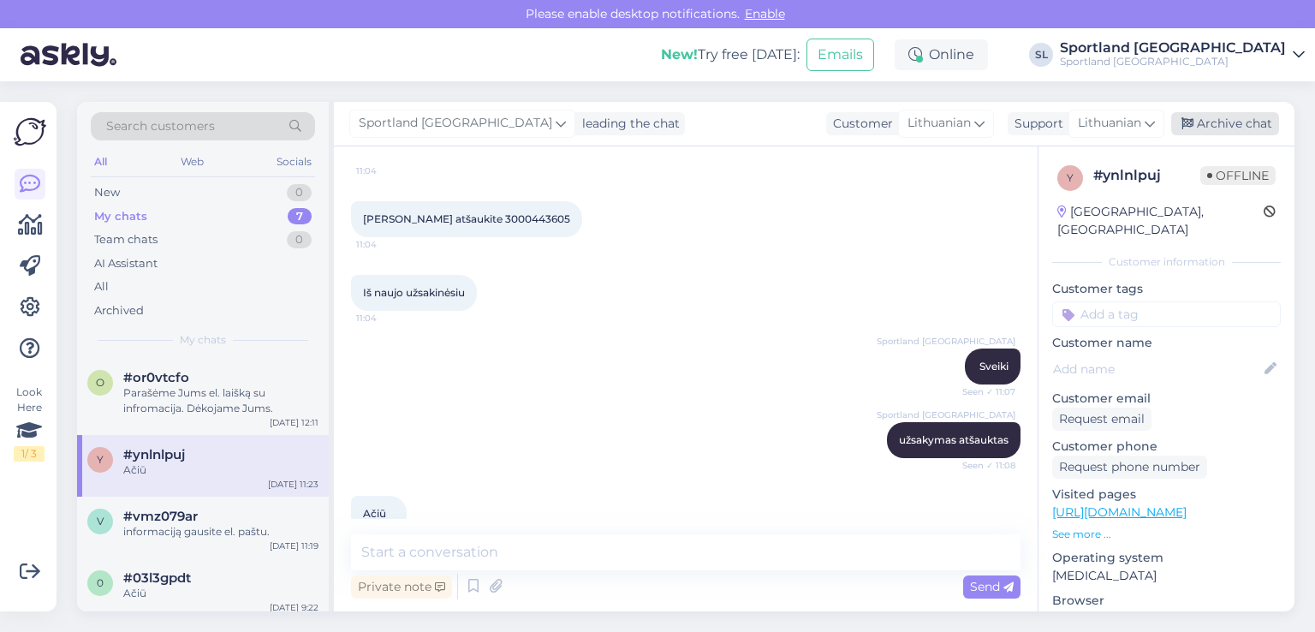
click at [1199, 122] on div "Archive chat" at bounding box center [1225, 123] width 108 height 23
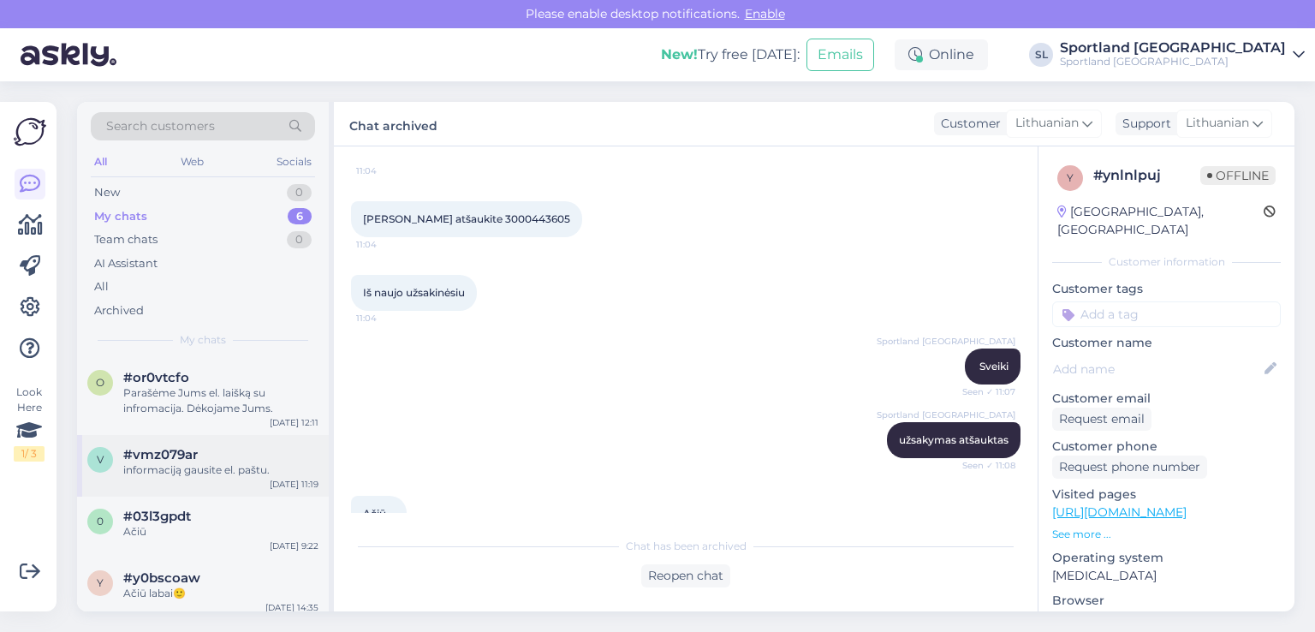
click at [227, 452] on div "#vmz079ar" at bounding box center [220, 454] width 195 height 15
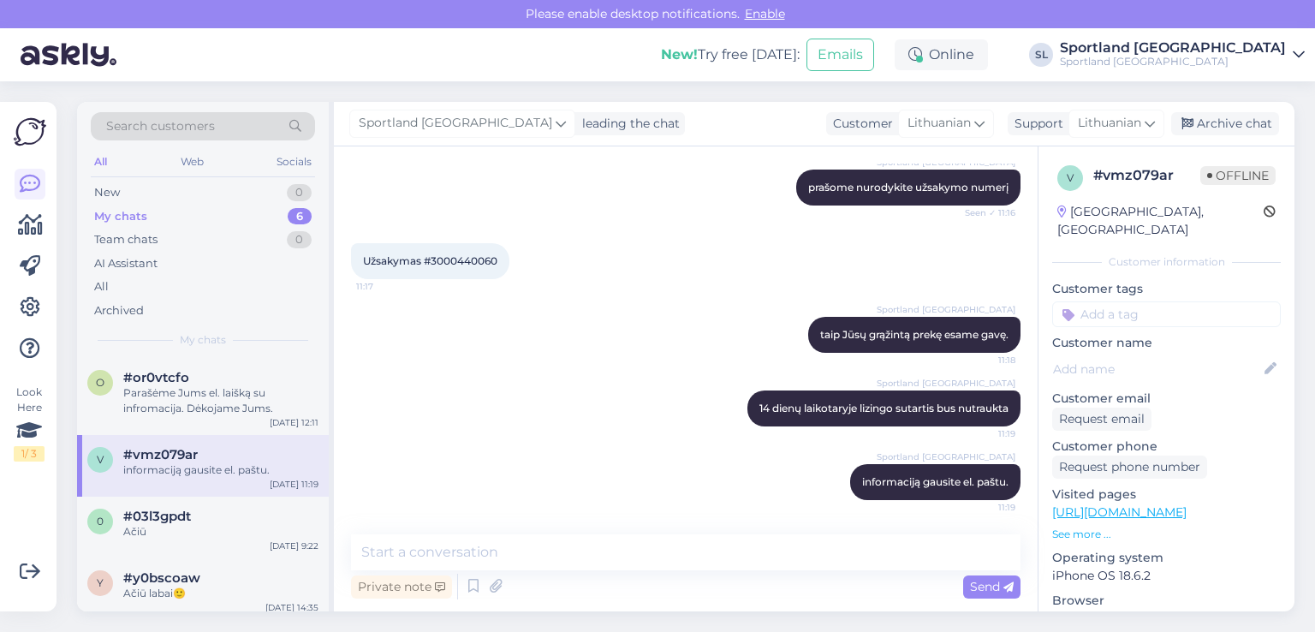
scroll to position [247, 0]
click at [1194, 124] on icon at bounding box center [1188, 124] width 12 height 12
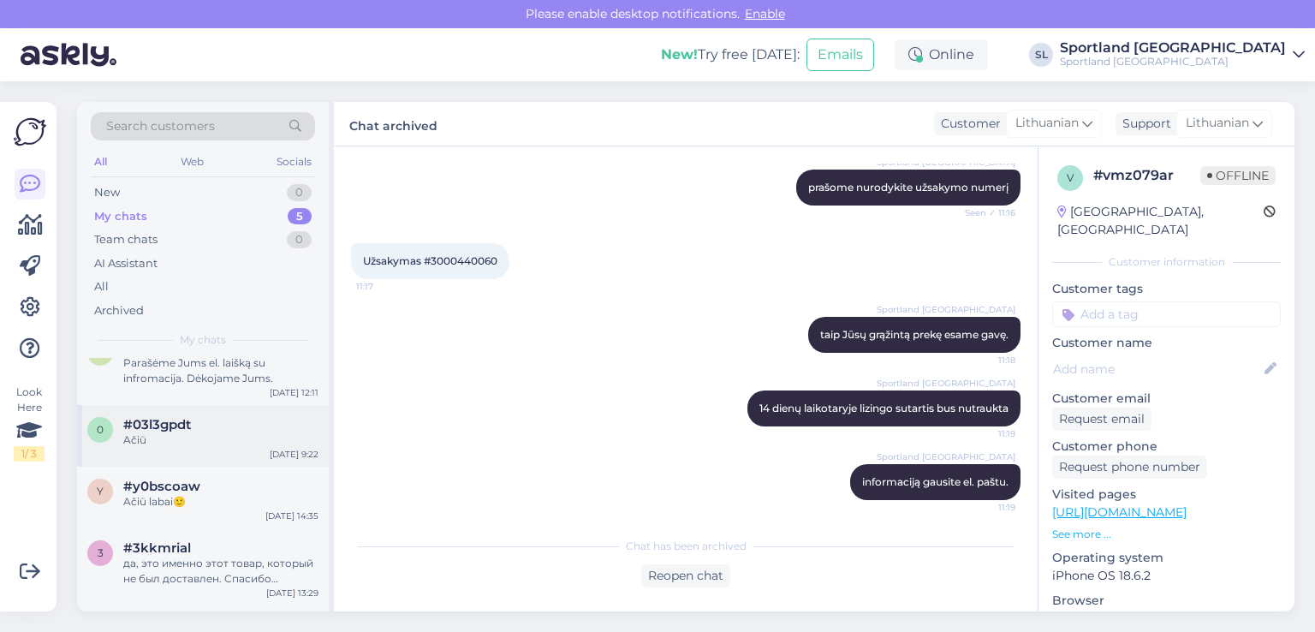
scroll to position [0, 0]
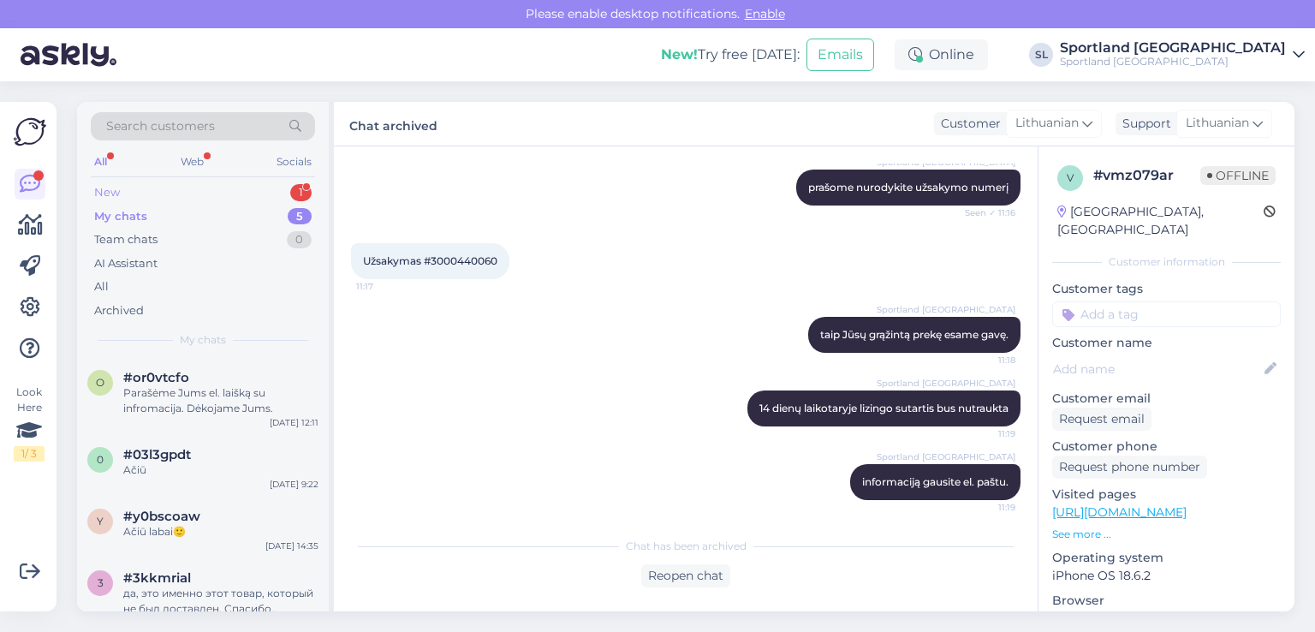
click at [229, 188] on div "New 1" at bounding box center [203, 193] width 224 height 24
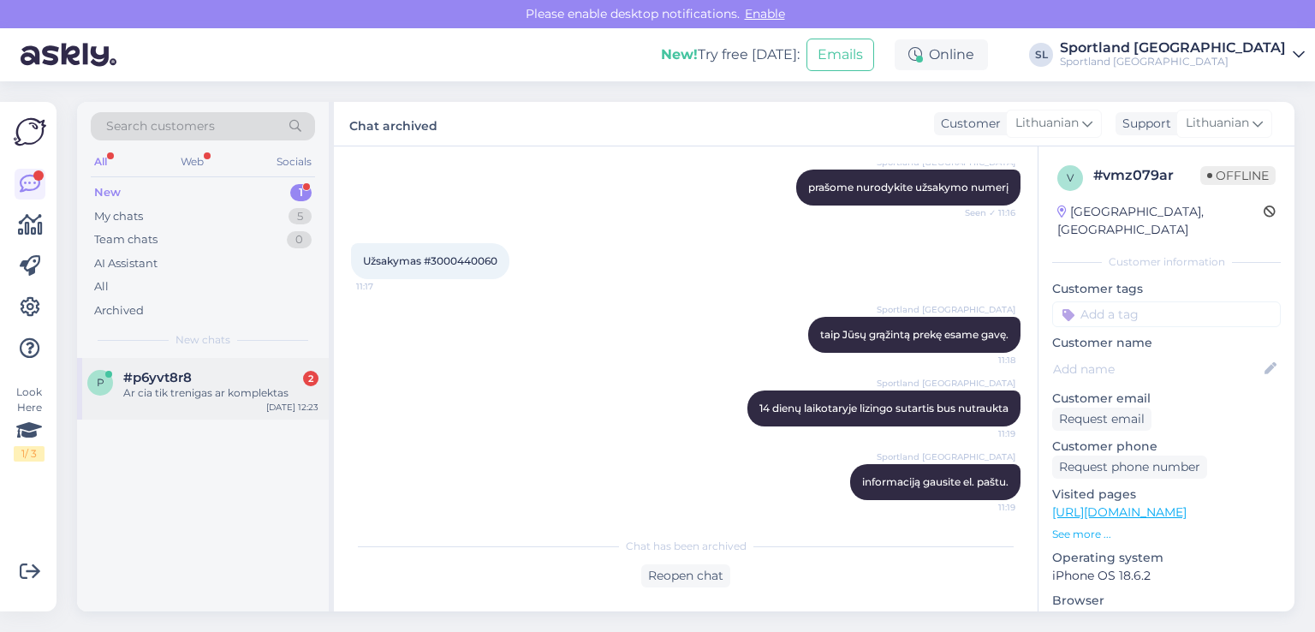
click at [157, 419] on div "p #p6yvt8r8 2 Ar cia tik trenigas ar komplektas Sep 23 12:23" at bounding box center [203, 389] width 252 height 62
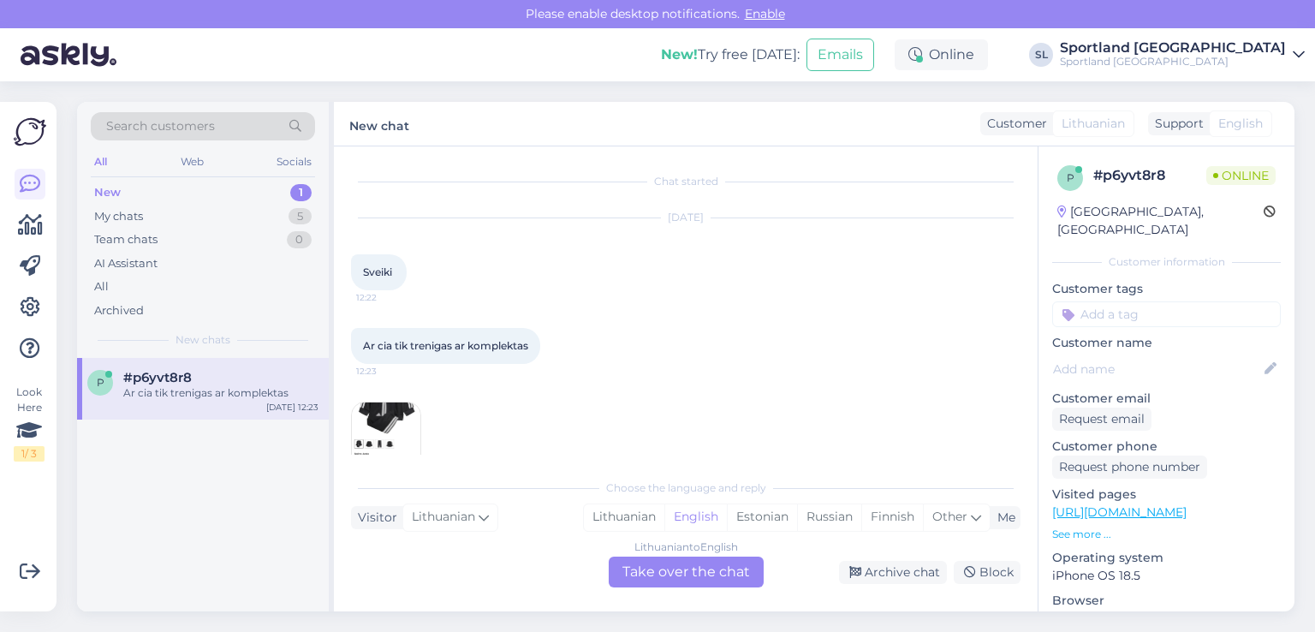
scroll to position [35, 0]
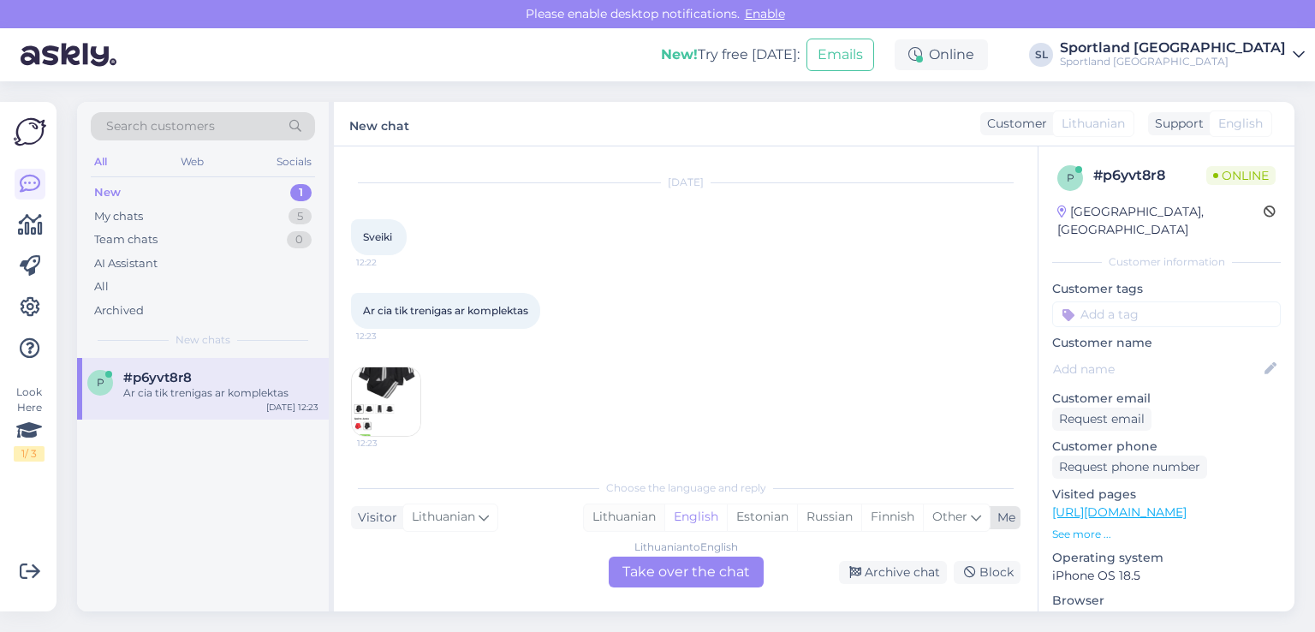
click at [618, 517] on div "Lithuanian" at bounding box center [624, 517] width 80 height 26
click at [661, 567] on div "Lithuanian to Lithuanian Take over the chat" at bounding box center [686, 572] width 155 height 31
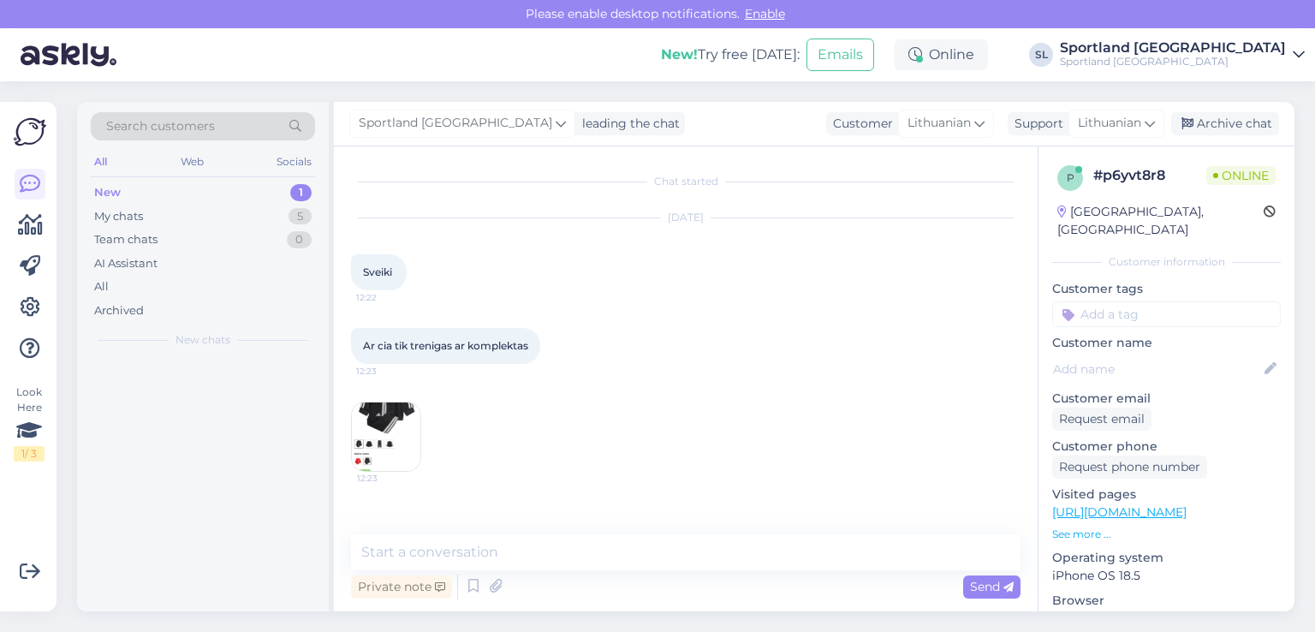
scroll to position [0, 0]
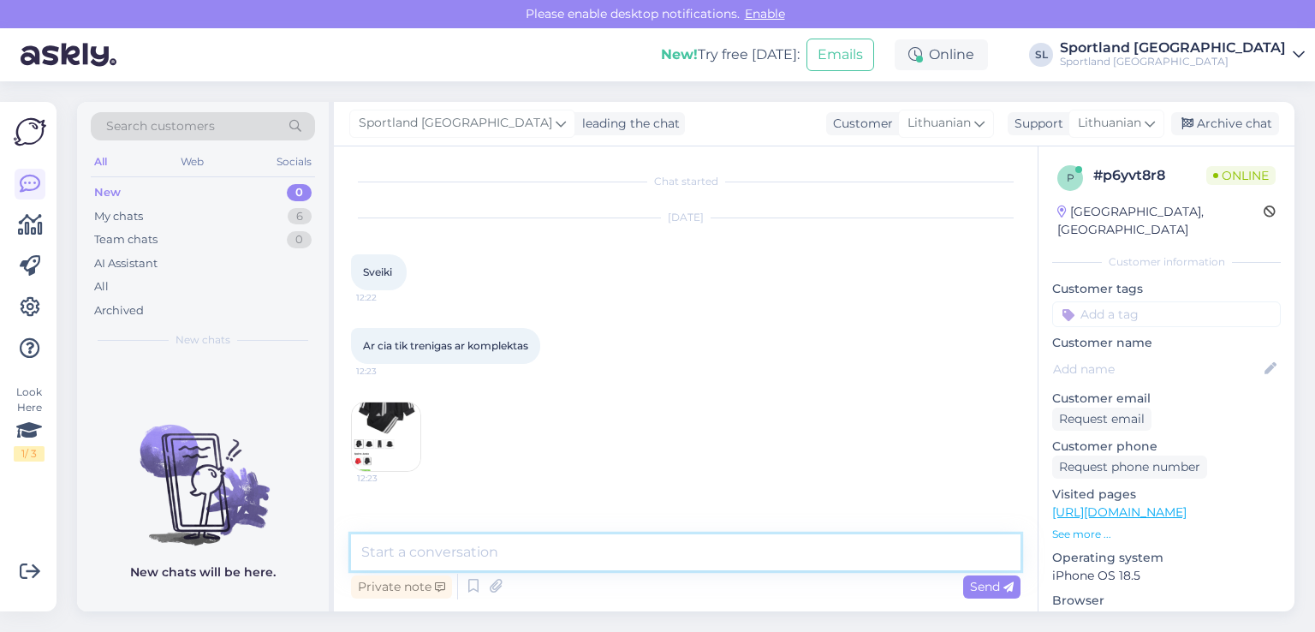
click at [606, 557] on textarea at bounding box center [686, 552] width 670 height 36
type textarea "Sveiki"
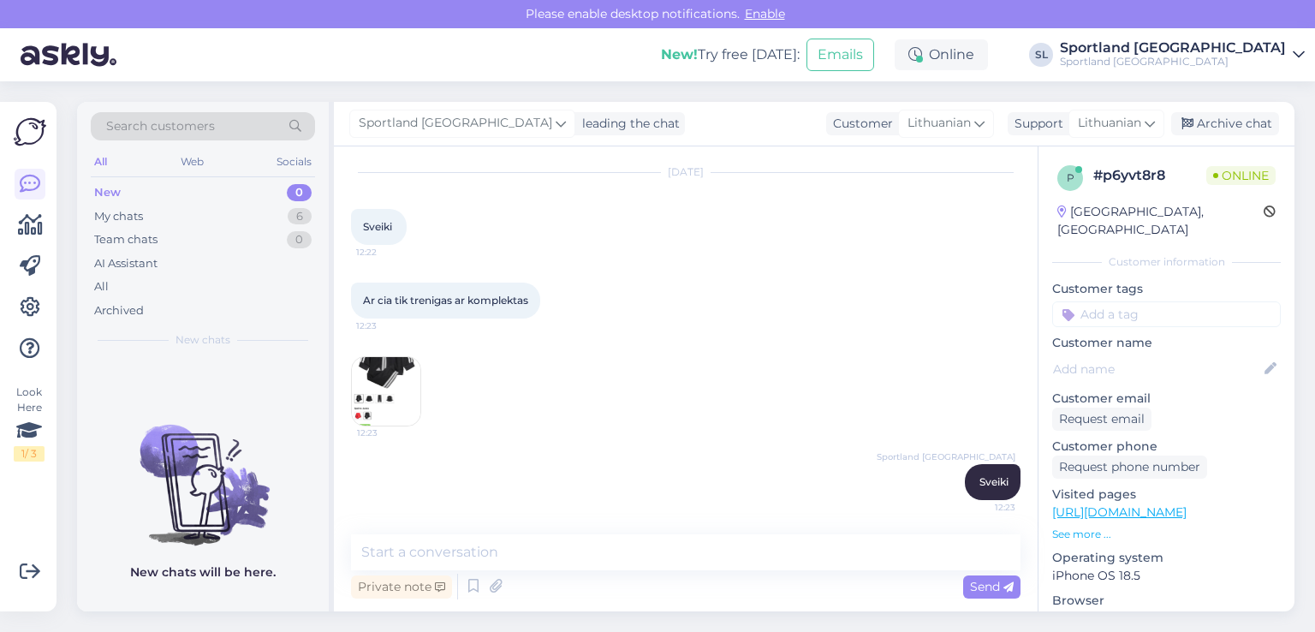
click at [371, 362] on img at bounding box center [386, 391] width 69 height 69
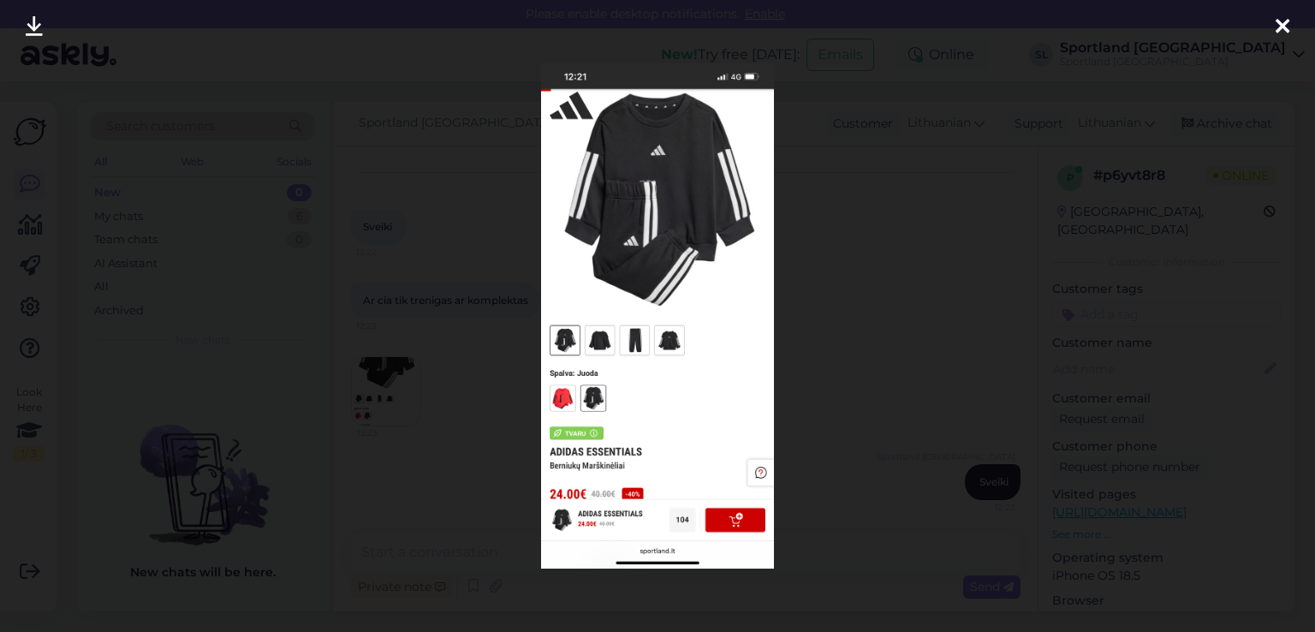
click at [1278, 27] on icon at bounding box center [1283, 27] width 14 height 22
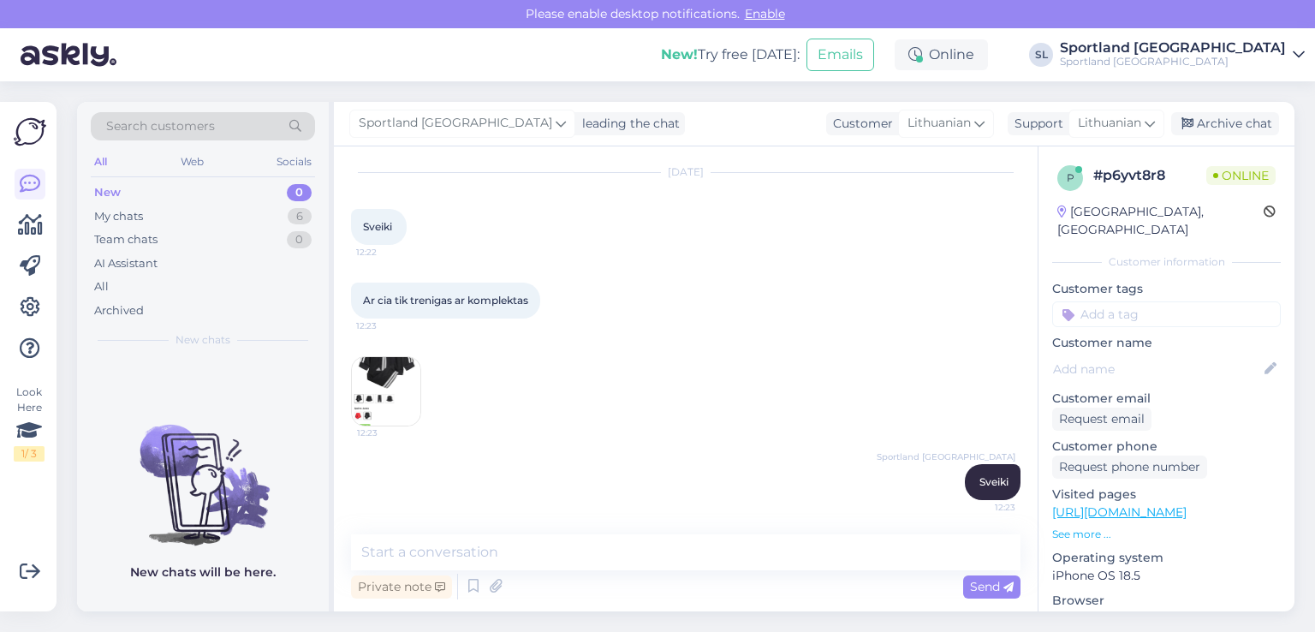
scroll to position [45, 0]
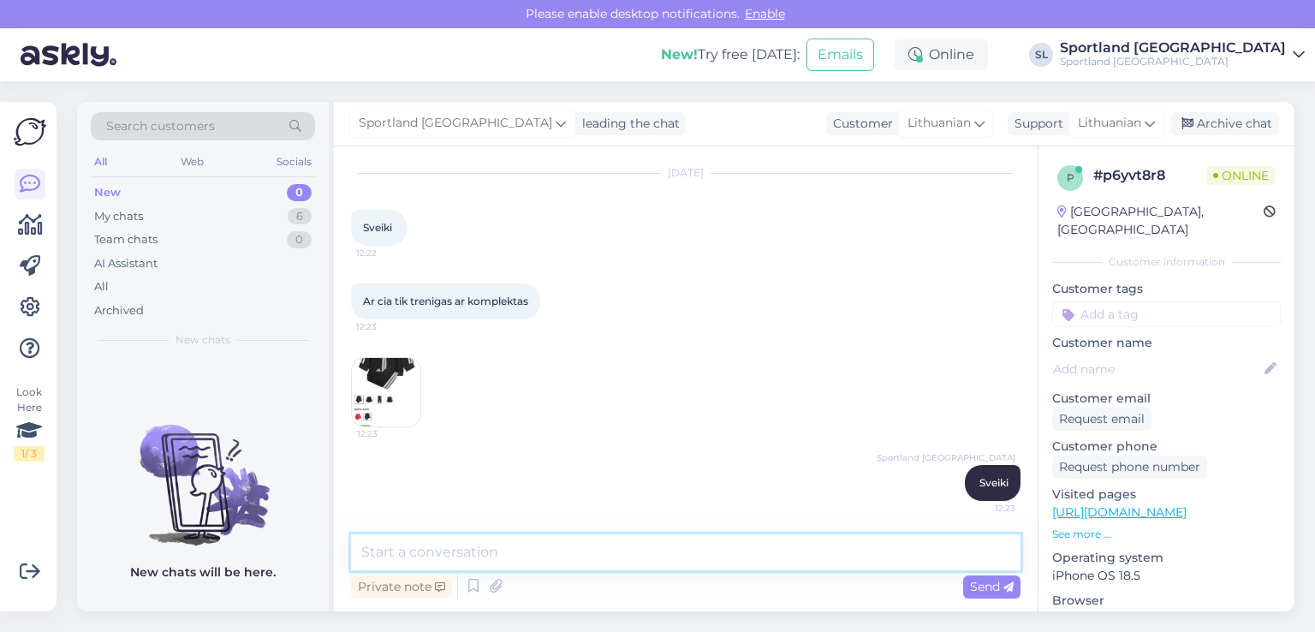
drag, startPoint x: 586, startPoint y: 552, endPoint x: 583, endPoint y: 542, distance: 10.6
click at [584, 544] on textarea at bounding box center [686, 552] width 670 height 36
type textarea "o"
type textarea "prašome nurodykite prekės kodą"
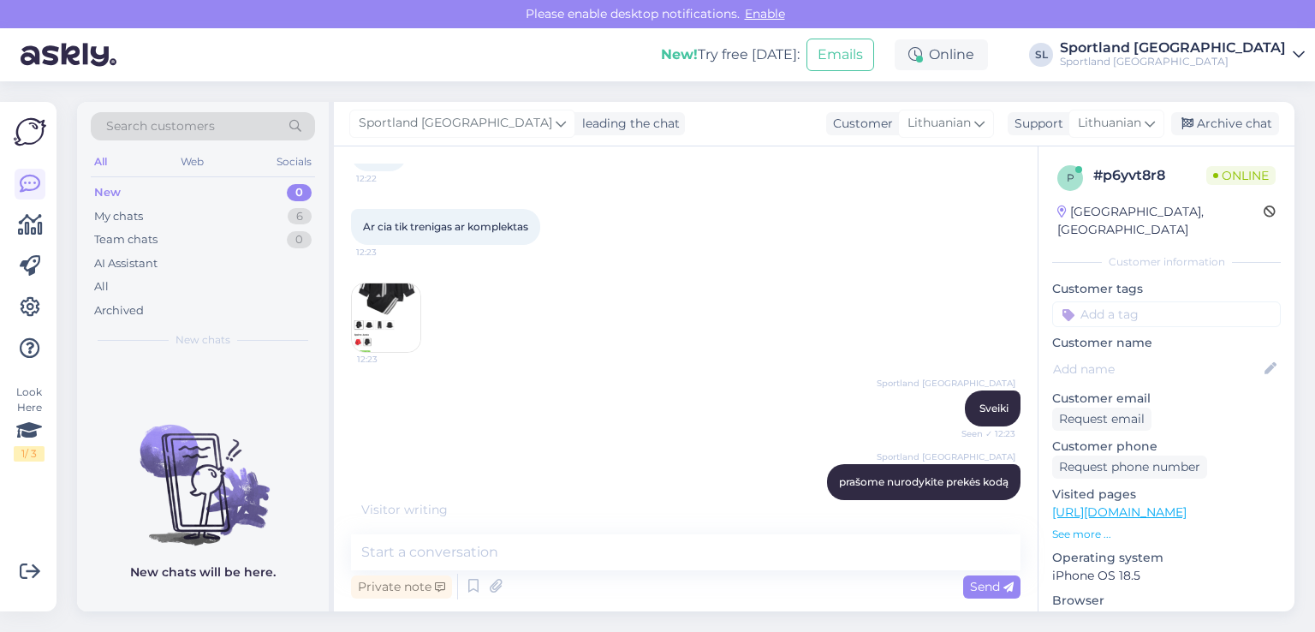
scroll to position [193, 0]
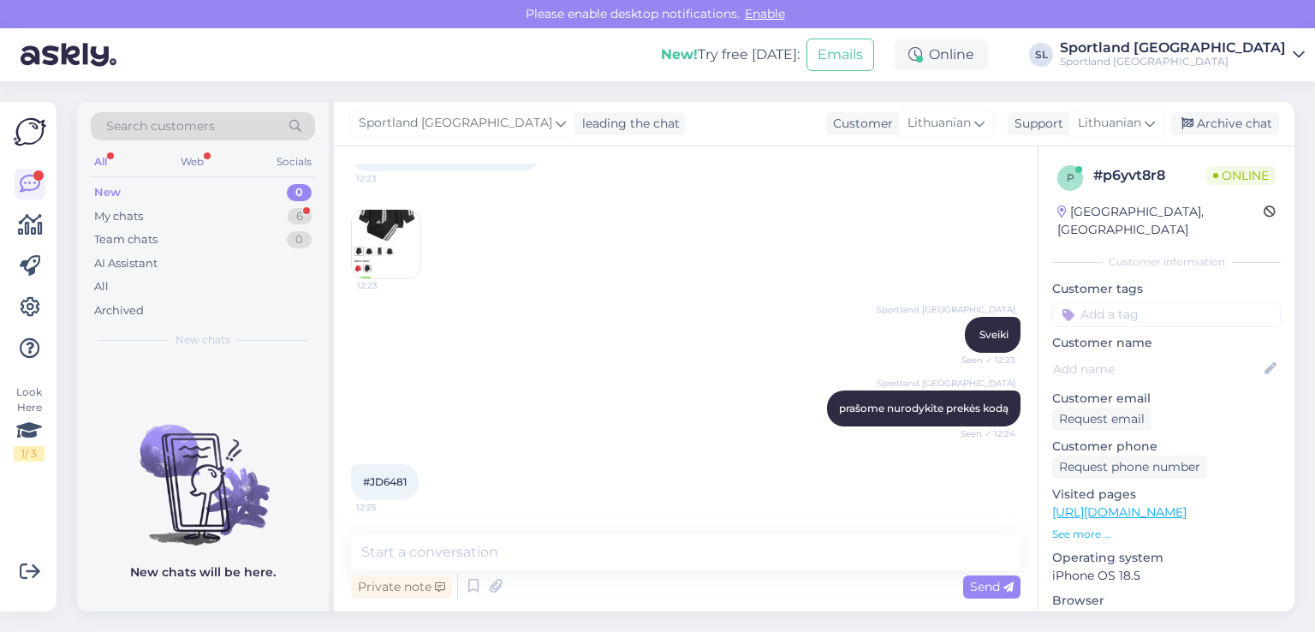
click at [397, 475] on span "#JD6481" at bounding box center [385, 481] width 44 height 13
copy div "JD6481 12:25"
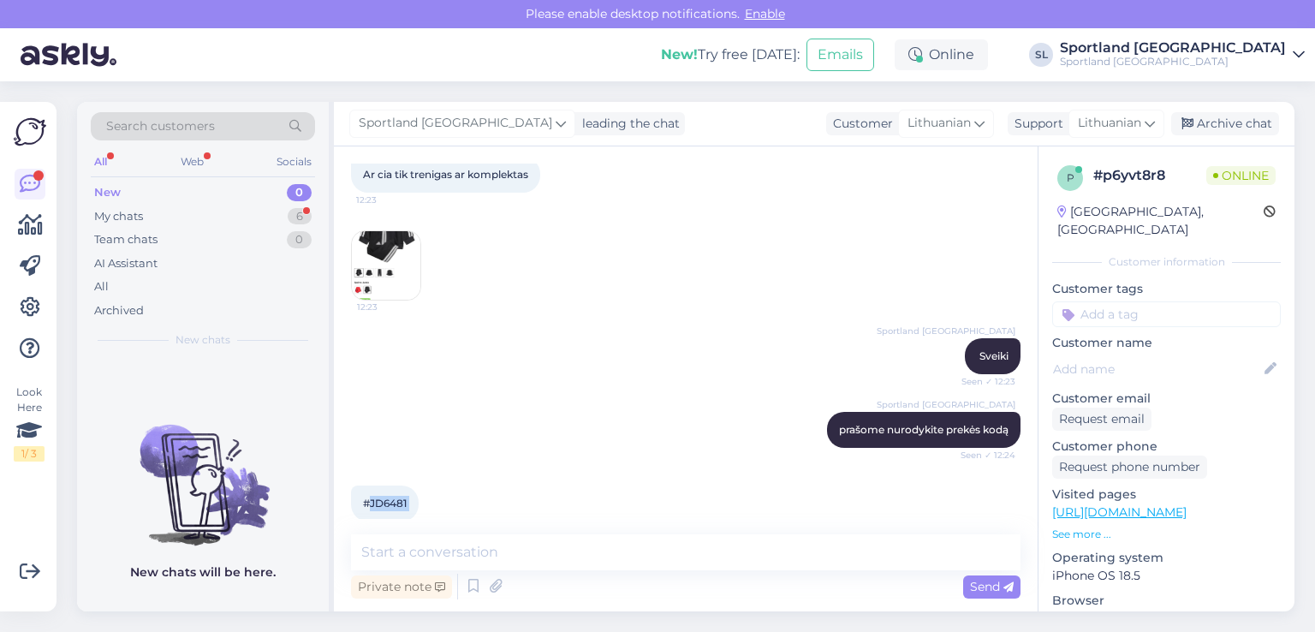
scroll to position [192, 0]
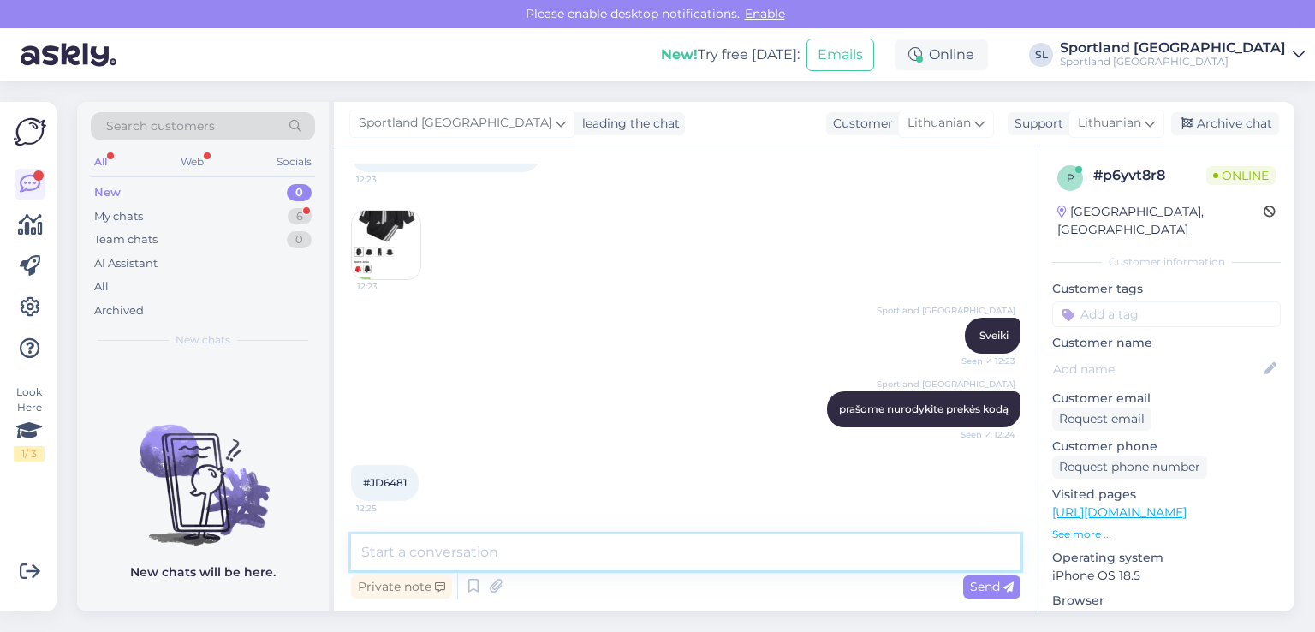
click at [581, 547] on textarea at bounding box center [686, 552] width 670 height 36
type textarea "čia yra komplektas"
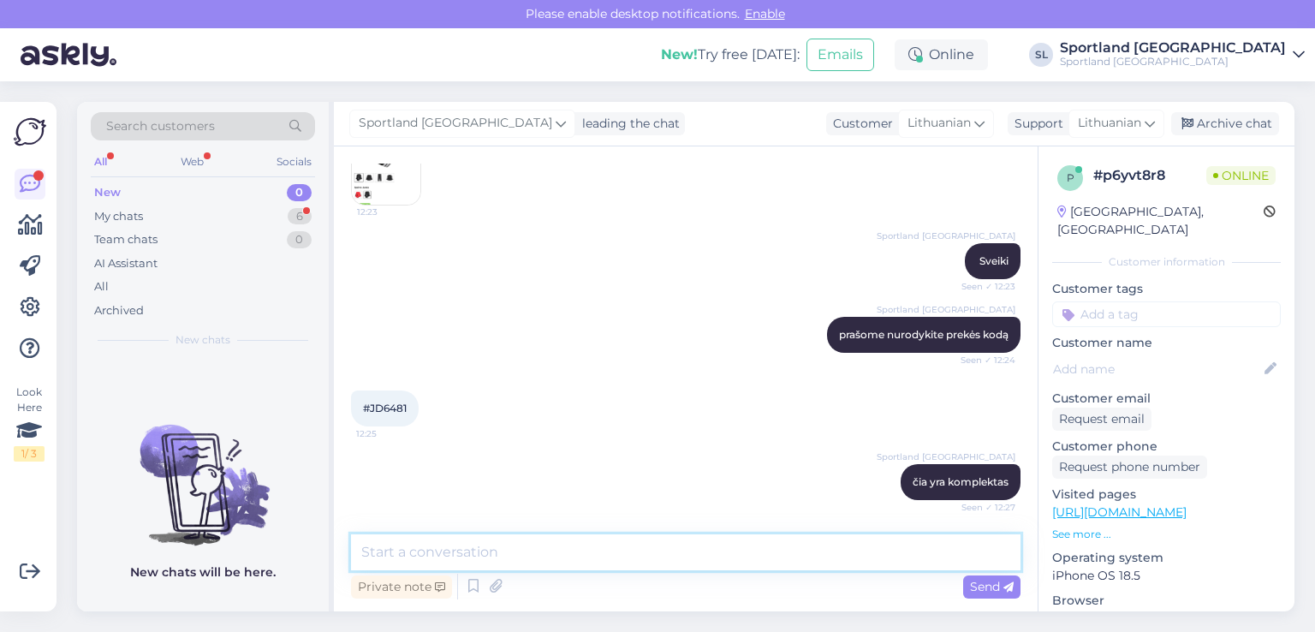
scroll to position [340, 0]
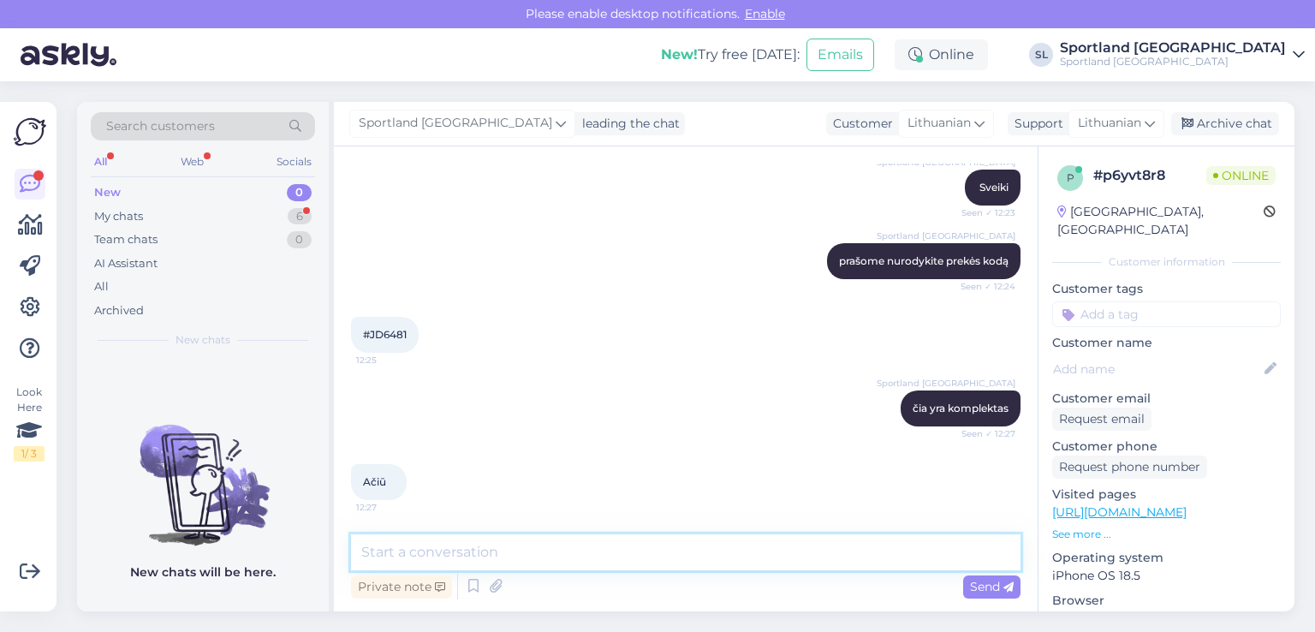
click at [637, 557] on textarea at bounding box center [686, 552] width 670 height 36
type textarea "nėra už ką, jei dar turėsite klausimų, maloniai į juos atsakysime."
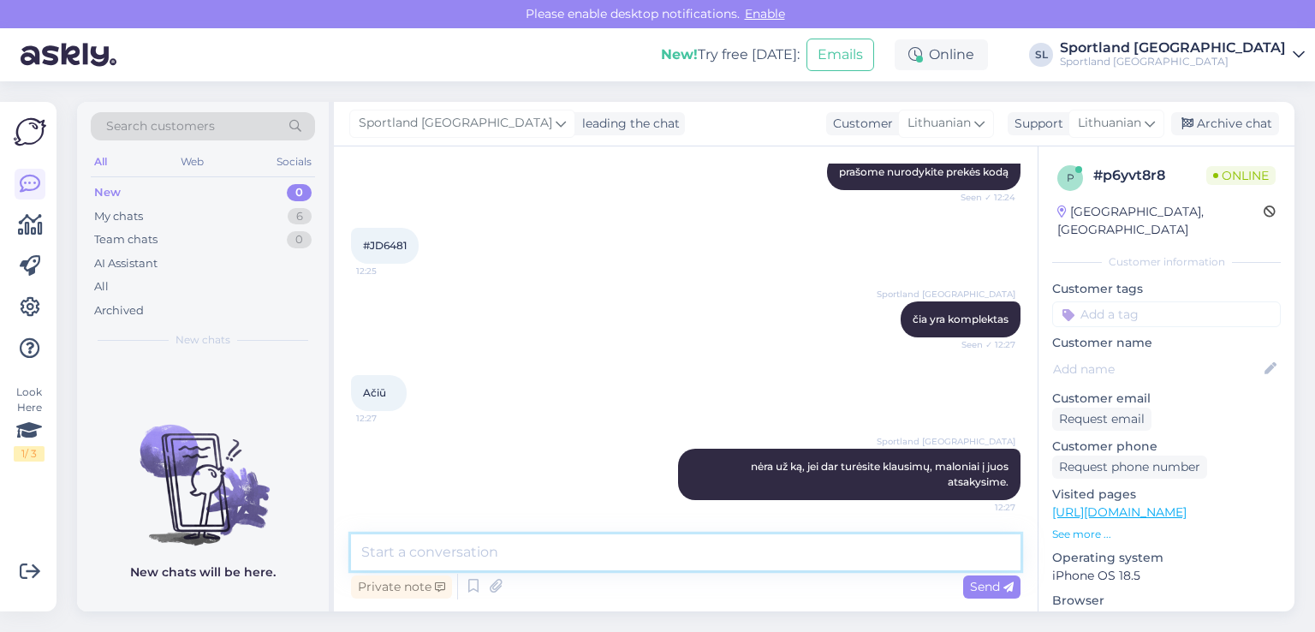
scroll to position [428, 0]
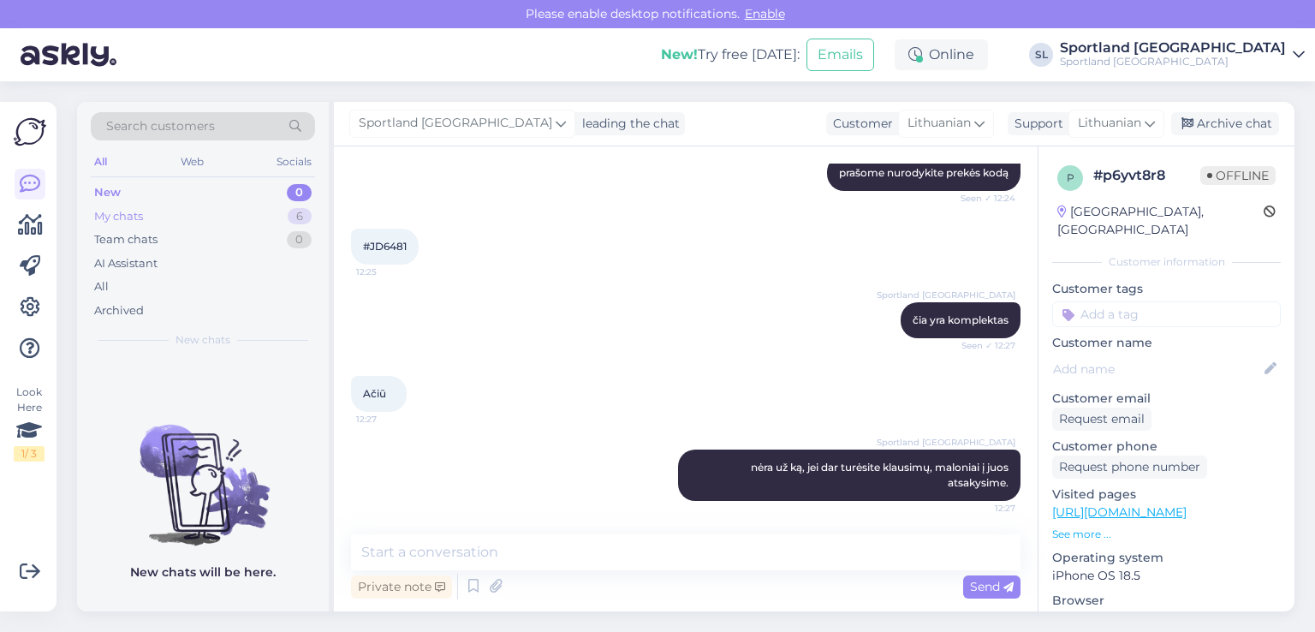
click at [154, 208] on div "My chats 6" at bounding box center [203, 217] width 224 height 24
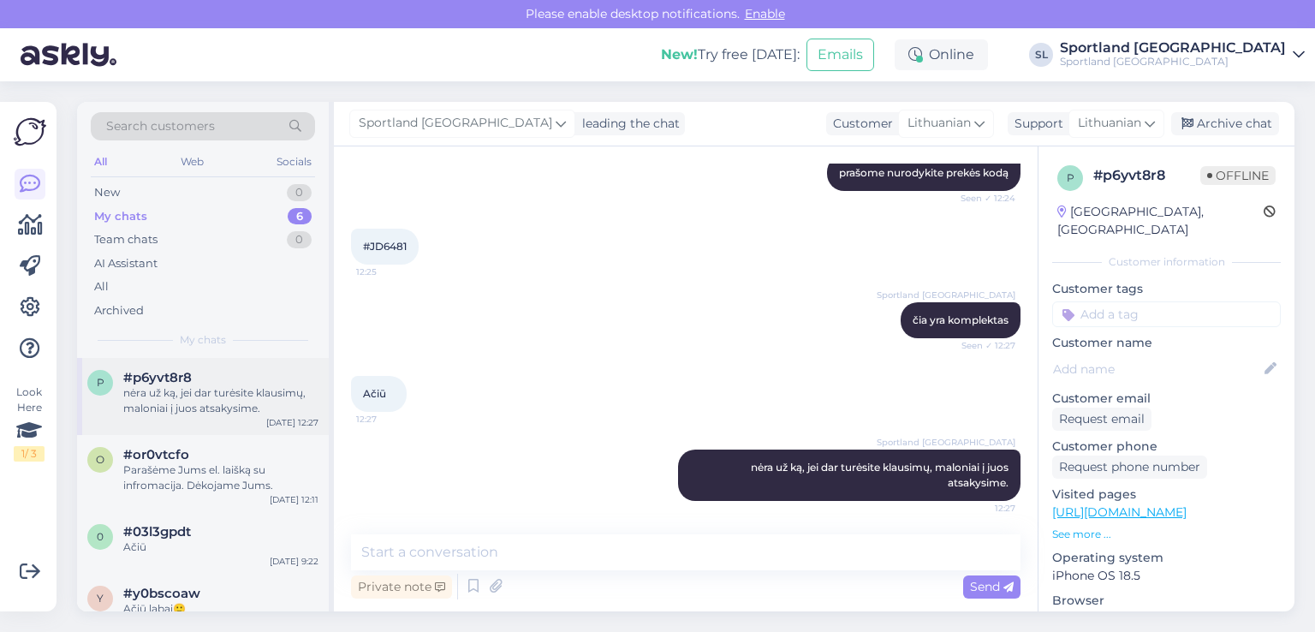
click at [186, 409] on div "nėra už ką, jei dar turėsite klausimų, maloniai į juos atsakysime." at bounding box center [220, 400] width 195 height 31
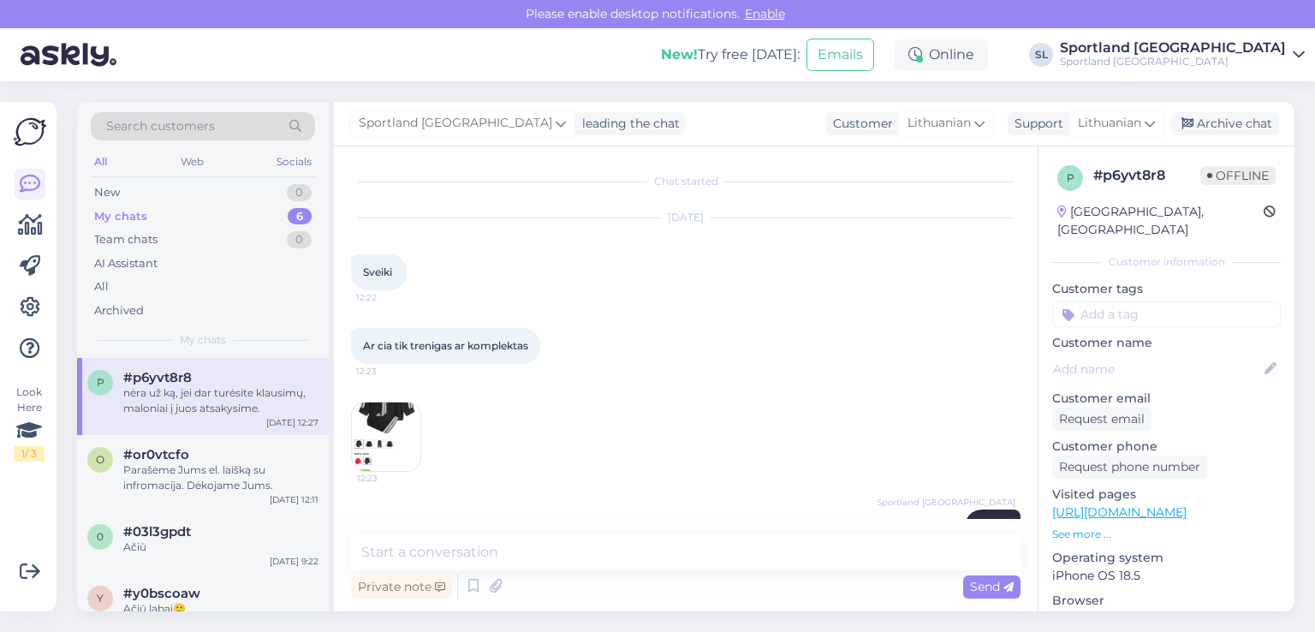
scroll to position [429, 0]
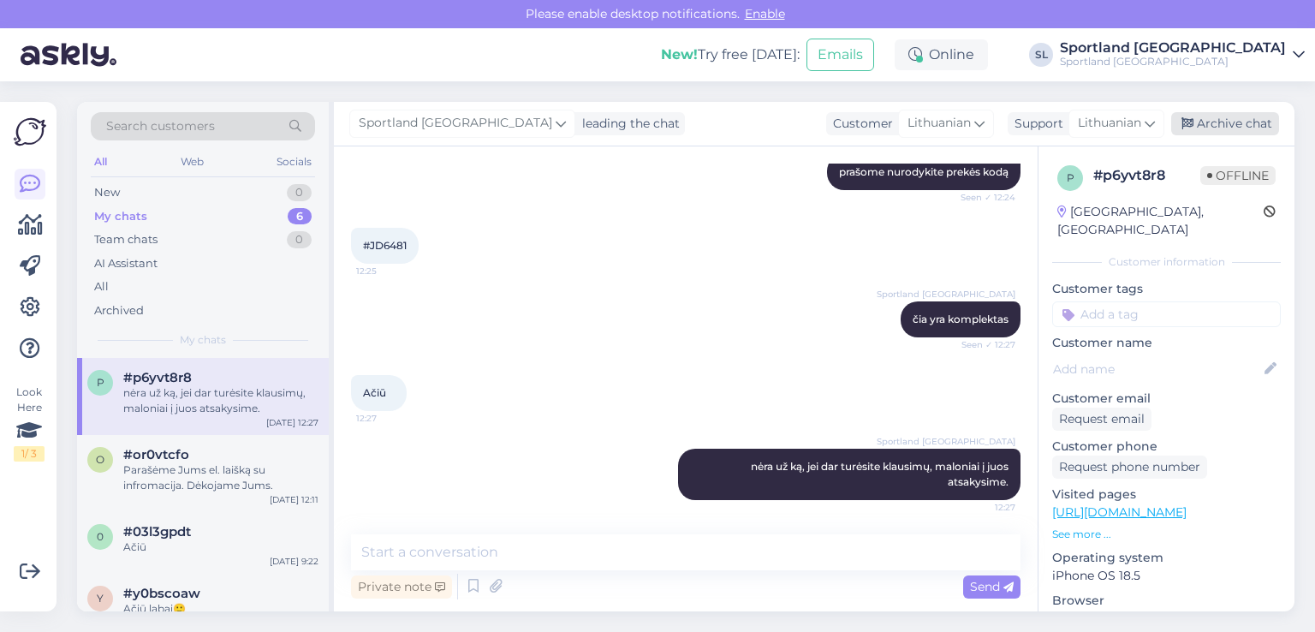
click at [1219, 122] on div "Archive chat" at bounding box center [1225, 123] width 108 height 23
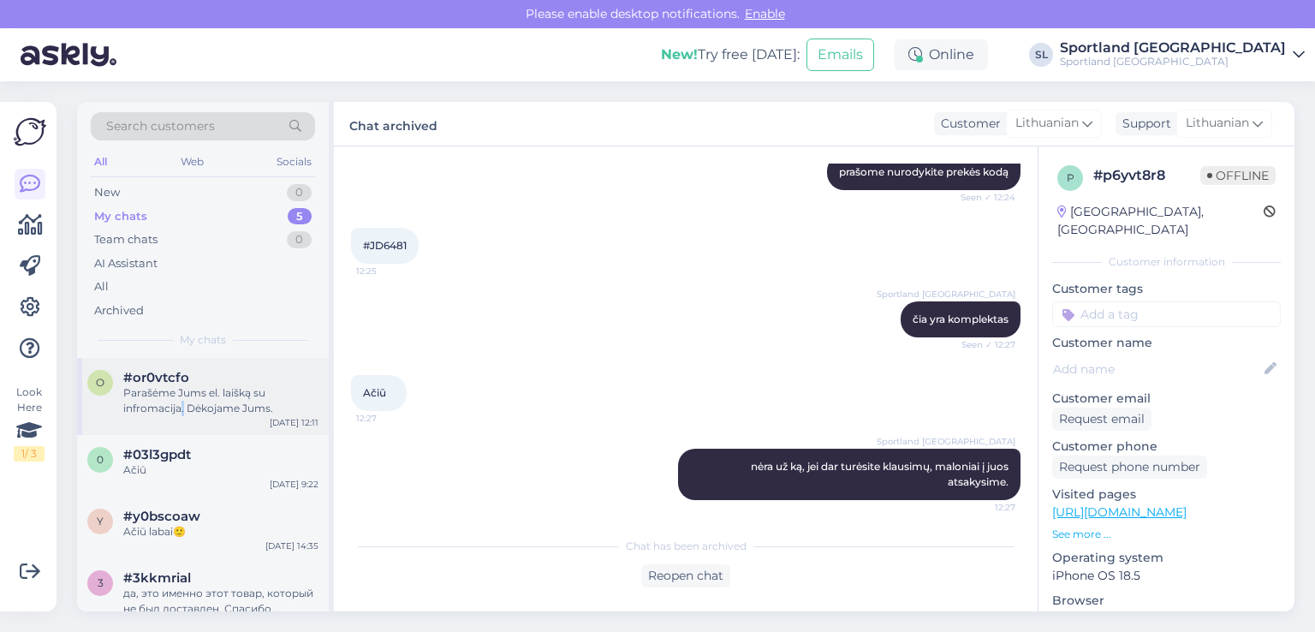
click at [182, 408] on div "Parašėme Jums el. laišką su infromacija. Dėkojame Jums." at bounding box center [220, 400] width 195 height 31
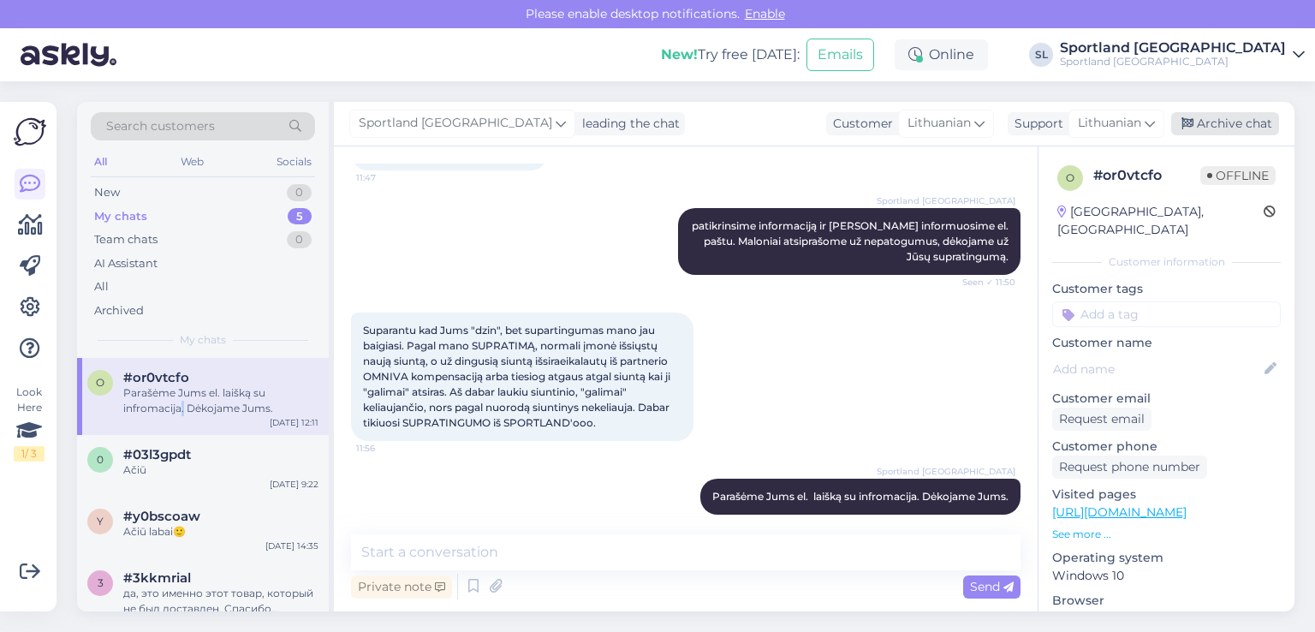
click at [1254, 116] on div "Archive chat" at bounding box center [1225, 123] width 108 height 23
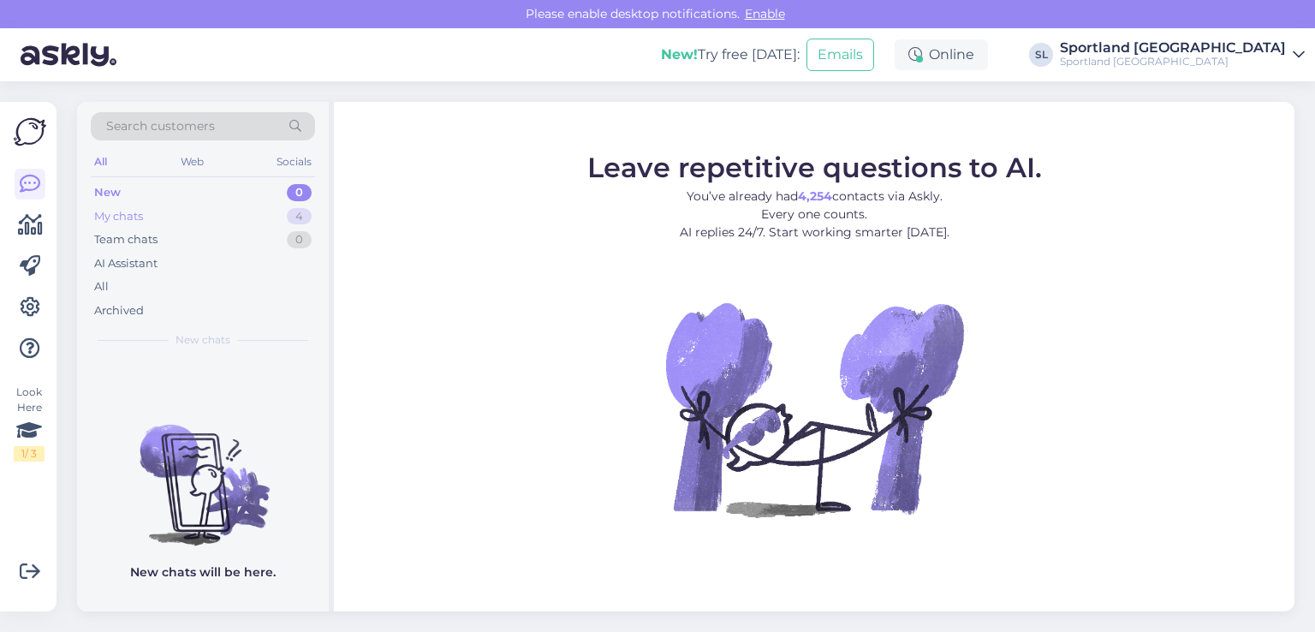
click at [173, 217] on div "My chats 4" at bounding box center [203, 217] width 224 height 24
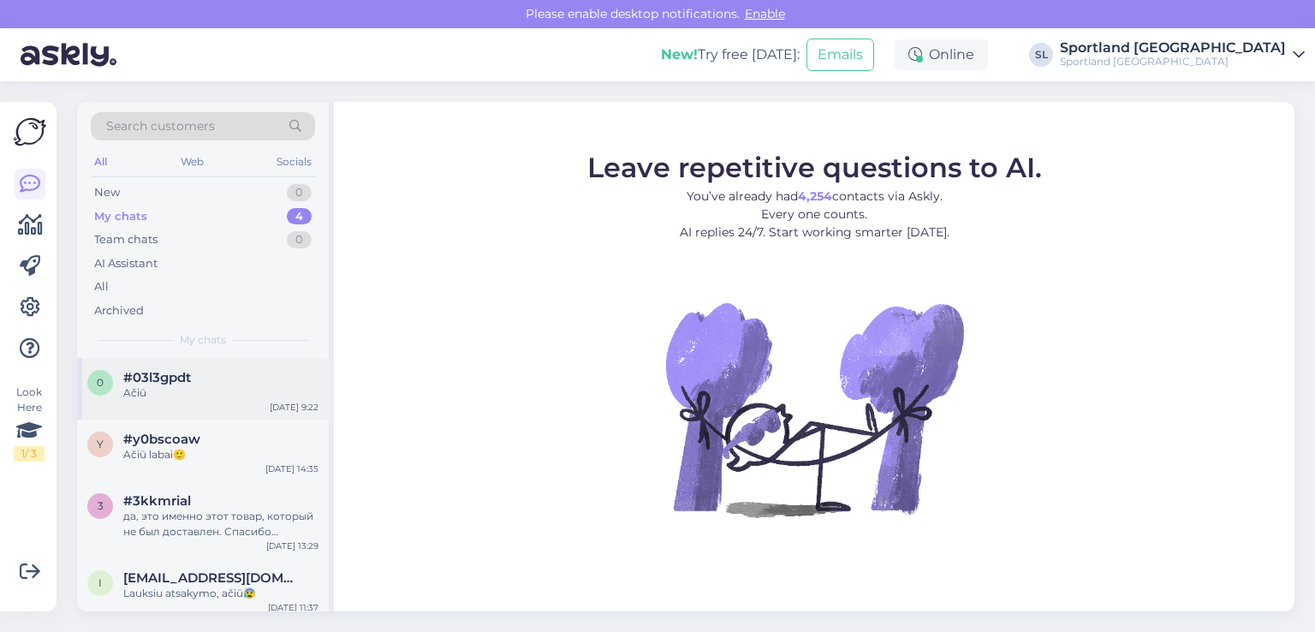
click at [134, 383] on span "#03l3gpdt" at bounding box center [157, 377] width 68 height 15
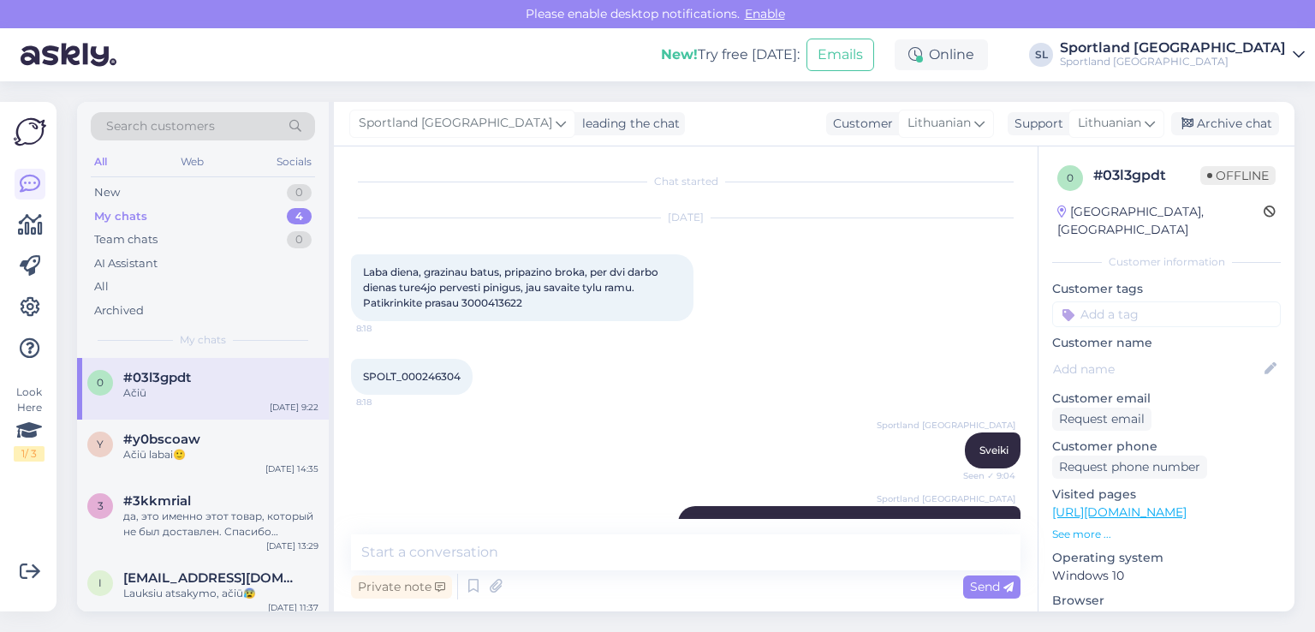
click at [495, 300] on span "Laba diena, grazinau batus, pripazino broka, per dvi darbo dienas ture4jo perve…" at bounding box center [512, 287] width 298 height 44
click at [496, 300] on span "Laba diena, grazinau batus, pripazino broka, per dvi darbo dienas ture4jo perve…" at bounding box center [512, 287] width 298 height 44
copy div "3000413622 8:18"
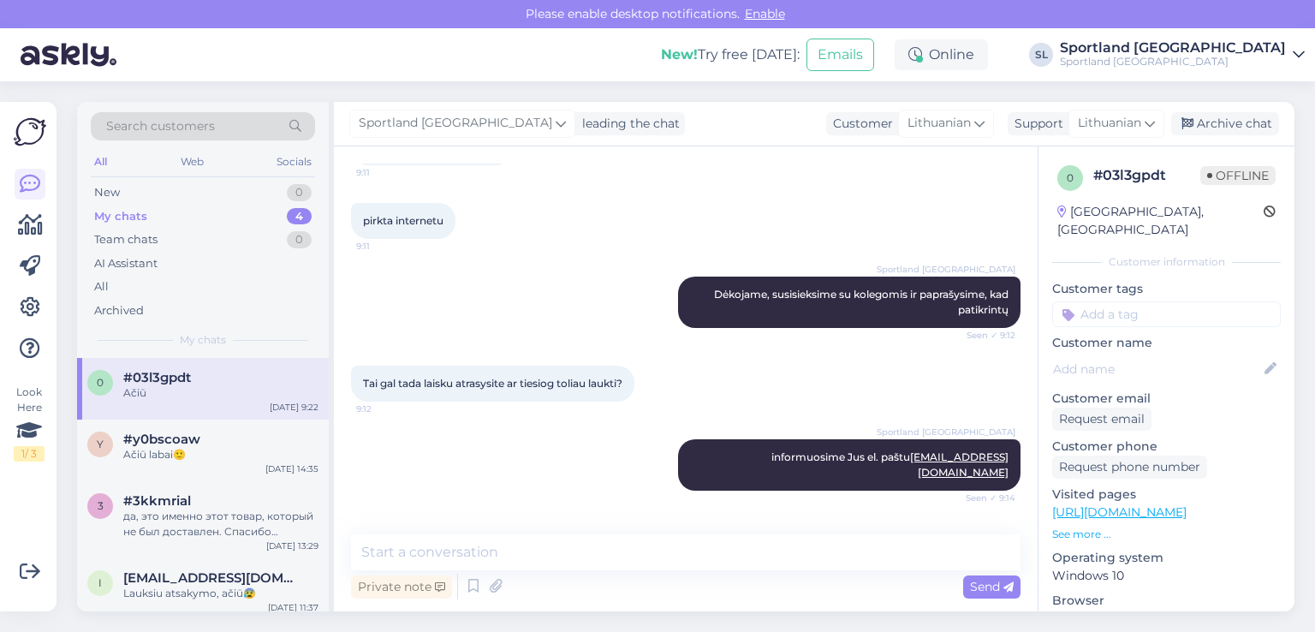
scroll to position [530, 0]
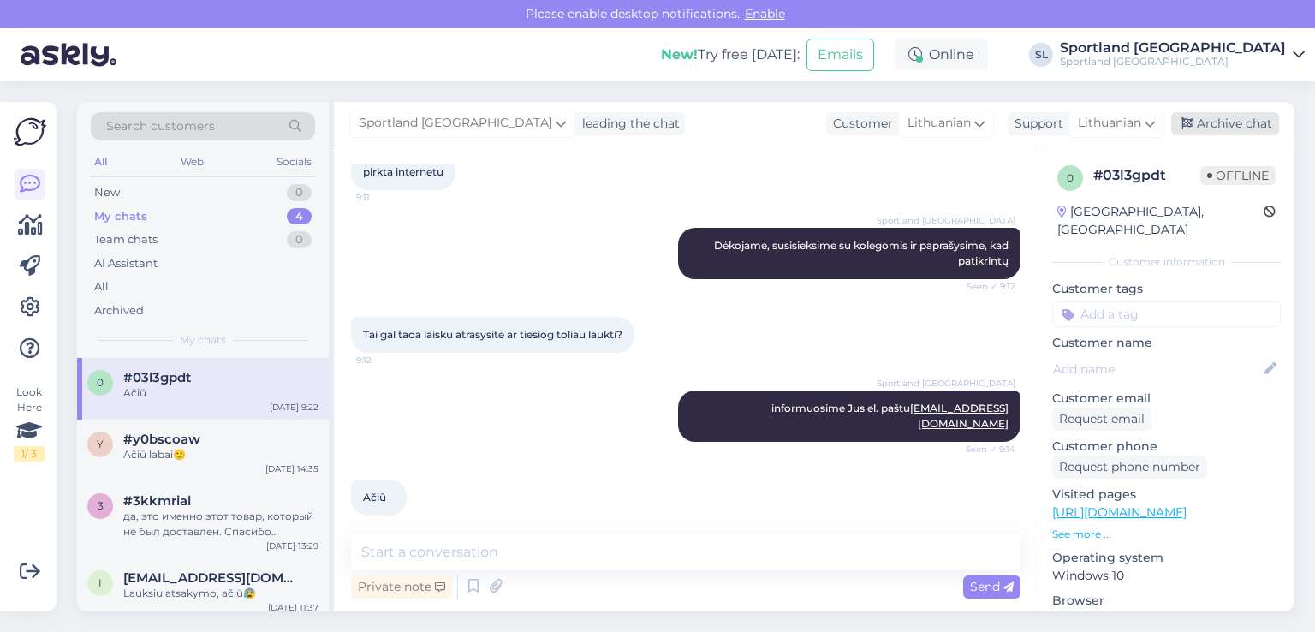
click at [1231, 125] on div "Archive chat" at bounding box center [1225, 123] width 108 height 23
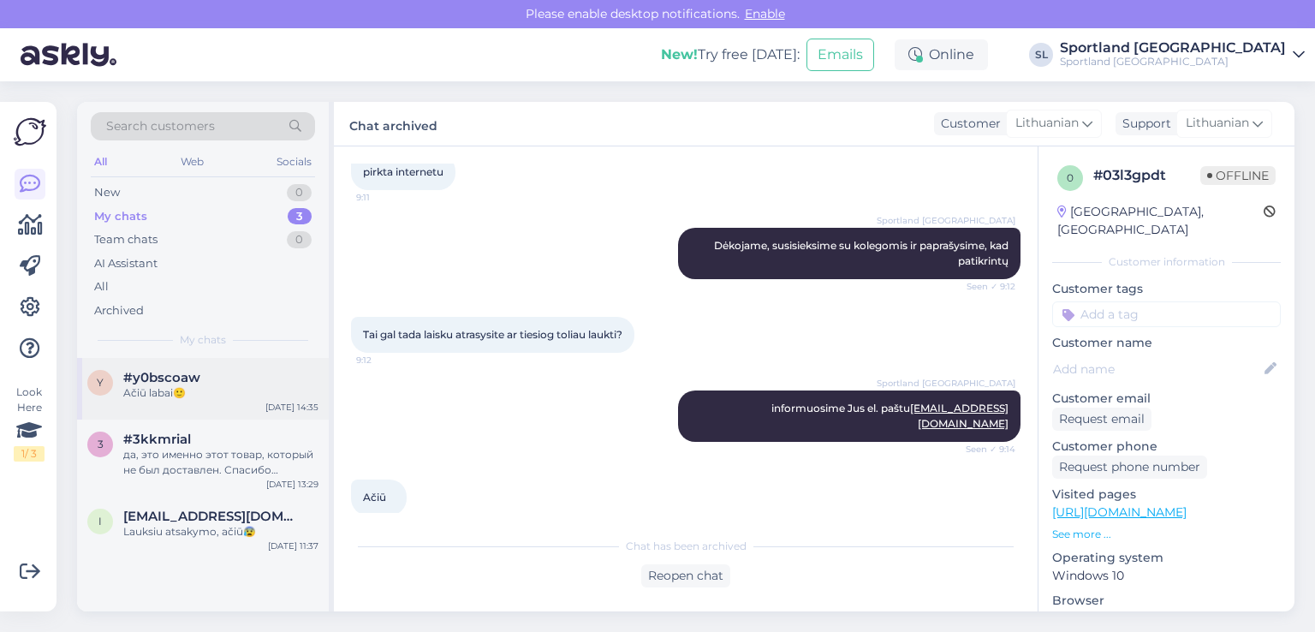
click at [214, 379] on div "#y0bscoaw" at bounding box center [220, 377] width 195 height 15
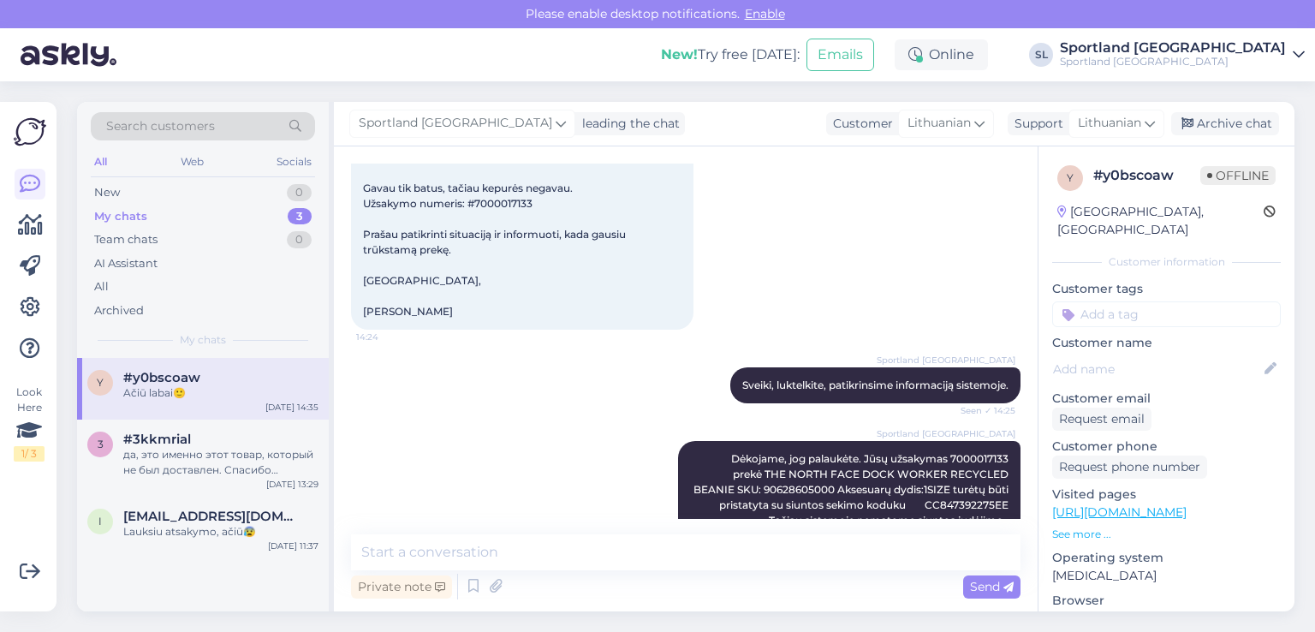
scroll to position [86, 0]
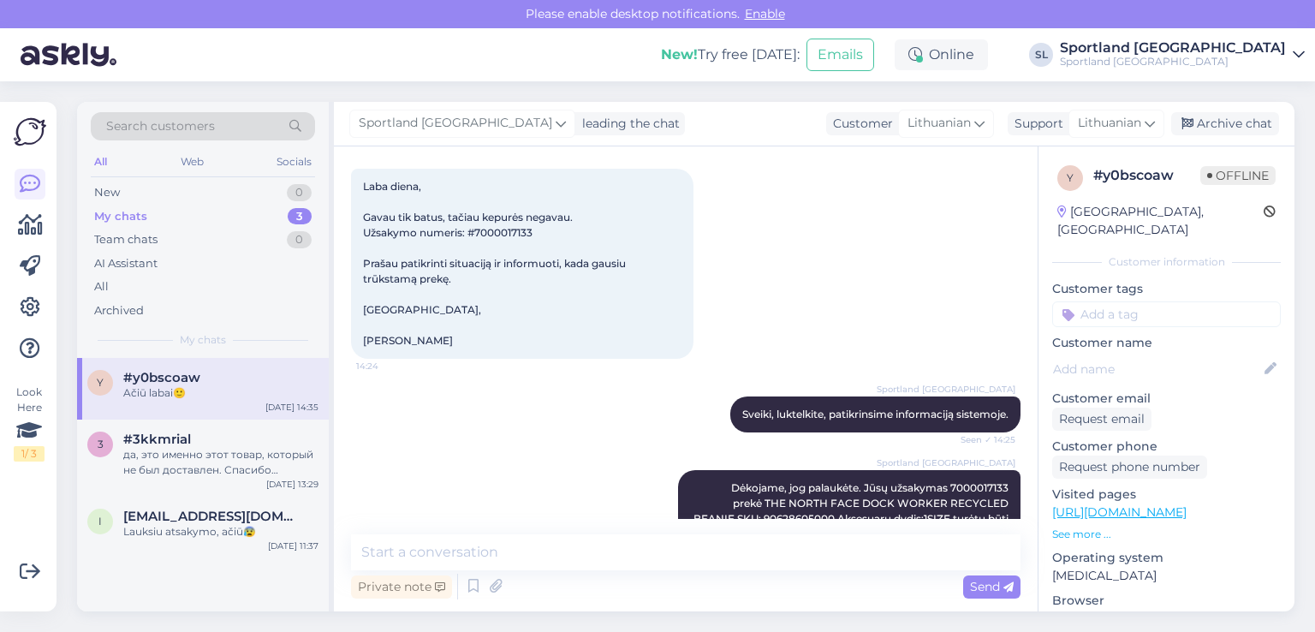
click at [515, 235] on span "Laba diena, Gavau tik batus, tačiau kepurės negavau. Užsakymo numeris: #7000017…" at bounding box center [495, 263] width 265 height 167
copy span "7000017133"
click at [177, 447] on div "да, это именно этот товар, который не был доставлен. Спасибо большое, буду ждат…" at bounding box center [220, 462] width 195 height 31
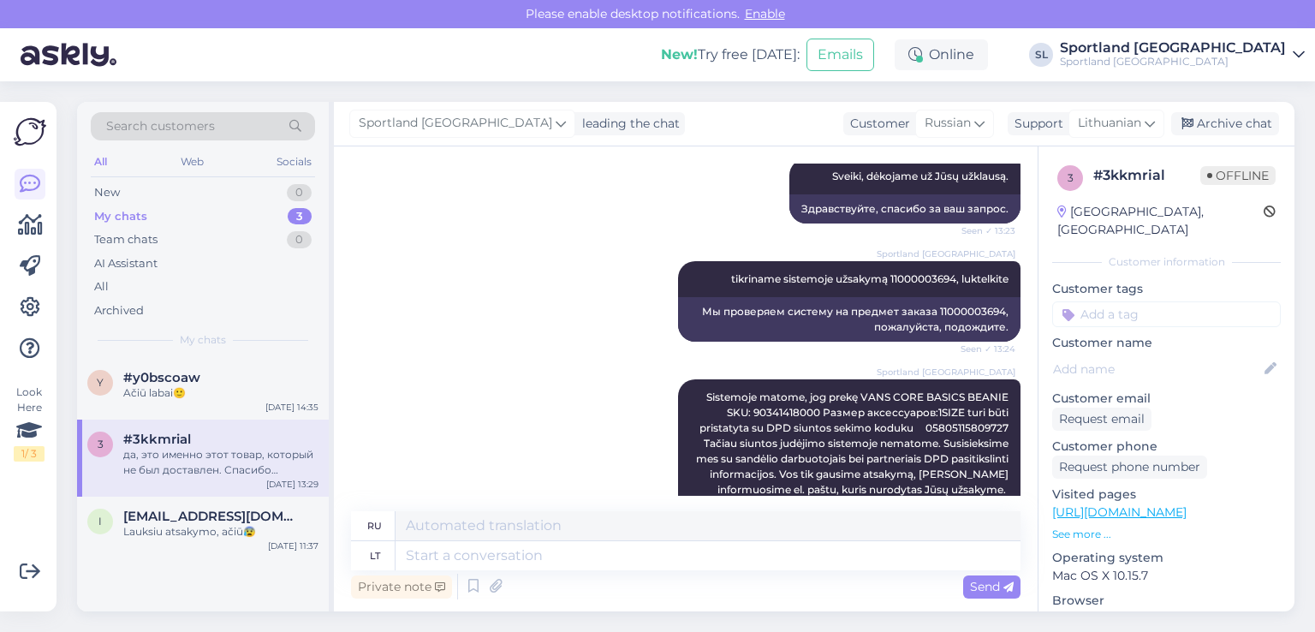
scroll to position [2239, 0]
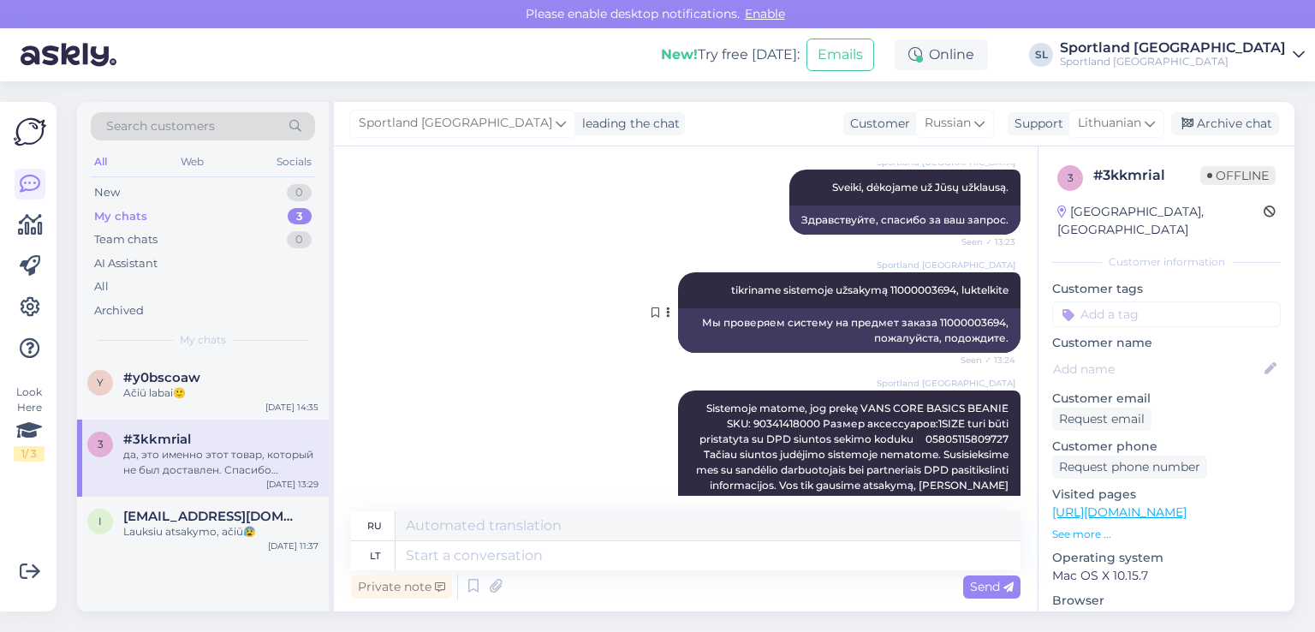
click at [893, 289] on span "tikriname sistemoje užsakymą 11000003694, luktelkite" at bounding box center [869, 289] width 277 height 13
click at [892, 289] on span "tikriname sistemoje užsakymą 11000003694, luktelkite" at bounding box center [869, 289] width 277 height 13
copy span "11000003694"
click at [204, 512] on span "[EMAIL_ADDRESS][DOMAIN_NAME]" at bounding box center [212, 516] width 178 height 15
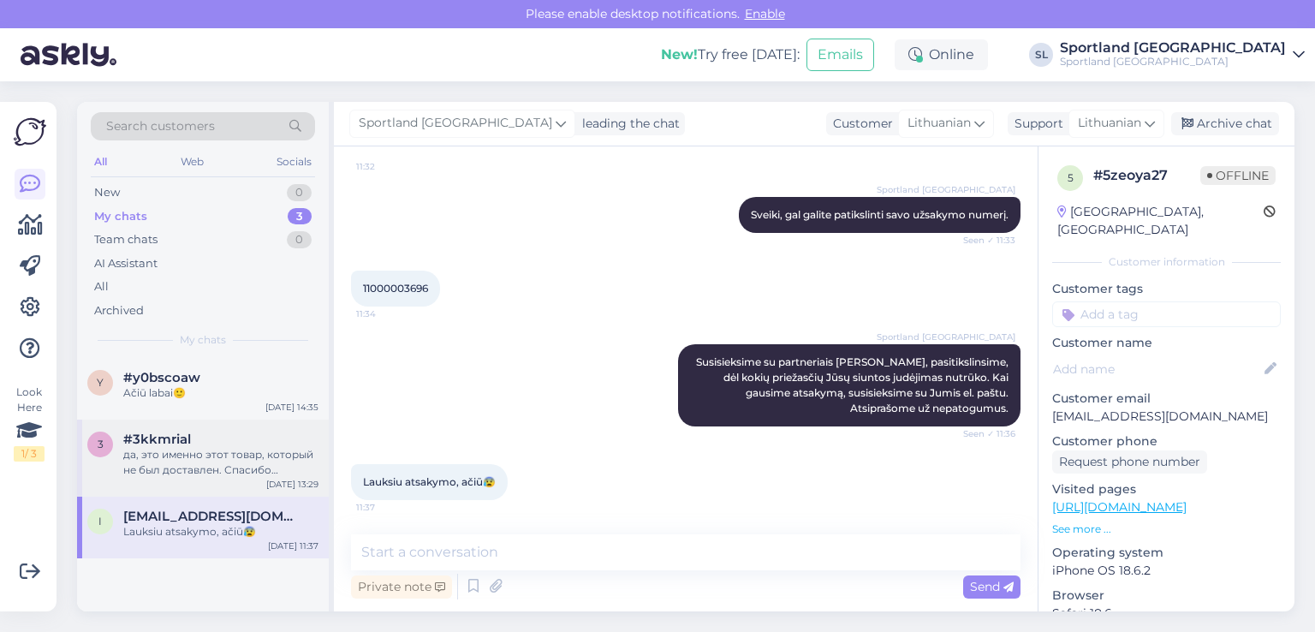
click at [229, 458] on div "да, это именно этот товар, который не был доставлен. Спасибо большое, буду ждат…" at bounding box center [220, 462] width 195 height 31
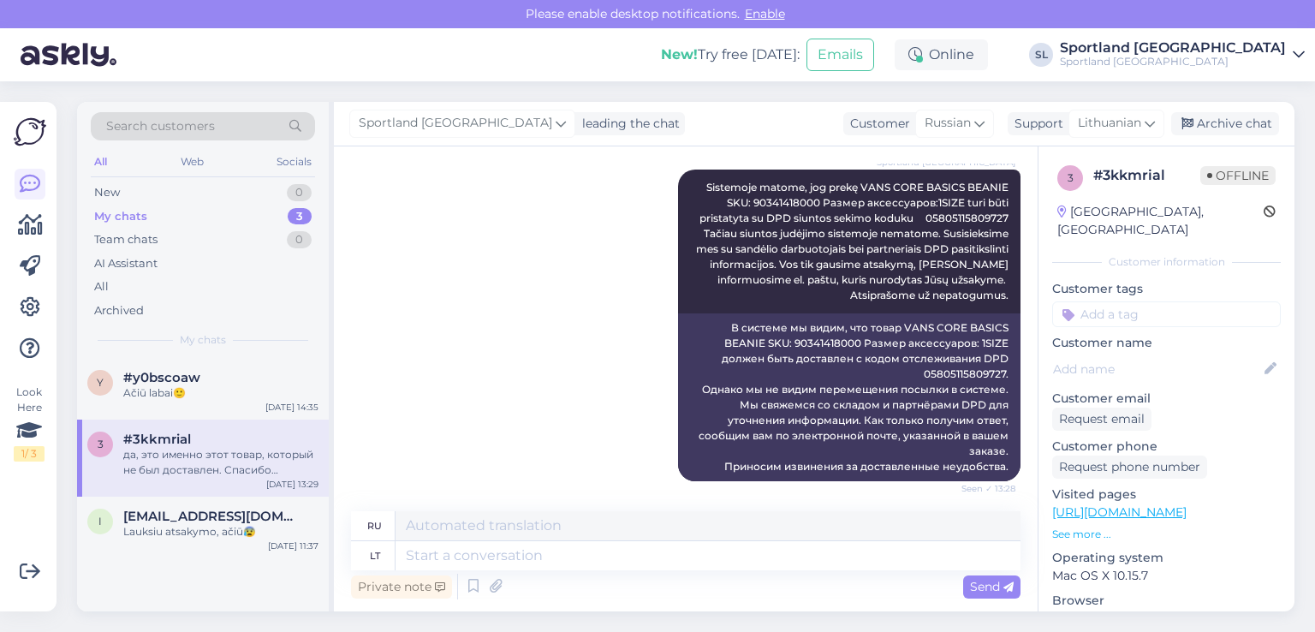
scroll to position [2326, 0]
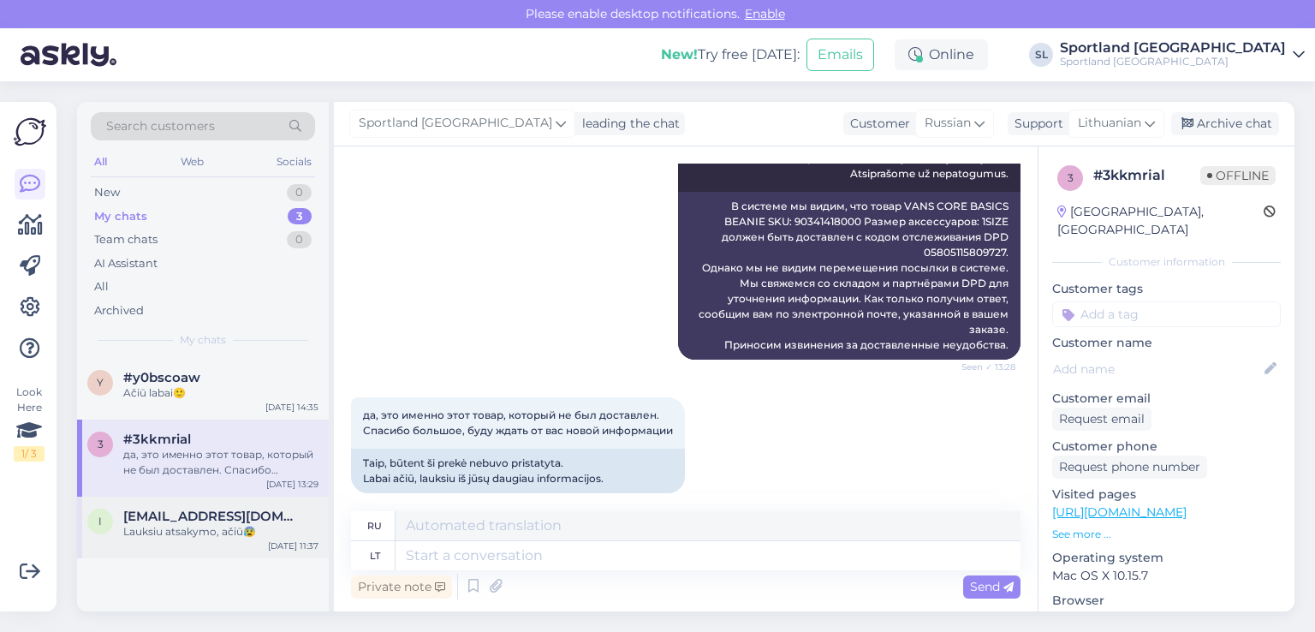
click at [174, 507] on div "i [EMAIL_ADDRESS][DOMAIN_NAME] Lauksiu atsakymo, ačiū😰 [DATE] 11:37" at bounding box center [203, 528] width 252 height 62
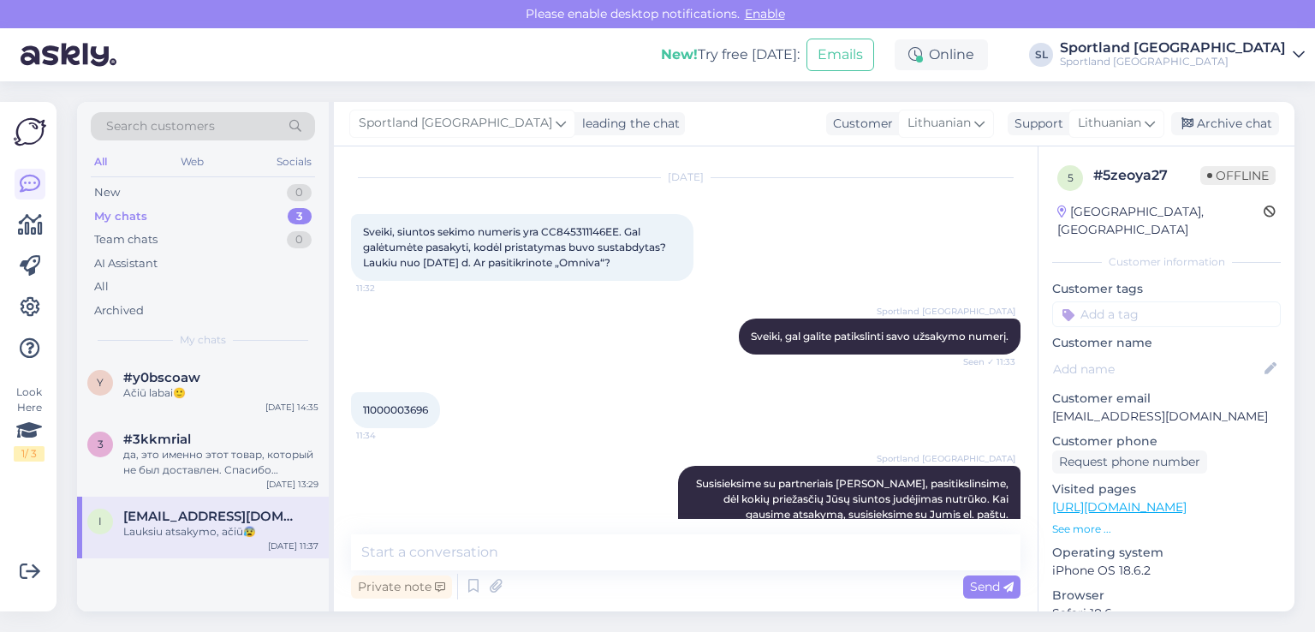
scroll to position [794, 0]
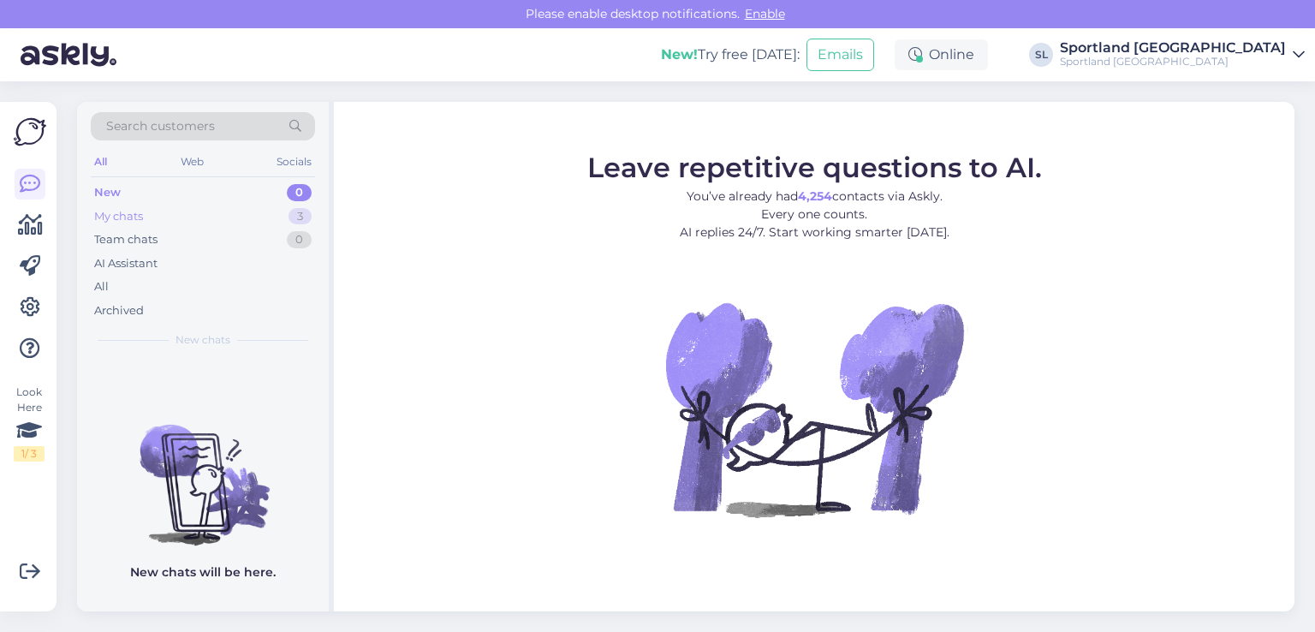
click at [175, 220] on div "My chats 3" at bounding box center [203, 217] width 224 height 24
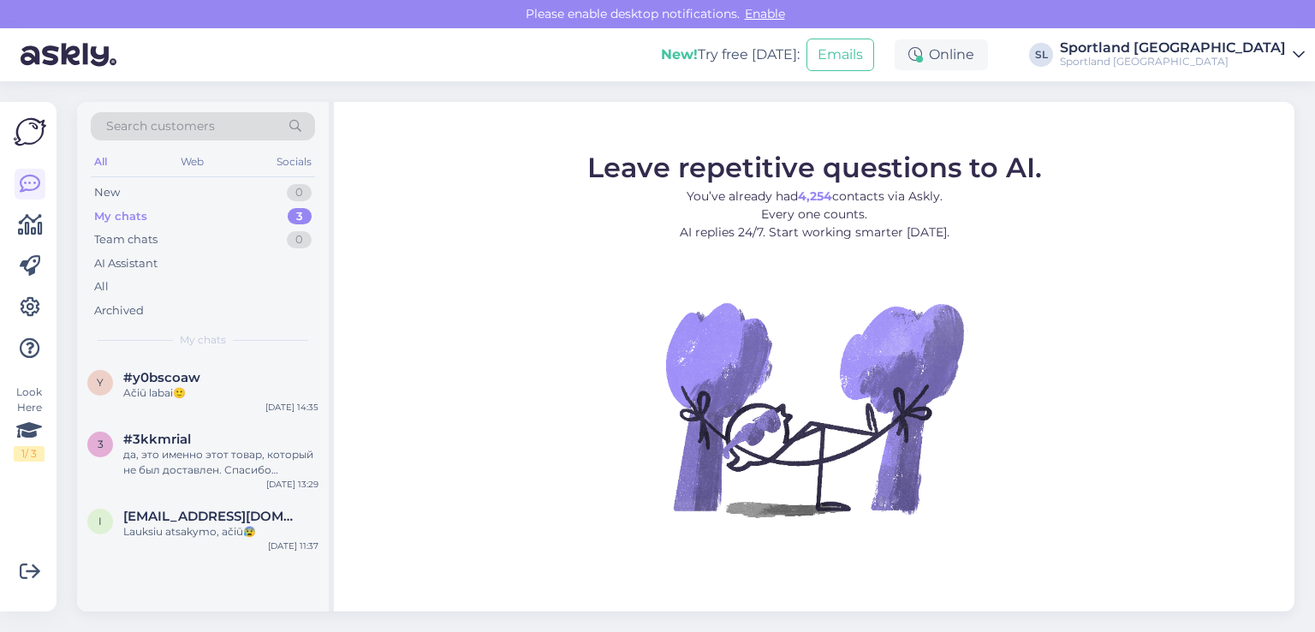
click at [7, 219] on div "Look Here 1 / 3 Get more Your checklist to get more value from Askly. Close Con…" at bounding box center [28, 356] width 57 height 509
click at [65, 217] on div "Look Here 1 / 3 Get more Your checklist to get more value from Askly. Close Con…" at bounding box center [33, 356] width 67 height 551
click at [29, 229] on icon at bounding box center [30, 225] width 25 height 21
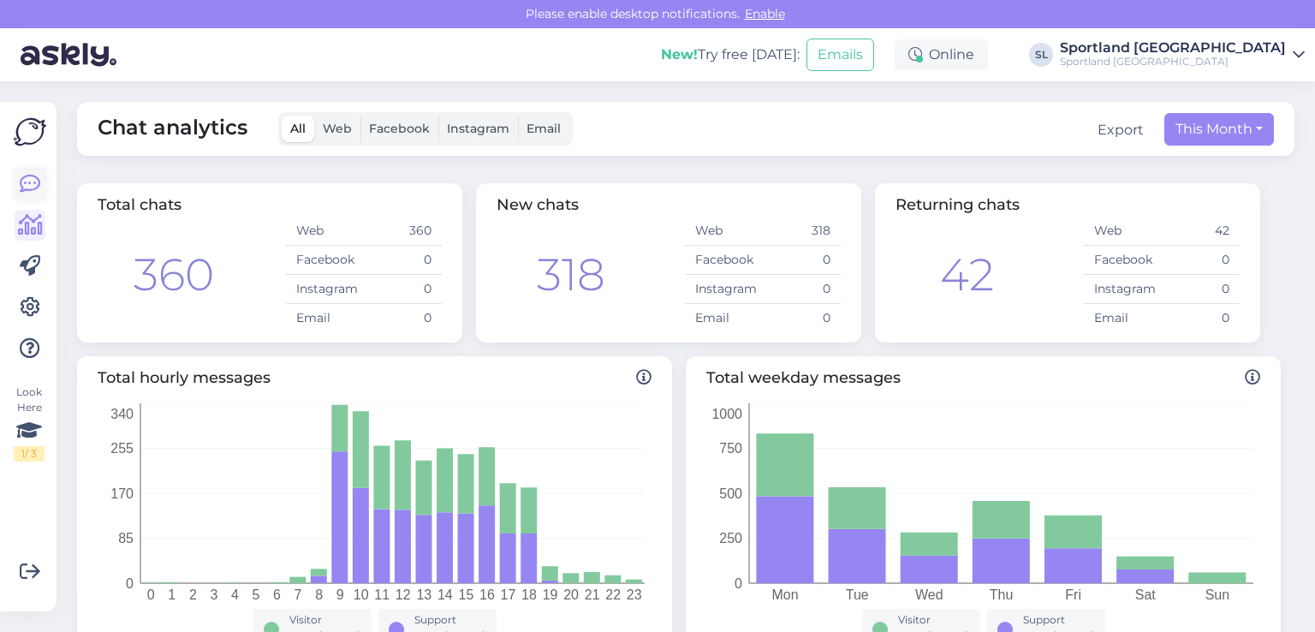
click at [33, 189] on icon at bounding box center [30, 184] width 21 height 21
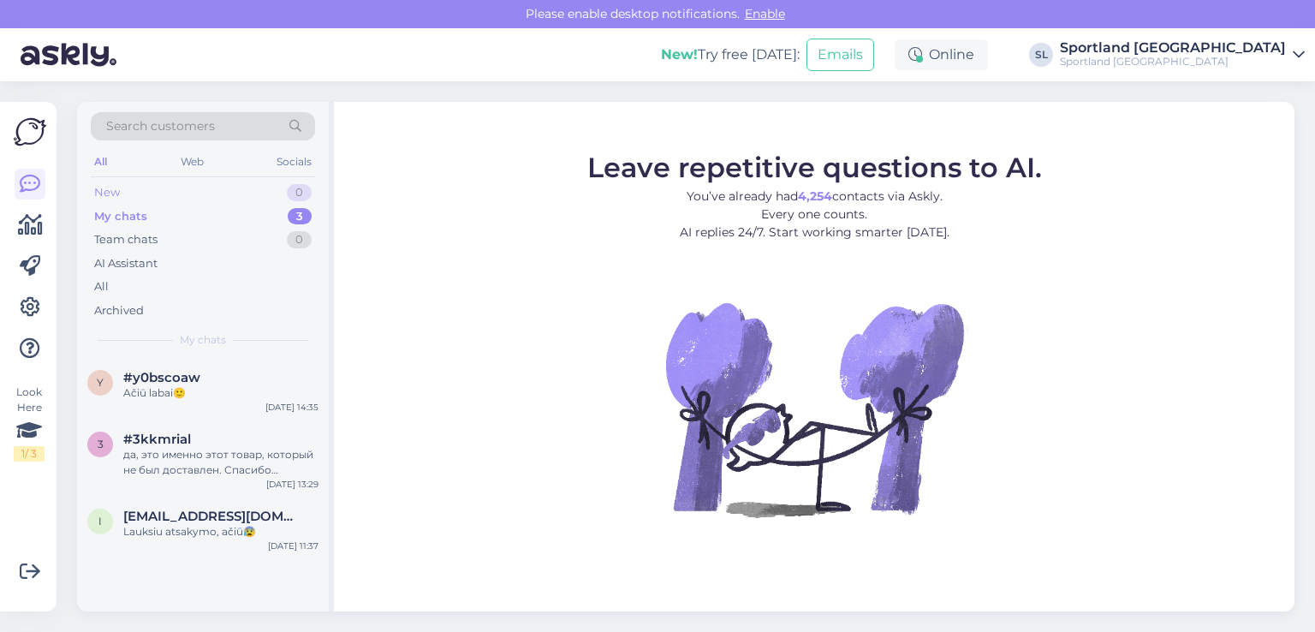
click at [154, 200] on div "New 0" at bounding box center [203, 193] width 224 height 24
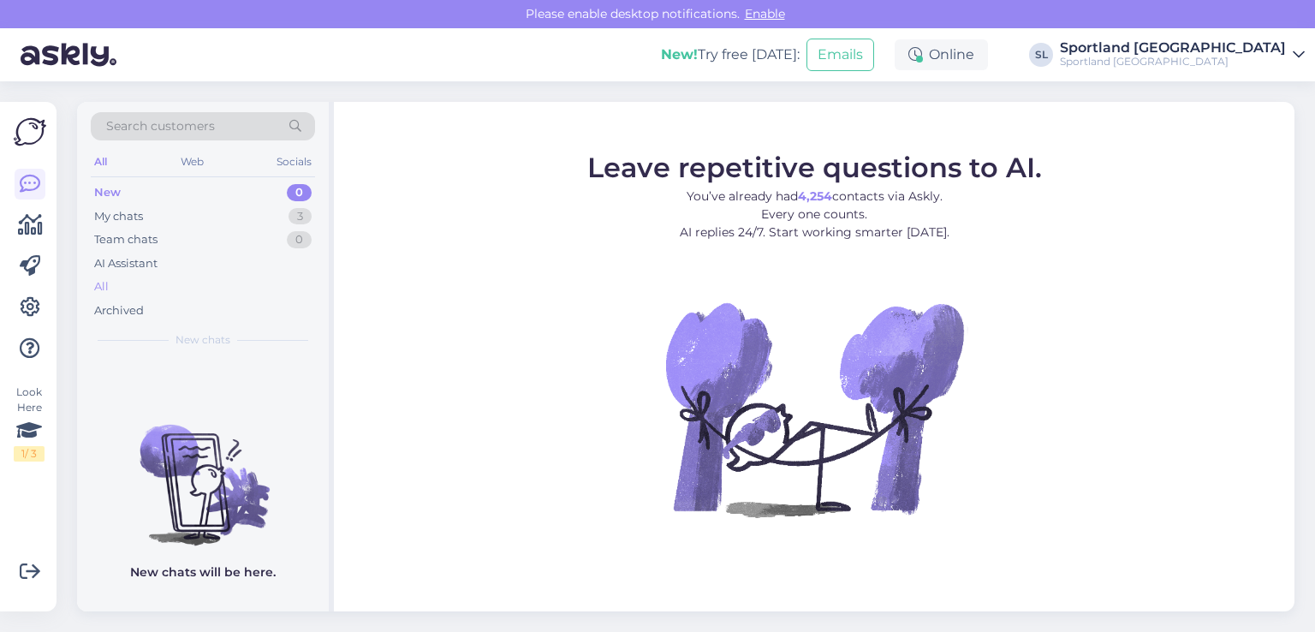
click at [125, 287] on div "All" at bounding box center [203, 287] width 224 height 24
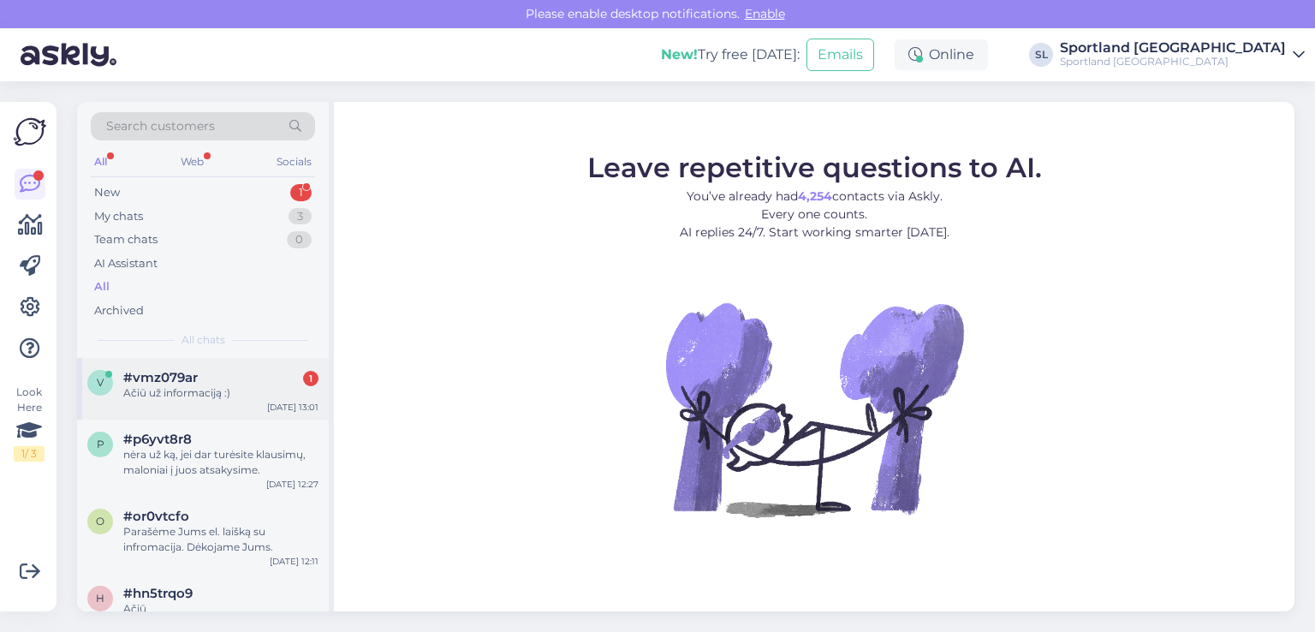
click at [144, 390] on div "Ačiū už informaciją :)" at bounding box center [220, 392] width 195 height 15
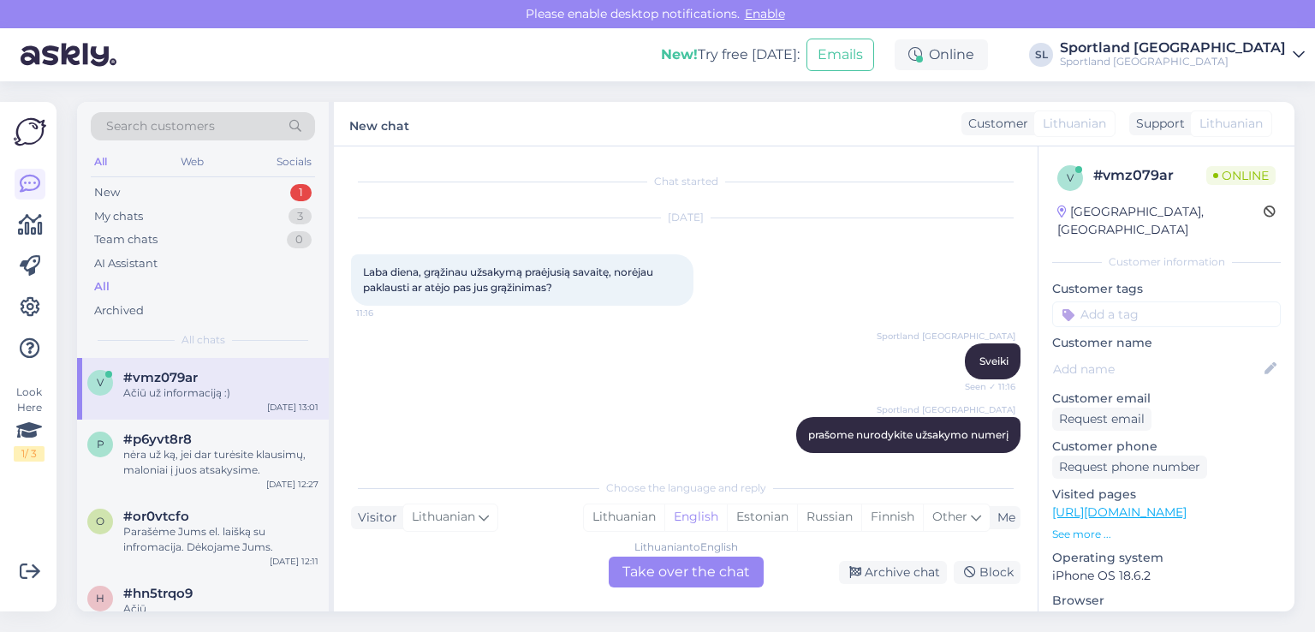
scroll to position [385, 0]
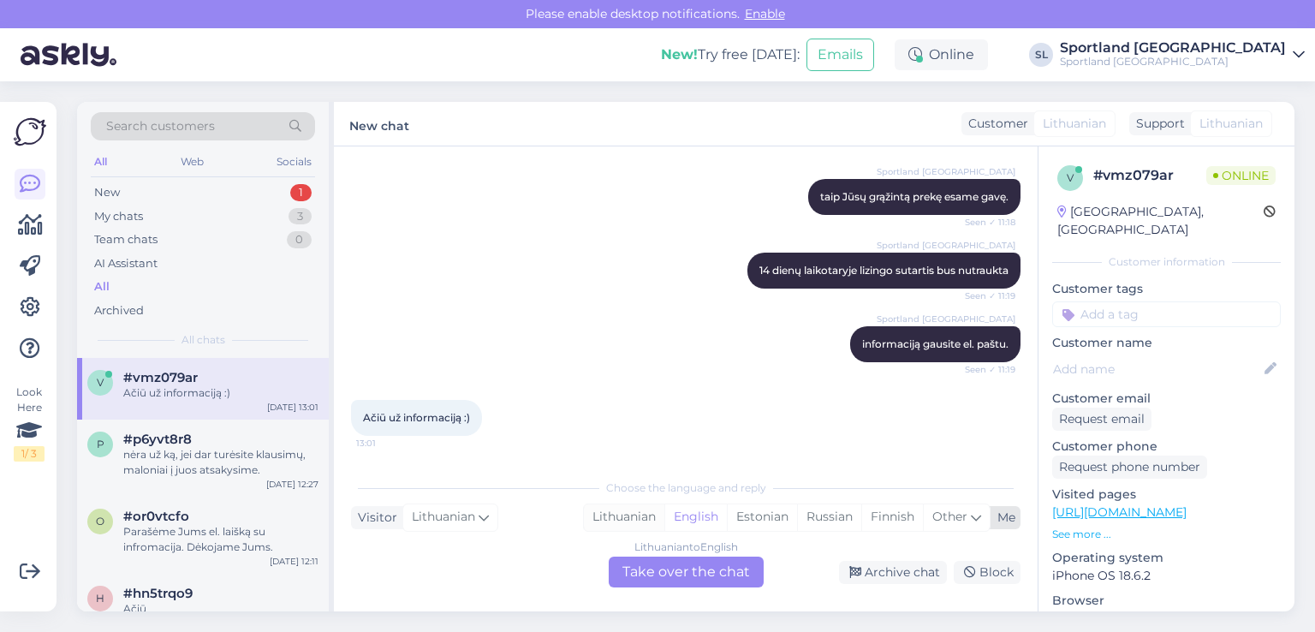
click at [624, 514] on div "Lithuanian" at bounding box center [624, 517] width 80 height 26
click at [651, 569] on div "Lithuanian to Lithuanian Take over the chat" at bounding box center [686, 572] width 155 height 31
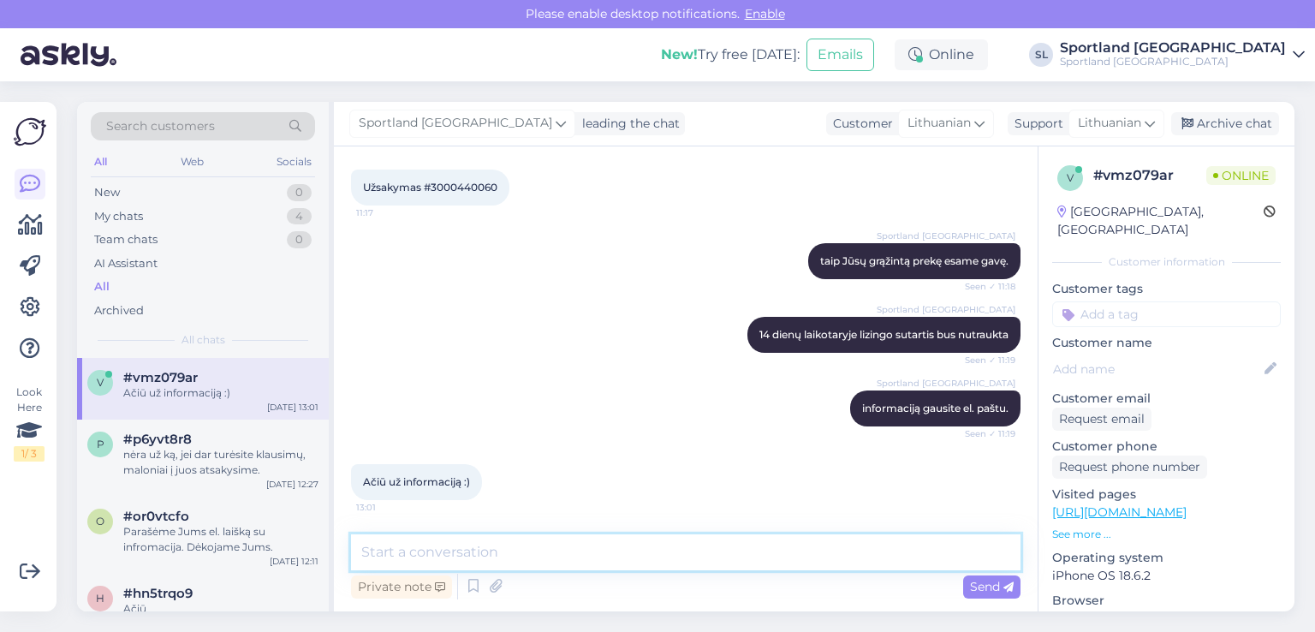
click at [571, 557] on textarea at bounding box center [686, 552] width 670 height 36
type textarea "Nėra už ką, geros Jums dienos:)"
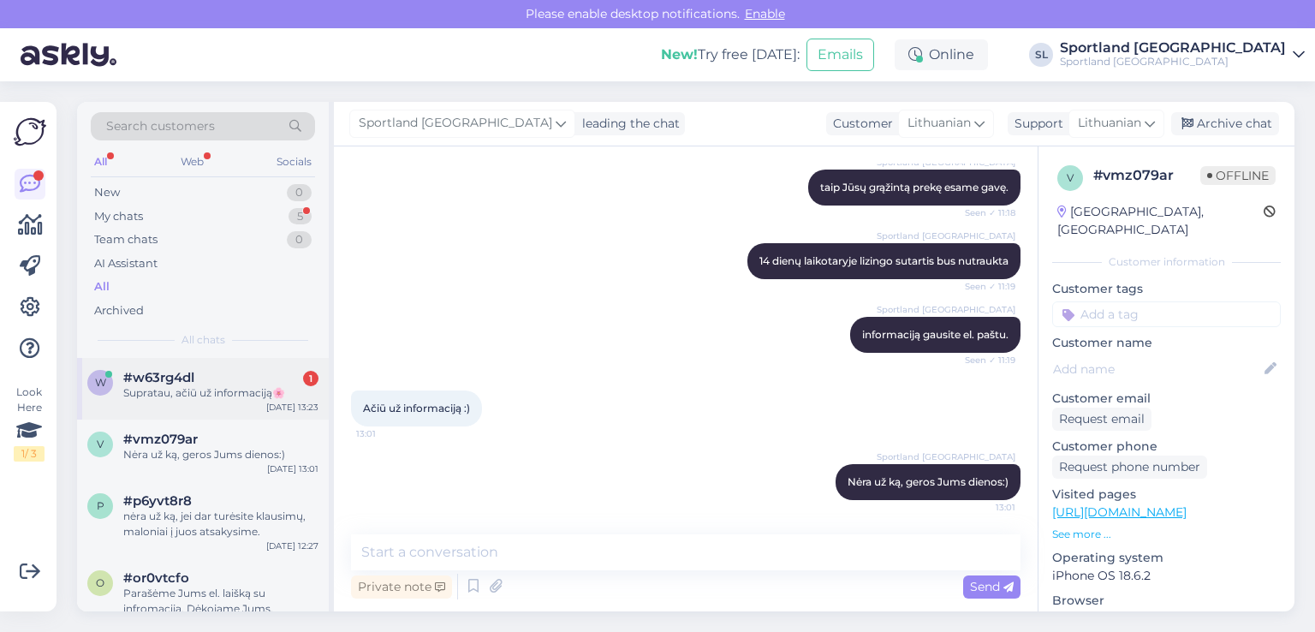
click at [190, 372] on span "#w63rg4dl" at bounding box center [158, 377] width 71 height 15
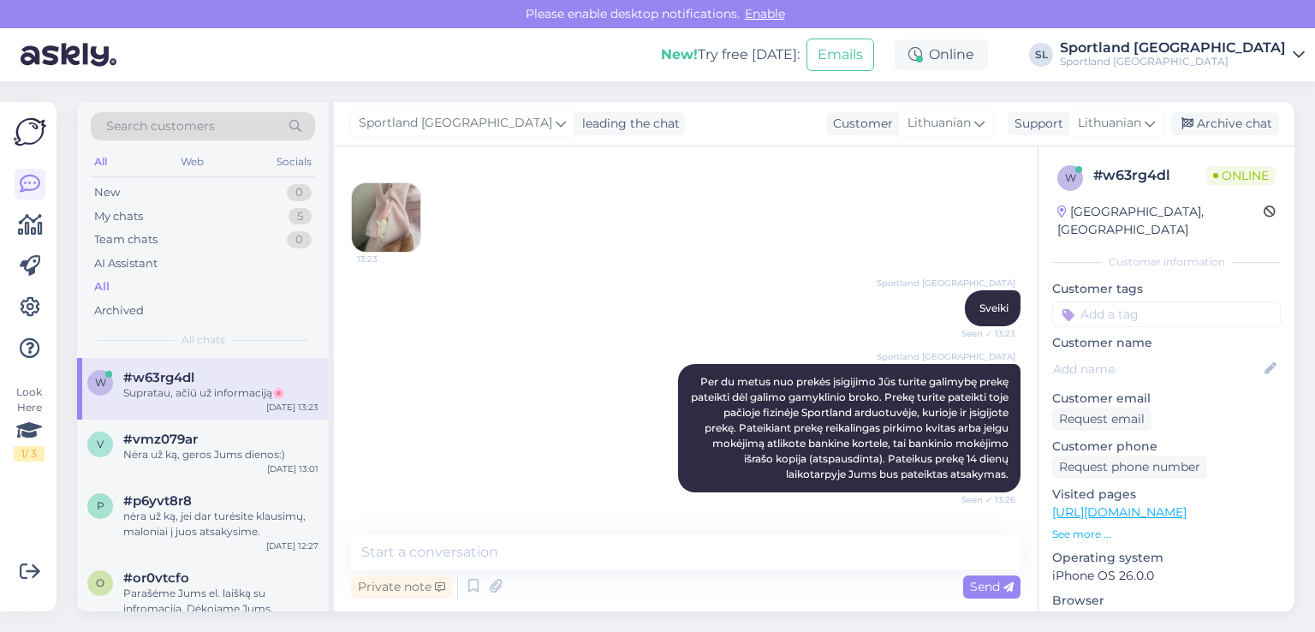
scroll to position [242, 0]
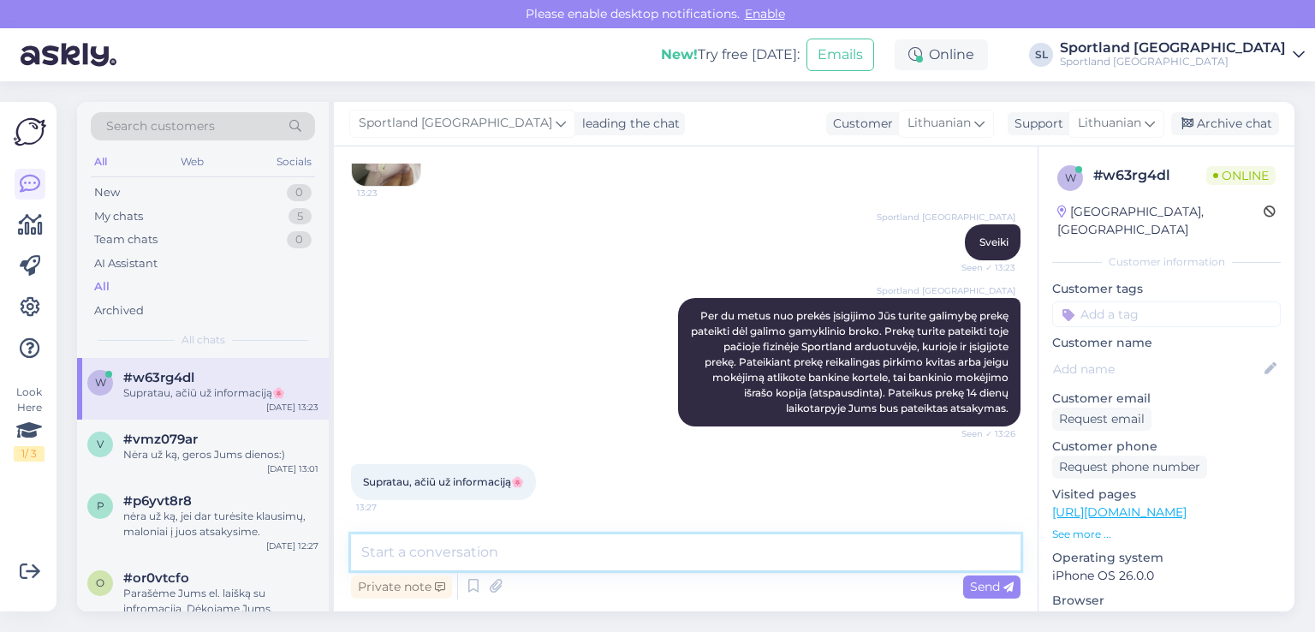
click at [507, 551] on textarea at bounding box center [686, 552] width 670 height 36
type textarea "nėra už ką, geros Jums dienos :)"
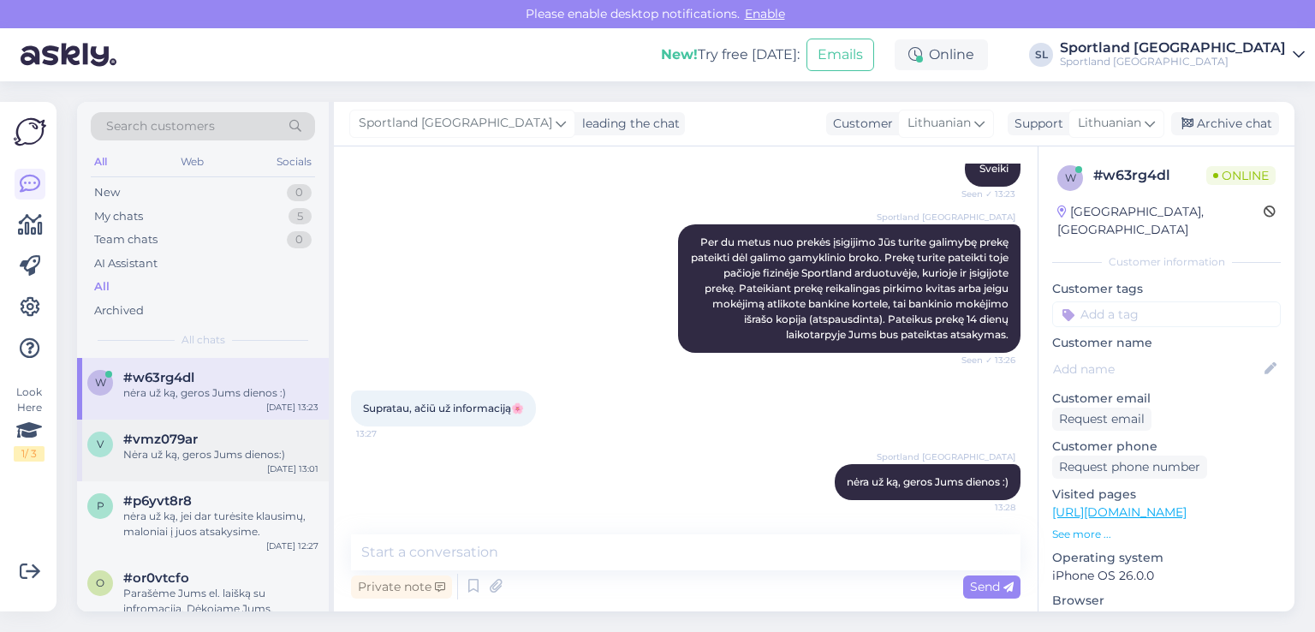
click at [229, 463] on div "v #vmz079ar Nėra už ką, geros Jums dienos:) Sep 23 13:01" at bounding box center [203, 451] width 252 height 62
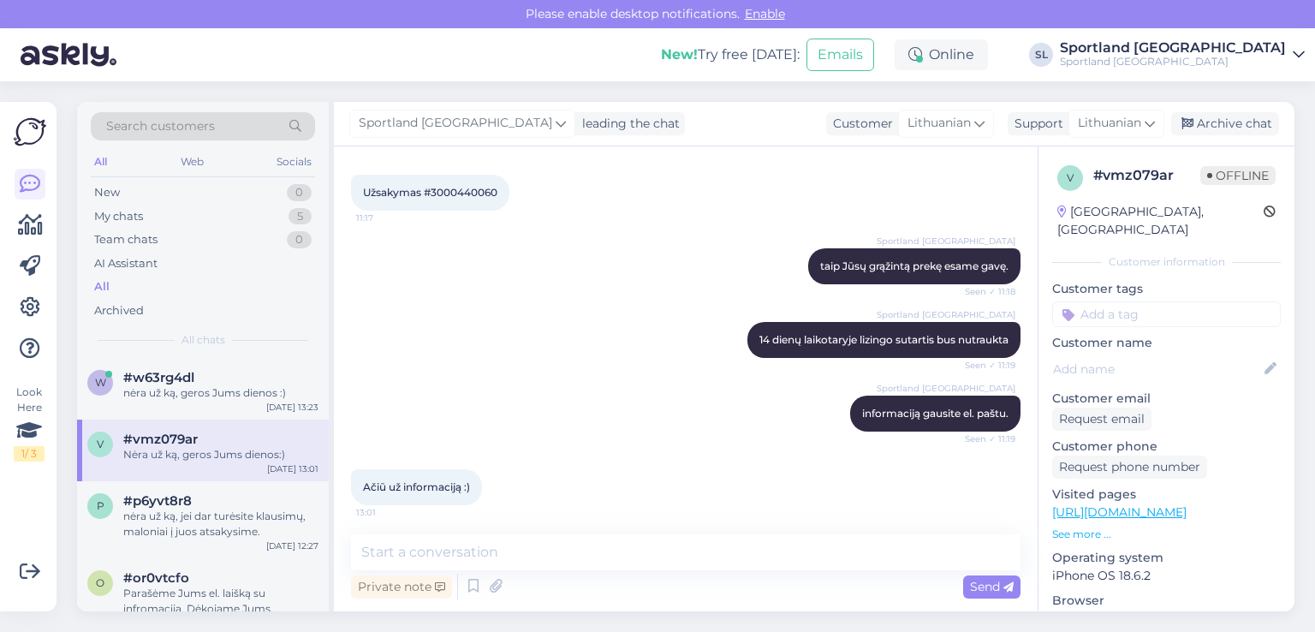
scroll to position [395, 0]
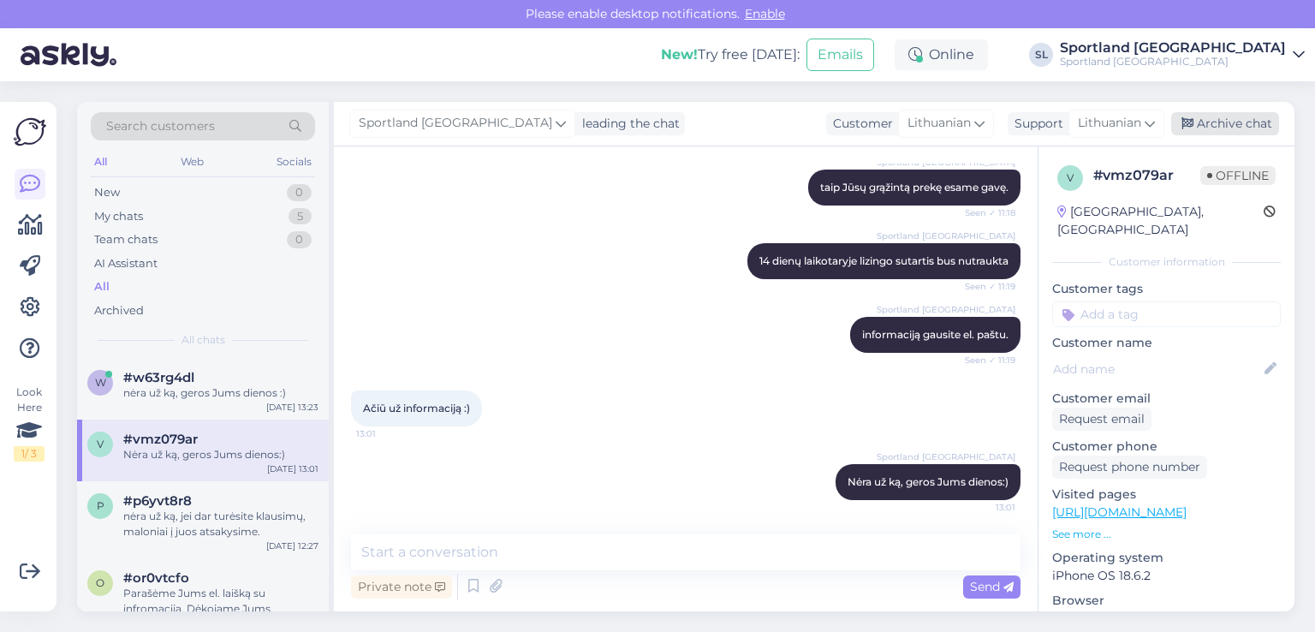
click at [1200, 115] on div "Archive chat" at bounding box center [1225, 123] width 108 height 23
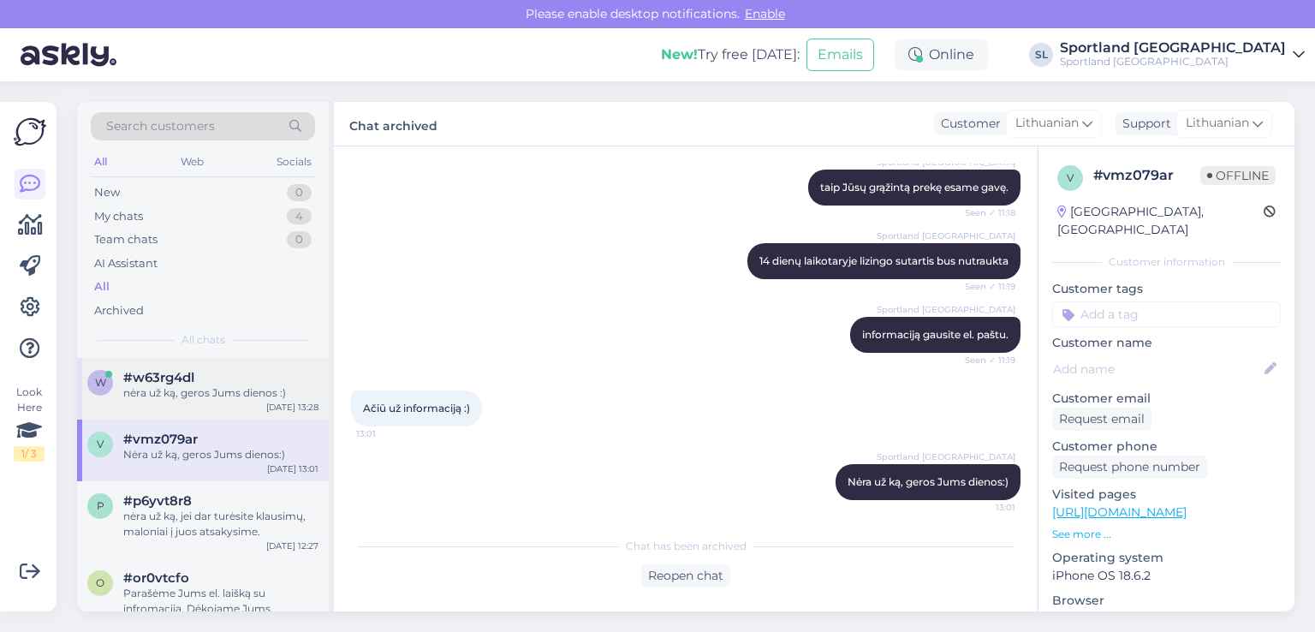
click at [207, 379] on div "#w63rg4dl" at bounding box center [220, 377] width 195 height 15
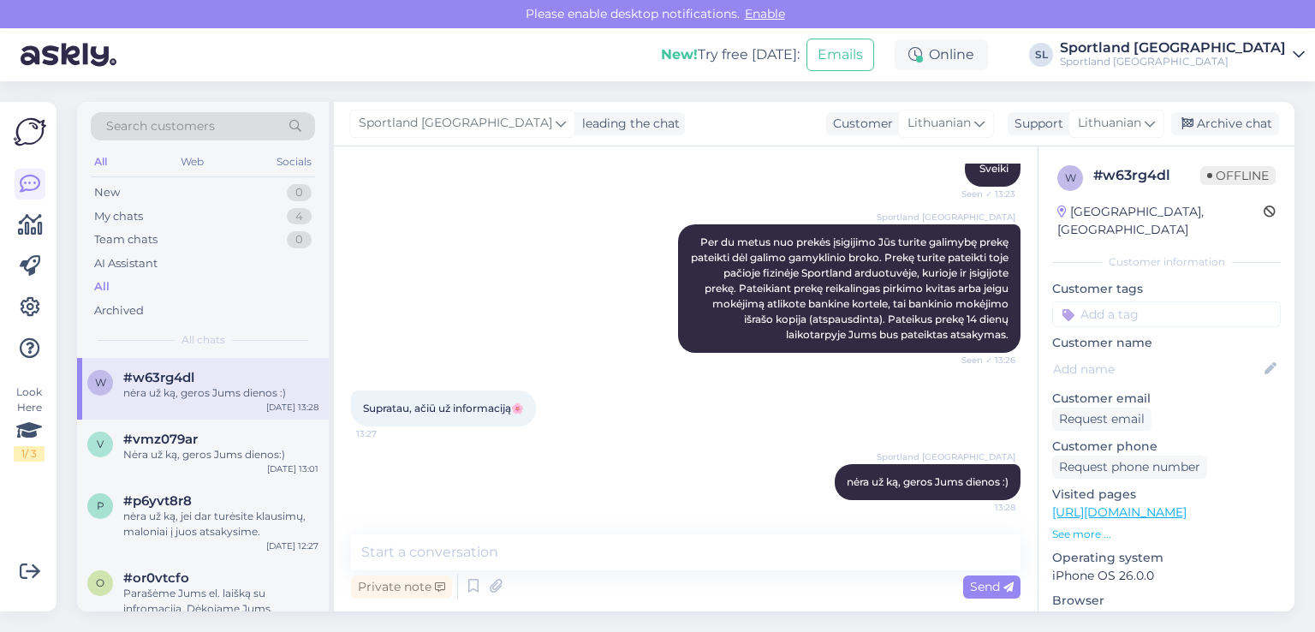
scroll to position [315, 0]
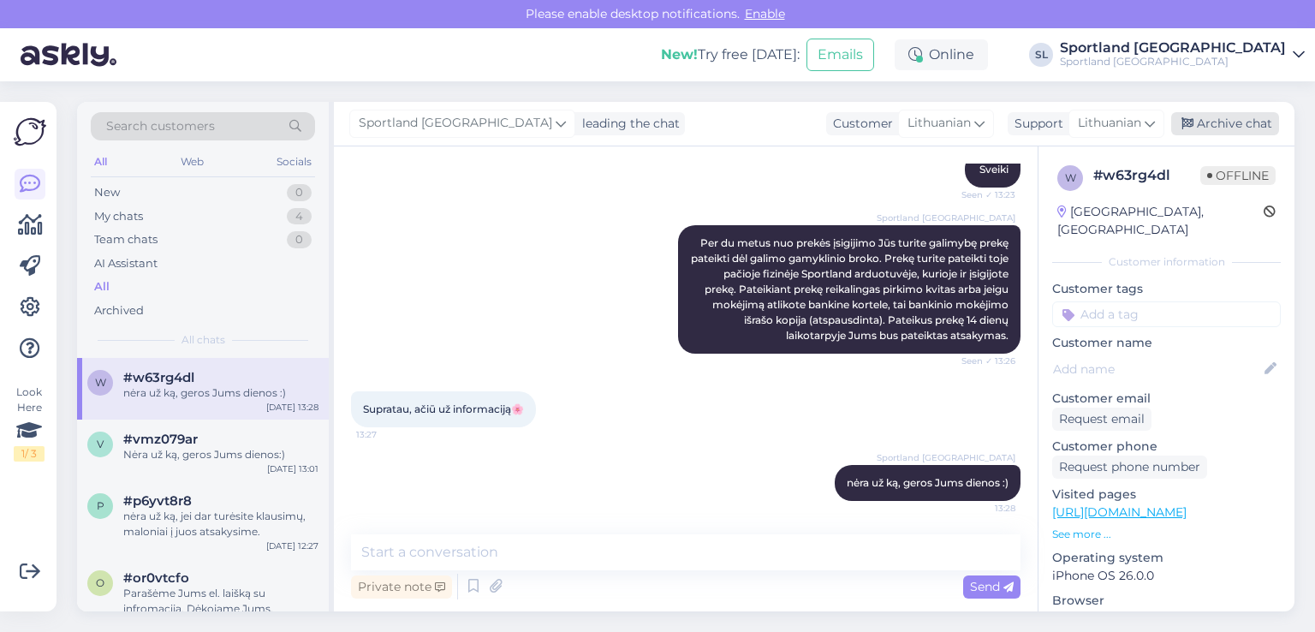
click at [1228, 122] on div "Archive chat" at bounding box center [1225, 123] width 108 height 23
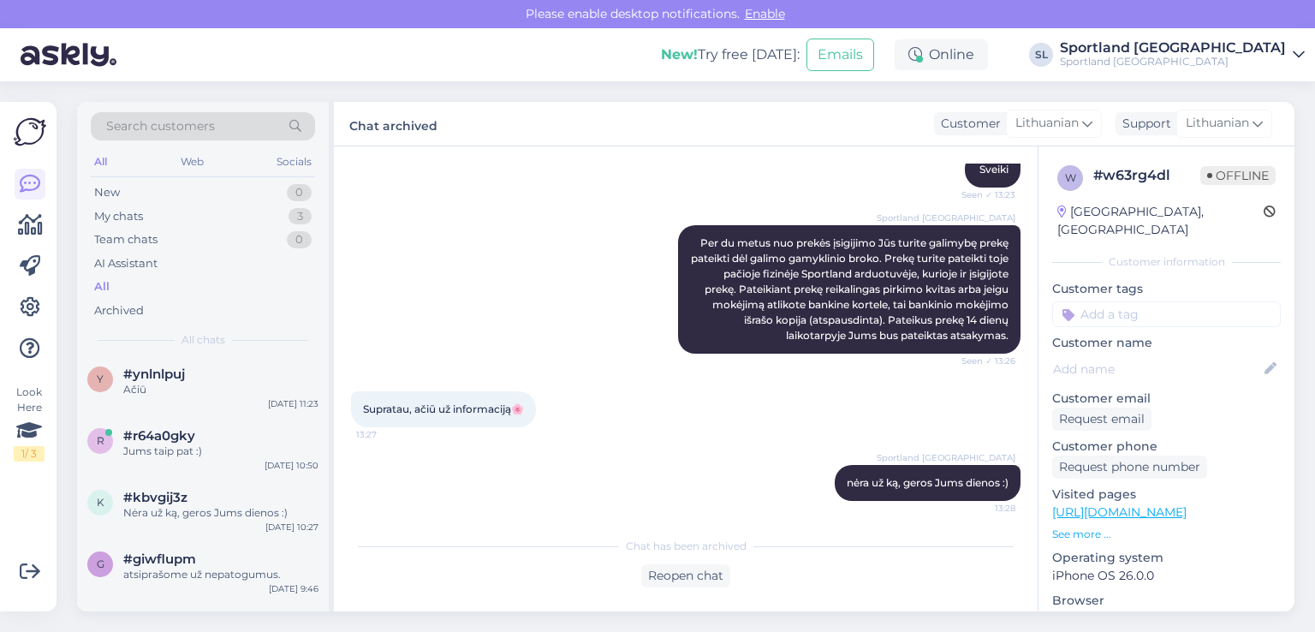
scroll to position [0, 0]
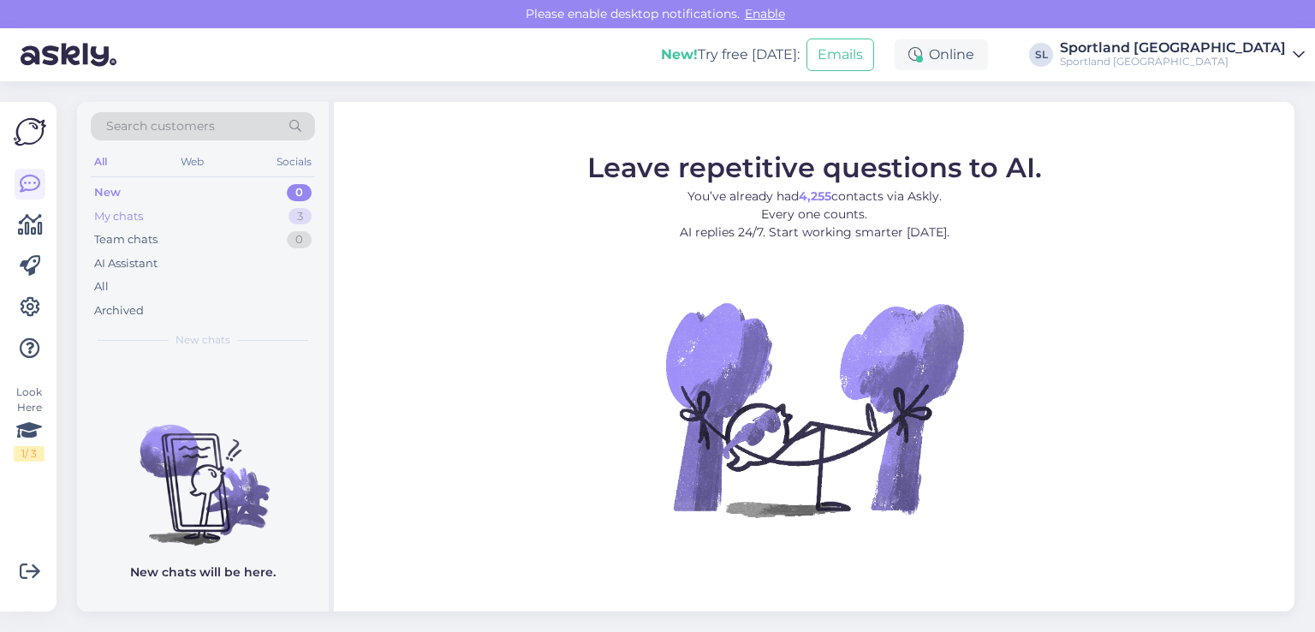
click at [194, 212] on div "My chats 3" at bounding box center [203, 217] width 224 height 24
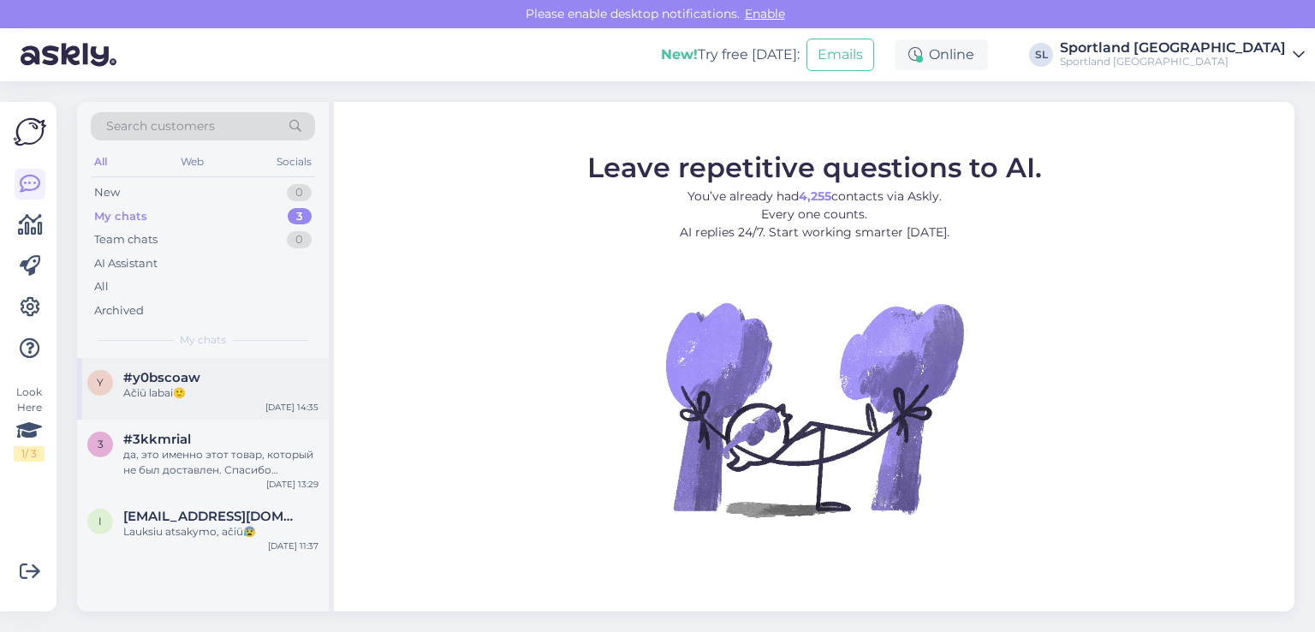
click at [244, 366] on div "y #y0bscoaw Ačiū labai🙂 [DATE] 14:35" at bounding box center [203, 389] width 252 height 62
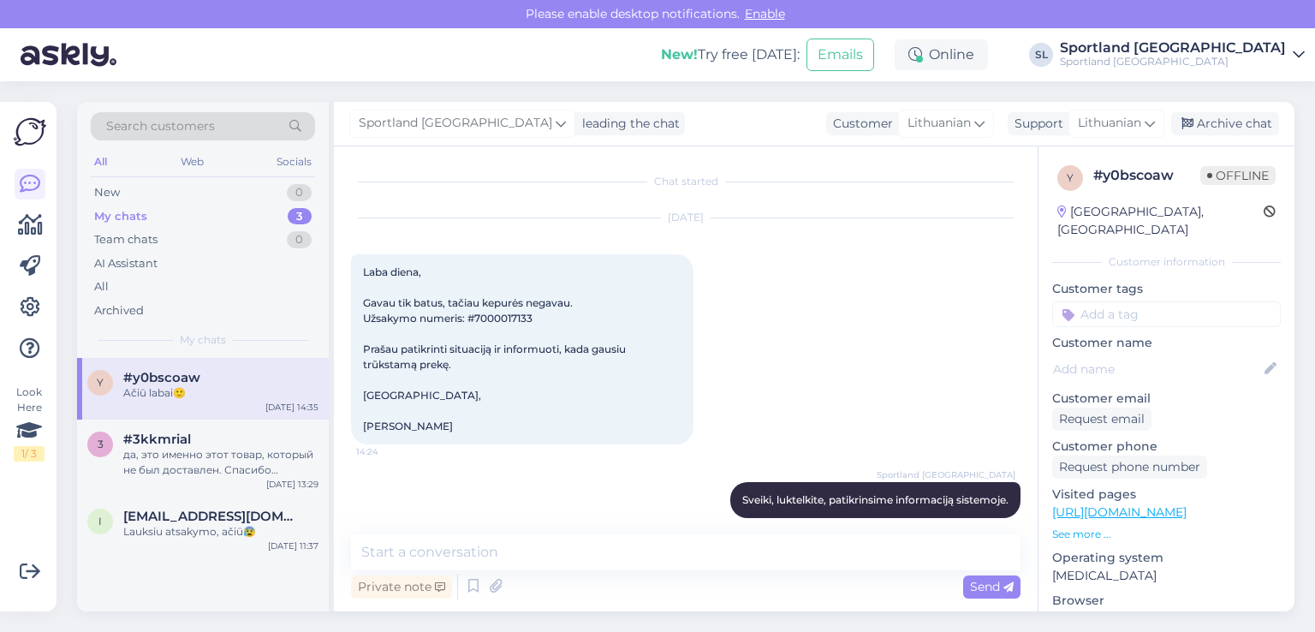
scroll to position [289, 0]
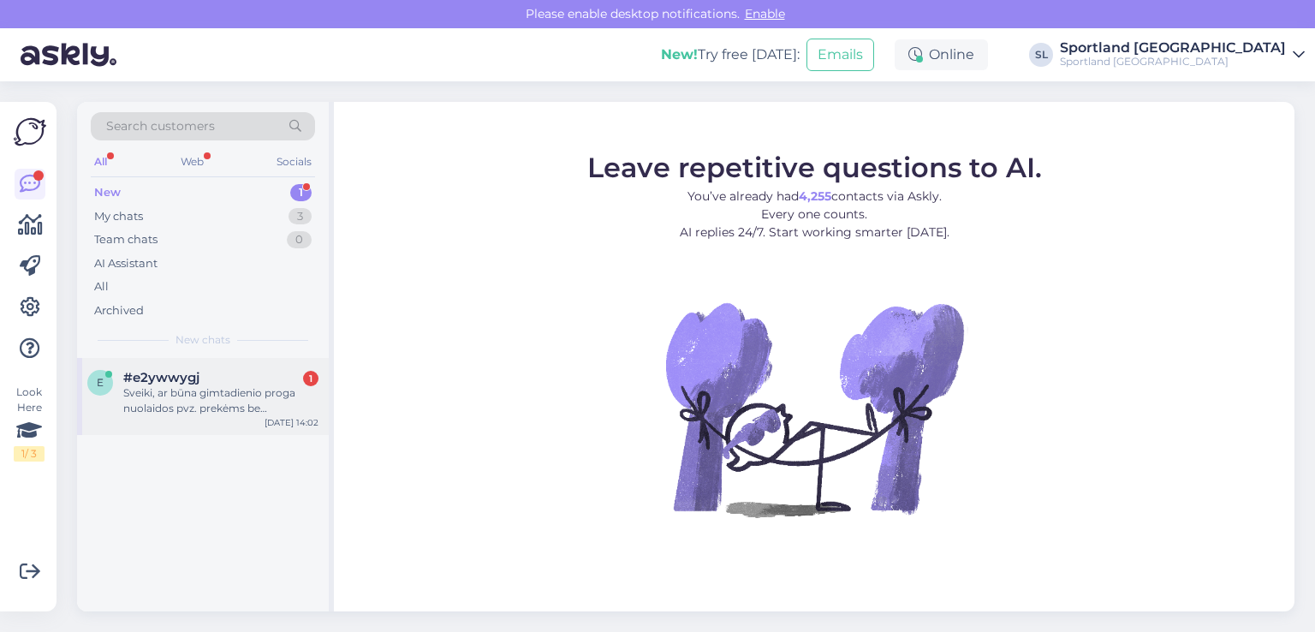
click at [191, 394] on div "Sveiki, ar būna gimtadienio proga nuolaidos pvz. prekėms be nuolaidos? Jei taip…" at bounding box center [220, 400] width 195 height 31
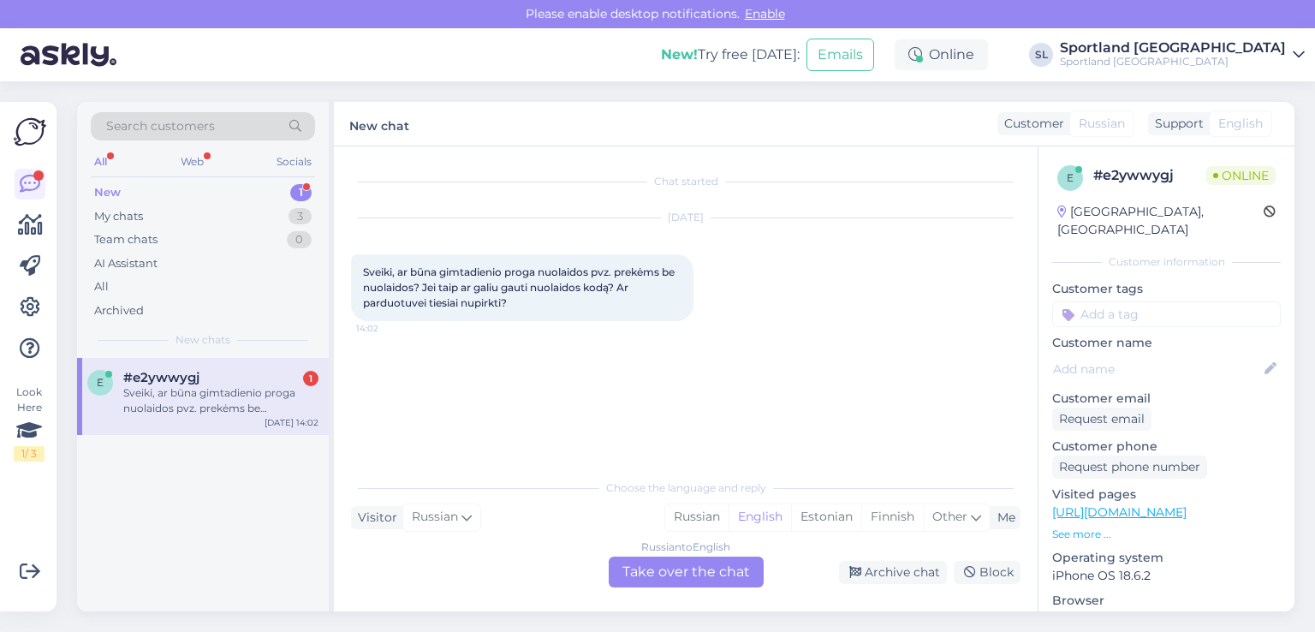
click at [646, 575] on div "Russian to English Take over the chat" at bounding box center [686, 572] width 155 height 31
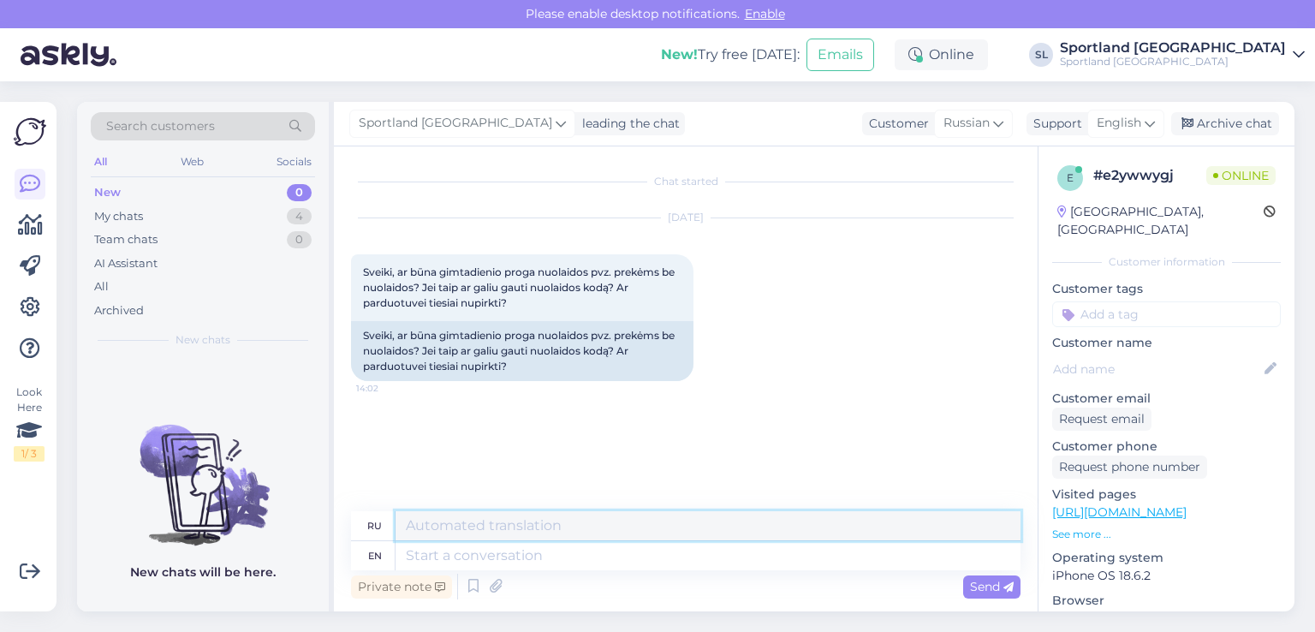
click at [569, 522] on textarea at bounding box center [708, 525] width 625 height 29
click at [562, 556] on textarea at bounding box center [708, 555] width 625 height 29
type textarea "d"
type textarea "Sveiki, d"
type textarea "Свейки,"
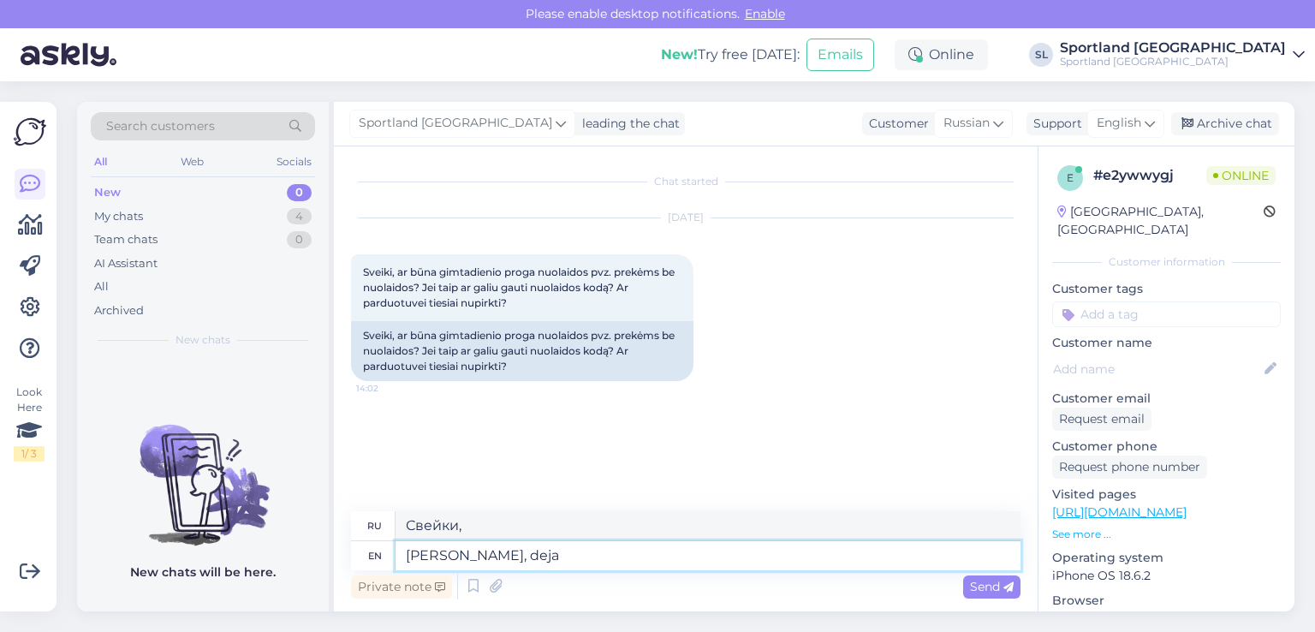
type textarea "[PERSON_NAME], deja"
type textarea "[PERSON_NAME], deja toki7"
type textarea "[PERSON_NAME], deja toki"
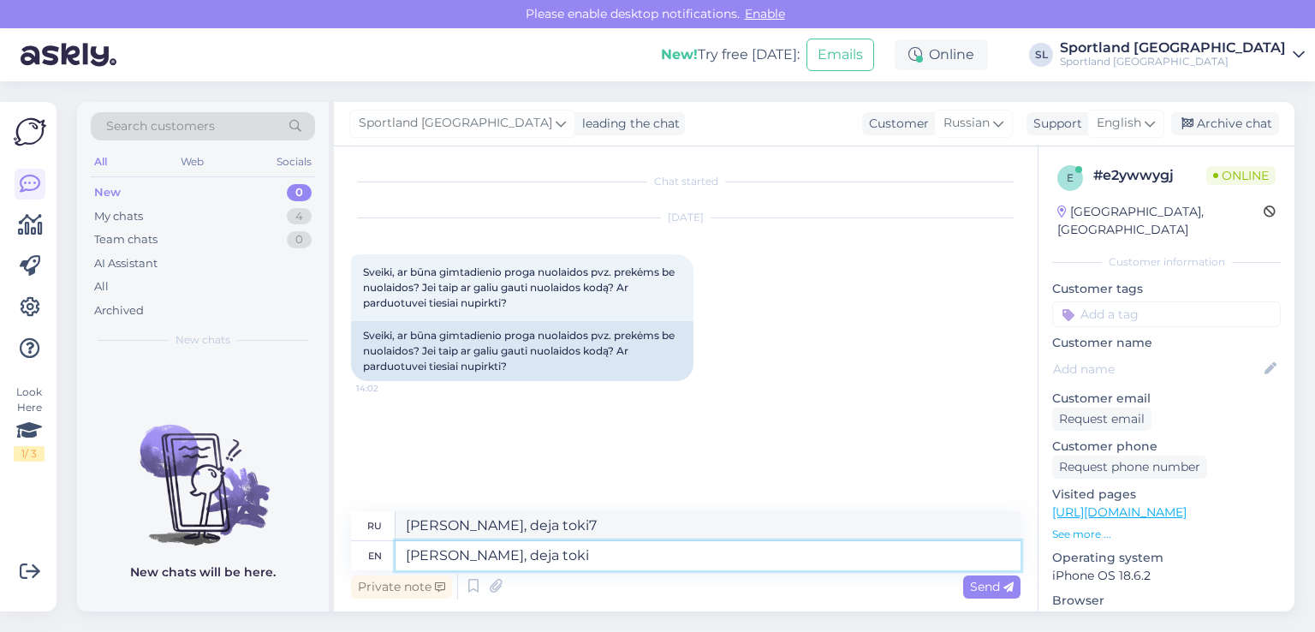
type textarea "[PERSON_NAME], deja toki"
type textarea "Sveiki, deja tokių"
type textarea "Sveiki, deja tokių nuolaidos k"
type textarea "Sveiki, deja tokių nuolaidos"
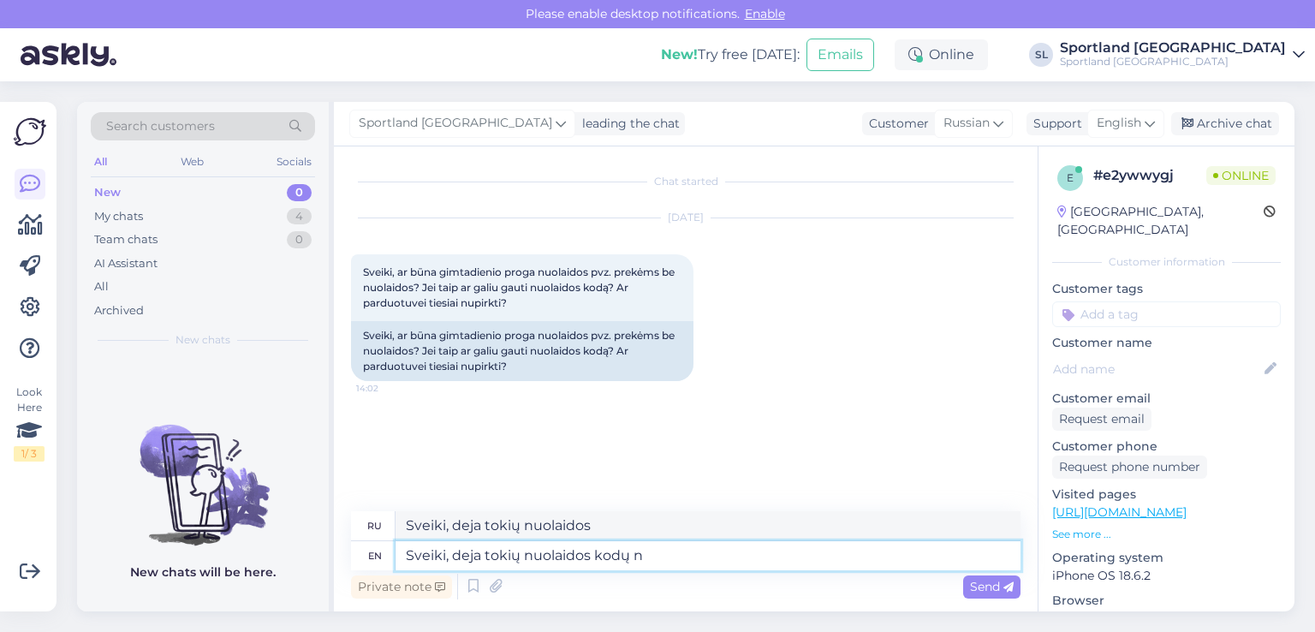
type textarea "Sveiki, deja tokių nuolaidos kodų ne"
type textarea "Sveiki, deja tokių nuolaidos kodų"
type textarea "Sveiki, deja tokių nuolaidos kodų neturime."
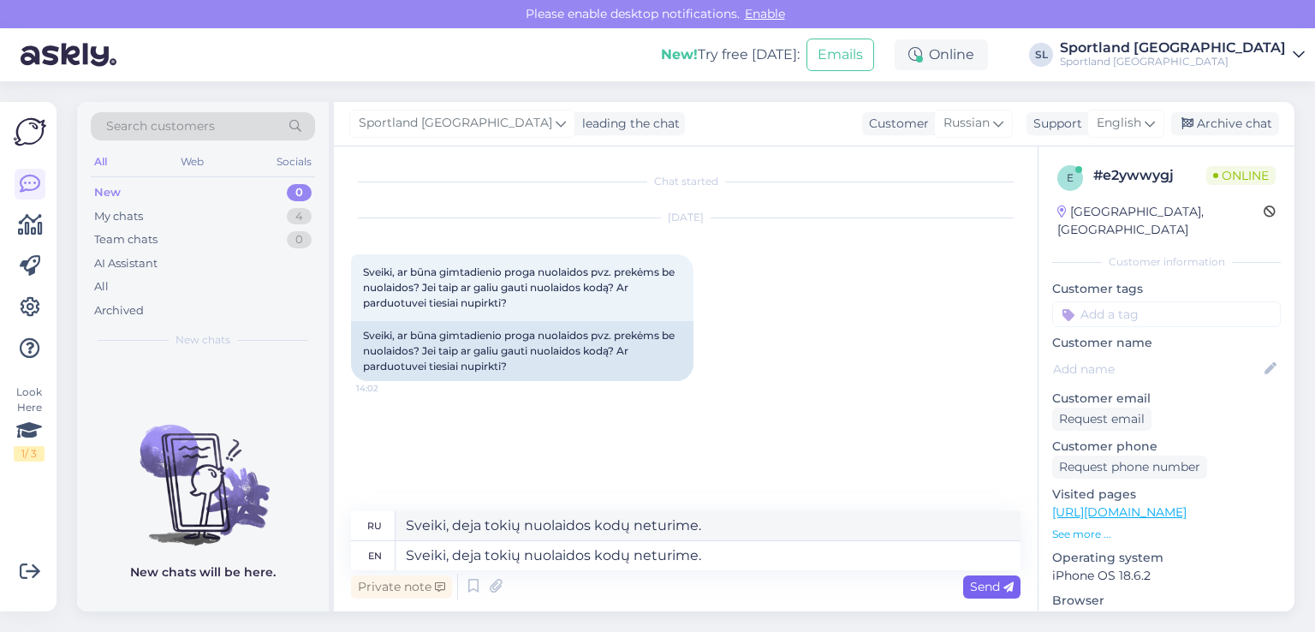
click at [979, 583] on span "Send" at bounding box center [992, 586] width 44 height 15
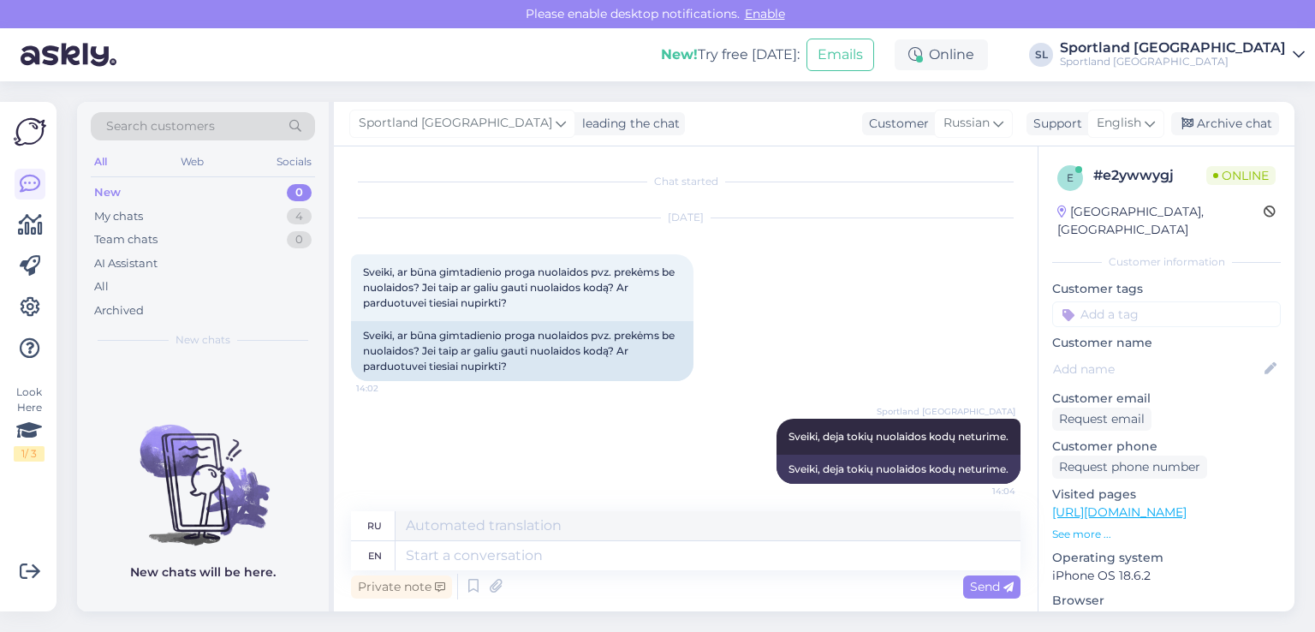
scroll to position [7, 0]
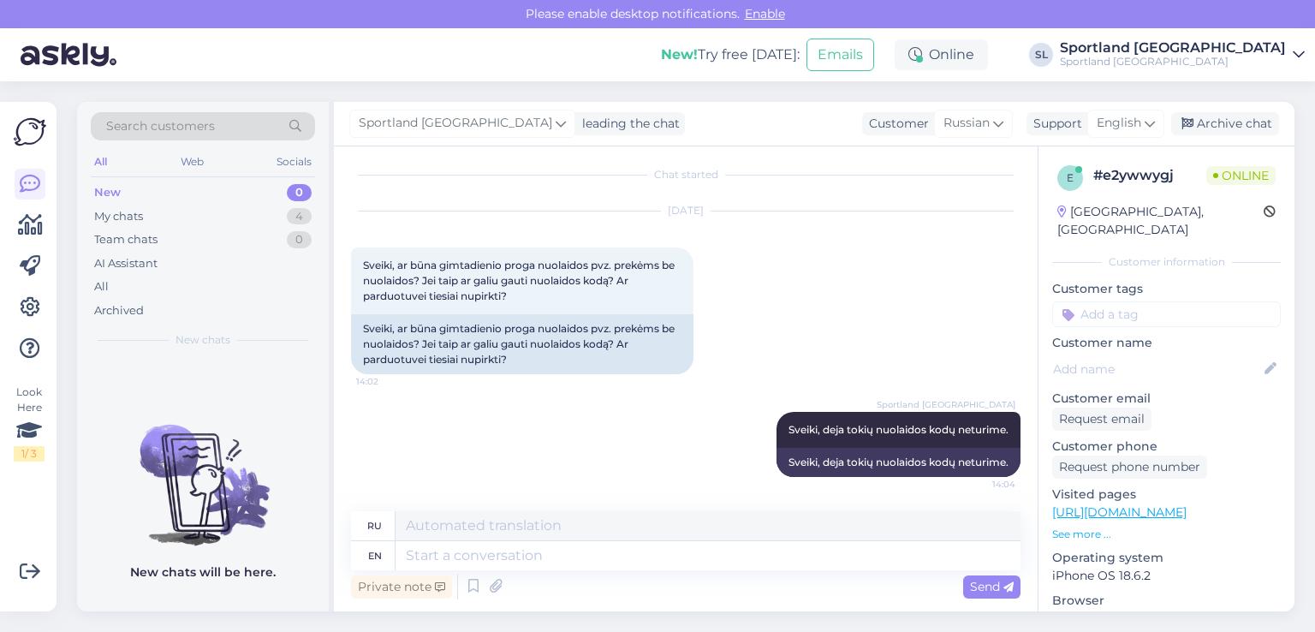
click at [376, 522] on div "ru" at bounding box center [374, 525] width 15 height 29
click at [462, 535] on textarea at bounding box center [708, 525] width 625 height 29
click at [456, 555] on textarea at bounding box center [708, 555] width 625 height 29
click at [1208, 117] on div "Archive chat" at bounding box center [1225, 123] width 108 height 23
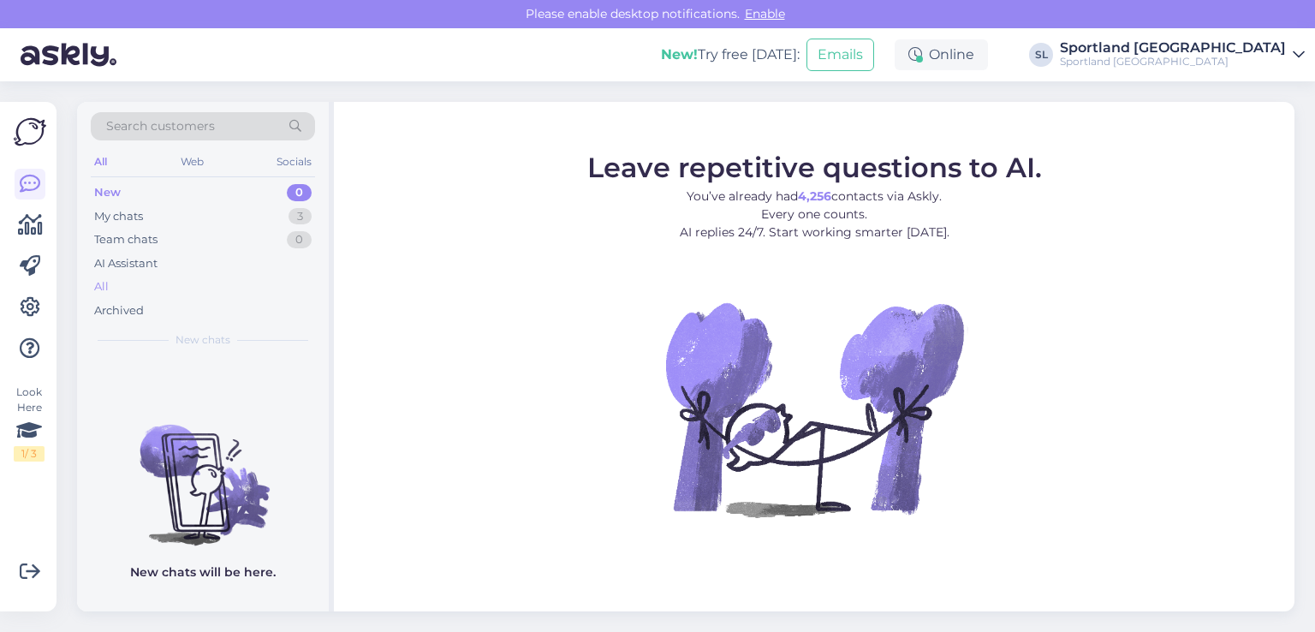
click at [113, 282] on div "All" at bounding box center [203, 287] width 224 height 24
click at [111, 285] on div "All" at bounding box center [203, 287] width 224 height 24
